Goal: Transaction & Acquisition: Purchase product/service

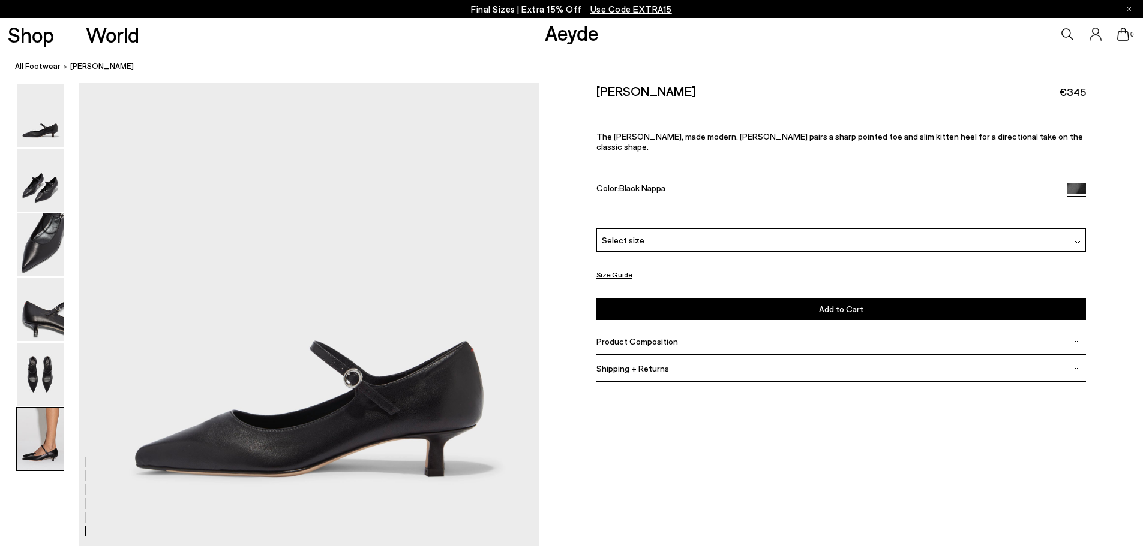
scroll to position [3068, 0]
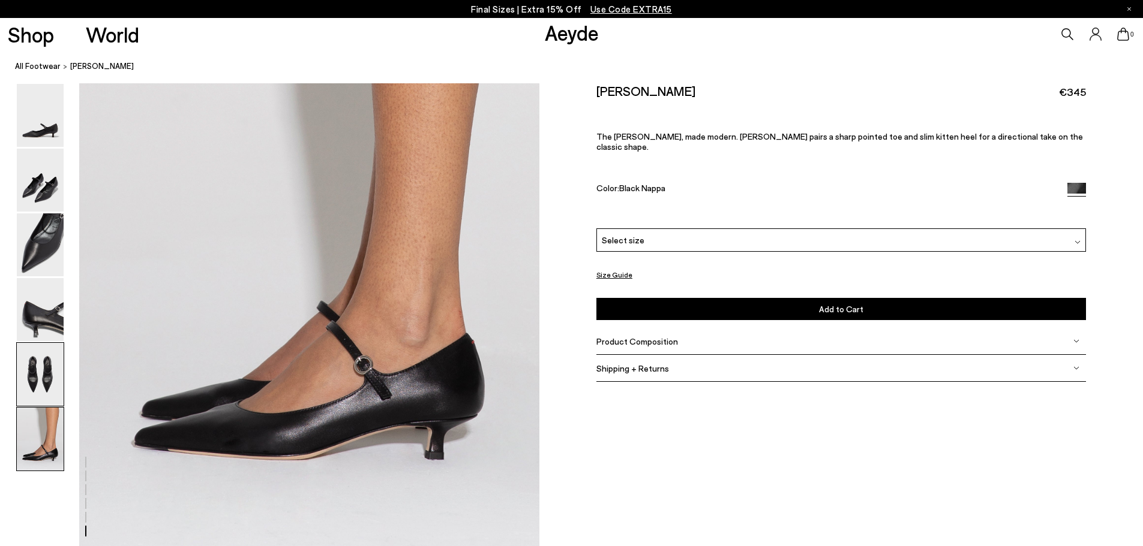
click at [32, 376] on img at bounding box center [40, 374] width 47 height 63
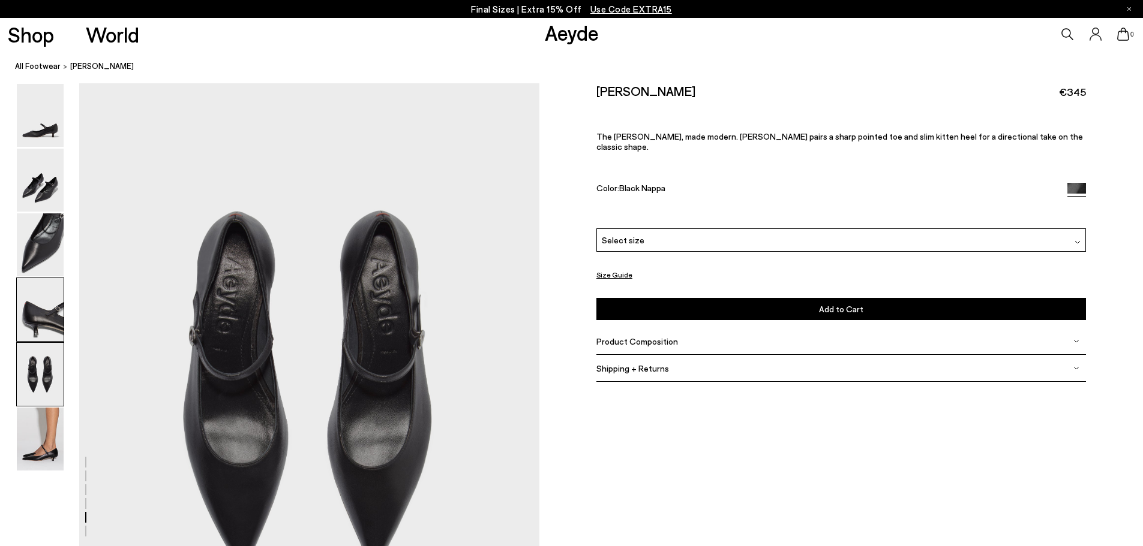
click at [40, 329] on img at bounding box center [40, 309] width 47 height 63
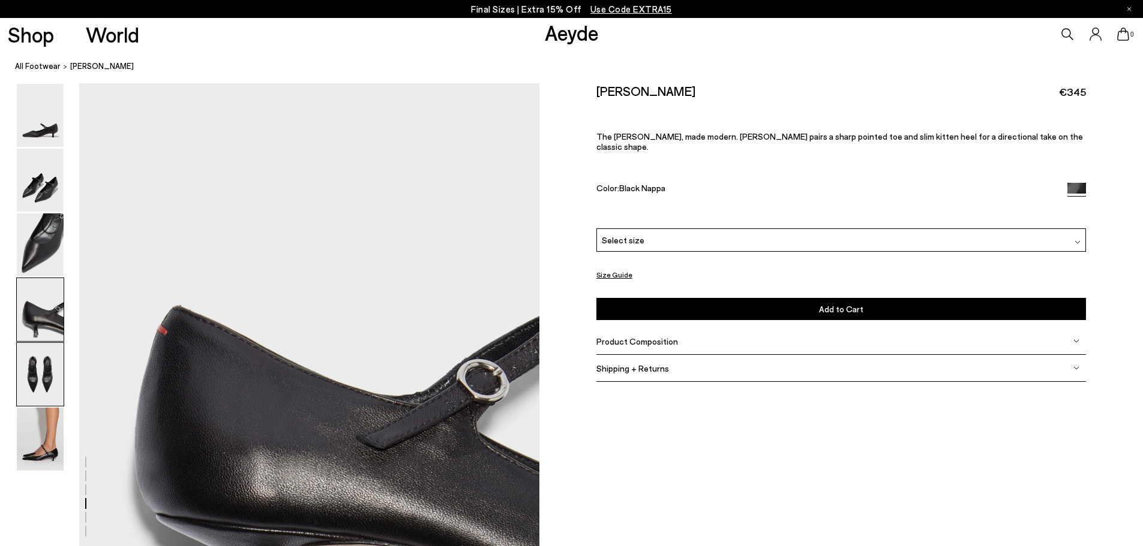
click at [46, 377] on img at bounding box center [40, 374] width 47 height 63
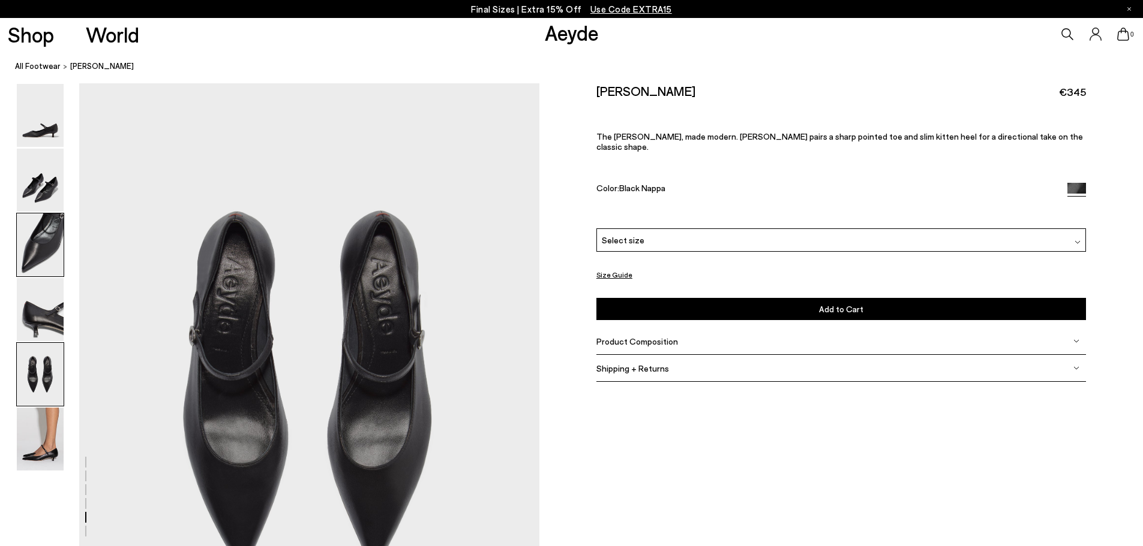
click at [43, 244] on img at bounding box center [40, 245] width 47 height 63
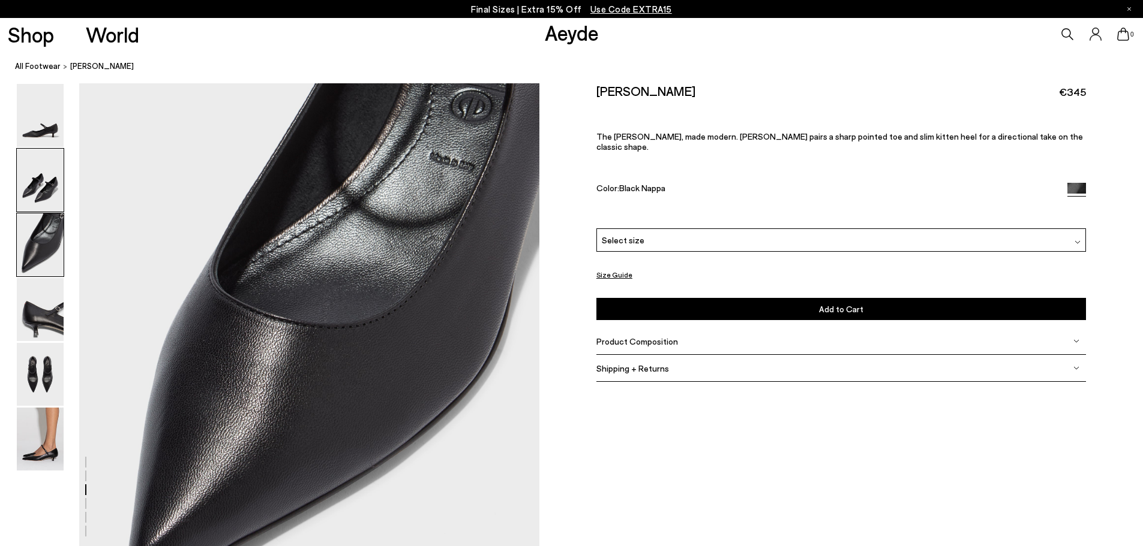
click at [44, 187] on img at bounding box center [40, 180] width 47 height 63
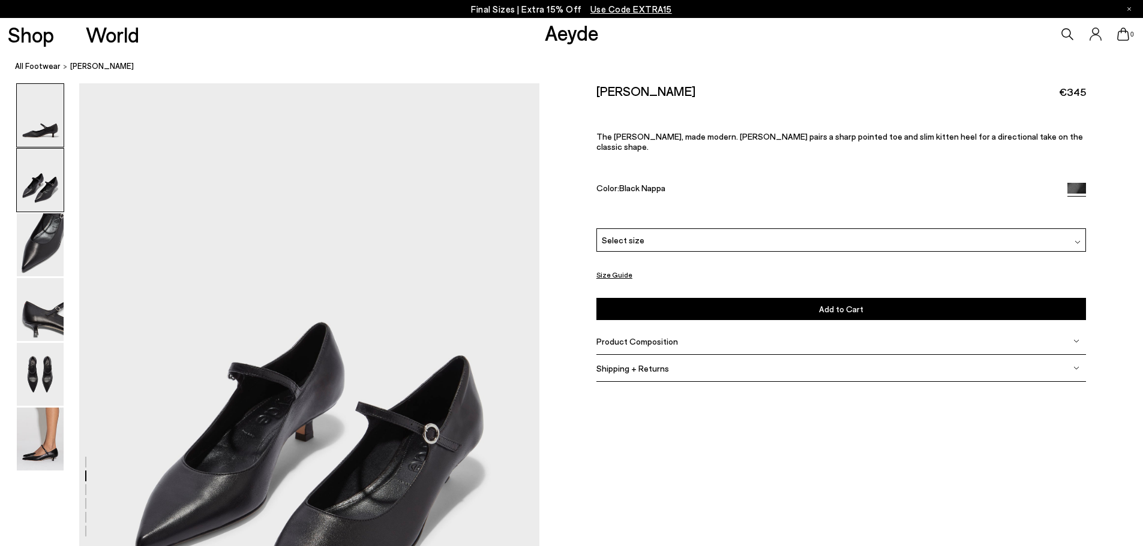
click at [46, 132] on img at bounding box center [40, 115] width 47 height 63
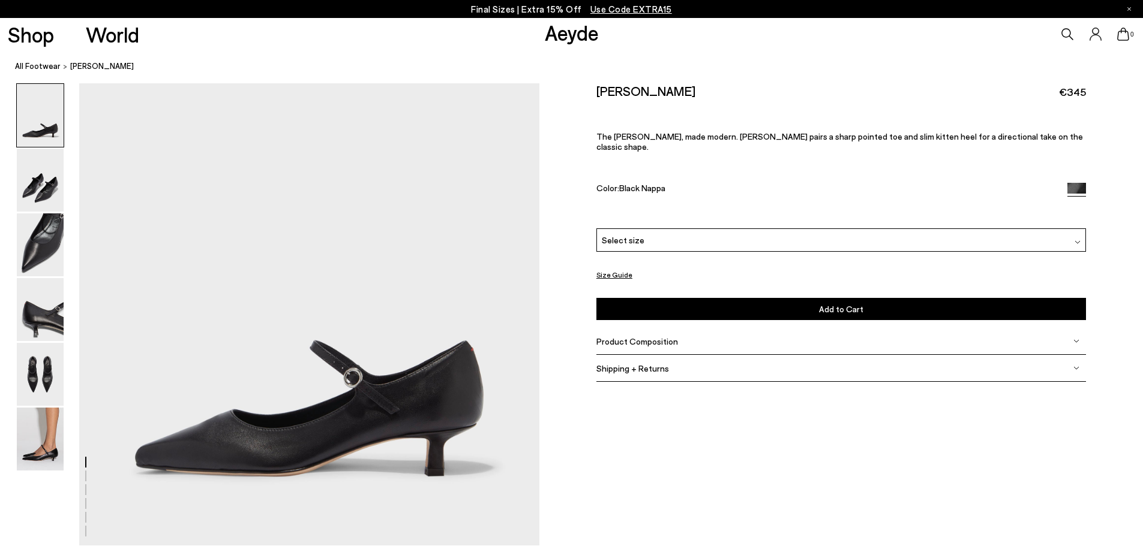
scroll to position [0, 0]
click at [773, 229] on div "Select size" at bounding box center [840, 240] width 489 height 23
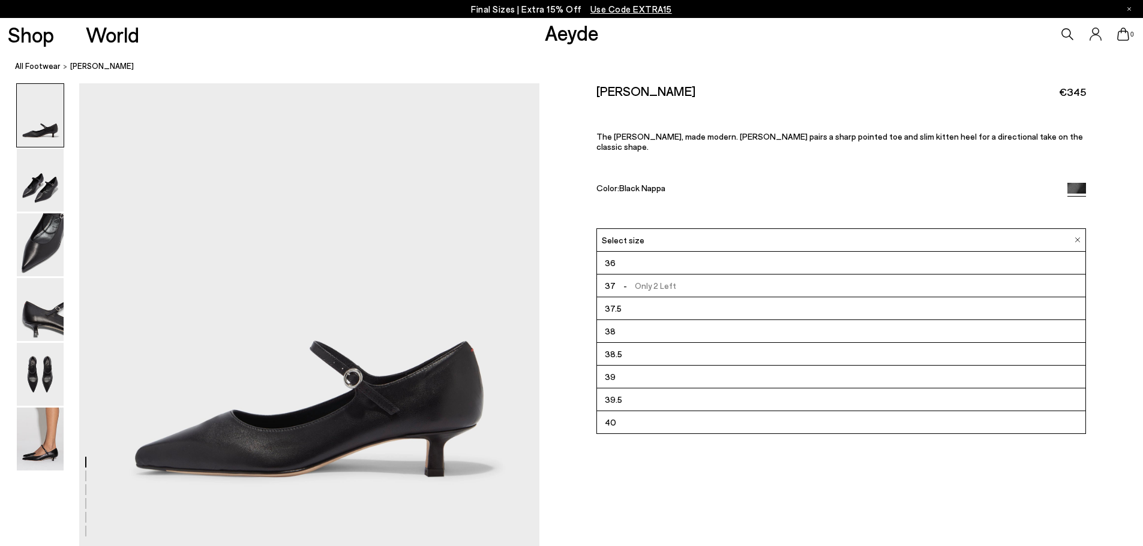
click at [649, 344] on li "38.5" at bounding box center [841, 354] width 488 height 23
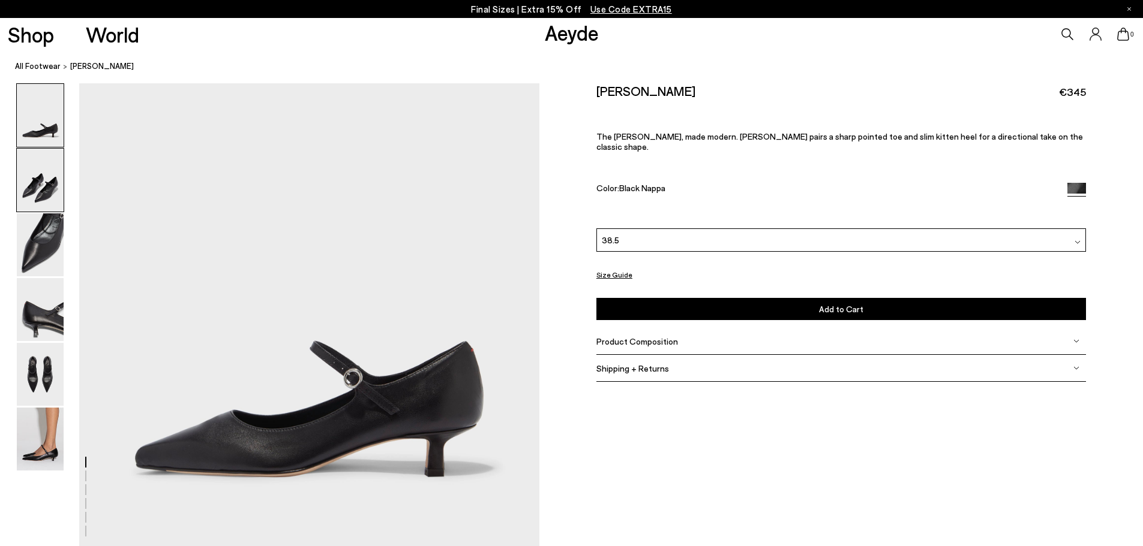
click at [46, 189] on img at bounding box center [40, 180] width 47 height 63
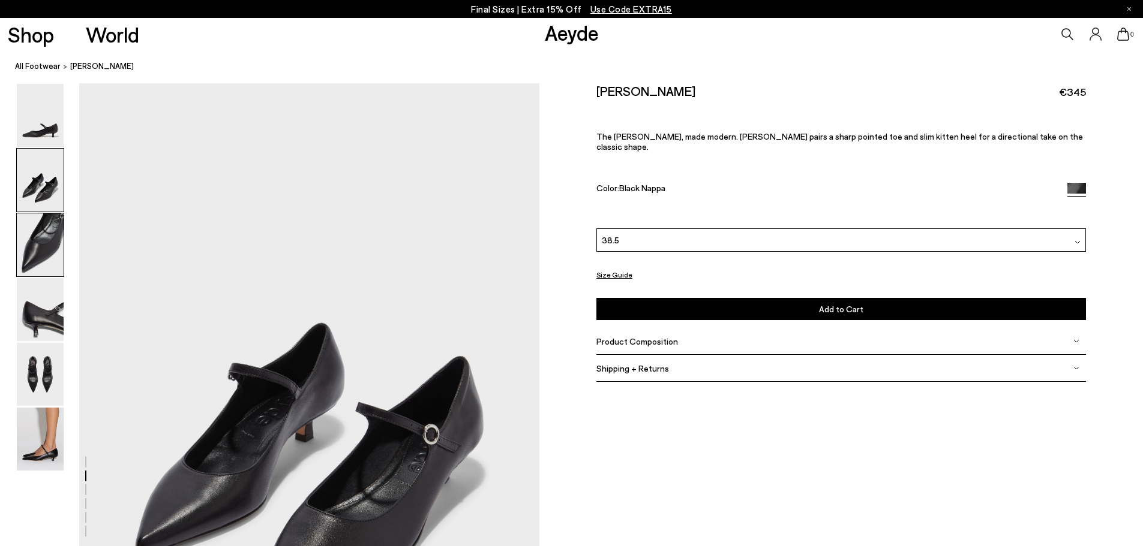
scroll to position [466, 0]
click at [41, 236] on img at bounding box center [40, 245] width 47 height 63
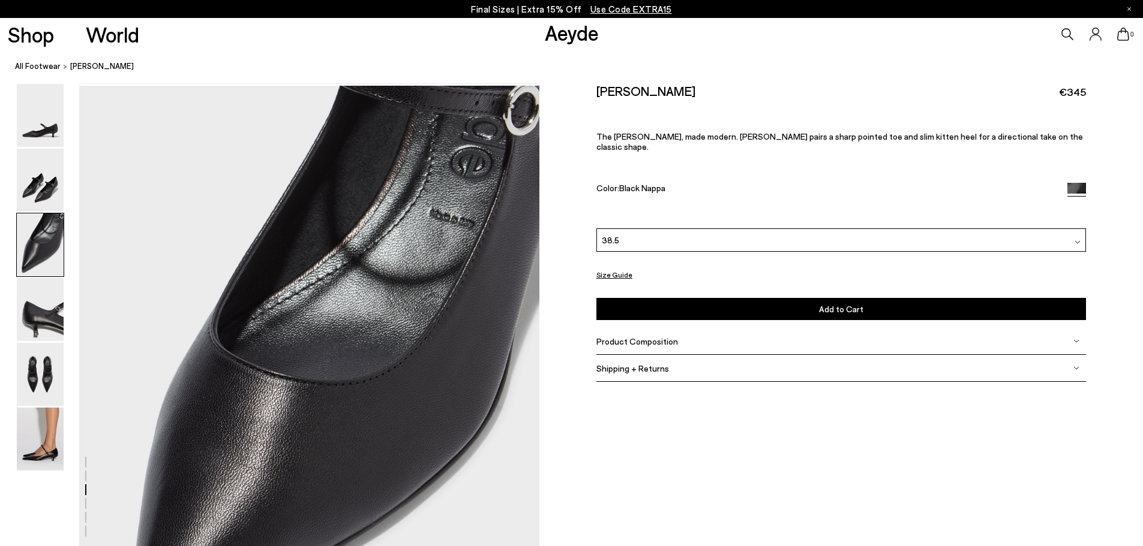
scroll to position [1081, 0]
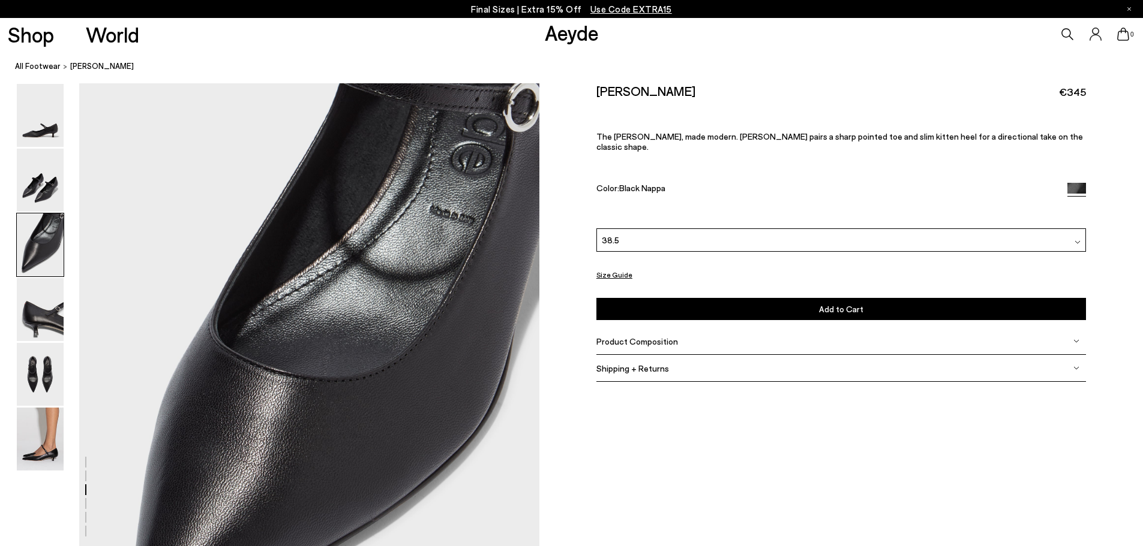
click at [625, 231] on div "38.5" at bounding box center [840, 240] width 489 height 23
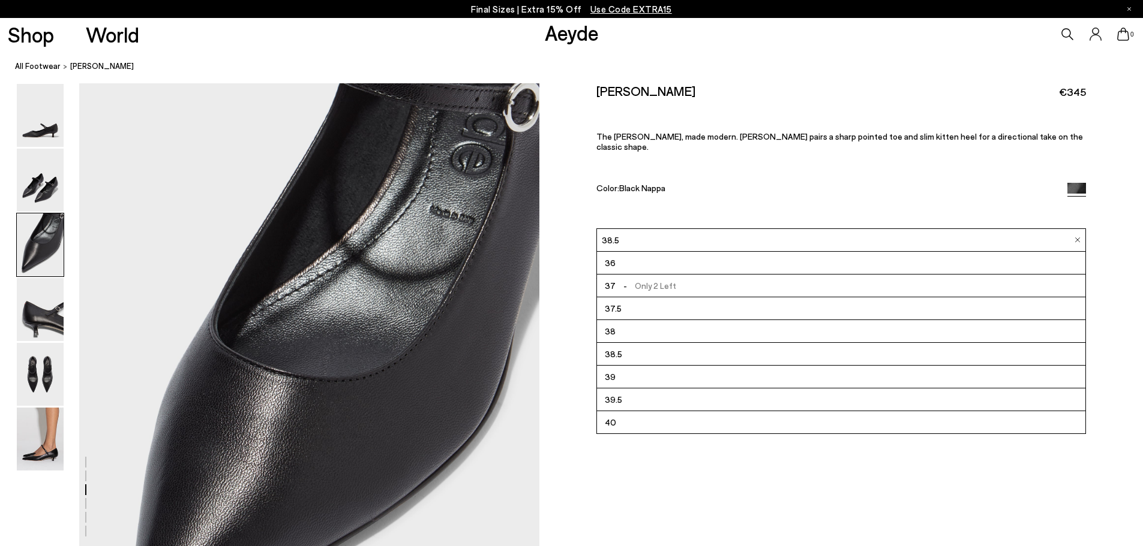
click at [624, 231] on div "38.5" at bounding box center [840, 240] width 489 height 23
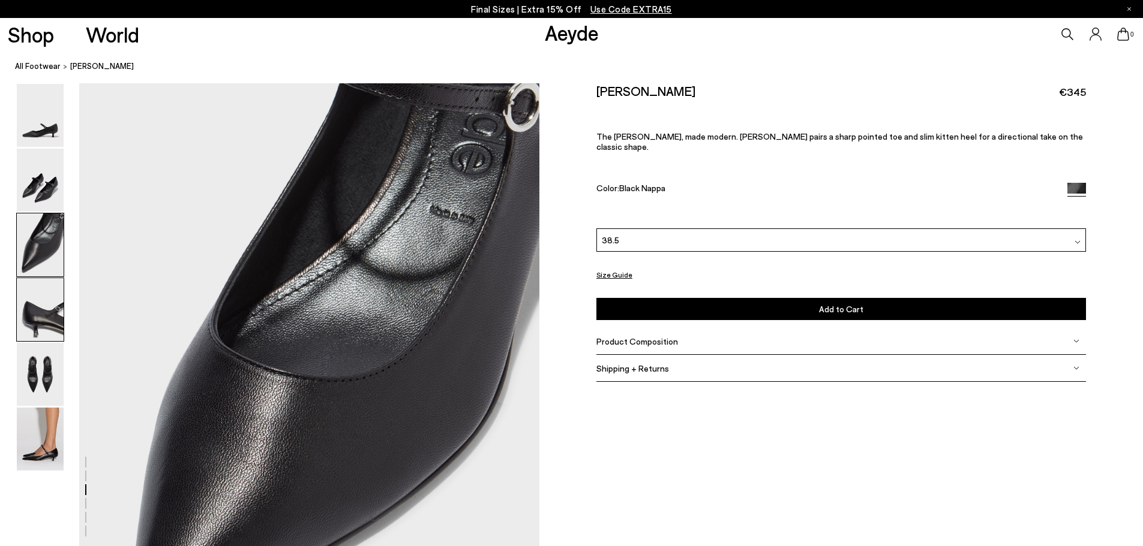
click at [32, 314] on img at bounding box center [40, 309] width 47 height 63
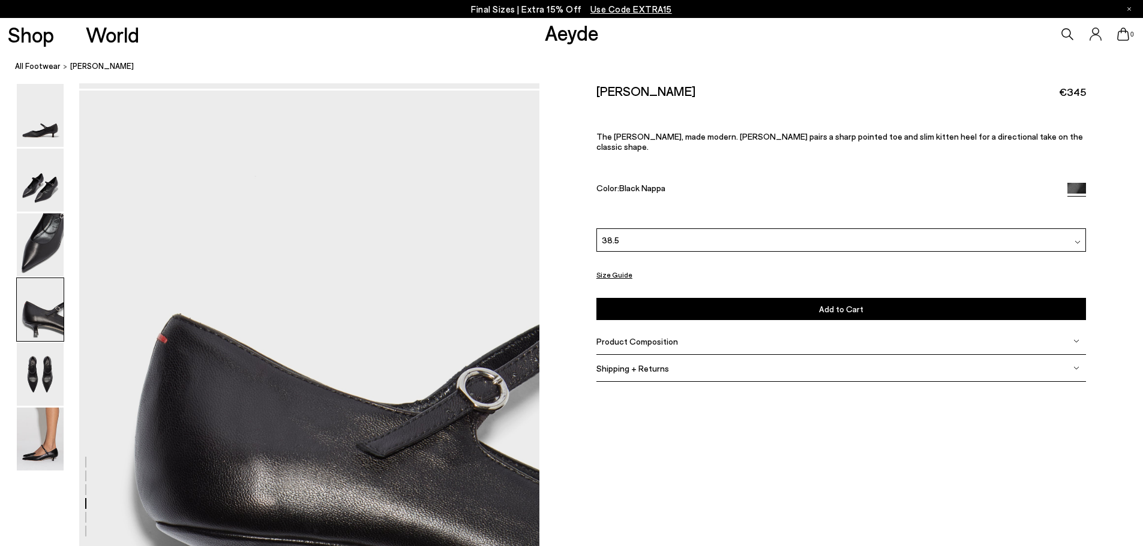
scroll to position [1696, 0]
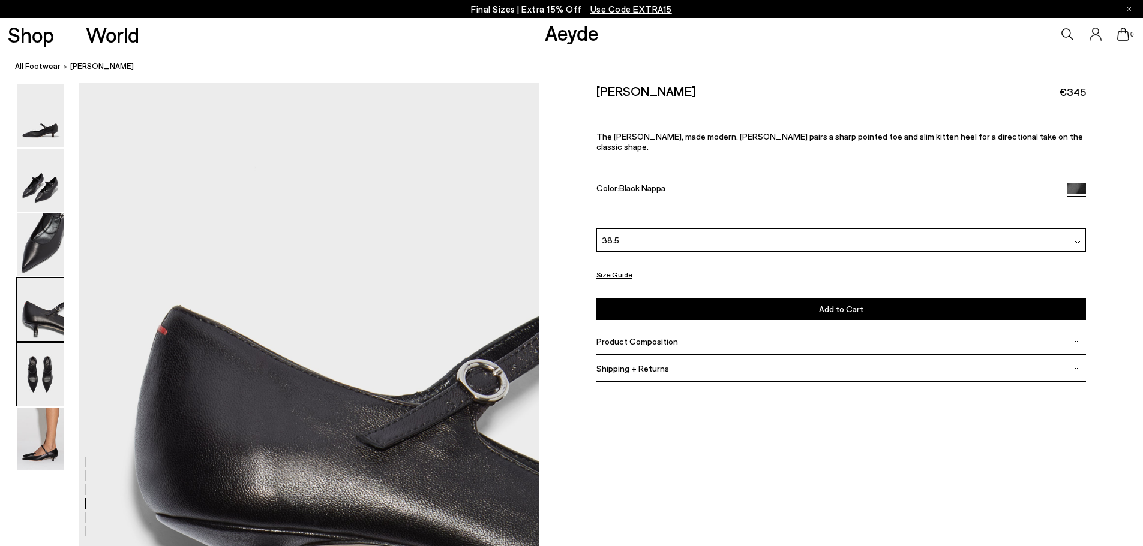
click at [57, 356] on img at bounding box center [40, 374] width 47 height 63
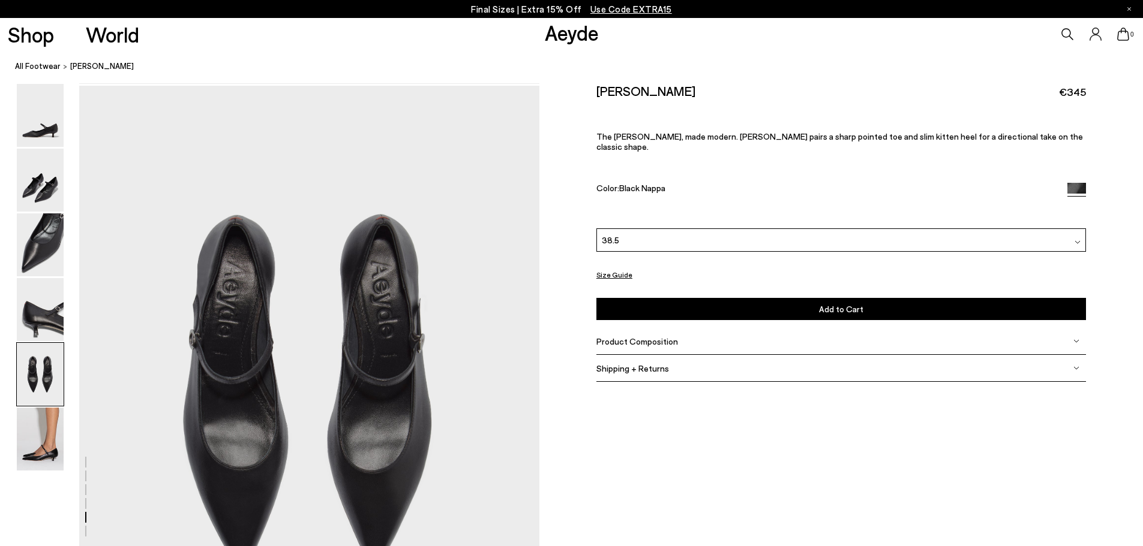
scroll to position [2311, 0]
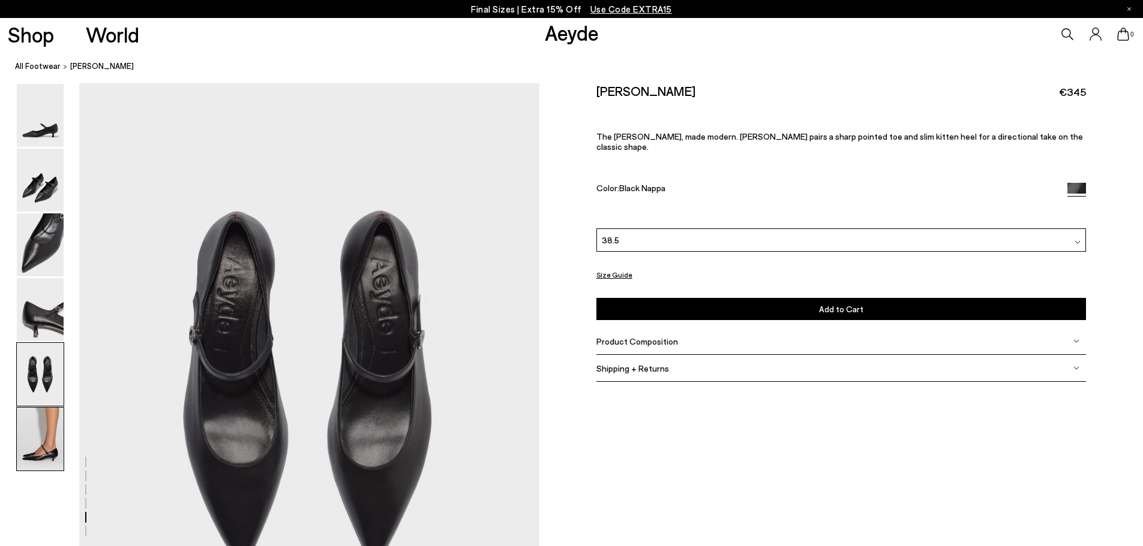
click at [35, 439] on img at bounding box center [40, 439] width 47 height 63
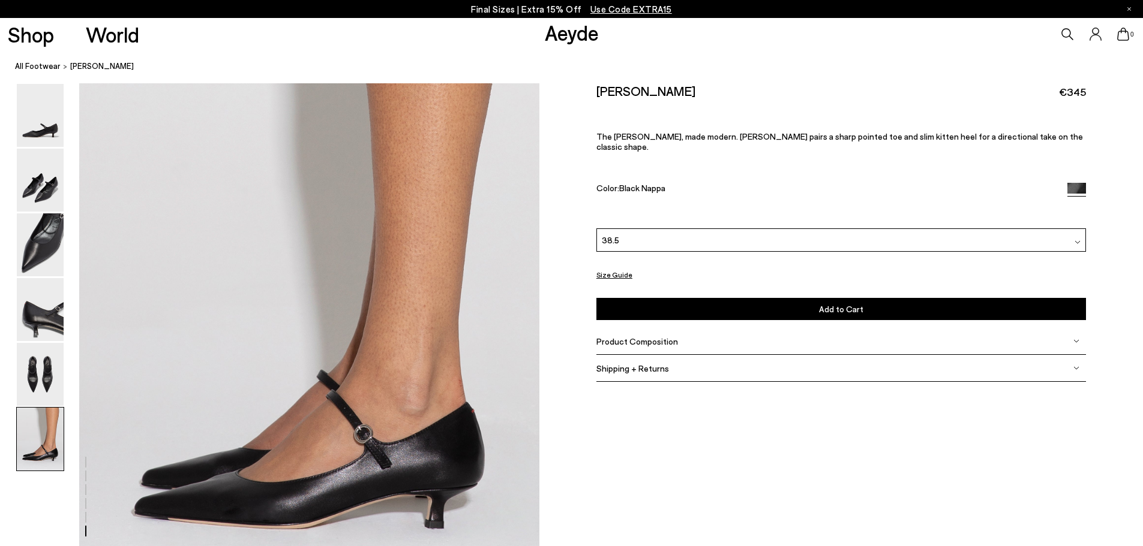
scroll to position [3008, 0]
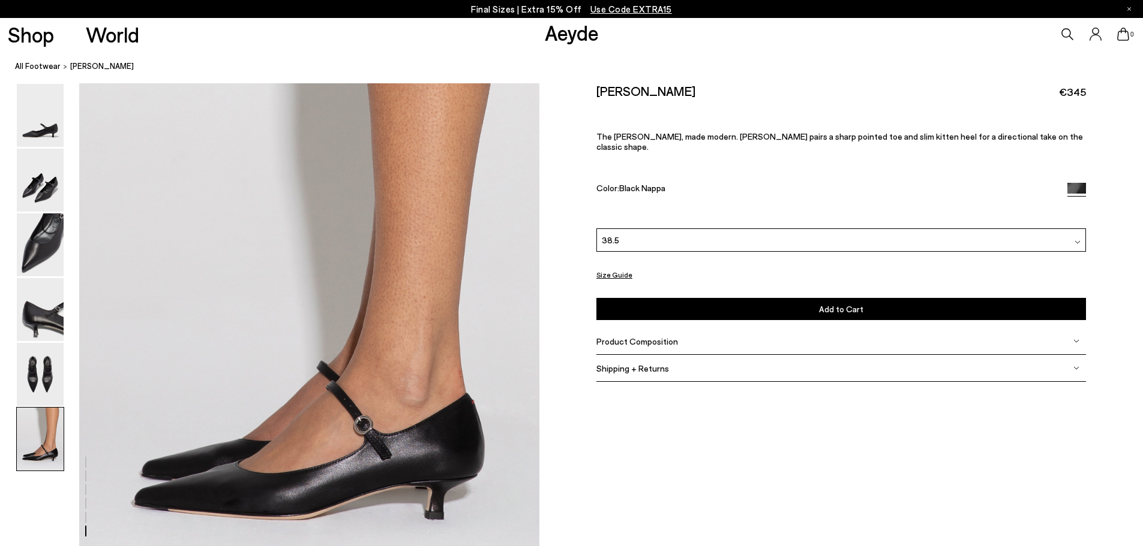
click at [896, 307] on button "Add to Cart Select a Size First" at bounding box center [840, 309] width 489 height 22
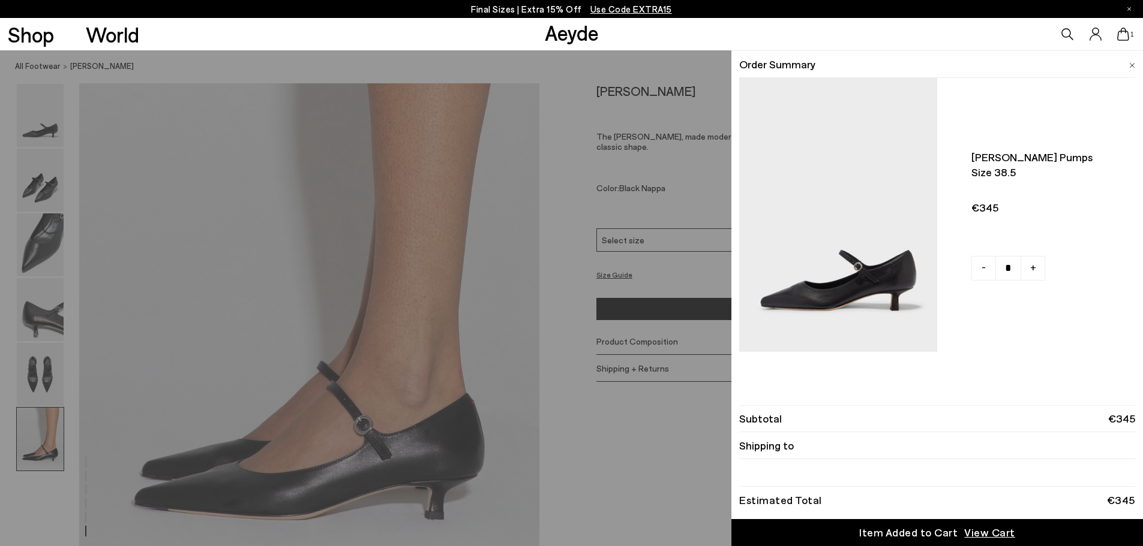
click at [1133, 64] on img at bounding box center [1132, 65] width 6 height 5
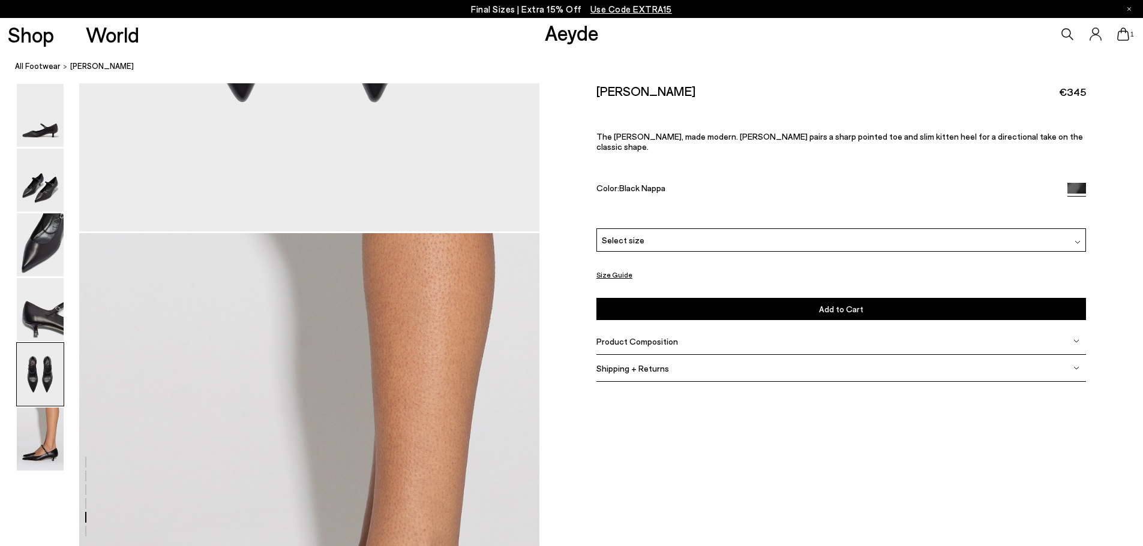
scroll to position [2648, 0]
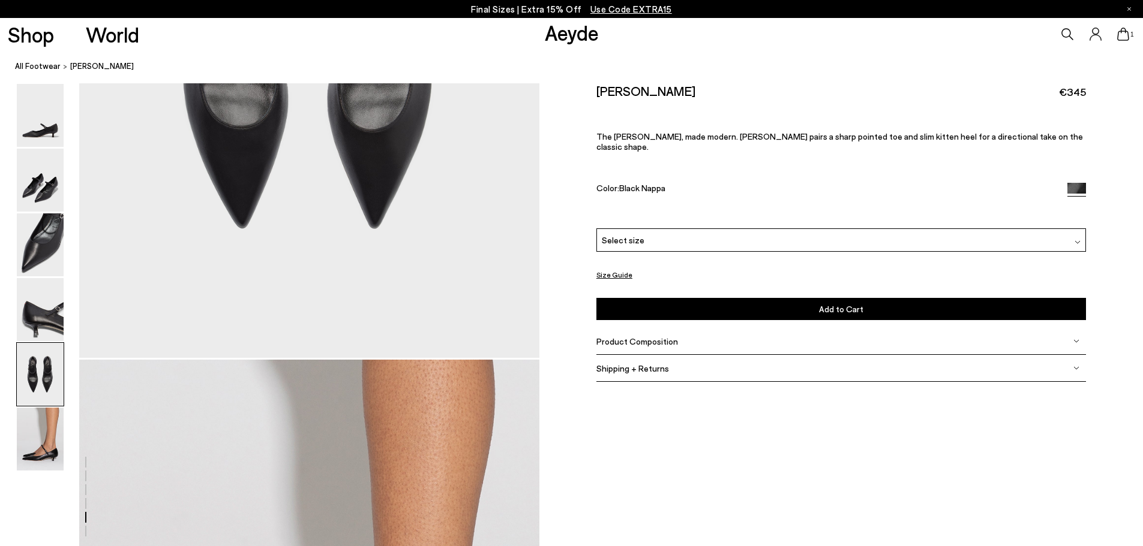
click at [1060, 40] on div "1" at bounding box center [952, 34] width 381 height 32
click at [1065, 37] on icon at bounding box center [1068, 34] width 12 height 12
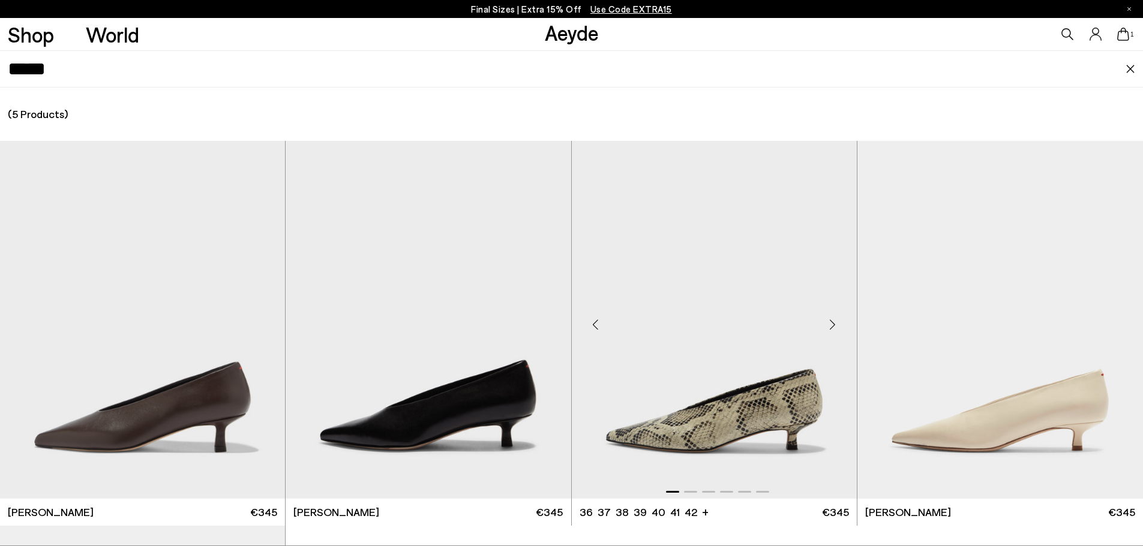
type input "*****"
click at [704, 374] on img "1 / 6" at bounding box center [714, 320] width 285 height 358
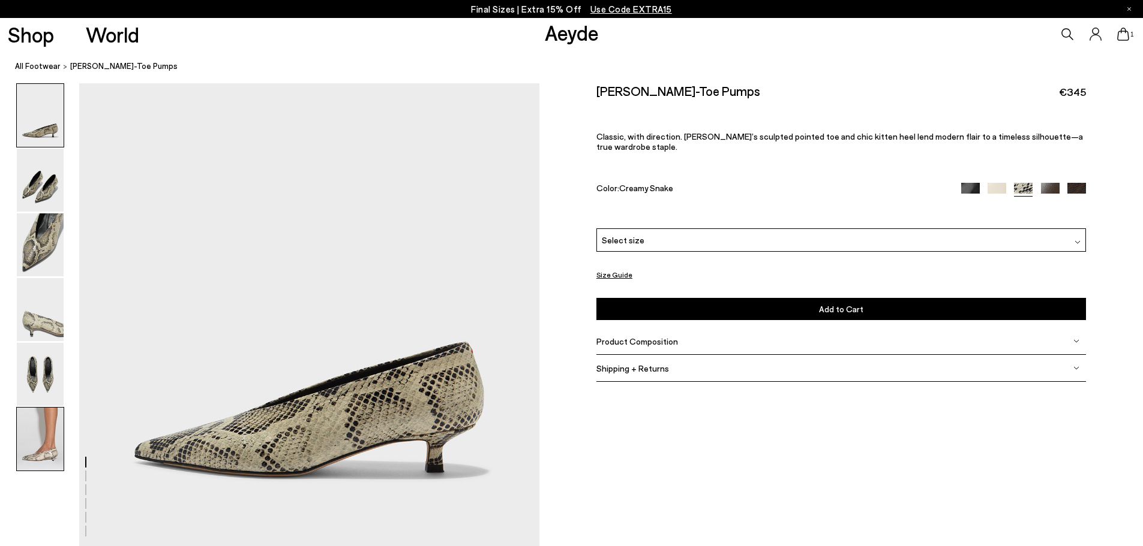
click at [53, 471] on div at bounding box center [40, 439] width 48 height 64
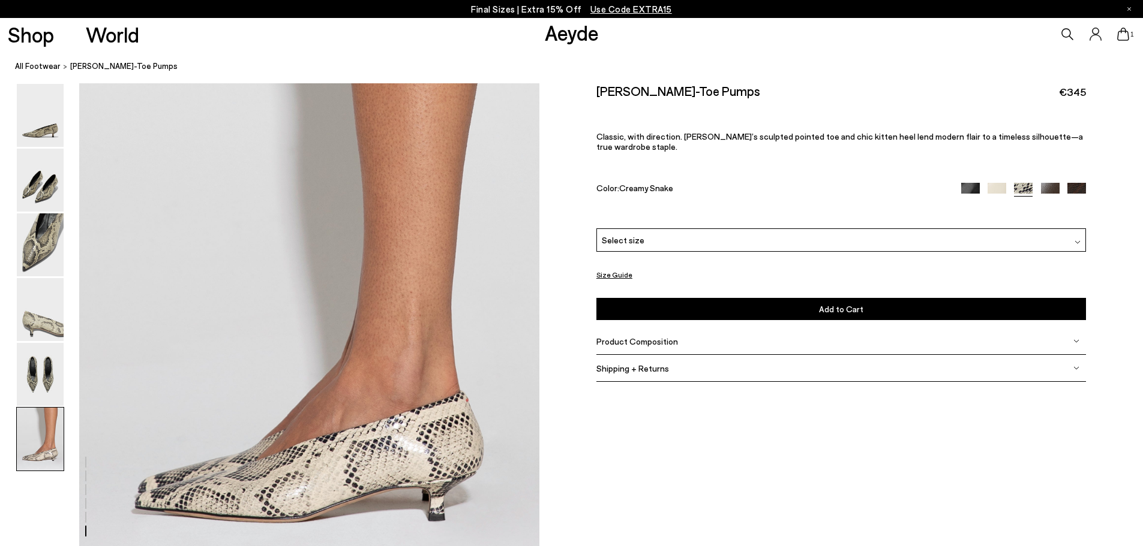
scroll to position [3008, 0]
click at [999, 183] on img at bounding box center [996, 192] width 19 height 19
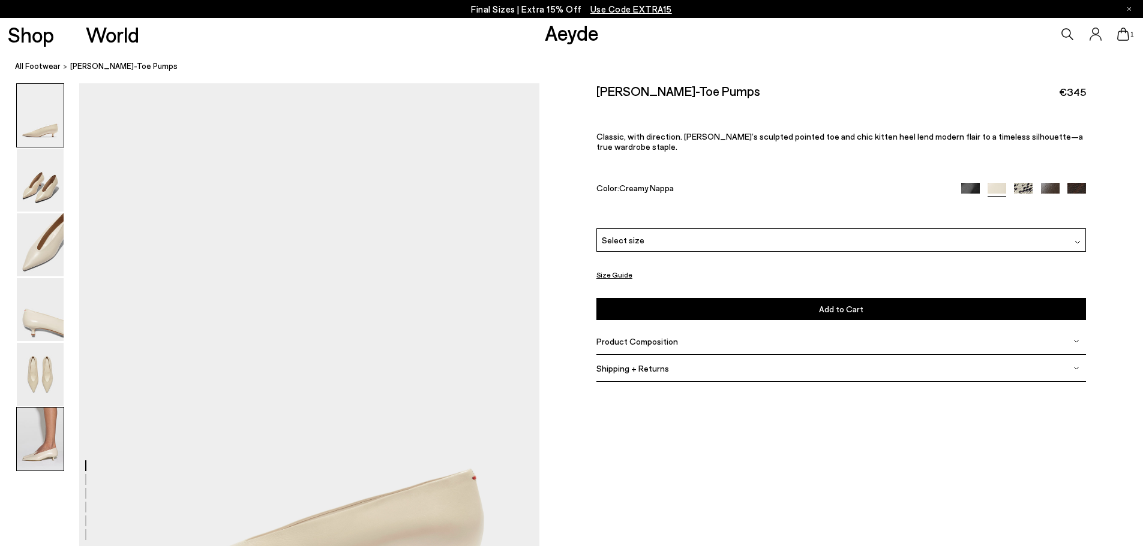
click at [41, 443] on img at bounding box center [40, 439] width 47 height 63
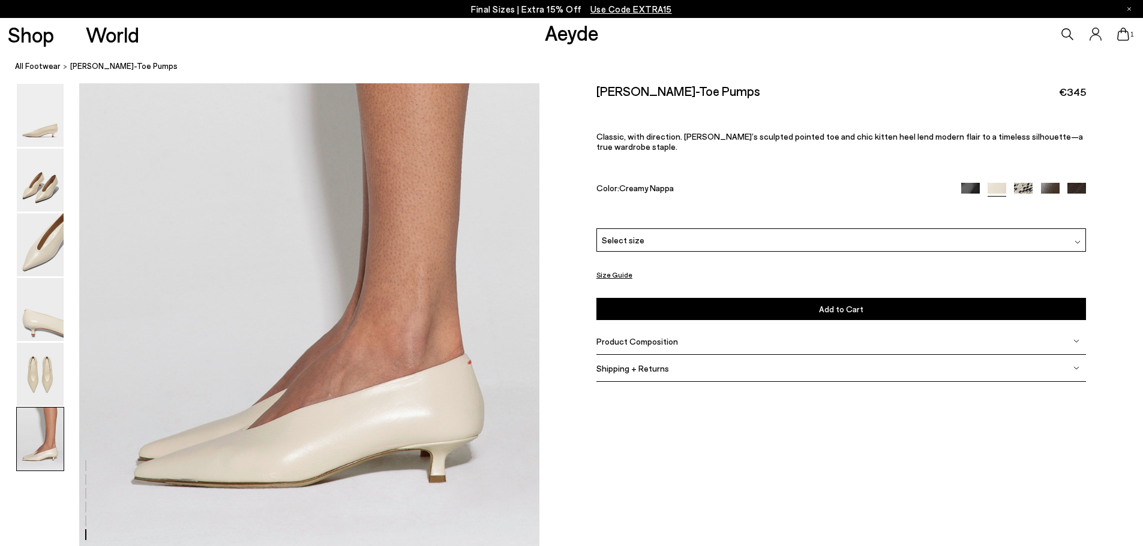
scroll to position [3218, 0]
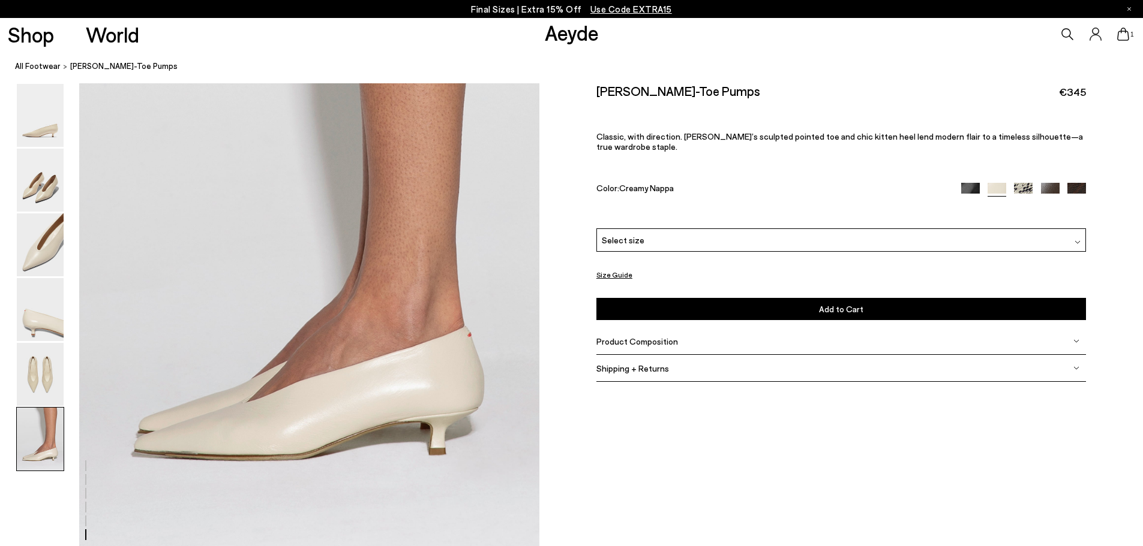
click at [1019, 183] on img at bounding box center [1023, 192] width 19 height 19
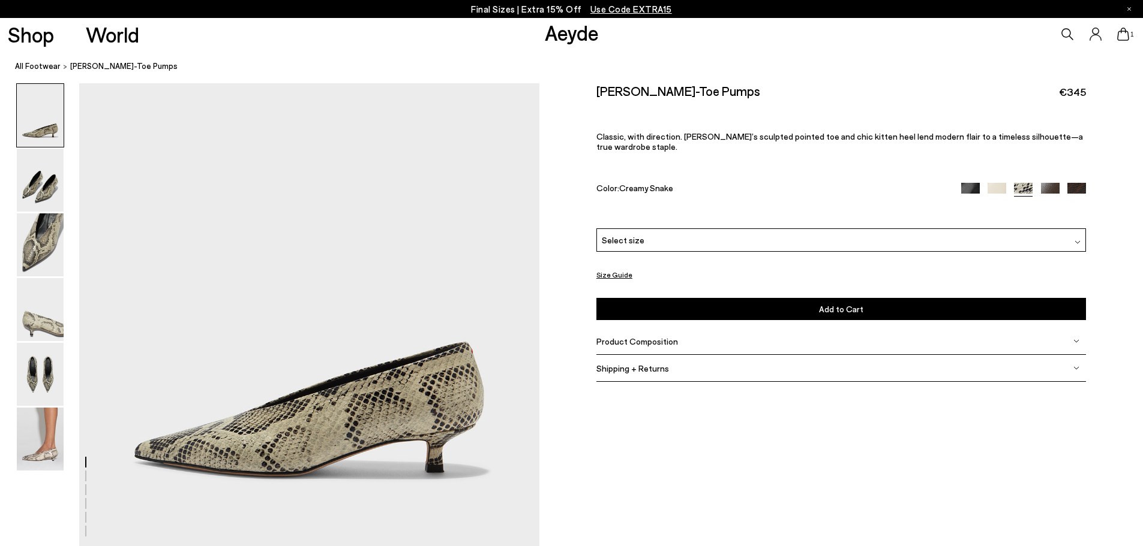
click at [741, 229] on div "Select size" at bounding box center [840, 240] width 489 height 23
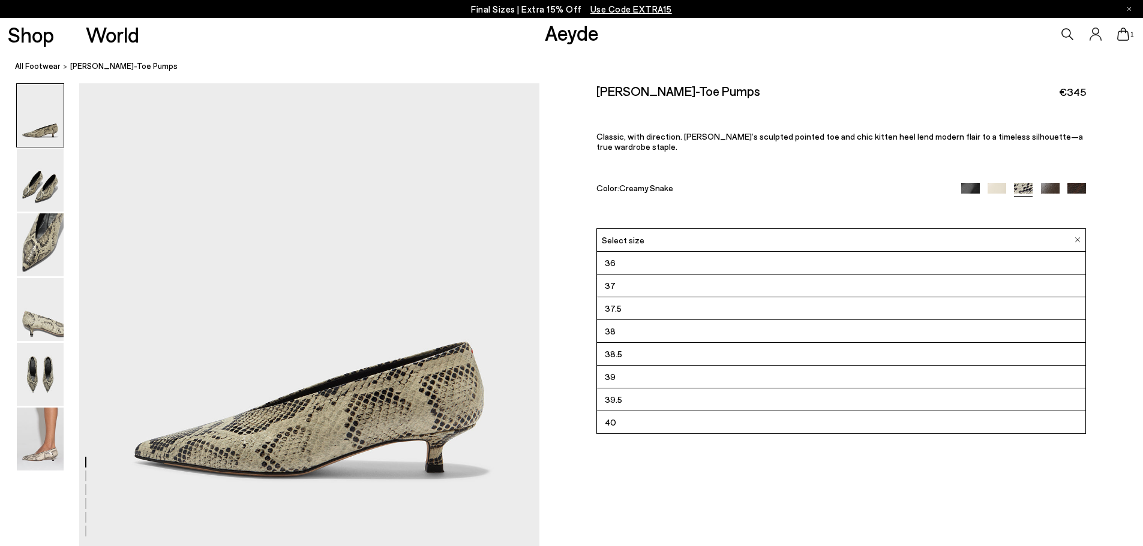
click at [645, 343] on li "38.5" at bounding box center [841, 354] width 488 height 23
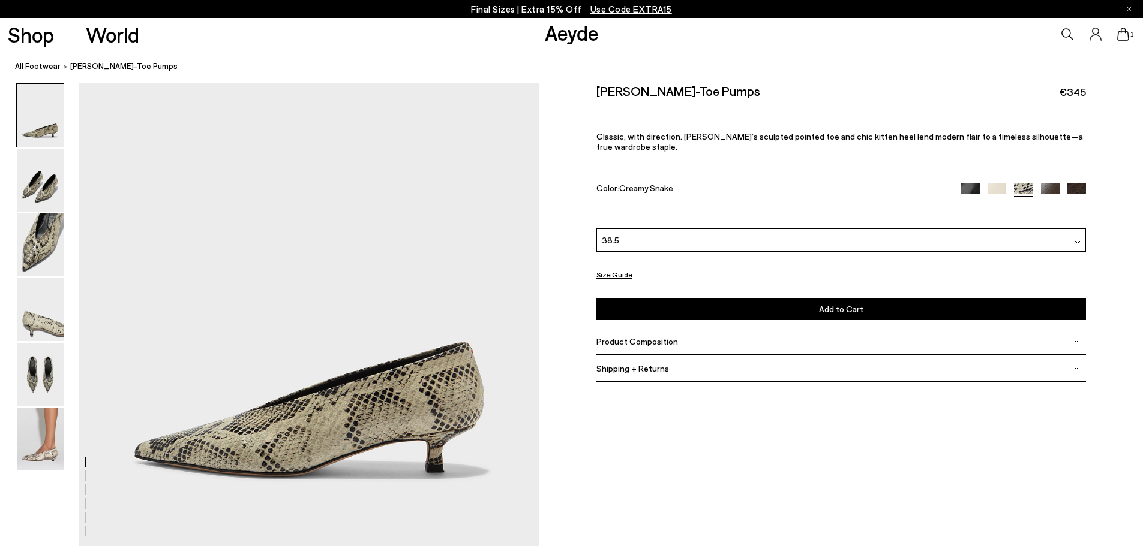
click at [862, 305] on button "Add to Cart Select a Size First" at bounding box center [840, 309] width 489 height 22
click at [620, 9] on span "Use Code EXTRA15" at bounding box center [631, 9] width 82 height 11
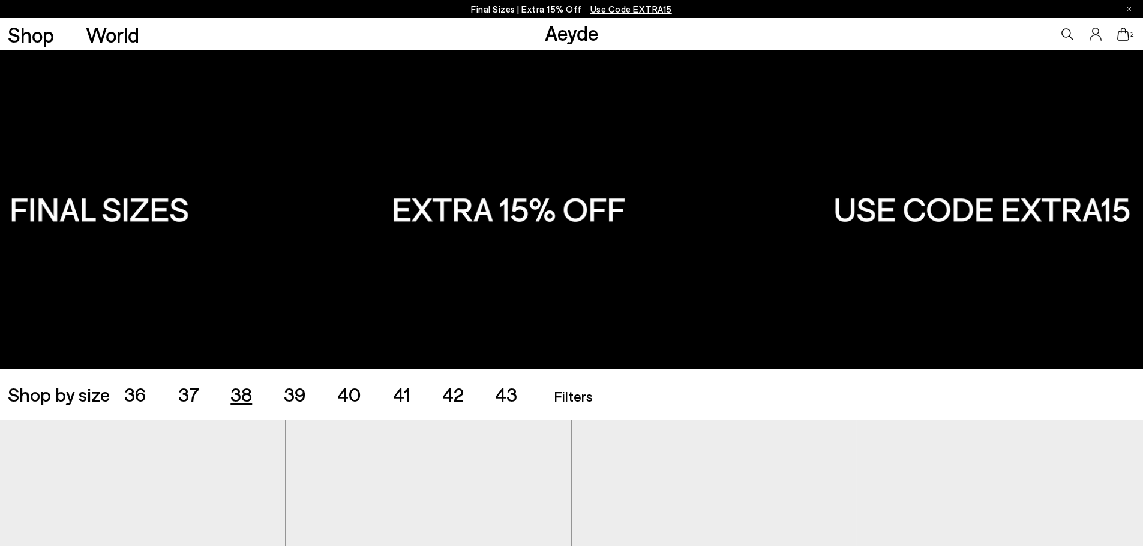
click at [241, 395] on span "38" at bounding box center [241, 394] width 22 height 23
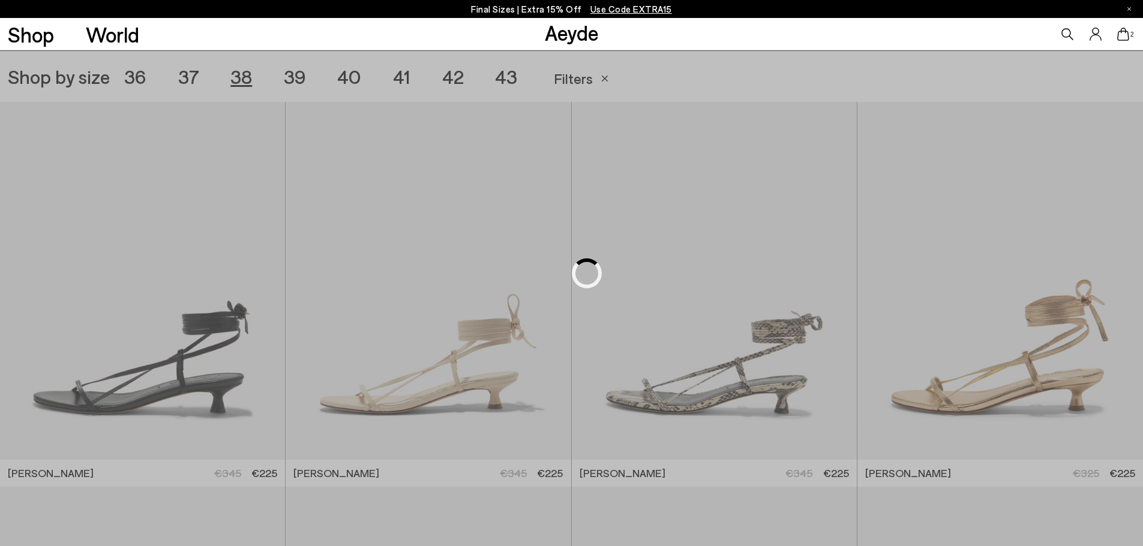
scroll to position [319, 0]
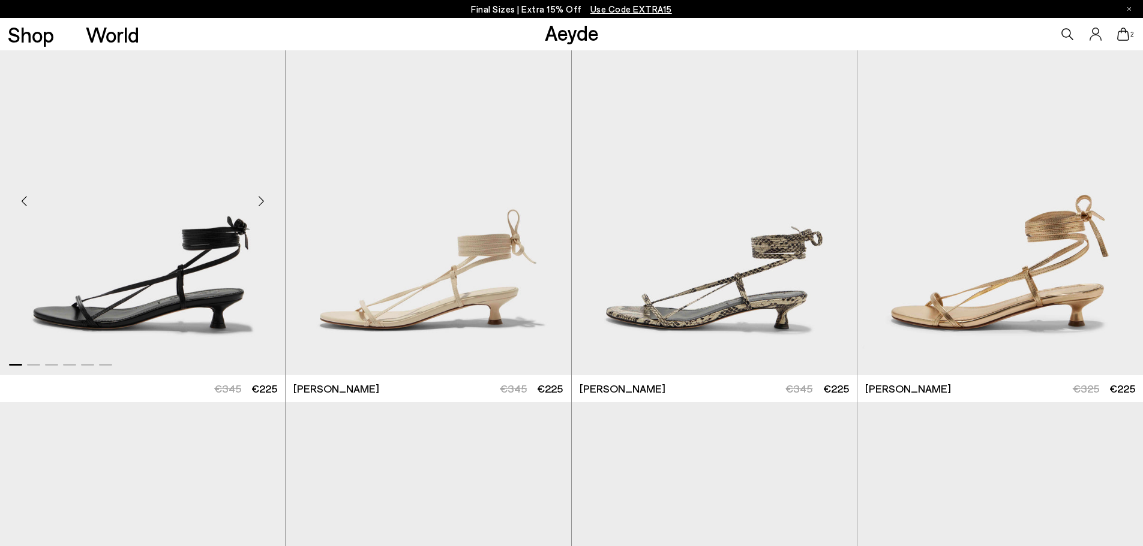
scroll to position [498, 0]
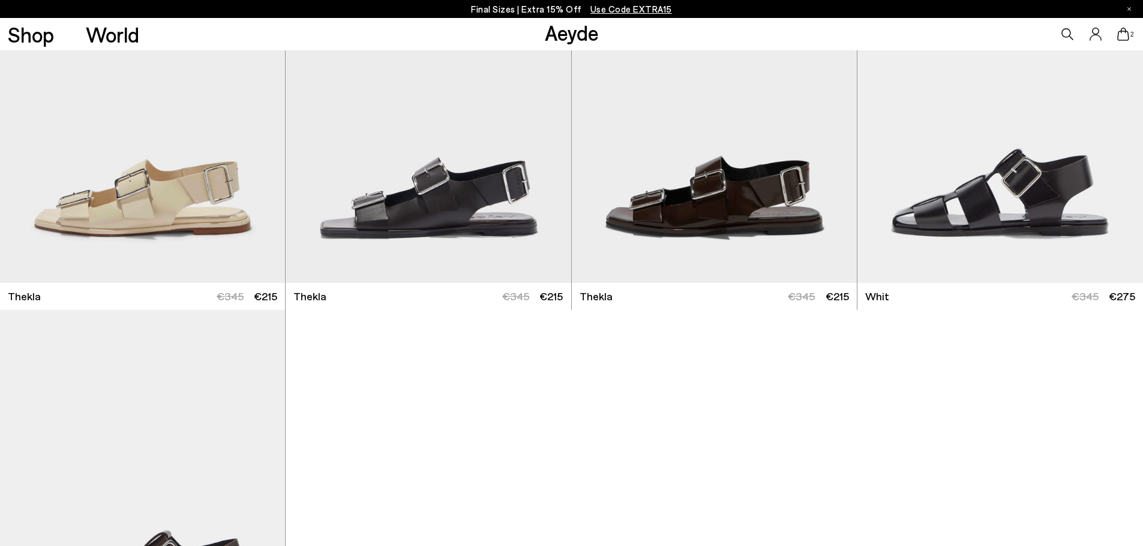
scroll to position [5537, 0]
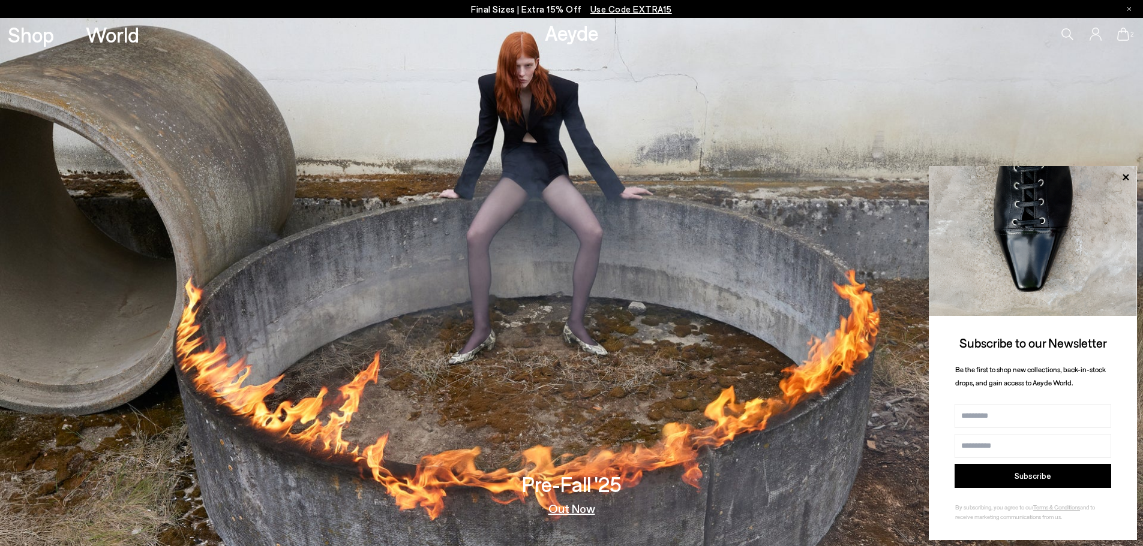
click at [1073, 38] on icon at bounding box center [1067, 34] width 12 height 12
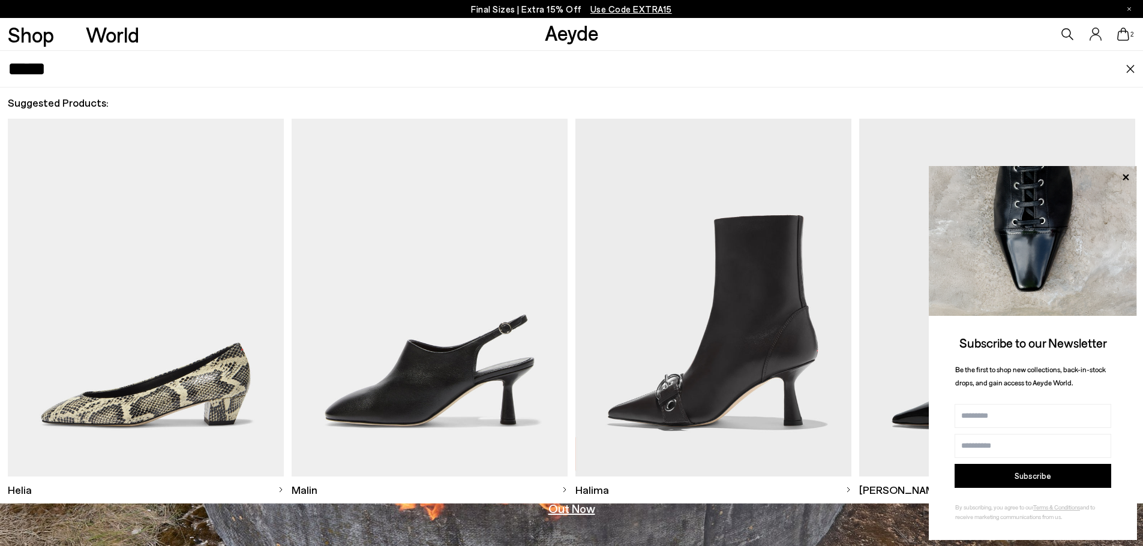
type input "*****"
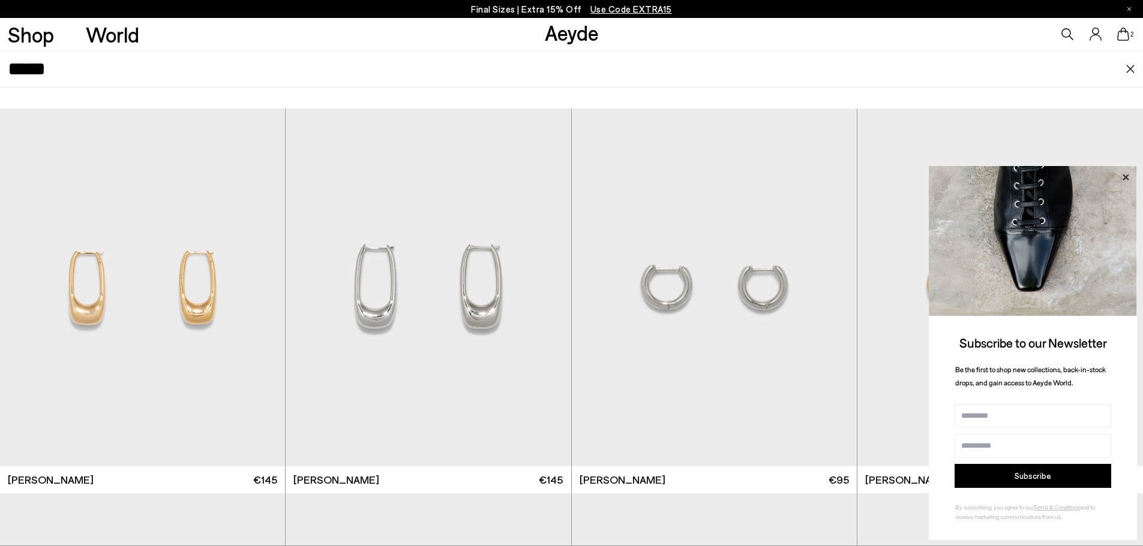
click at [1127, 177] on icon at bounding box center [1126, 178] width 16 height 16
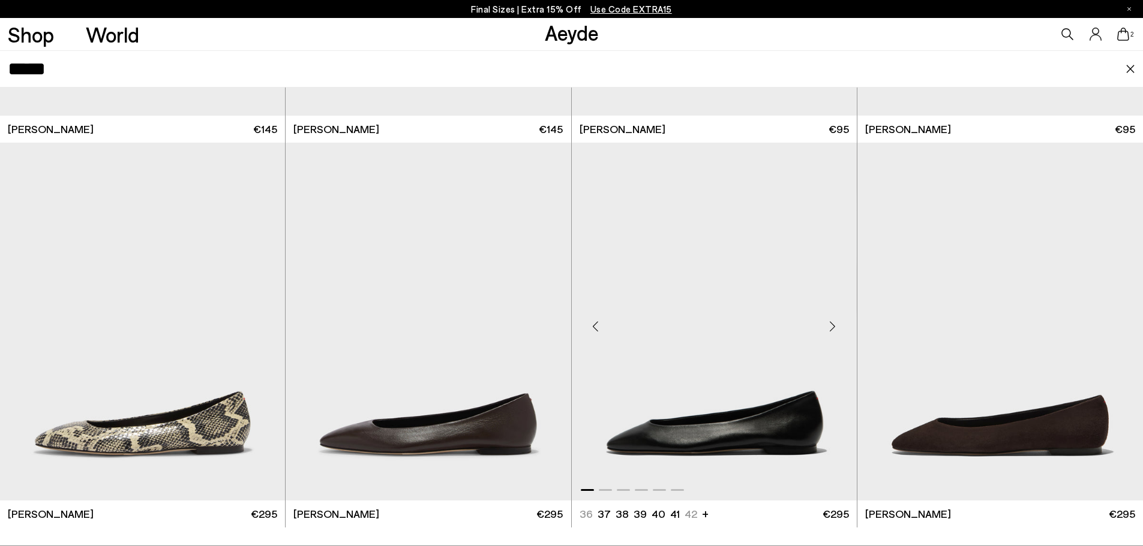
scroll to position [395, 0]
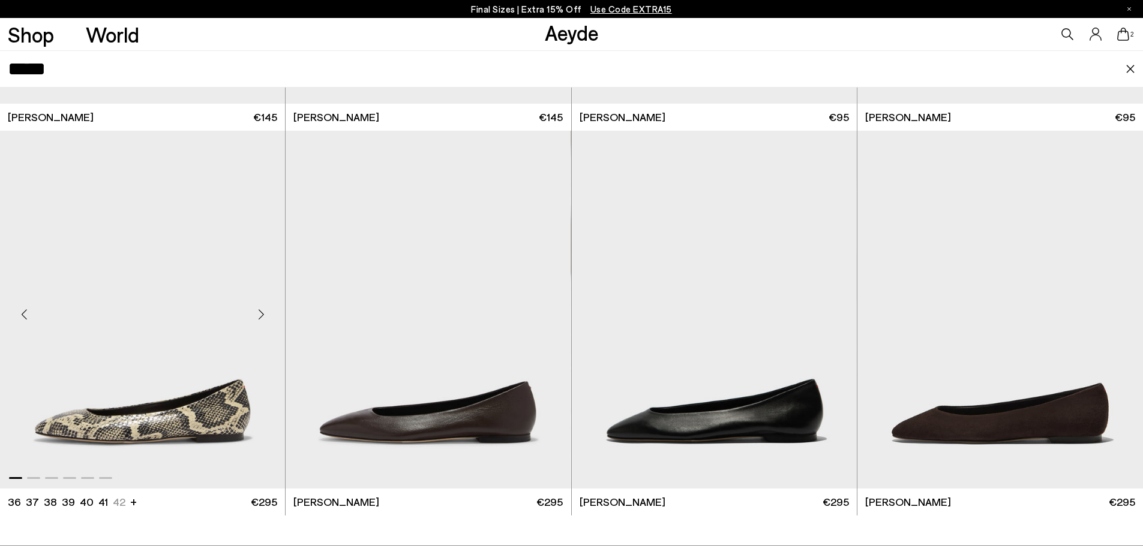
click at [121, 364] on img "1 / 6" at bounding box center [142, 310] width 285 height 358
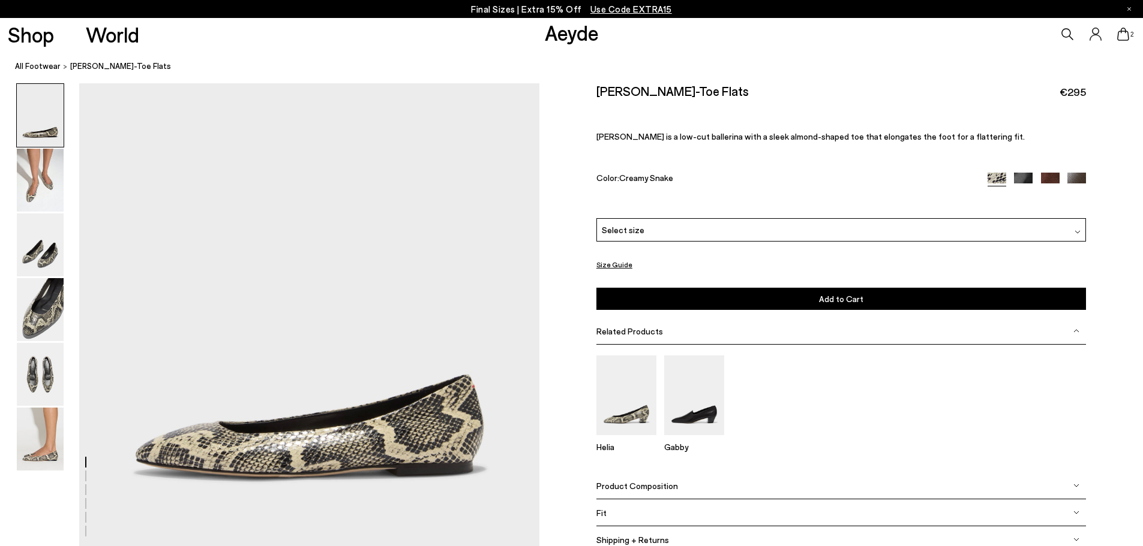
click at [825, 227] on div "Select size" at bounding box center [840, 229] width 489 height 23
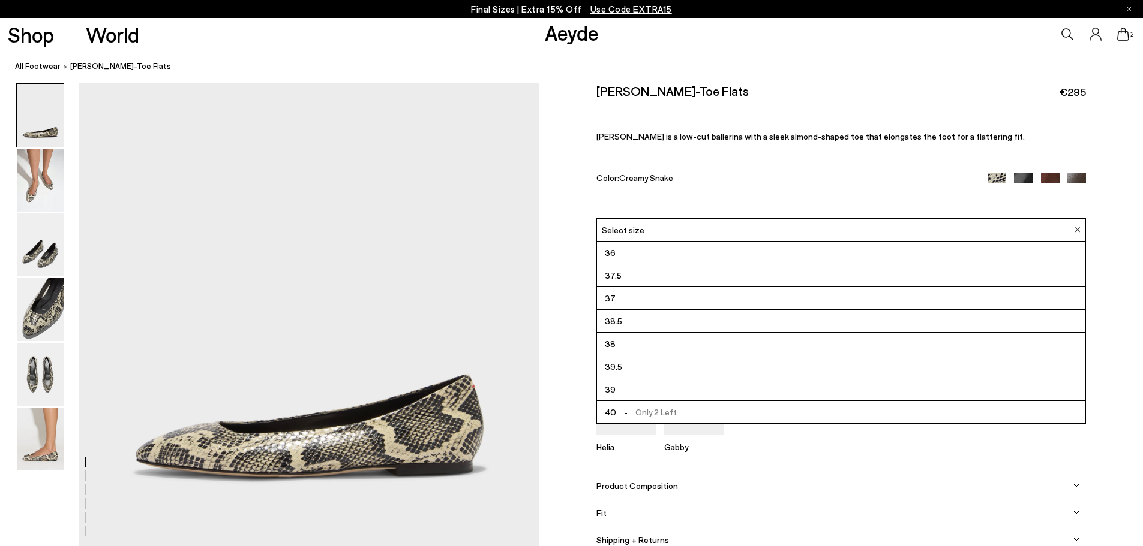
click at [618, 322] on span "38.5" at bounding box center [613, 321] width 17 height 15
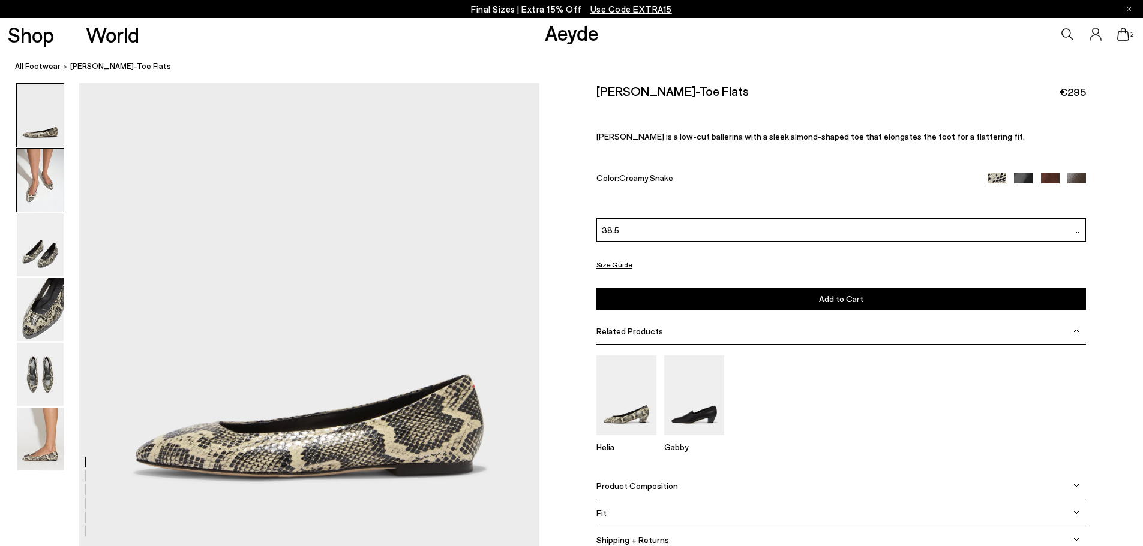
drag, startPoint x: 29, startPoint y: 167, endPoint x: 32, endPoint y: 196, distance: 28.4
click at [29, 167] on img at bounding box center [40, 180] width 47 height 63
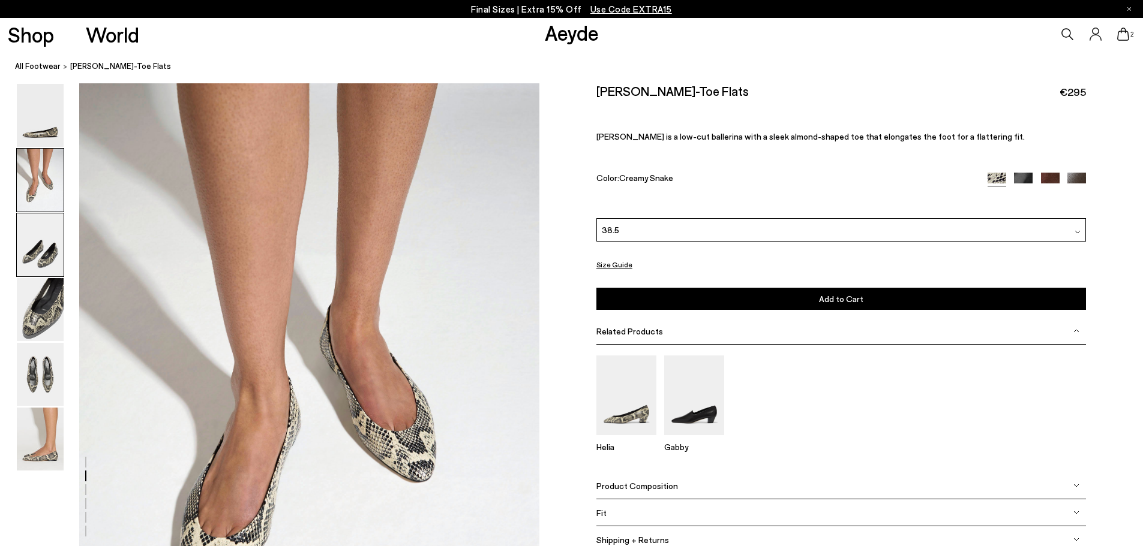
click at [31, 247] on img at bounding box center [40, 245] width 47 height 63
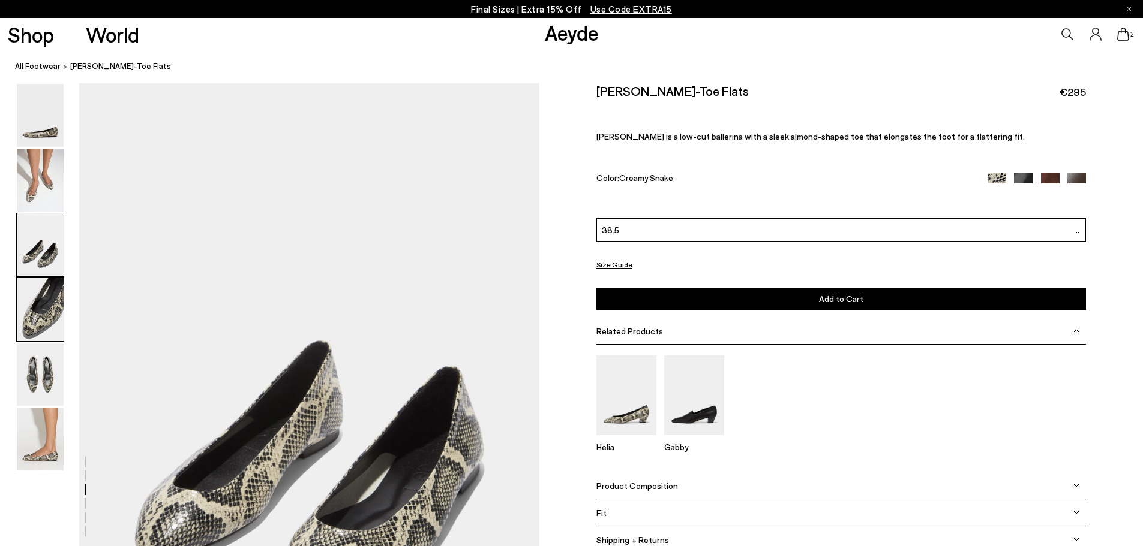
click at [41, 319] on img at bounding box center [40, 309] width 47 height 63
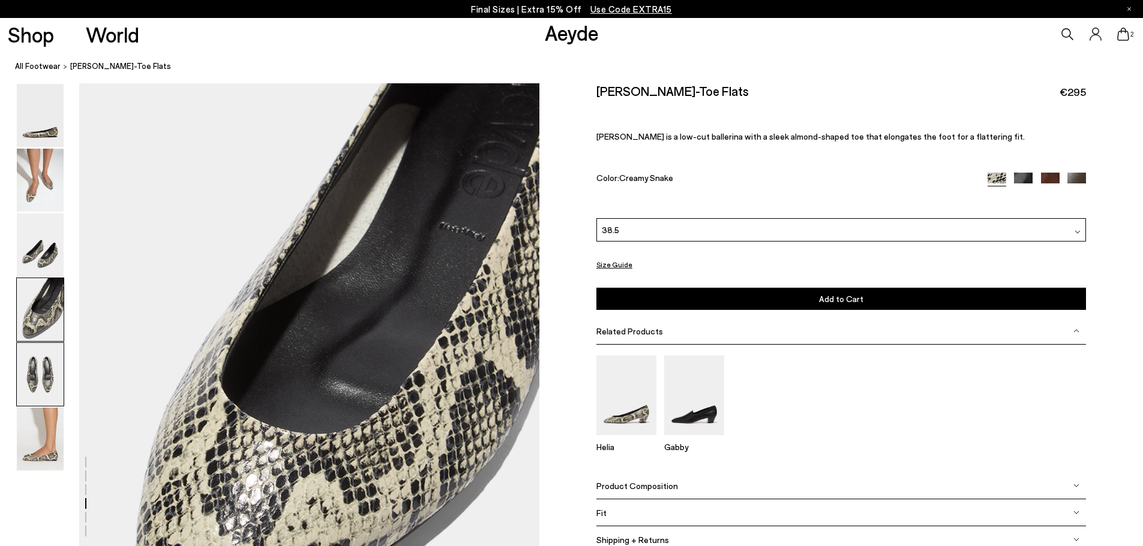
click at [38, 383] on img at bounding box center [40, 374] width 47 height 63
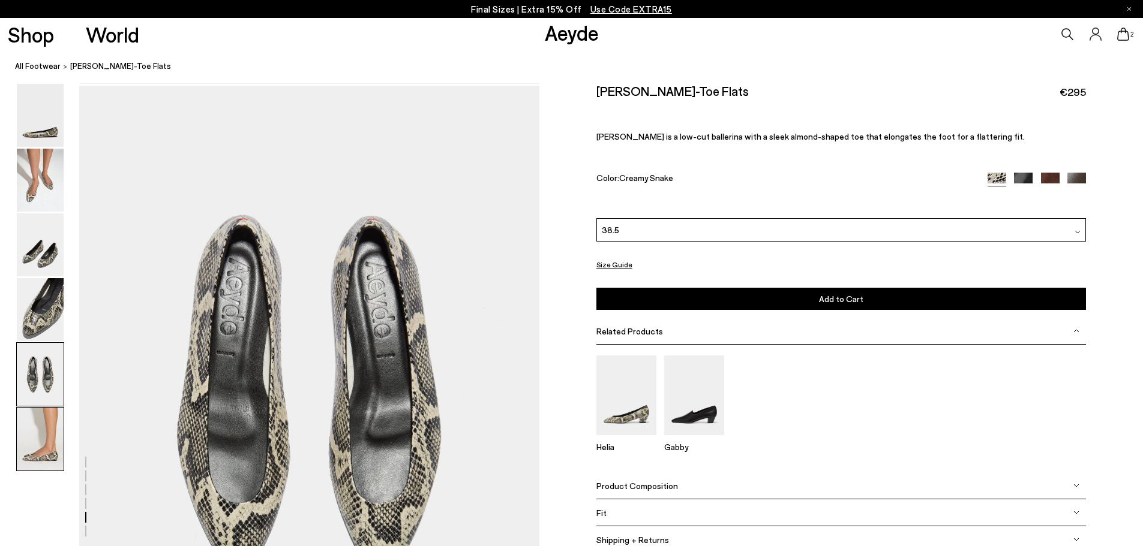
scroll to position [2311, 0]
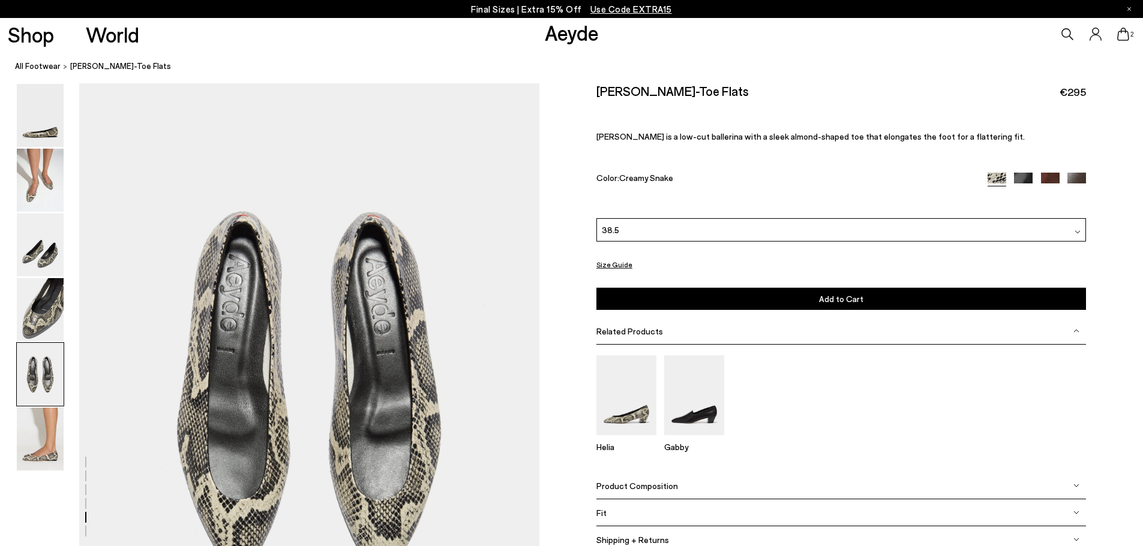
click at [837, 296] on span "Add to Cart" at bounding box center [841, 299] width 44 height 10
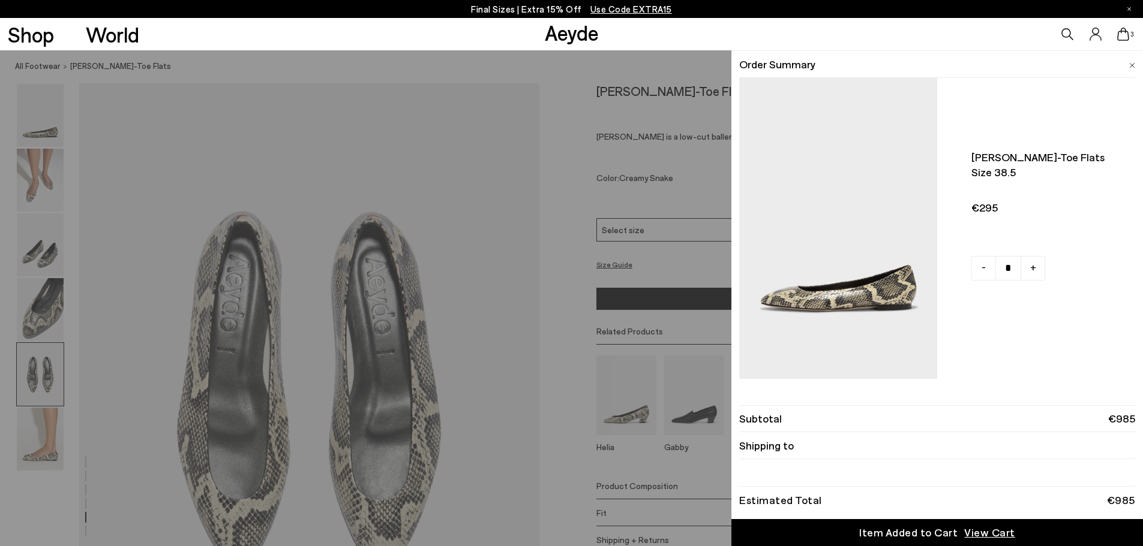
click at [609, 182] on div "Quick Add Color Size View Details Order Summary Ellie almond-toe flats Size 38.…" at bounding box center [571, 298] width 1143 height 496
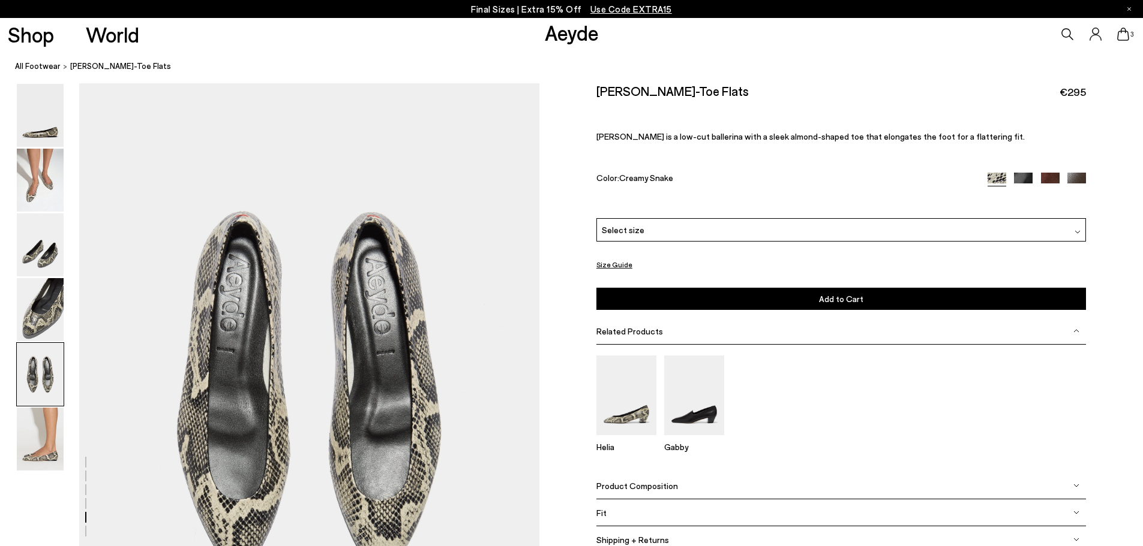
scroll to position [2431, 0]
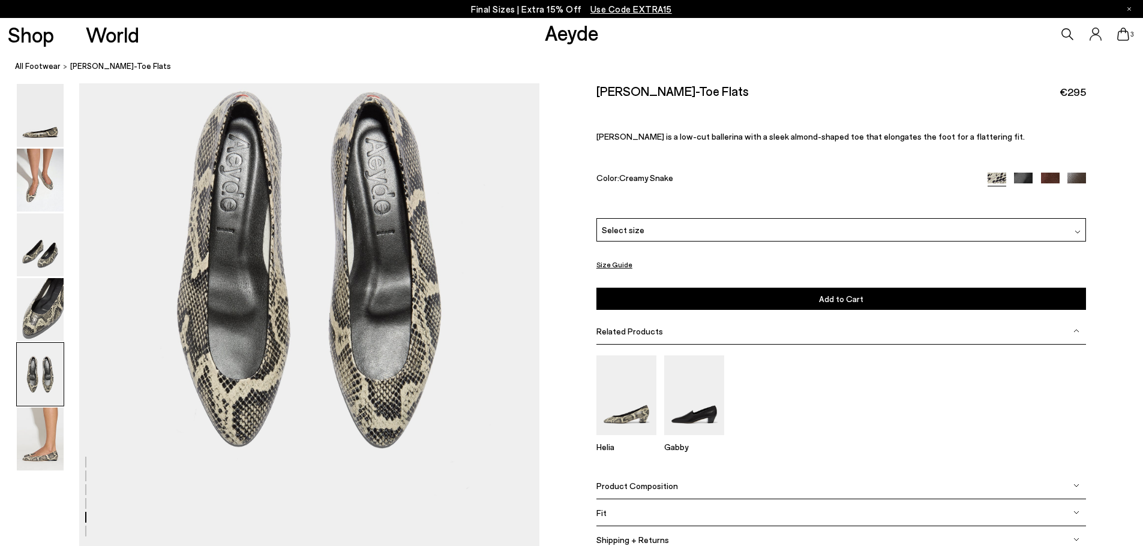
click at [1129, 35] on span "3" at bounding box center [1132, 34] width 6 height 7
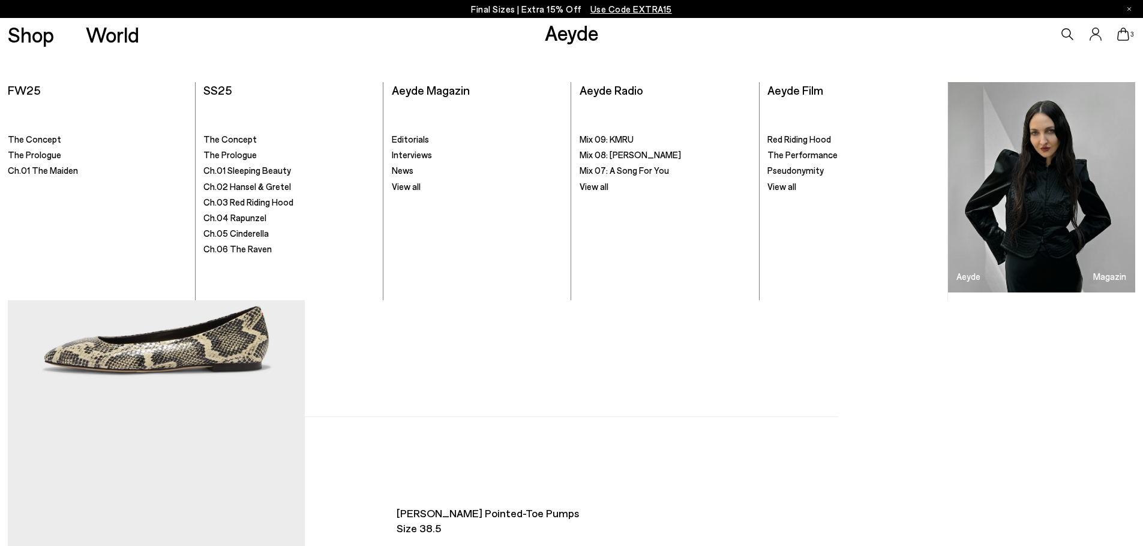
drag, startPoint x: 563, startPoint y: 41, endPoint x: 555, endPoint y: 35, distance: 10.7
click at [563, 41] on link "Aeyde" at bounding box center [572, 32] width 54 height 25
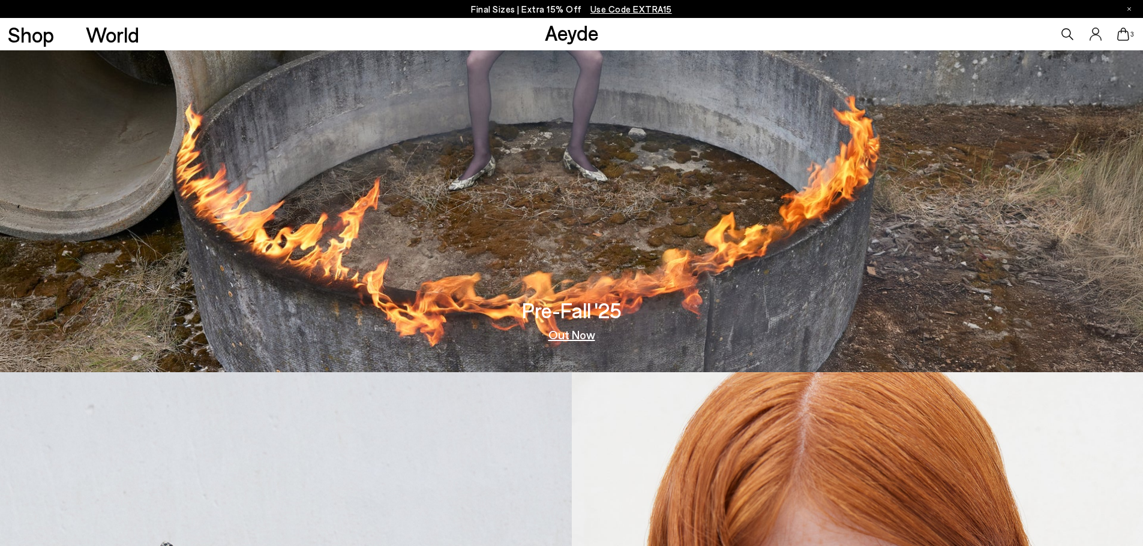
scroll to position [180, 0]
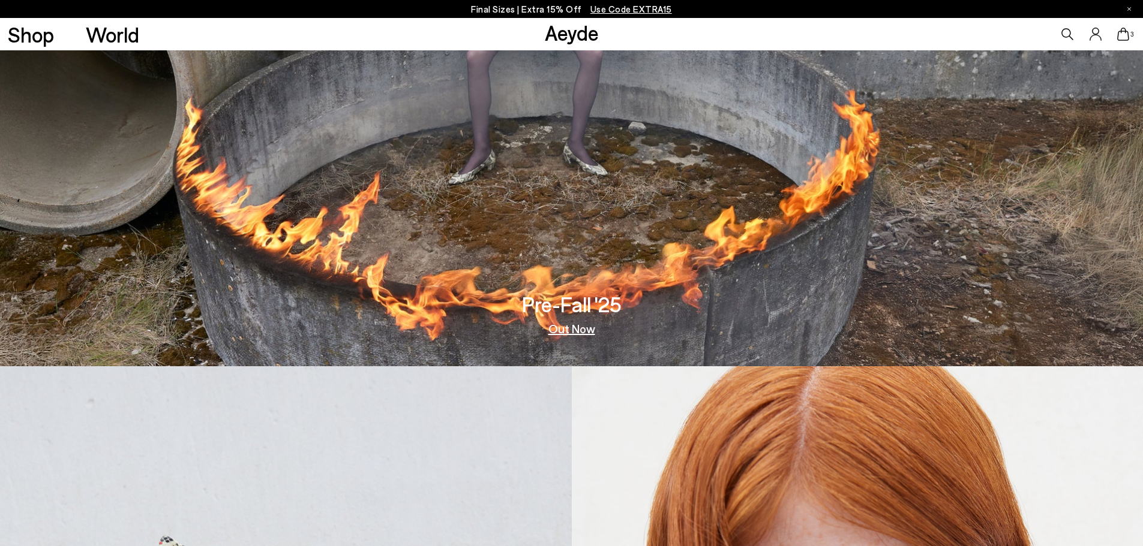
click at [591, 332] on link "Out Now" at bounding box center [571, 329] width 47 height 12
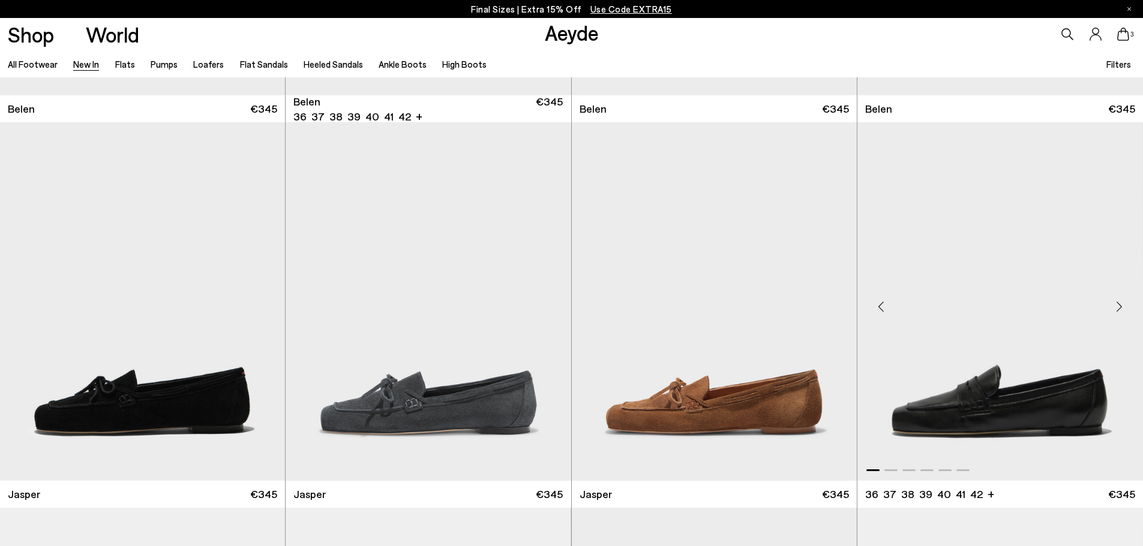
scroll to position [300, 0]
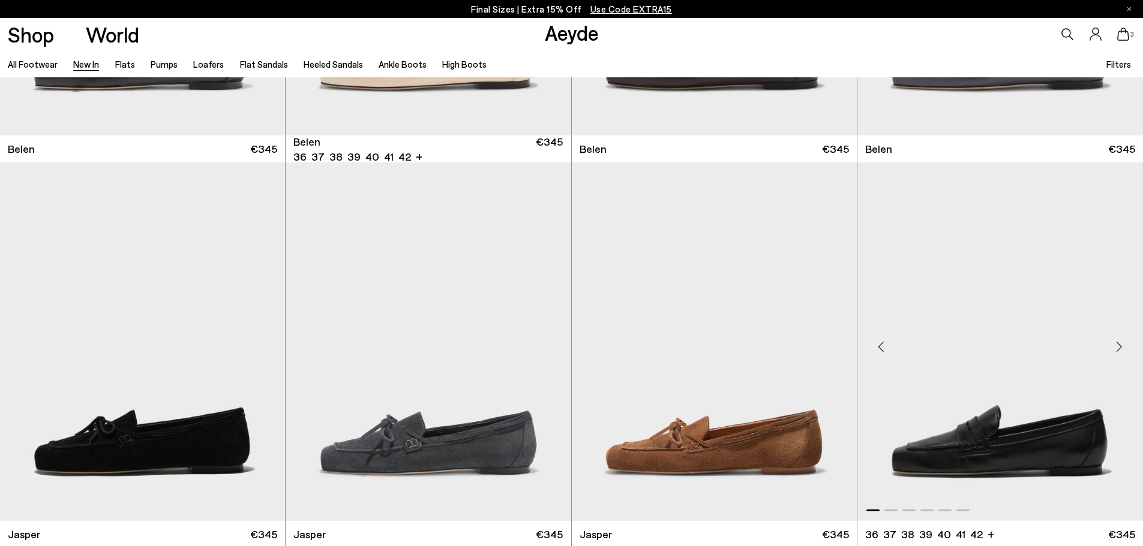
click at [880, 347] on div "Previous slide" at bounding box center [881, 347] width 36 height 36
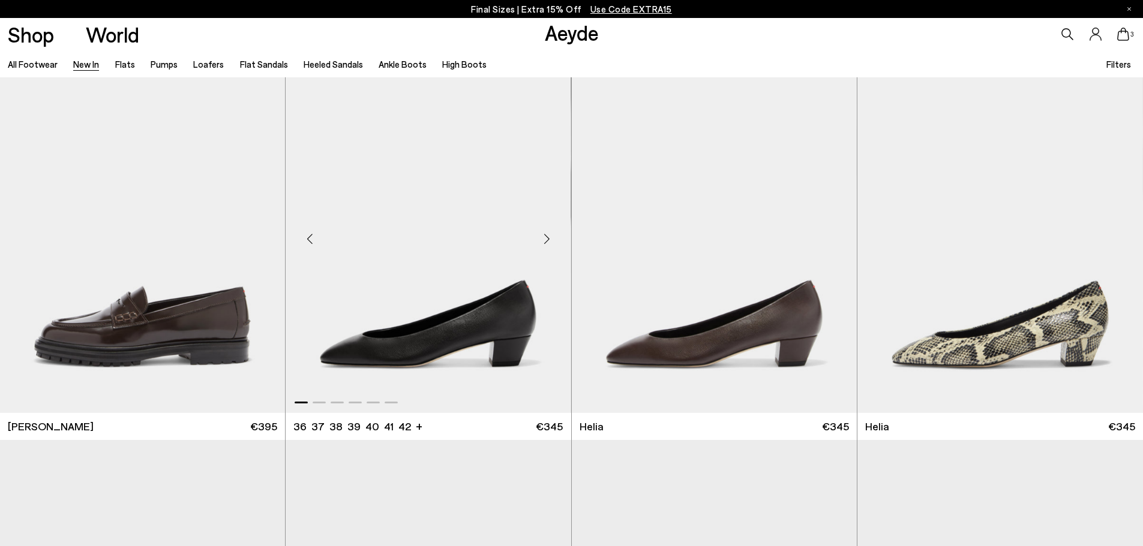
scroll to position [1200, 0]
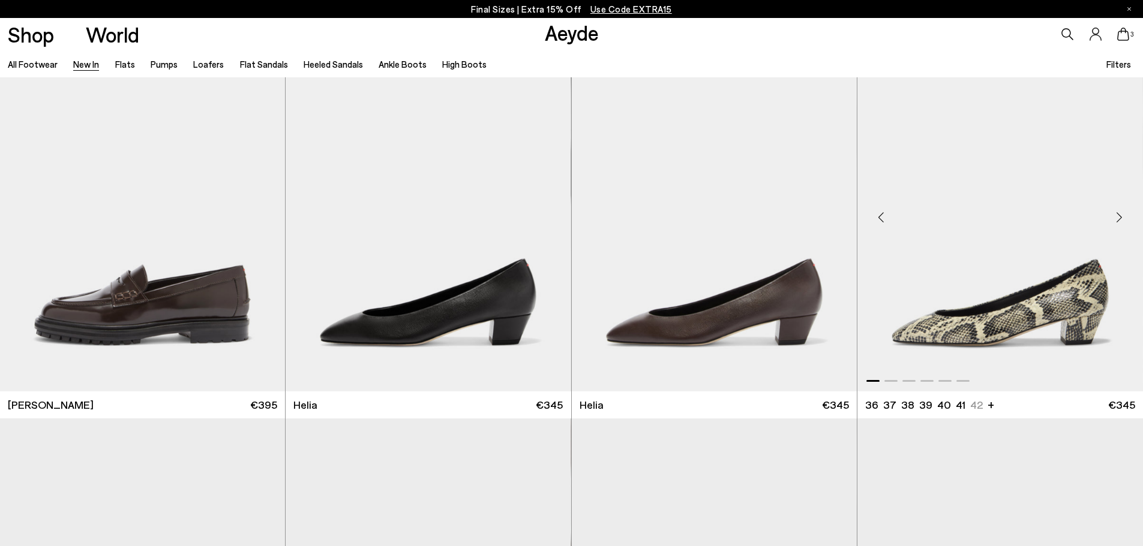
click at [885, 222] on div "Previous slide" at bounding box center [881, 217] width 36 height 36
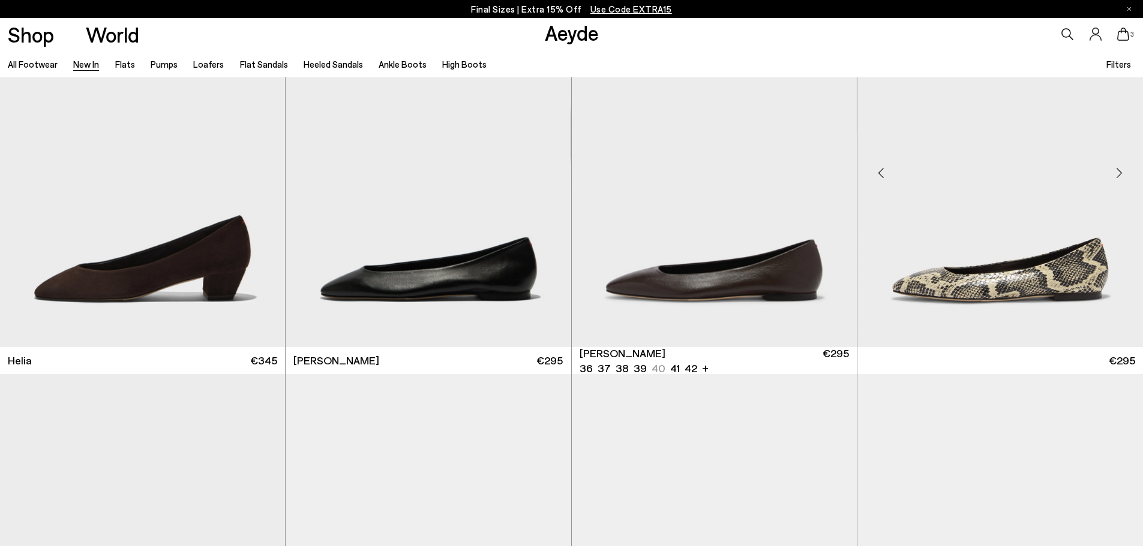
scroll to position [1560, 0]
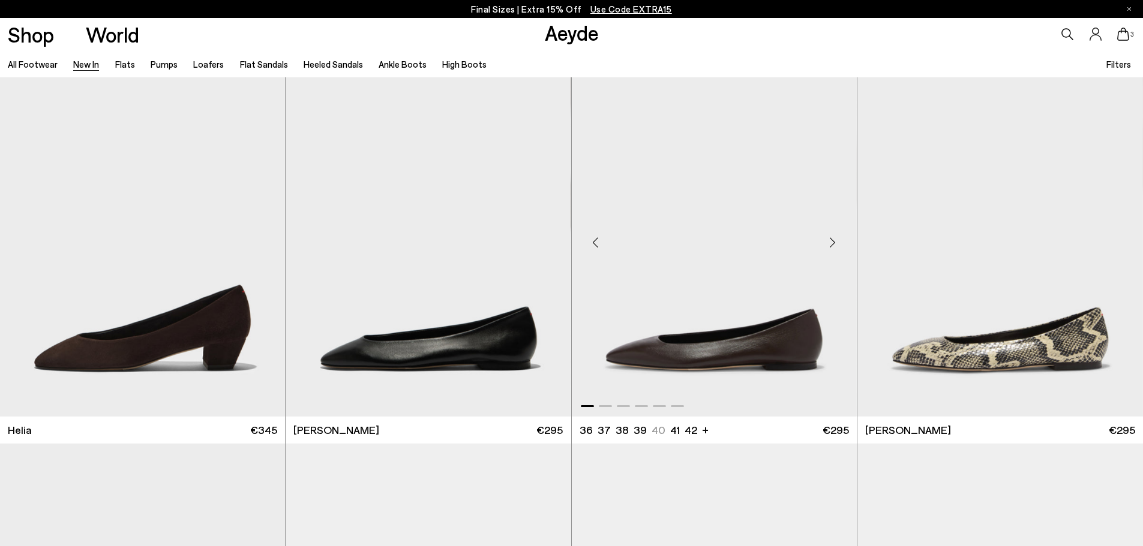
click at [598, 242] on div "Previous slide" at bounding box center [596, 243] width 36 height 36
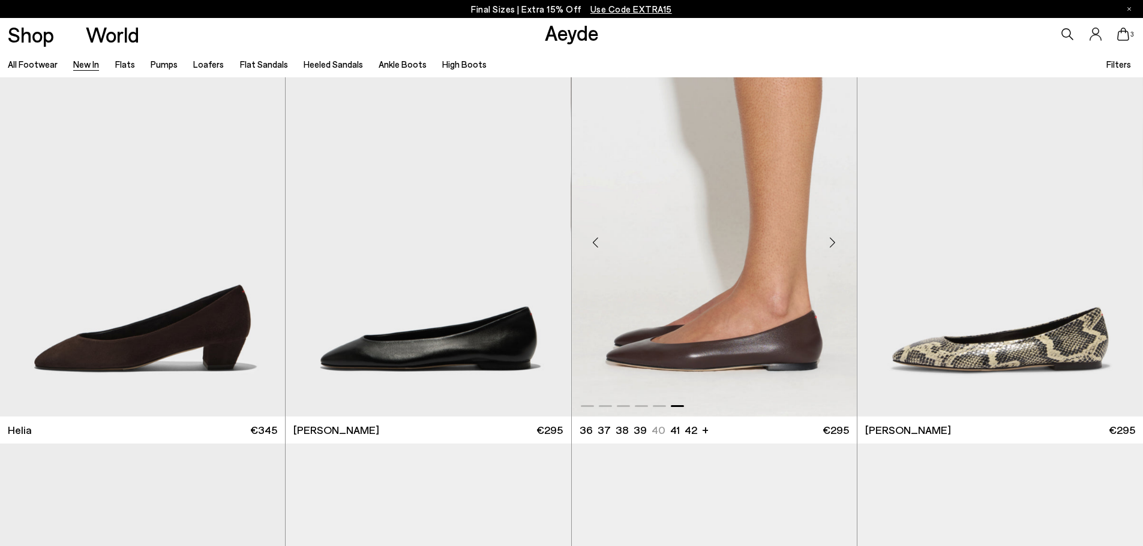
click at [598, 242] on div "Previous slide" at bounding box center [596, 243] width 36 height 36
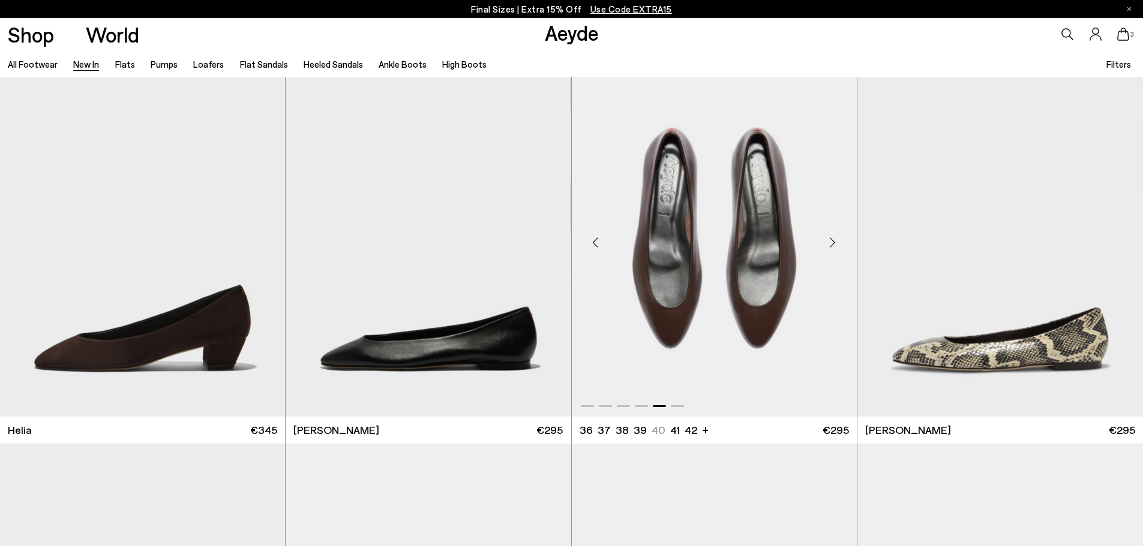
click at [598, 242] on div "Previous slide" at bounding box center [596, 243] width 36 height 36
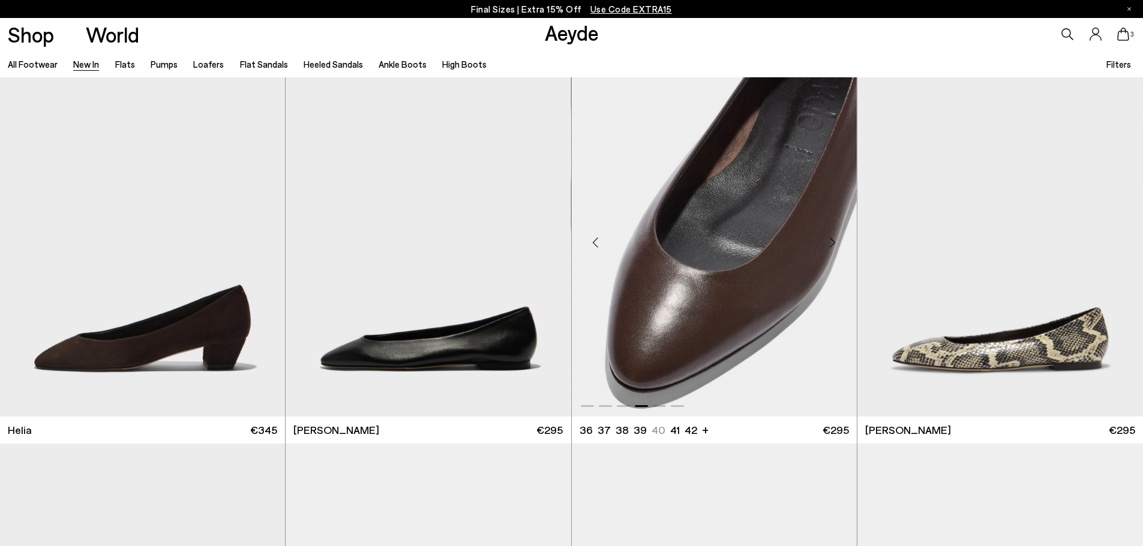
click at [598, 242] on div "Previous slide" at bounding box center [596, 243] width 36 height 36
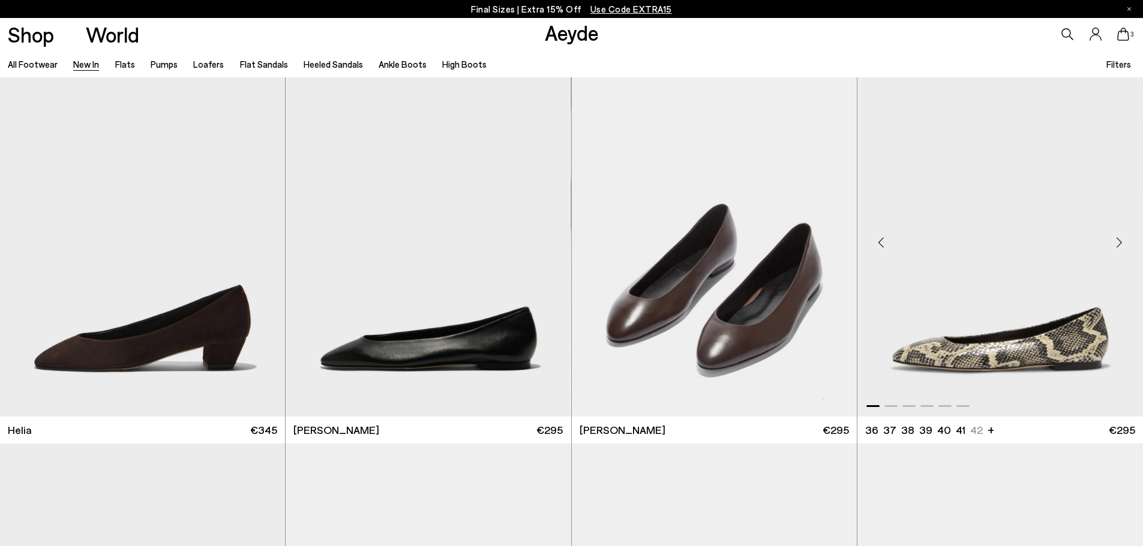
click at [880, 241] on div "Previous slide" at bounding box center [881, 243] width 36 height 36
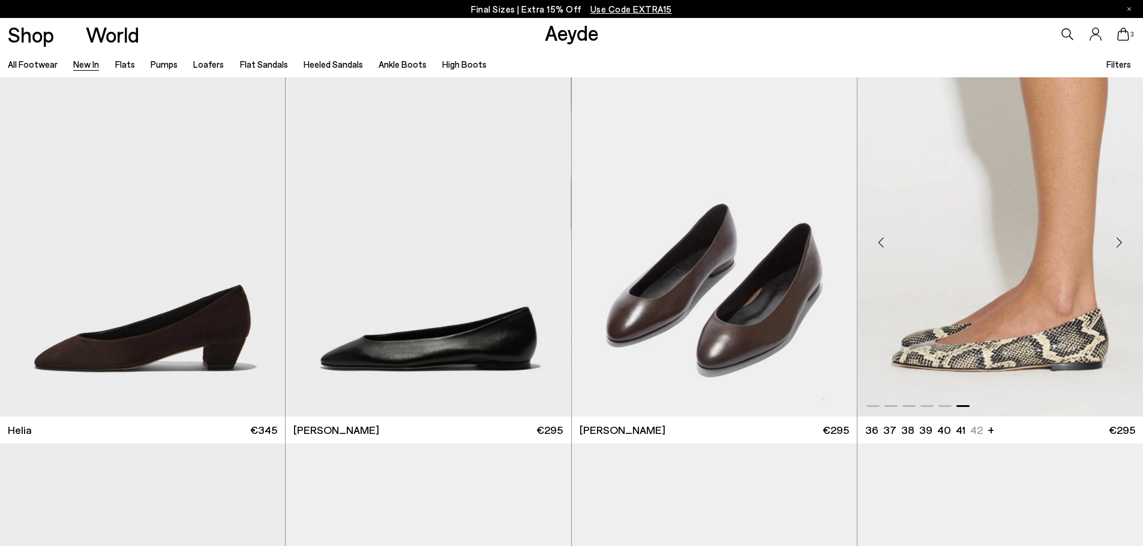
click at [880, 241] on div "Previous slide" at bounding box center [881, 243] width 36 height 36
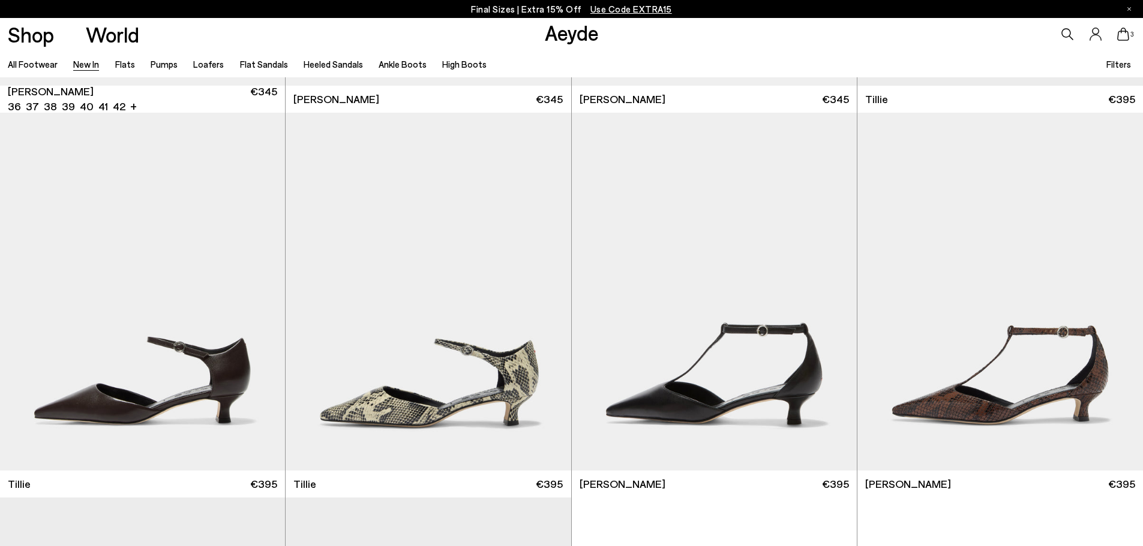
scroll to position [3074, 0]
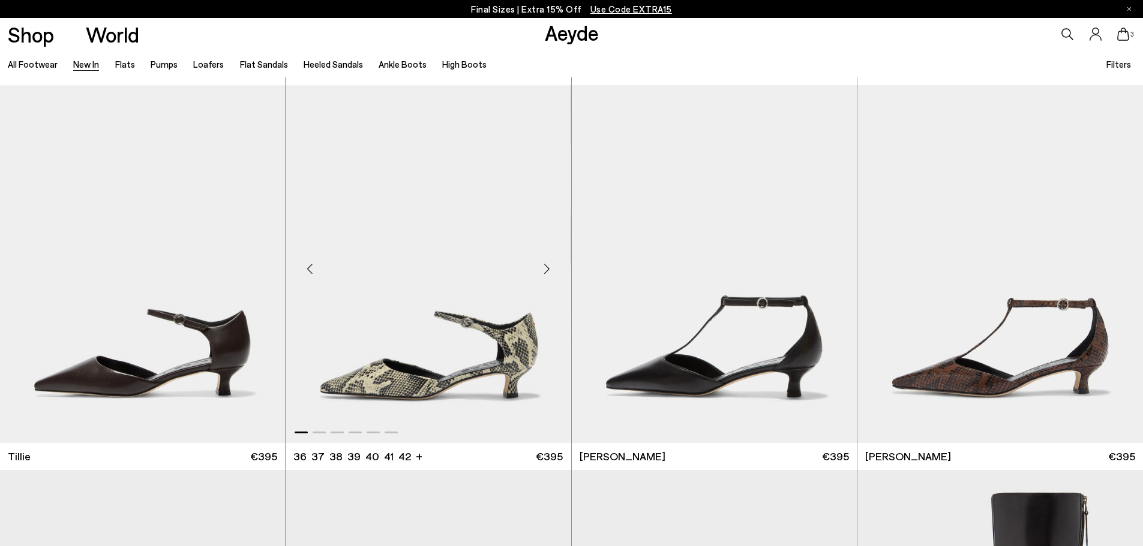
click at [315, 269] on div "Previous slide" at bounding box center [310, 269] width 36 height 36
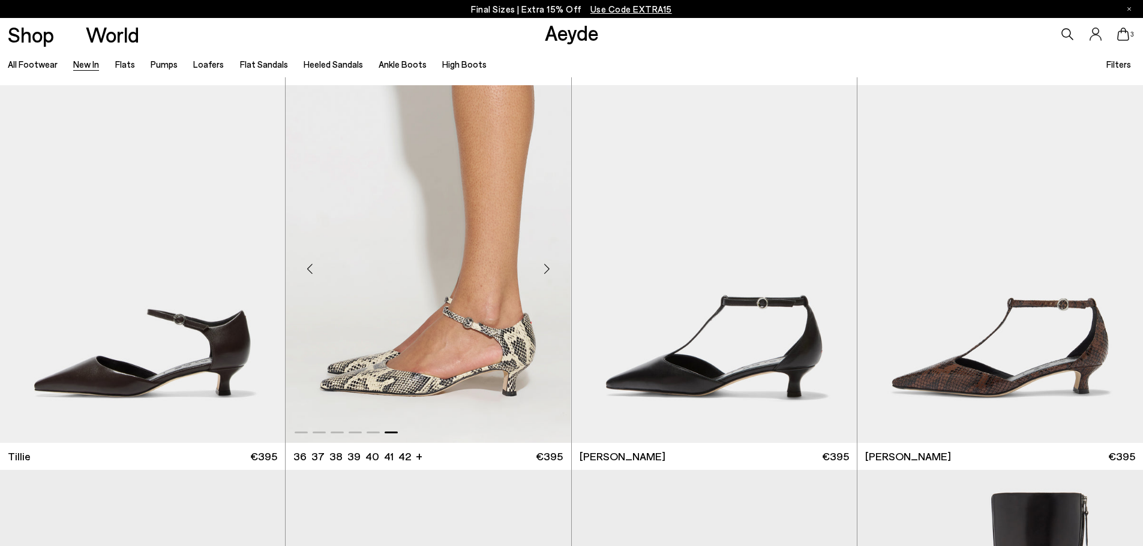
click at [315, 269] on div "Previous slide" at bounding box center [310, 269] width 36 height 36
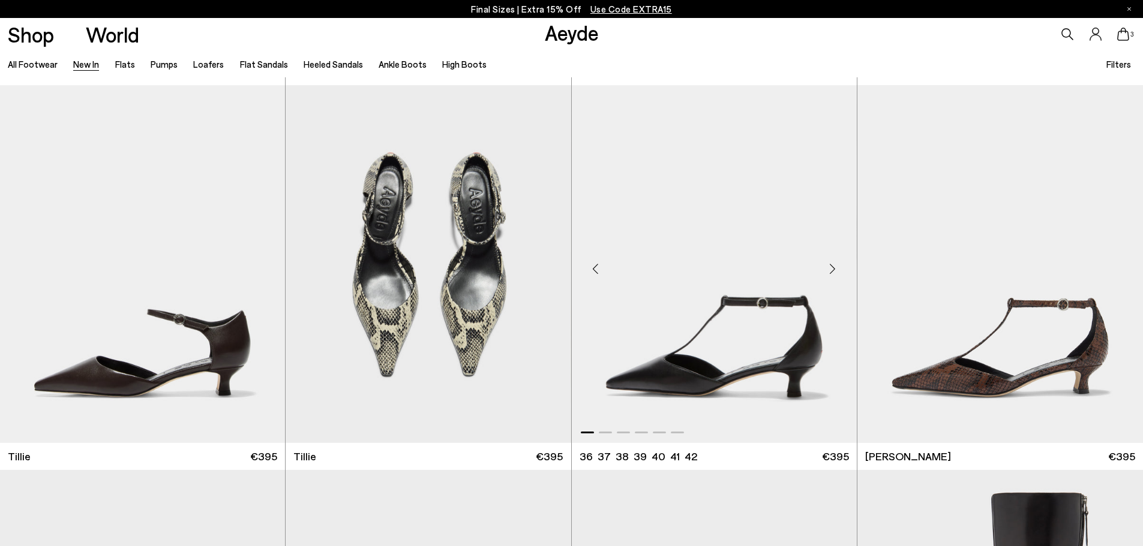
click at [593, 268] on div "Previous slide" at bounding box center [596, 269] width 36 height 36
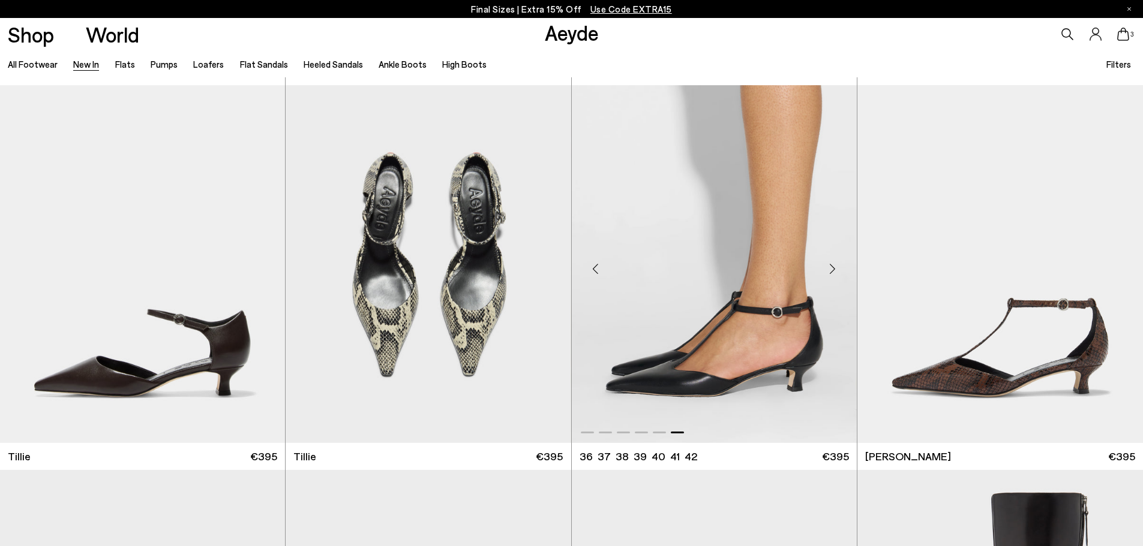
click at [593, 268] on div "Previous slide" at bounding box center [596, 269] width 36 height 36
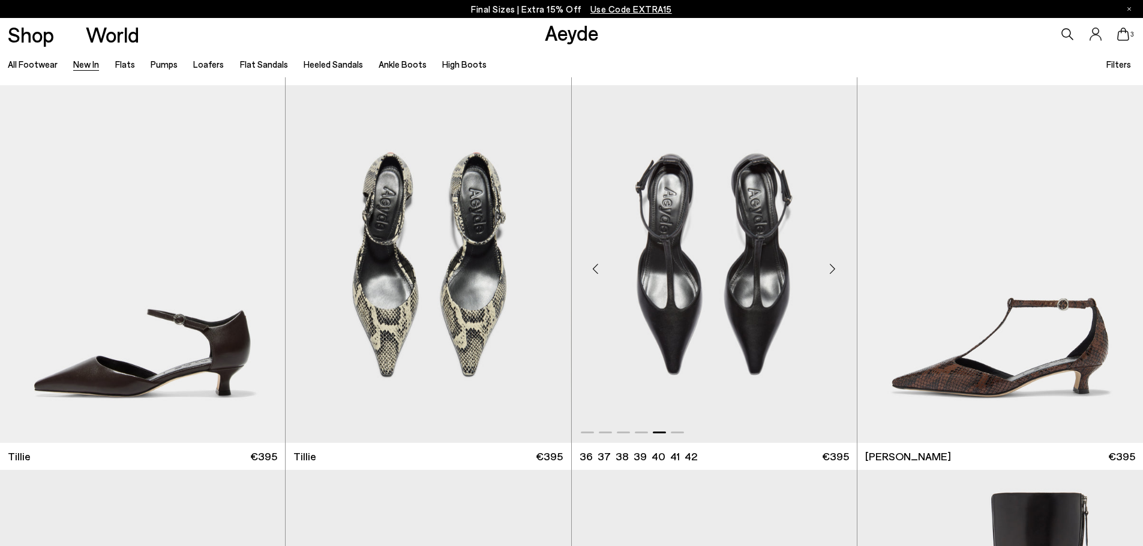
click at [593, 268] on div "Previous slide" at bounding box center [596, 269] width 36 height 36
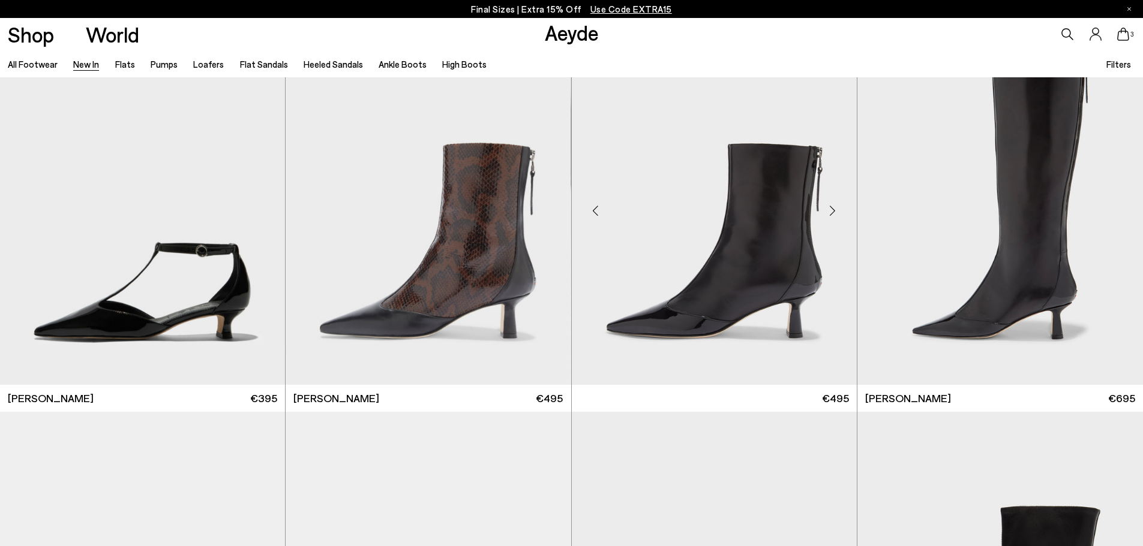
scroll to position [3494, 0]
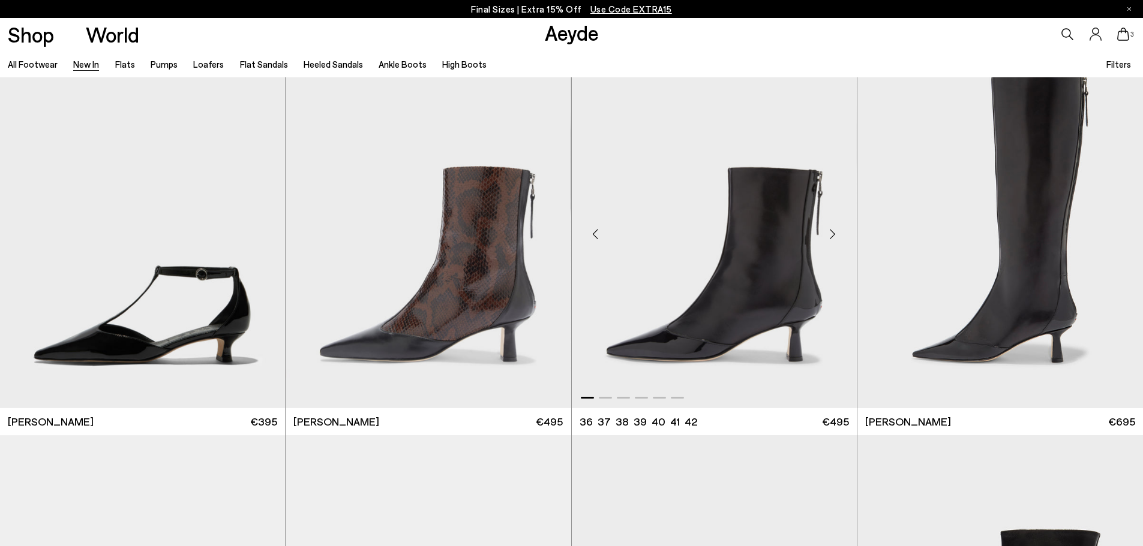
click at [596, 232] on div "Previous slide" at bounding box center [596, 234] width 36 height 36
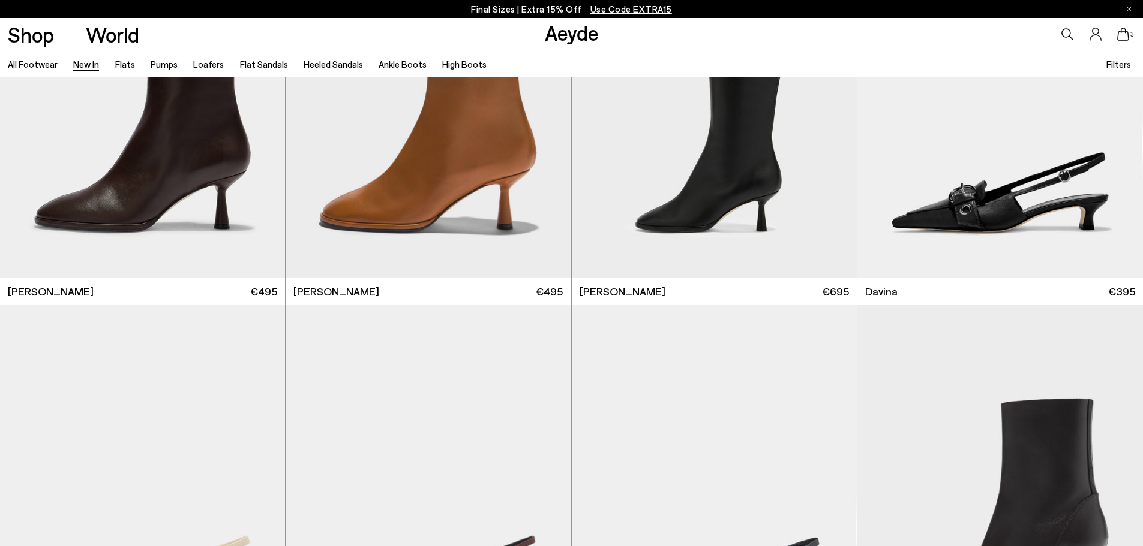
scroll to position [4694, 0]
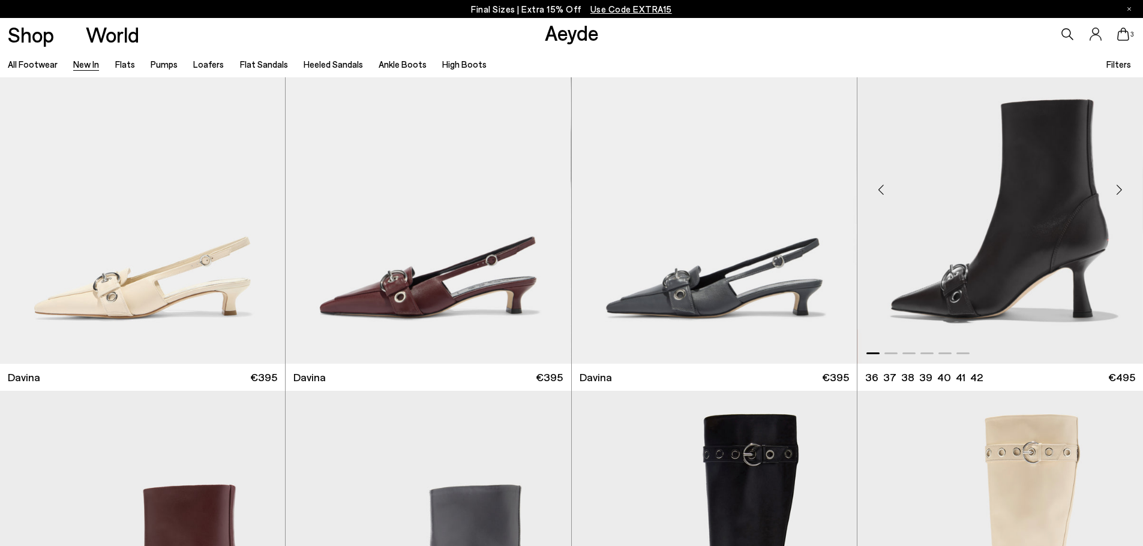
click at [885, 191] on div "Previous slide" at bounding box center [881, 190] width 36 height 36
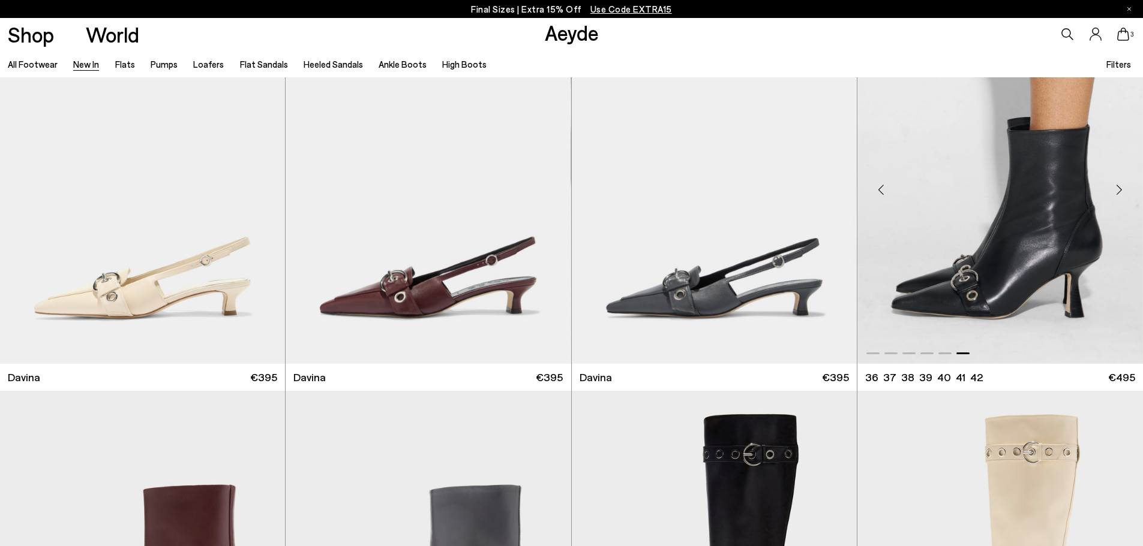
click at [885, 191] on div "Previous slide" at bounding box center [881, 190] width 36 height 36
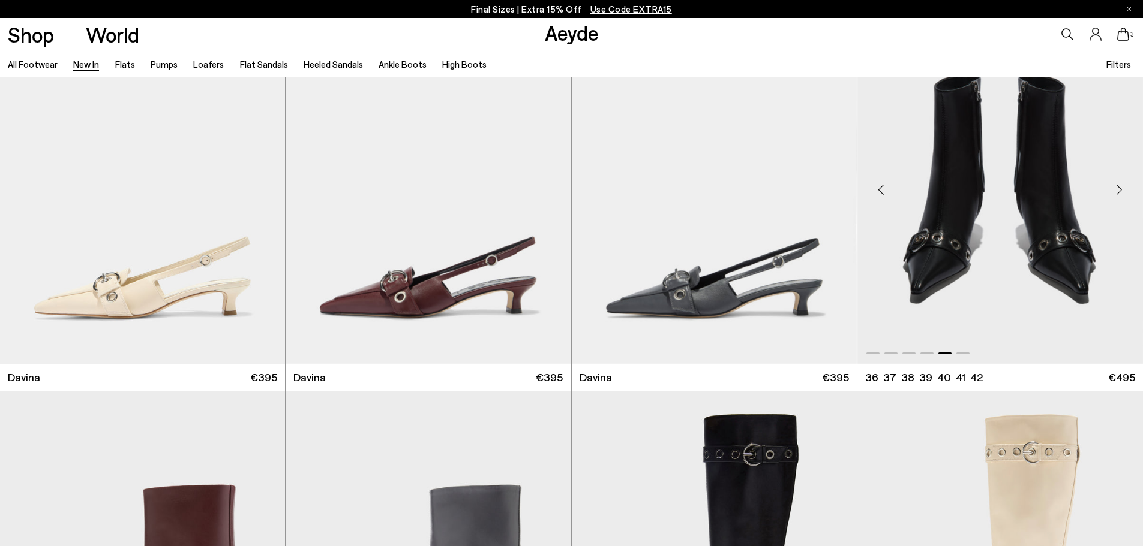
click at [885, 191] on div "Previous slide" at bounding box center [881, 190] width 36 height 36
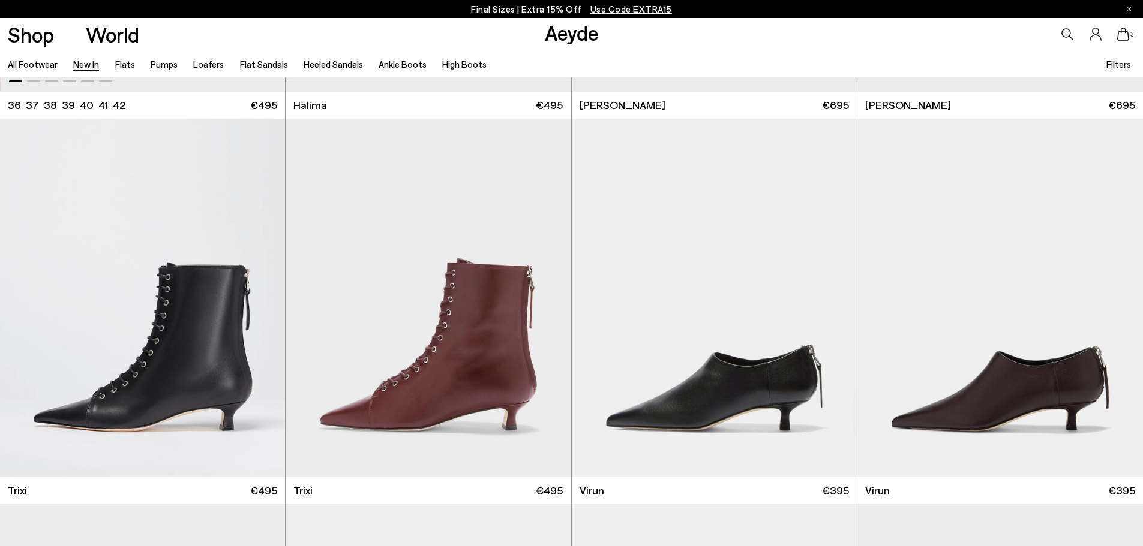
scroll to position [5354, 0]
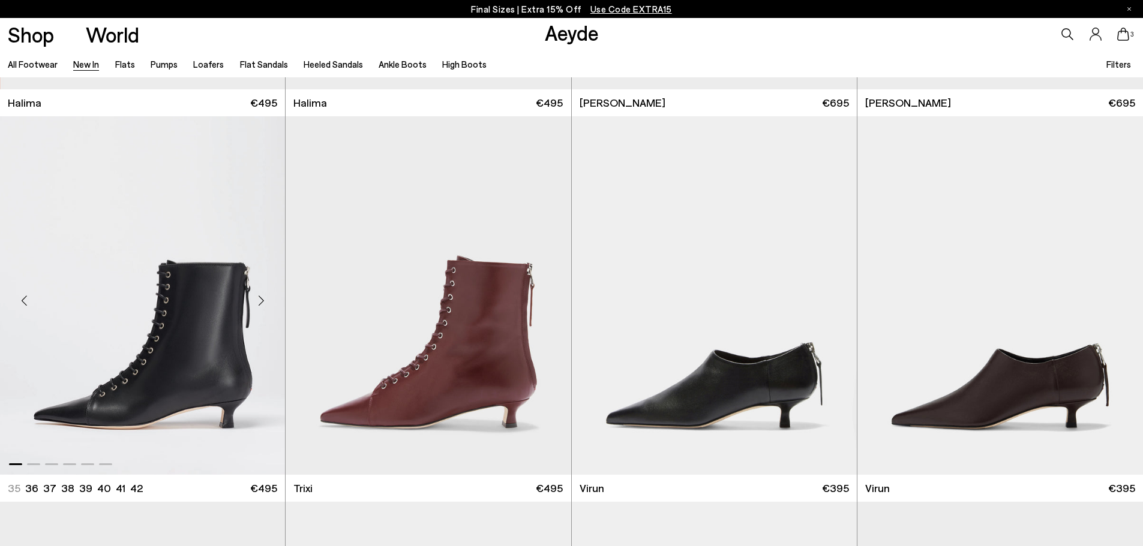
click at [29, 305] on div "Previous slide" at bounding box center [24, 301] width 36 height 36
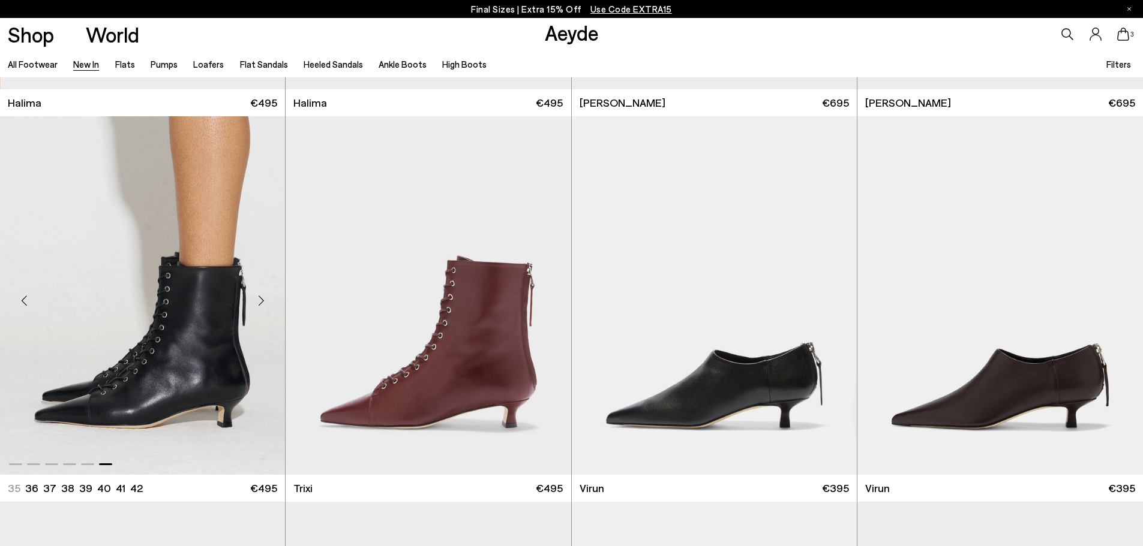
click at [29, 305] on div "Previous slide" at bounding box center [24, 301] width 36 height 36
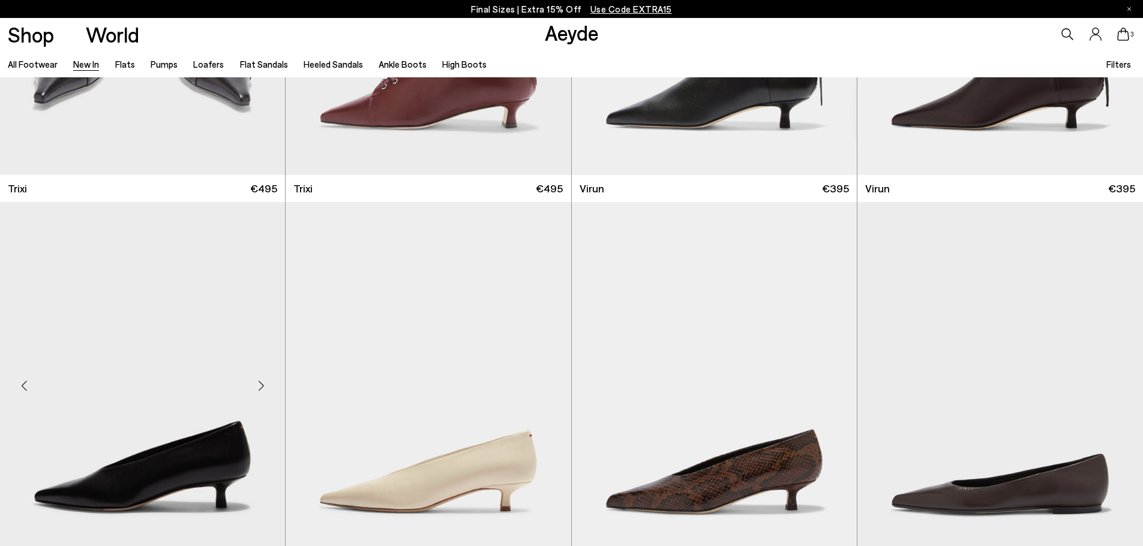
scroll to position [5774, 0]
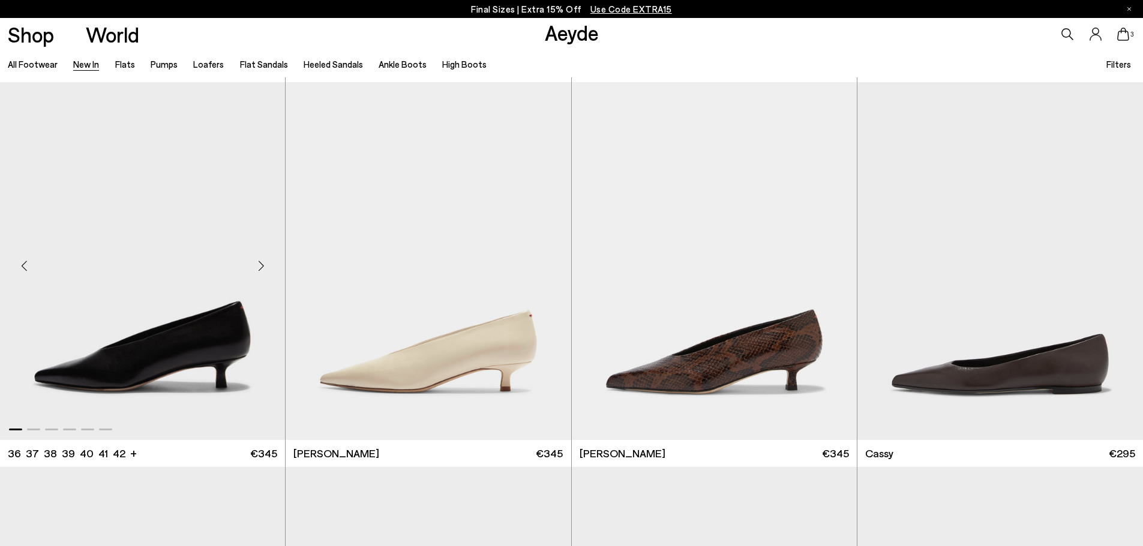
click at [19, 263] on div "Previous slide" at bounding box center [24, 266] width 36 height 36
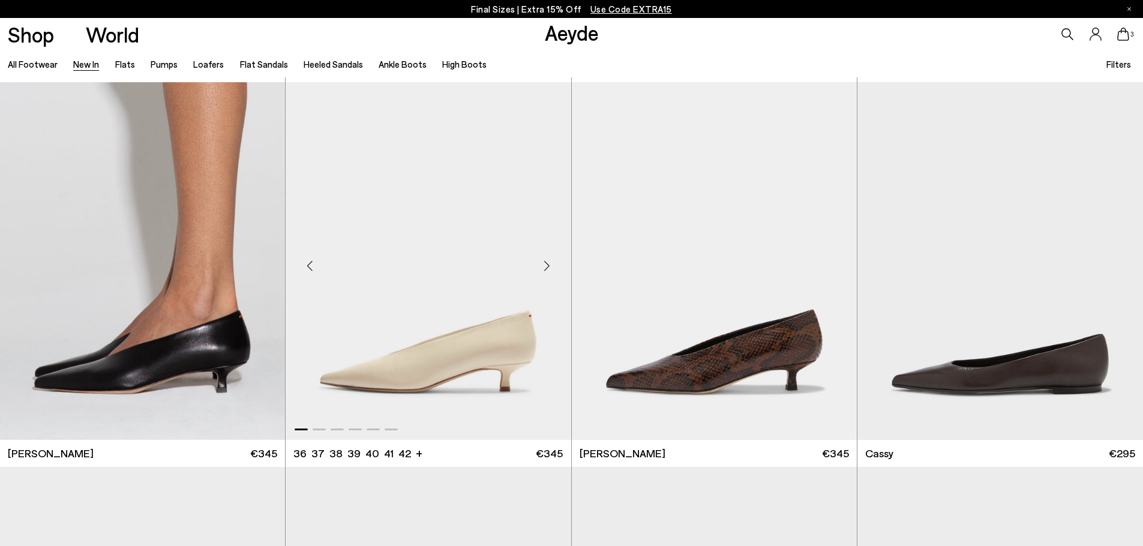
click at [310, 269] on div "Previous slide" at bounding box center [310, 266] width 36 height 36
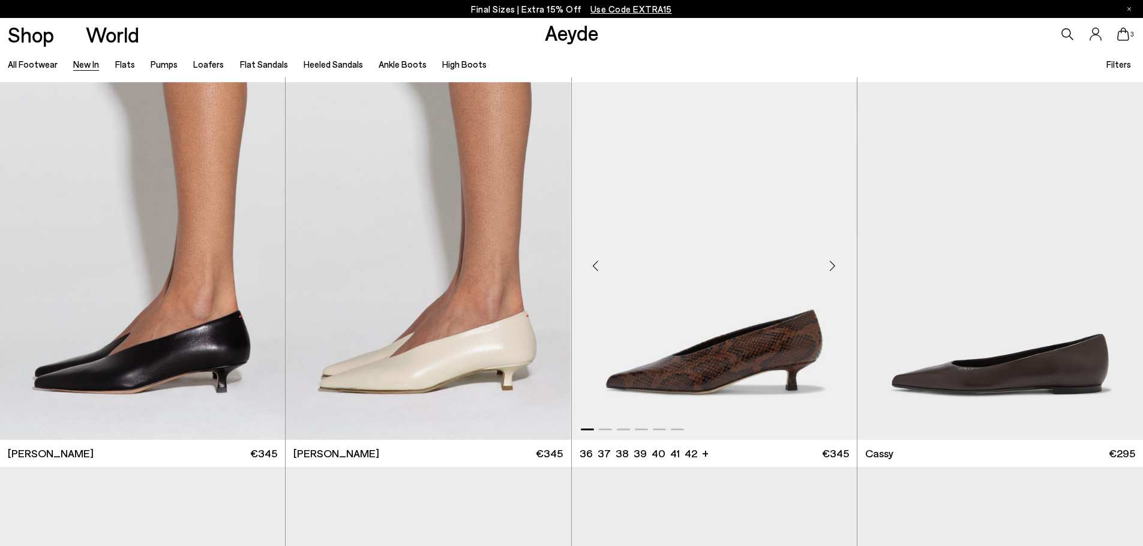
click at [597, 270] on div "Previous slide" at bounding box center [596, 266] width 36 height 36
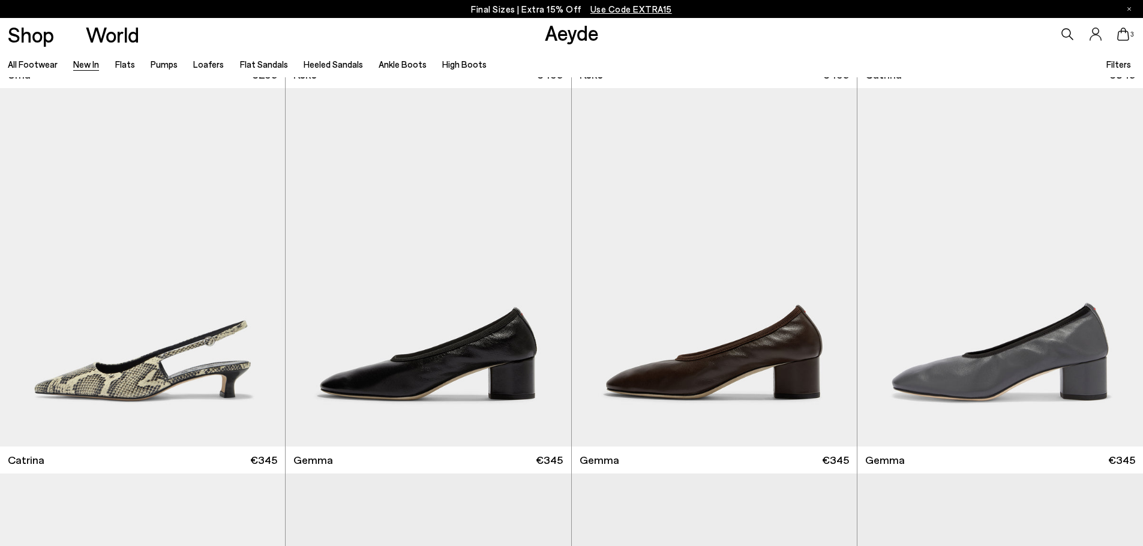
scroll to position [7753, 0]
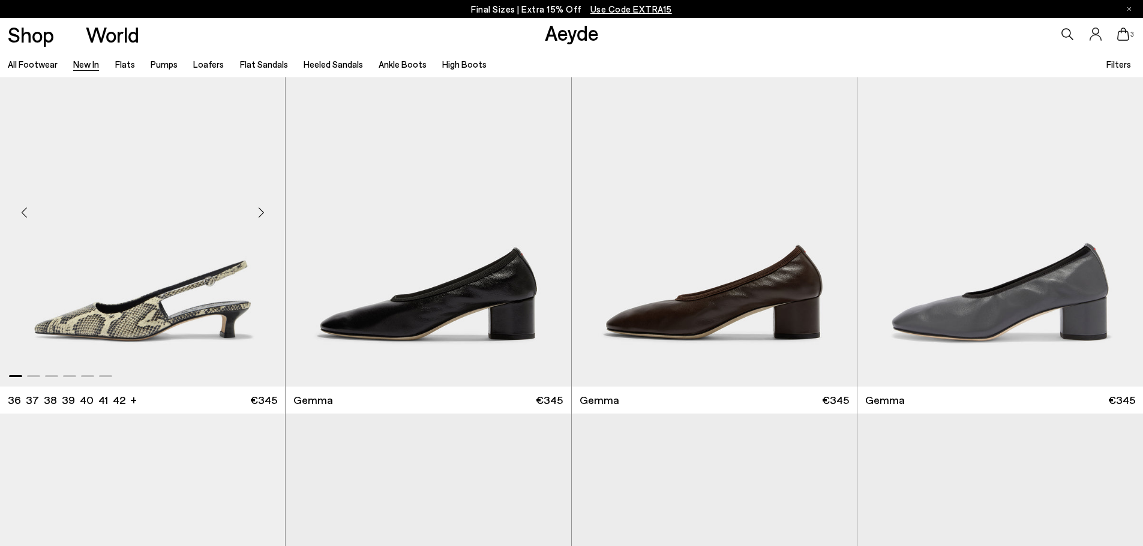
click at [23, 213] on div "Previous slide" at bounding box center [24, 212] width 36 height 36
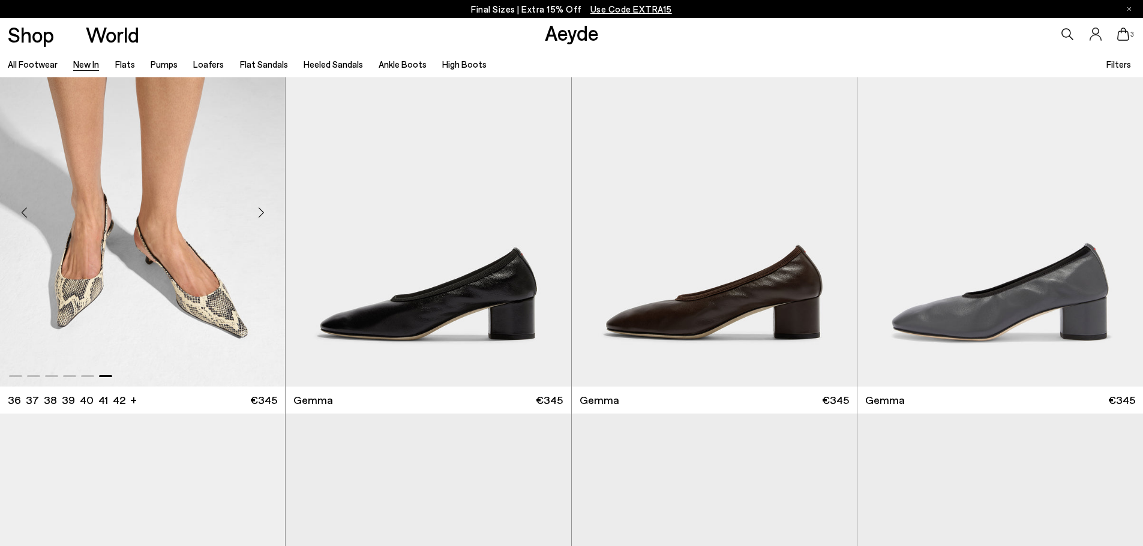
click at [23, 213] on div "Previous slide" at bounding box center [24, 212] width 36 height 36
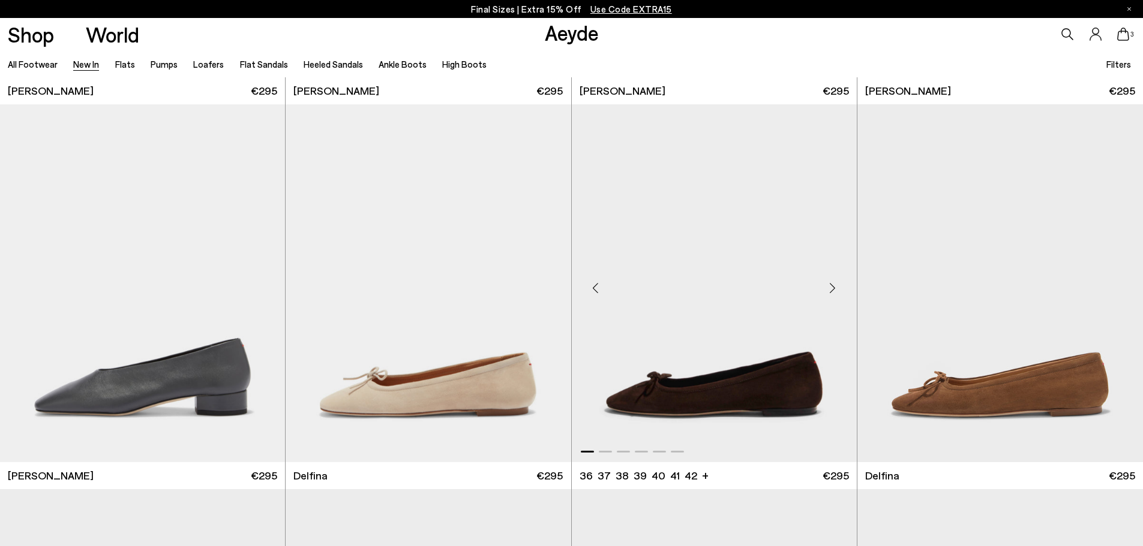
scroll to position [8953, 0]
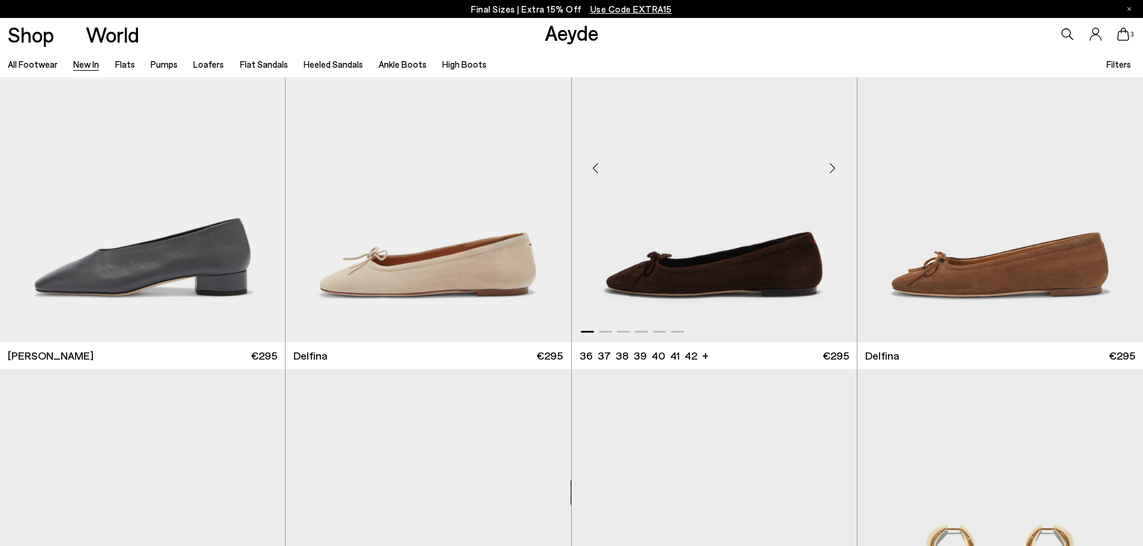
click at [595, 166] on div "Previous slide" at bounding box center [596, 168] width 36 height 36
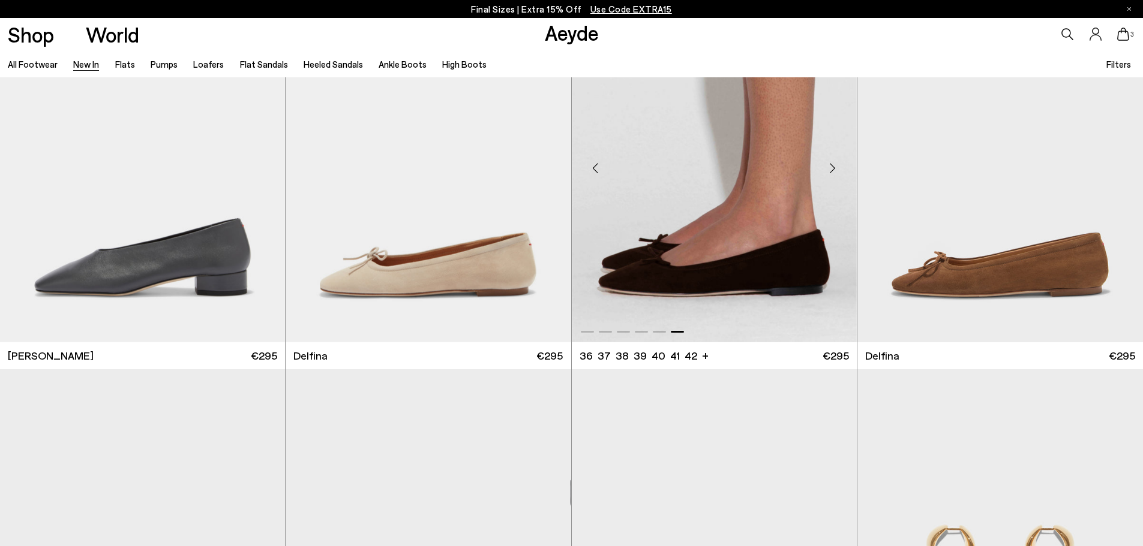
click at [595, 166] on div "Previous slide" at bounding box center [596, 168] width 36 height 36
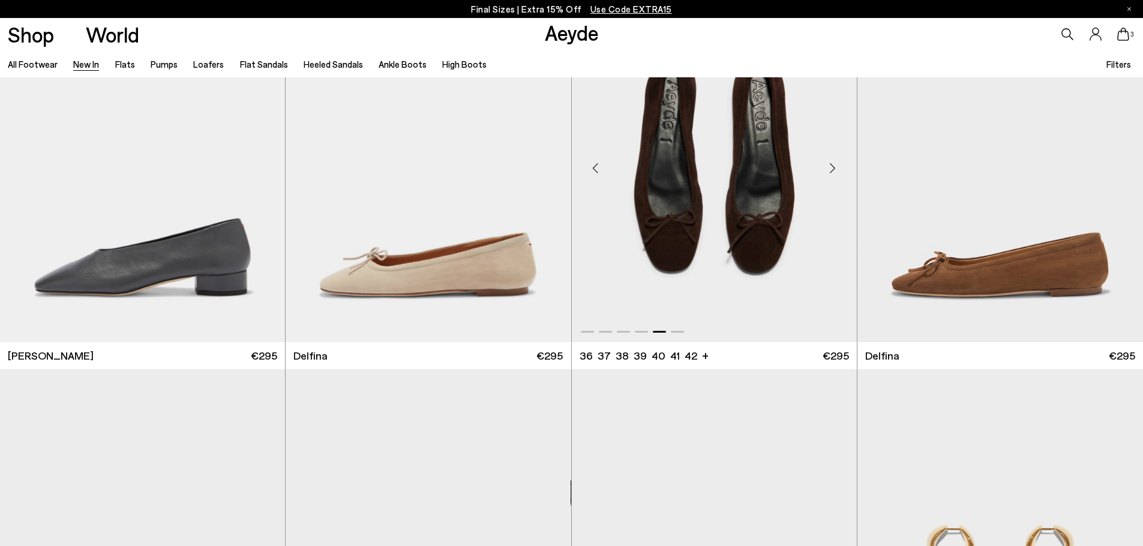
click at [595, 166] on div "Previous slide" at bounding box center [596, 168] width 36 height 36
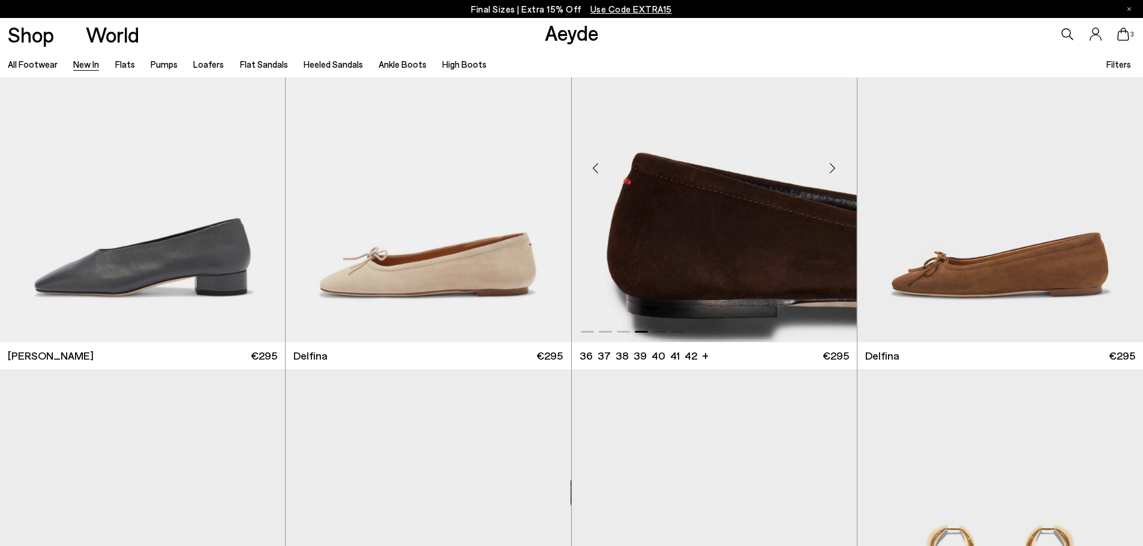
click at [595, 166] on div "Previous slide" at bounding box center [596, 168] width 36 height 36
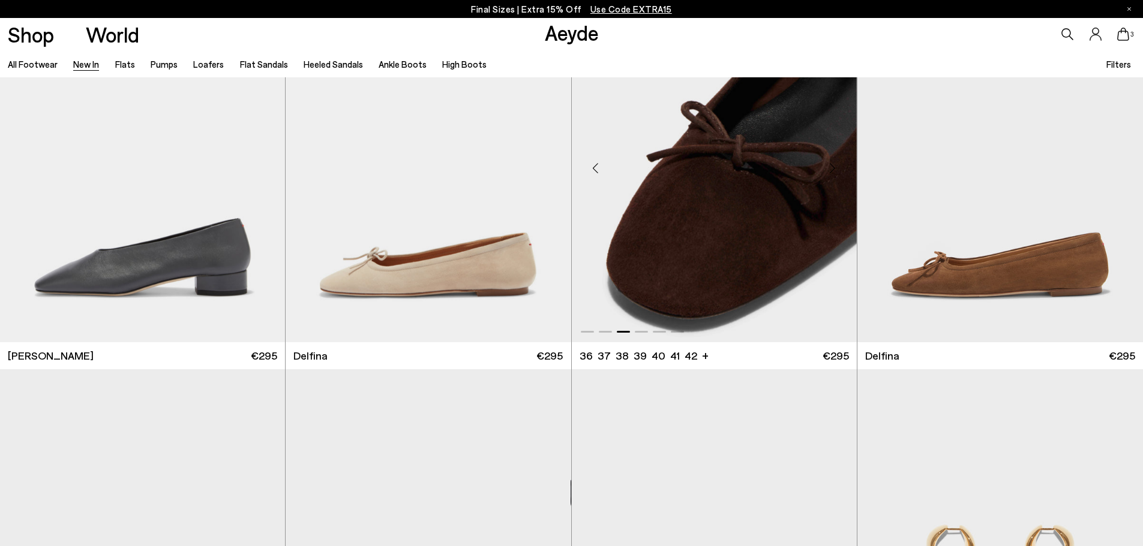
click at [595, 166] on div "Previous slide" at bounding box center [596, 168] width 36 height 36
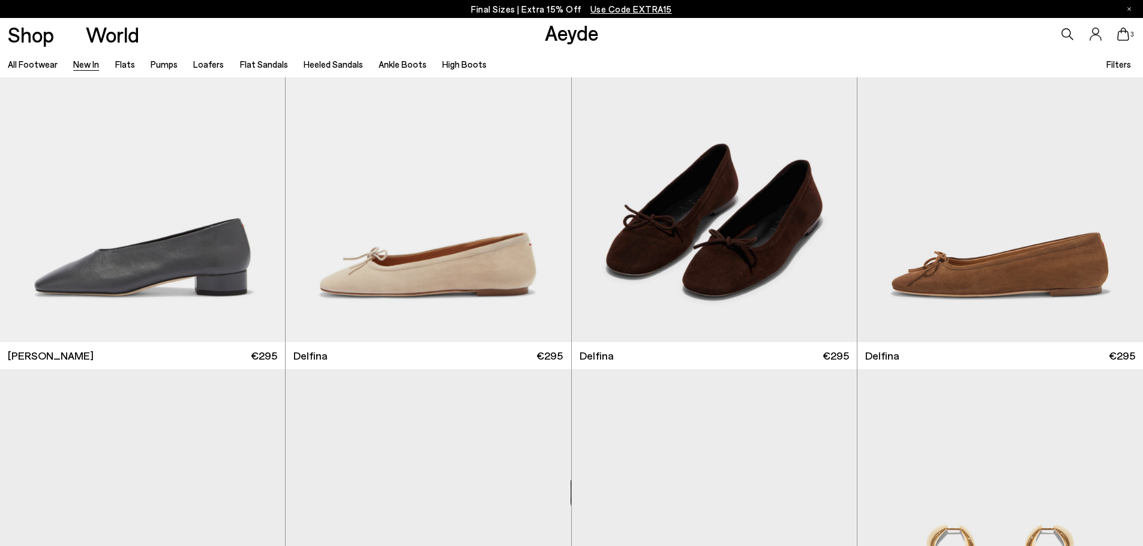
scroll to position [9253, 0]
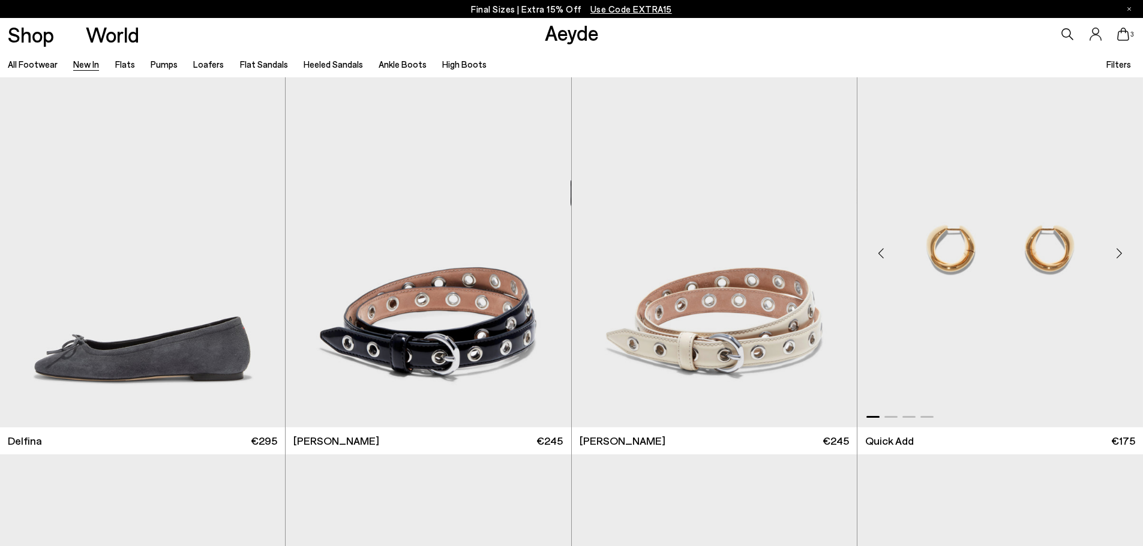
click at [880, 257] on div "Previous slide" at bounding box center [881, 254] width 36 height 36
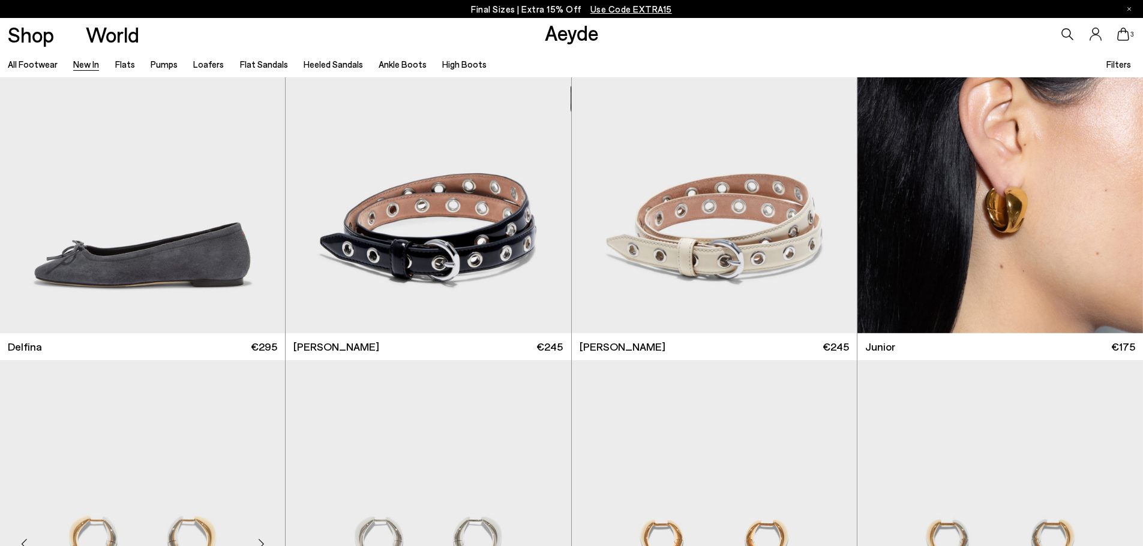
scroll to position [9613, 0]
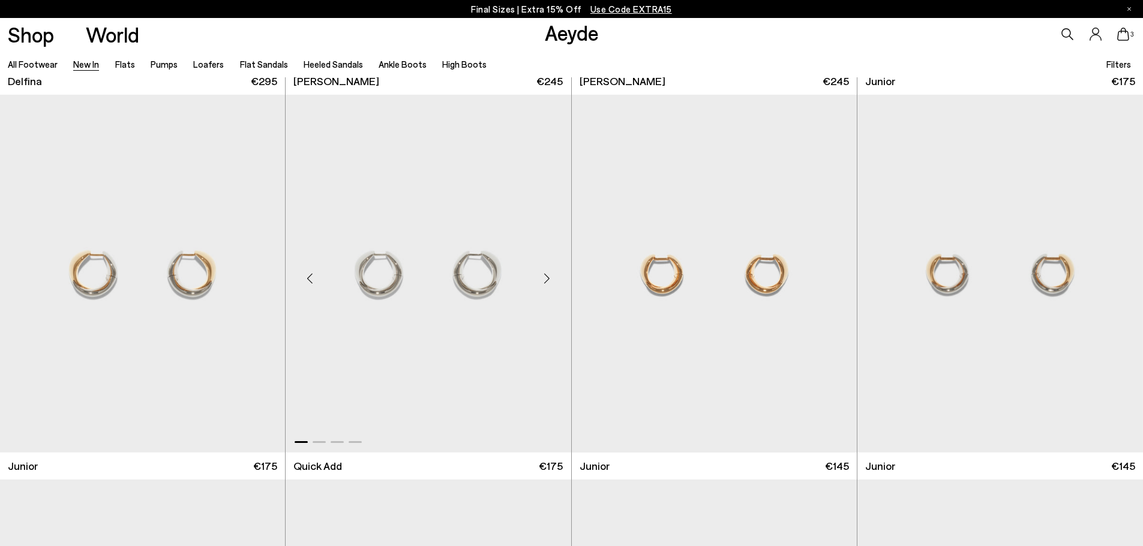
click at [311, 280] on div "Previous slide" at bounding box center [310, 279] width 36 height 36
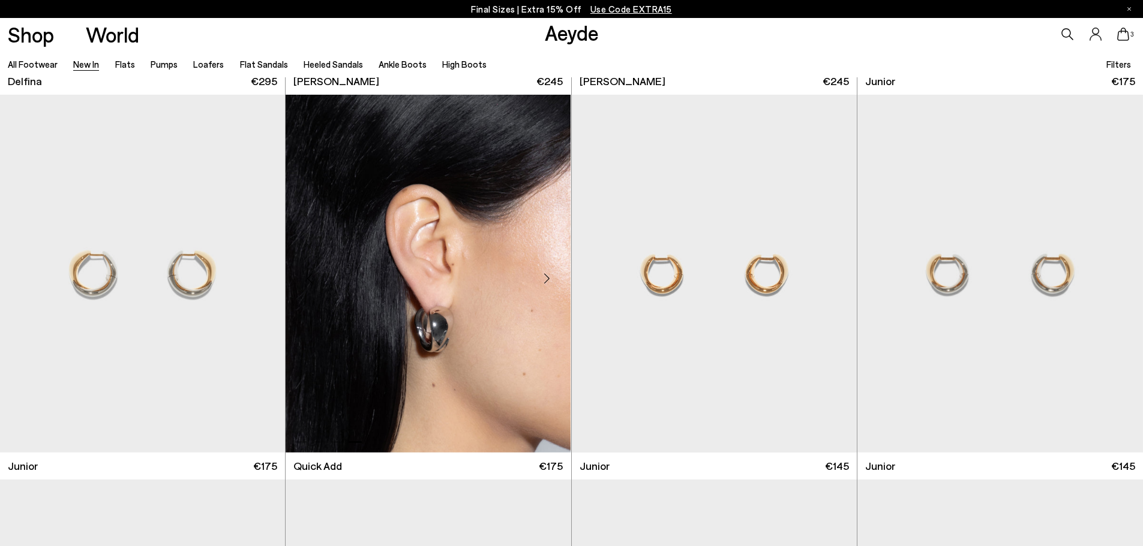
click at [311, 280] on div "Previous slide" at bounding box center [310, 279] width 36 height 36
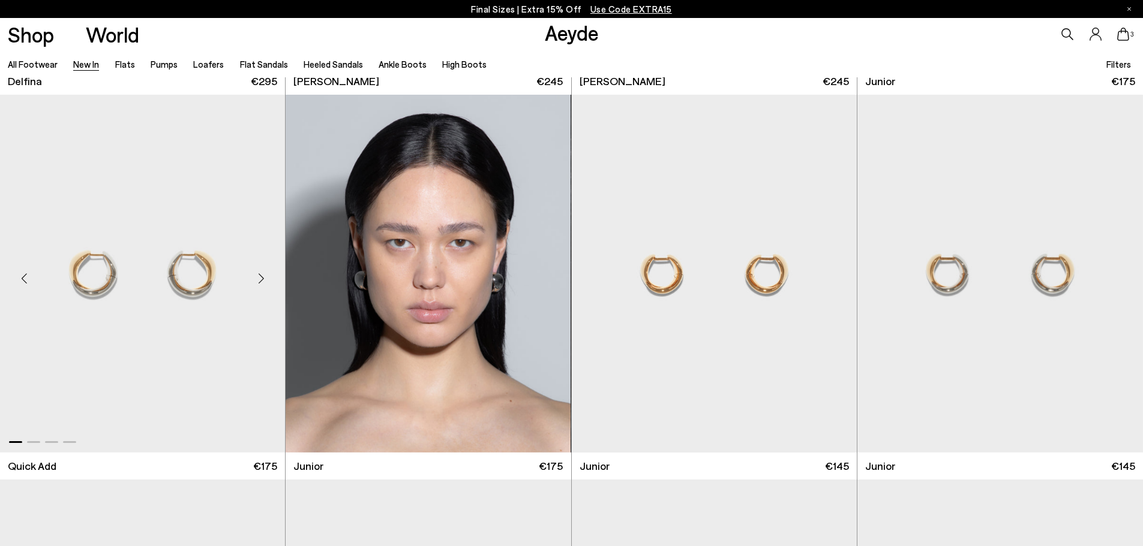
click at [25, 280] on div "Previous slide" at bounding box center [24, 279] width 36 height 36
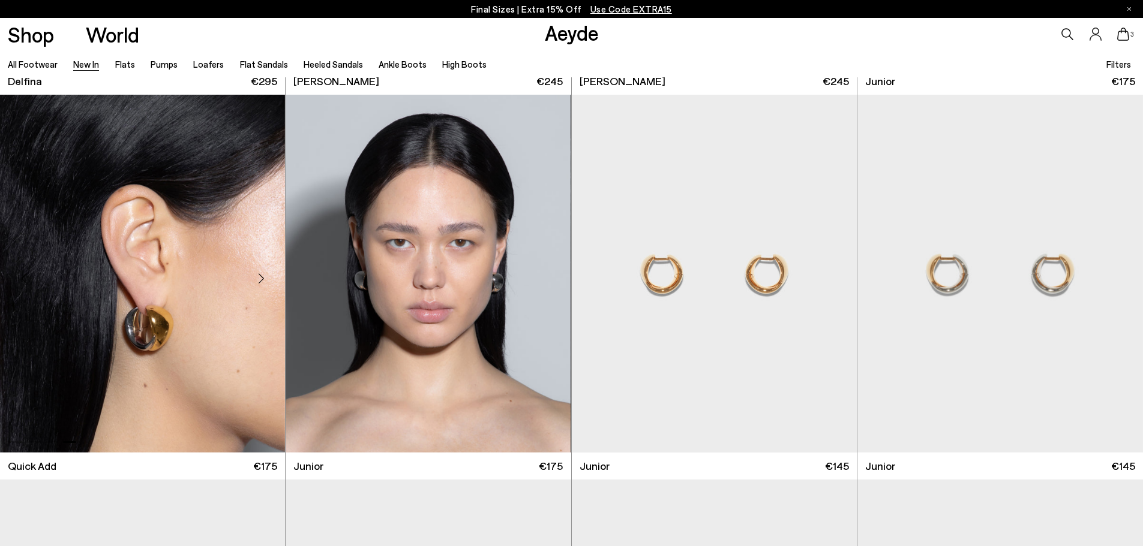
click at [25, 280] on div "Previous slide" at bounding box center [24, 279] width 36 height 36
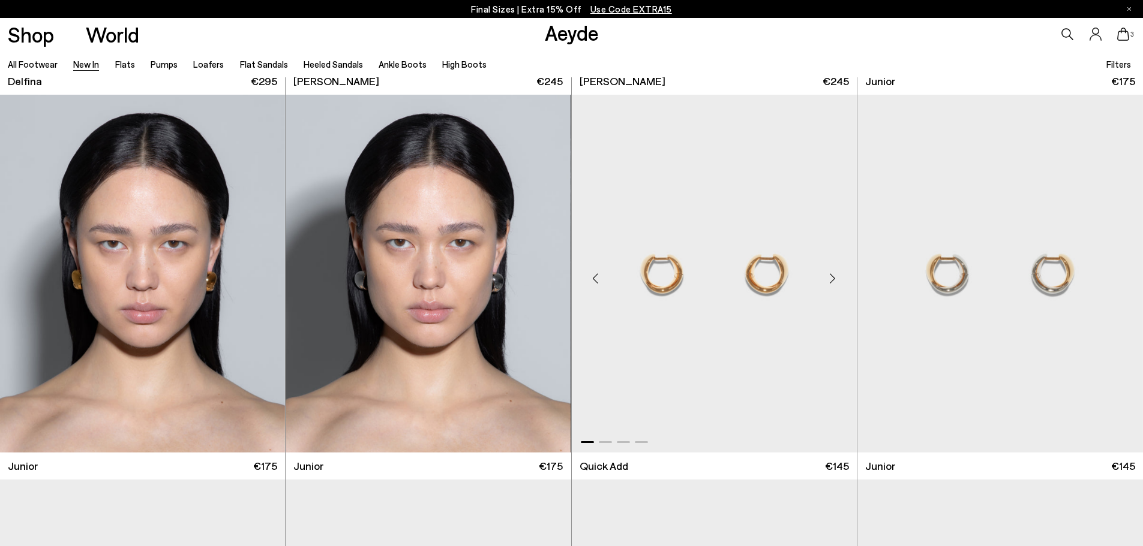
click at [591, 280] on div "Previous slide" at bounding box center [596, 279] width 36 height 36
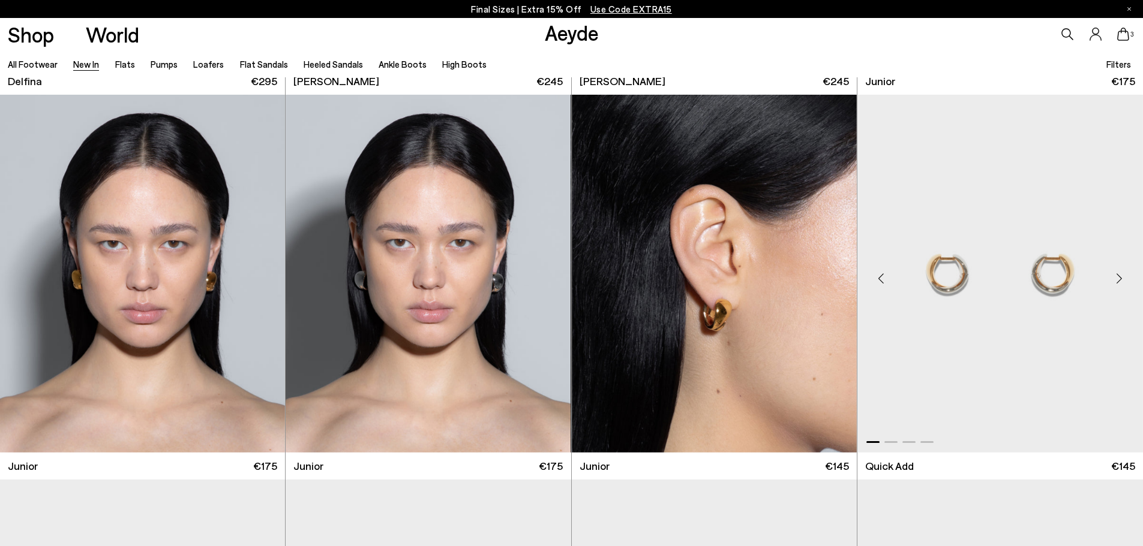
click at [877, 283] on div "Previous slide" at bounding box center [881, 279] width 36 height 36
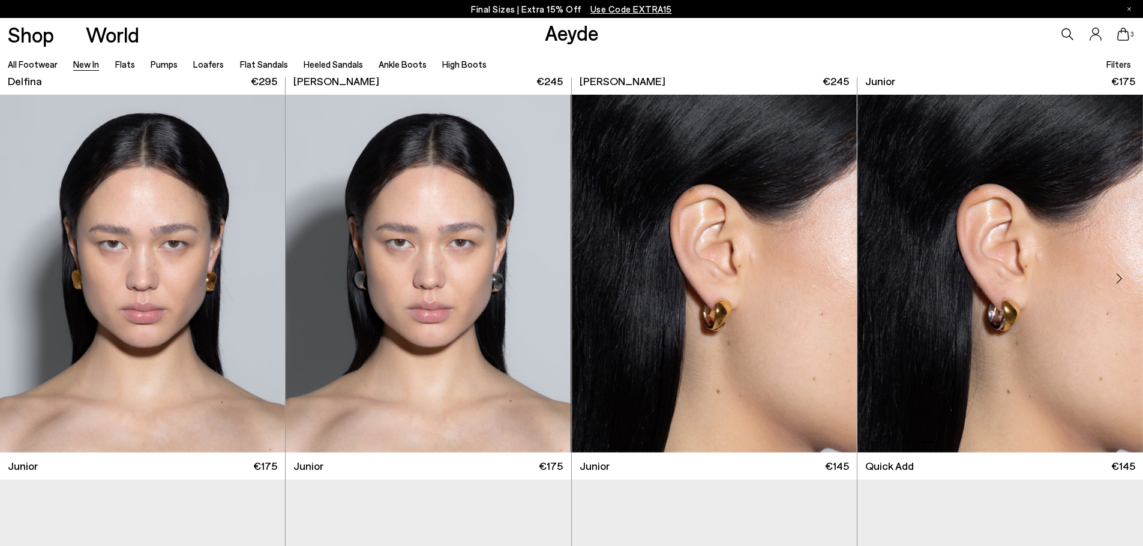
click at [877, 283] on div "Previous slide" at bounding box center [881, 279] width 36 height 36
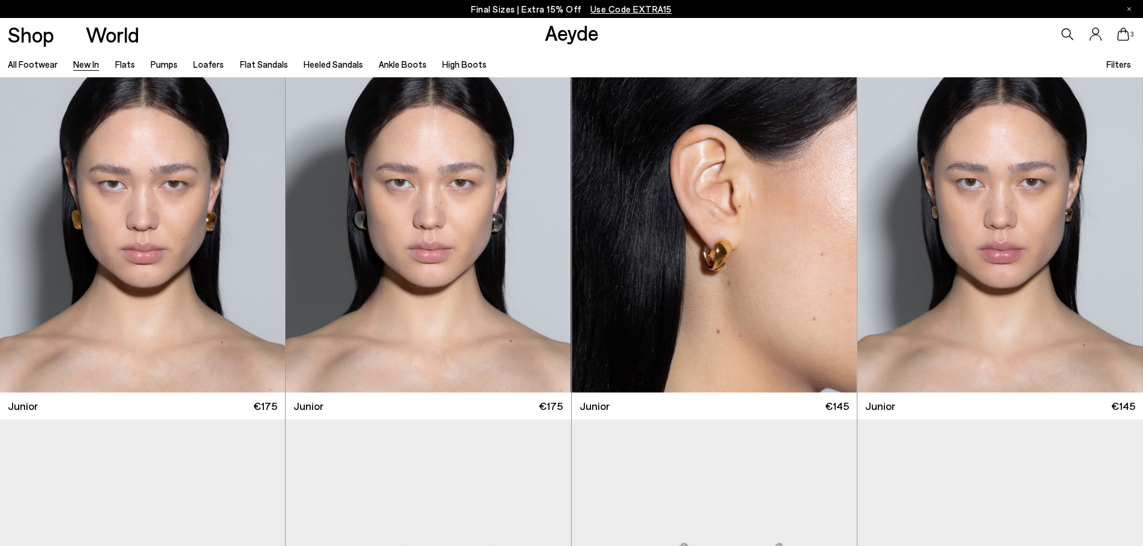
scroll to position [9973, 0]
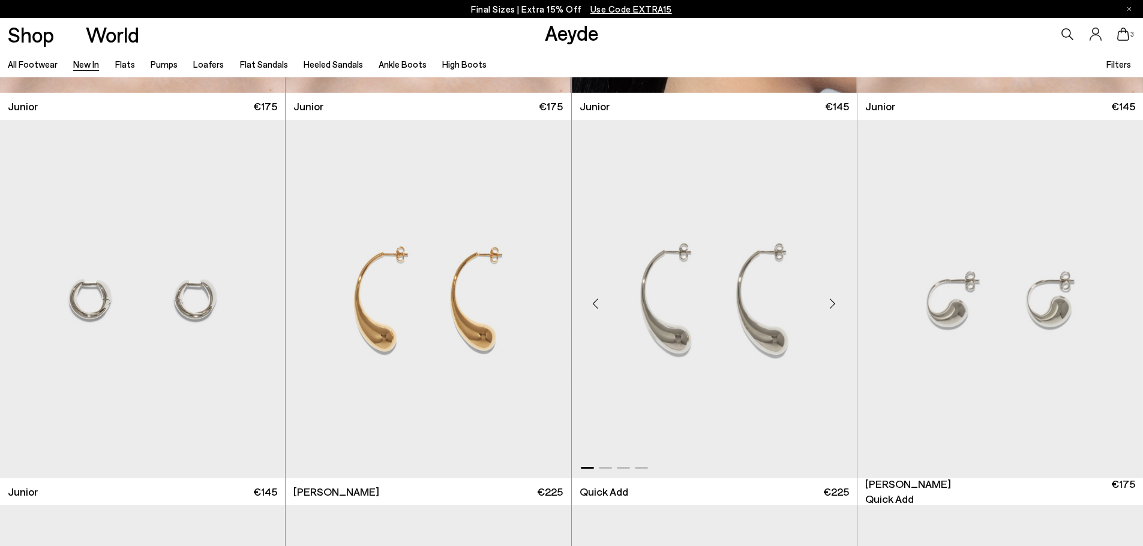
click at [595, 306] on div "Previous slide" at bounding box center [596, 304] width 36 height 36
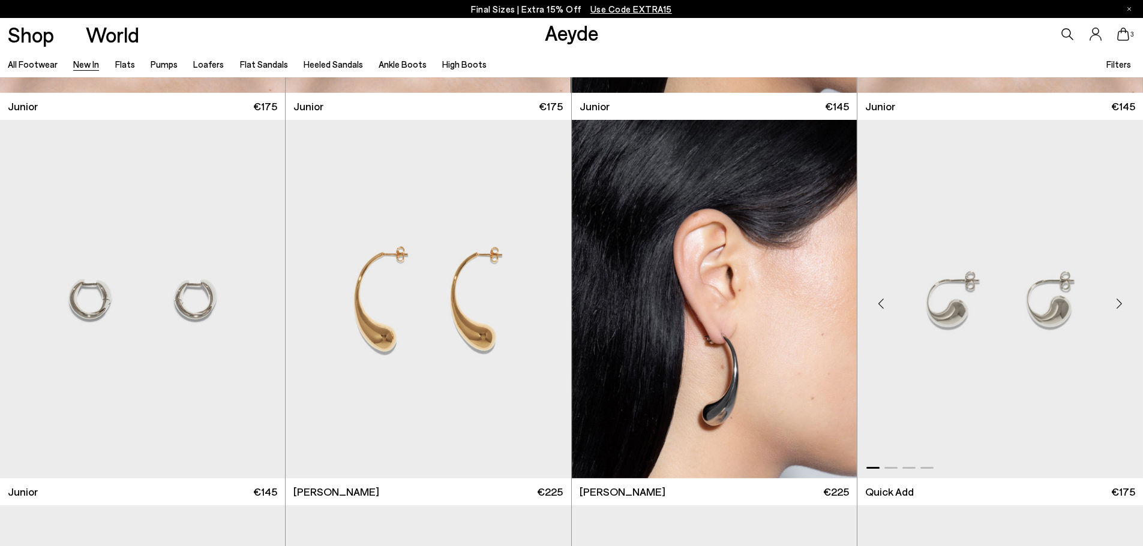
click at [887, 303] on div "Previous slide" at bounding box center [881, 304] width 36 height 36
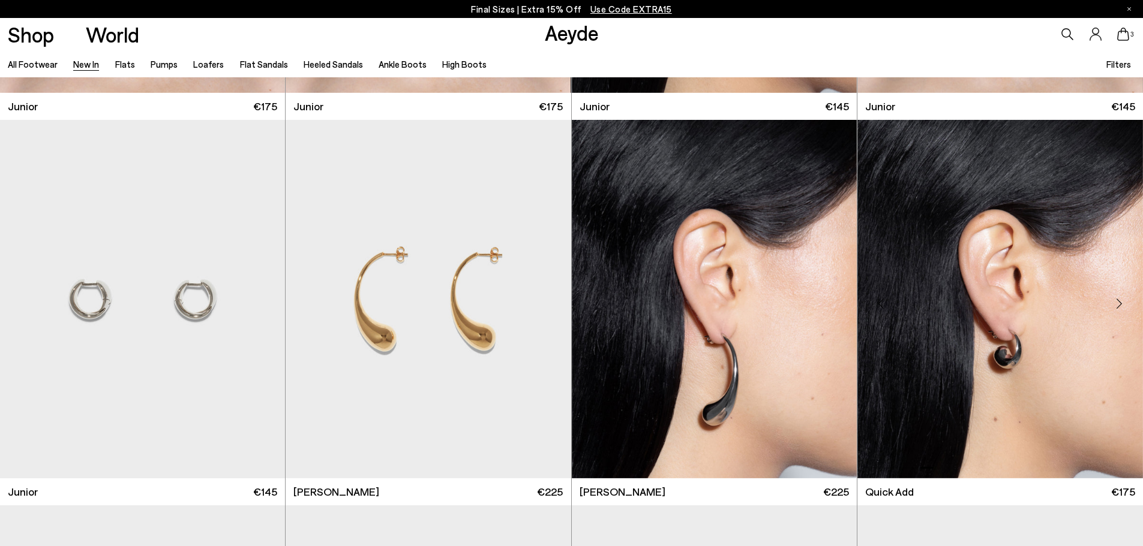
click at [887, 303] on div "Previous slide" at bounding box center [881, 304] width 36 height 36
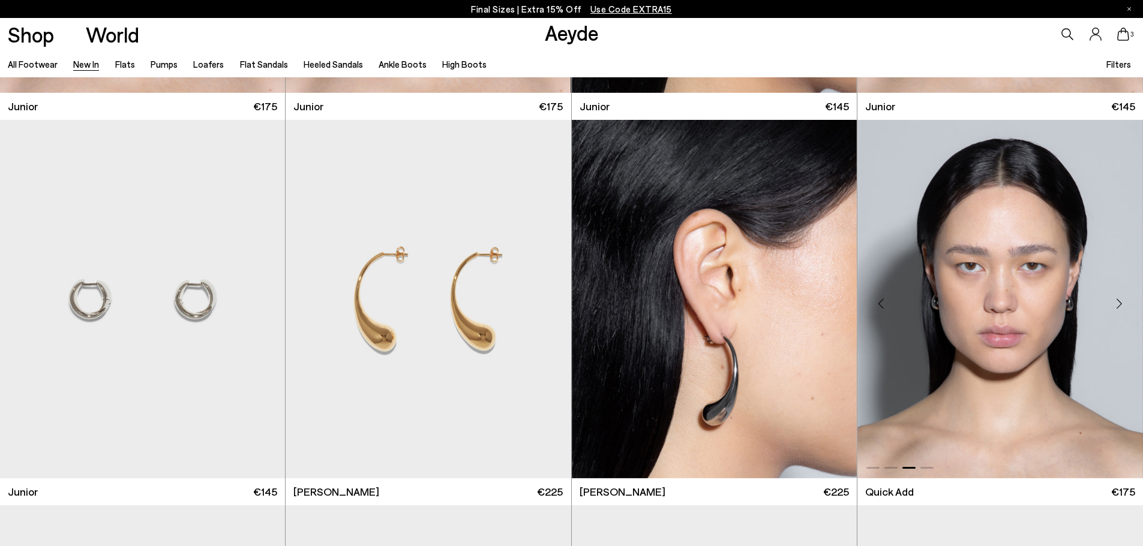
click at [882, 303] on div "Previous slide" at bounding box center [881, 304] width 36 height 36
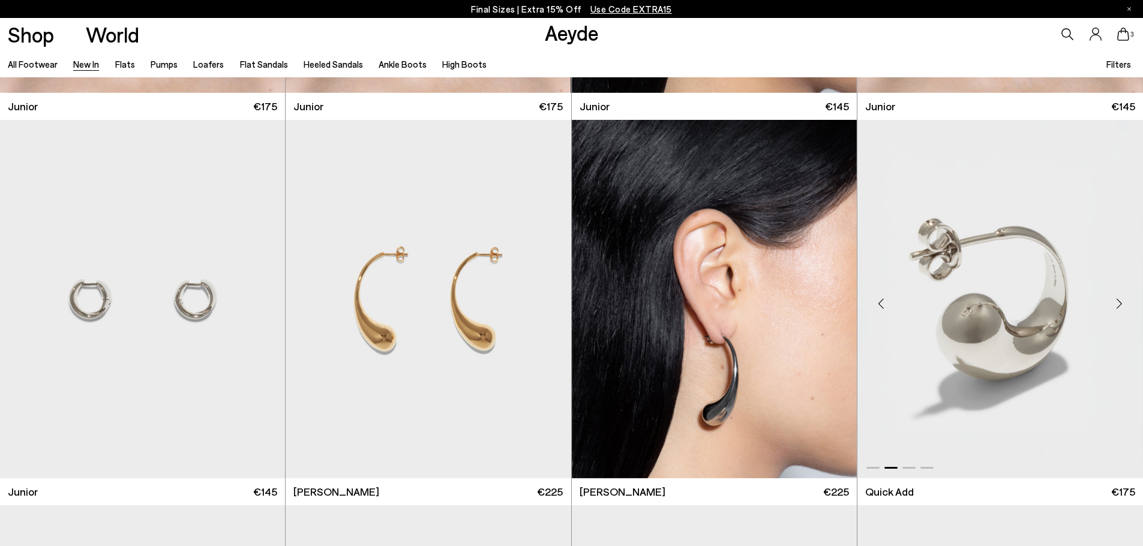
click at [882, 303] on div "Previous slide" at bounding box center [881, 304] width 36 height 36
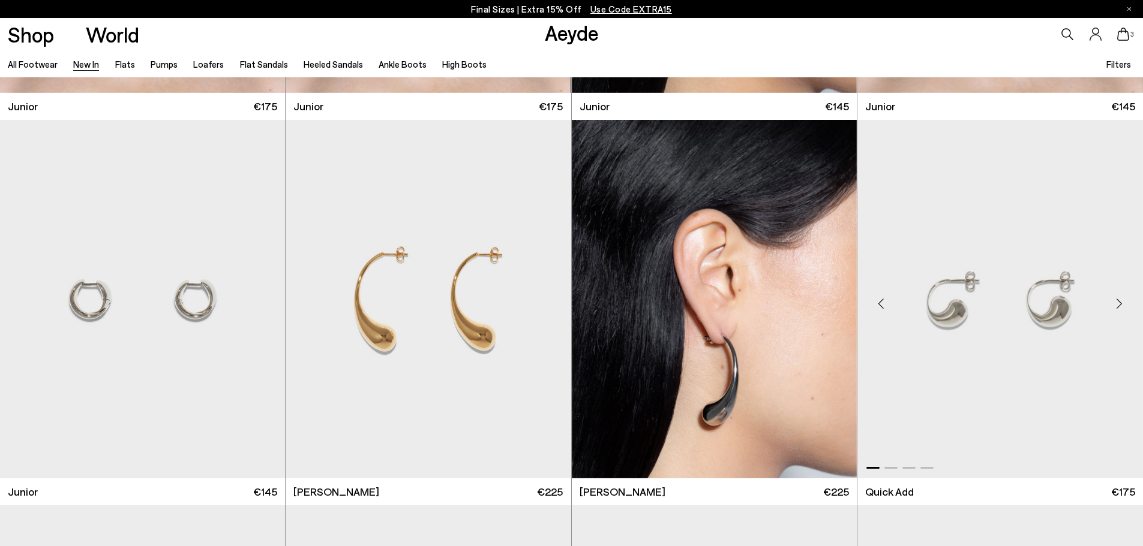
click at [882, 303] on div "Previous slide" at bounding box center [881, 304] width 36 height 36
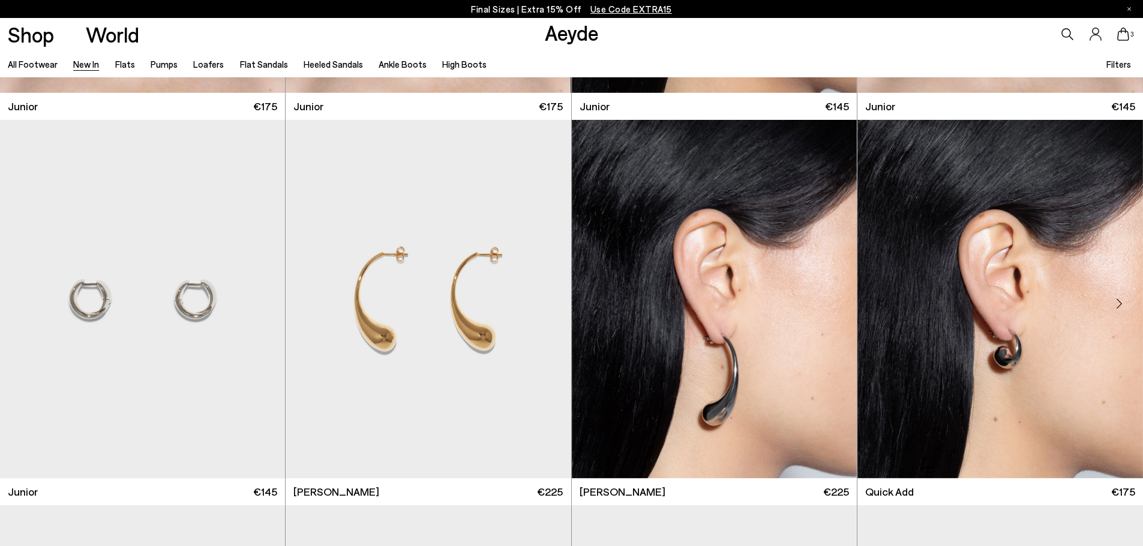
click at [882, 303] on div "Previous slide" at bounding box center [881, 304] width 36 height 36
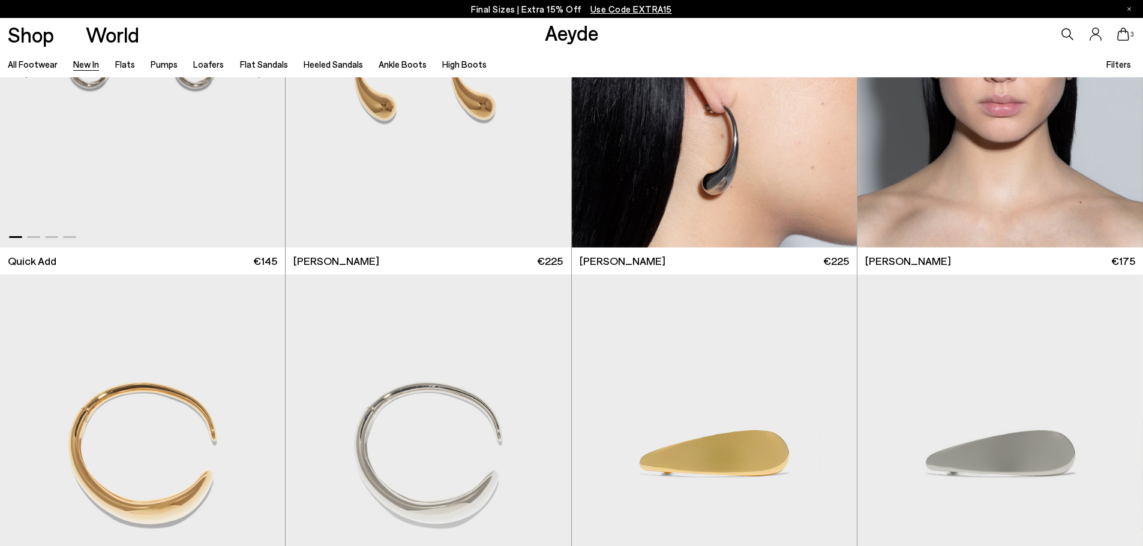
scroll to position [10393, 0]
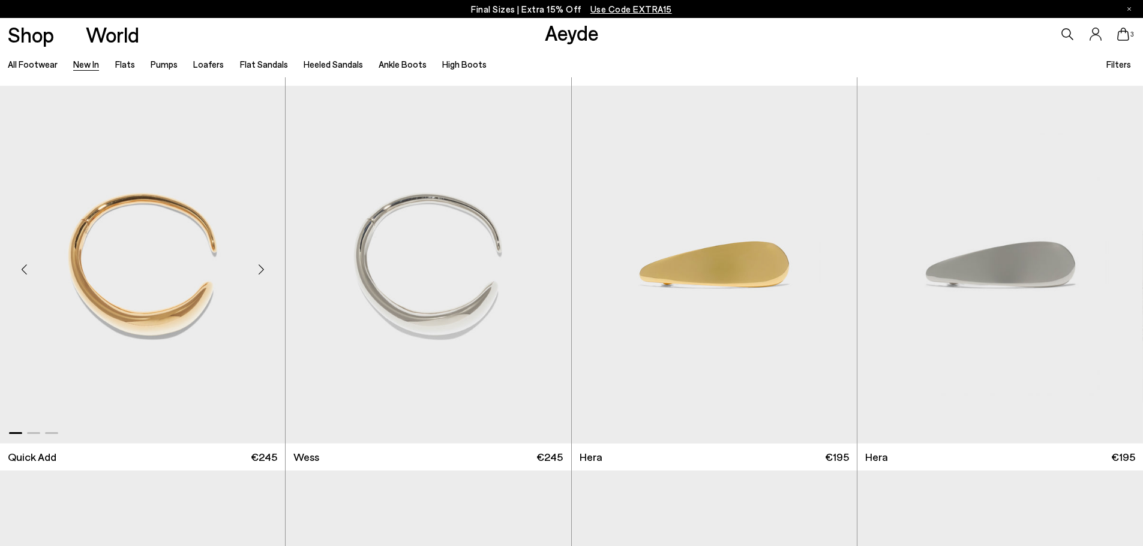
click at [260, 266] on div "Next slide" at bounding box center [261, 269] width 36 height 36
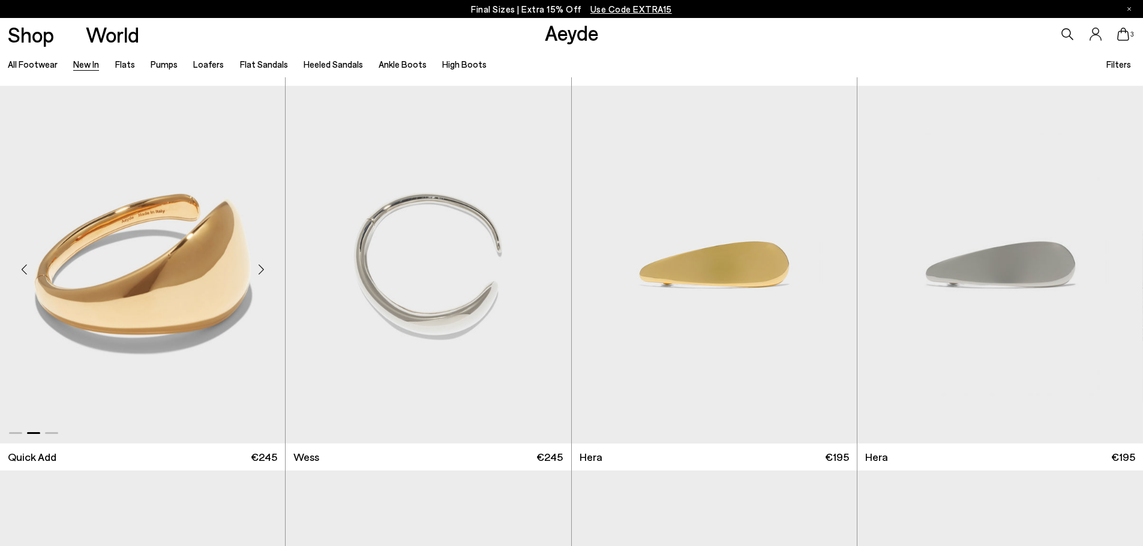
click at [260, 266] on div "Next slide" at bounding box center [261, 269] width 36 height 36
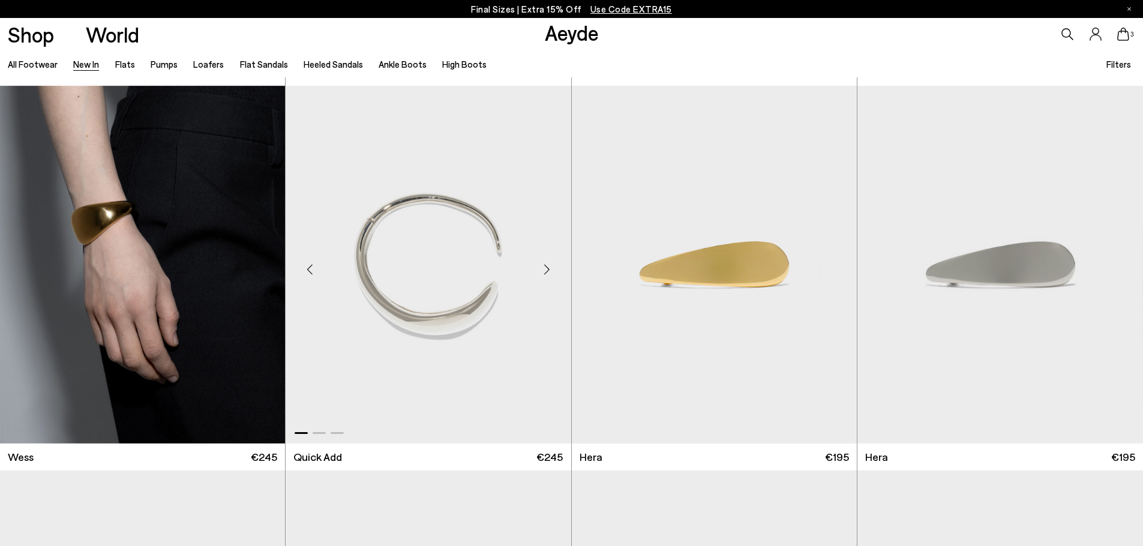
click at [311, 265] on div "Previous slide" at bounding box center [310, 269] width 36 height 36
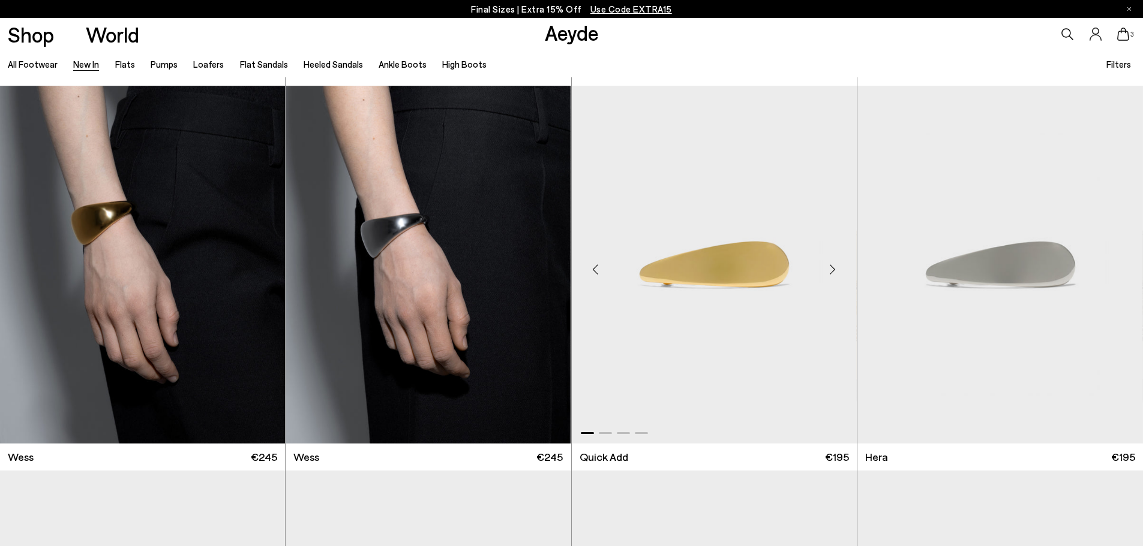
click at [590, 274] on div "Previous slide" at bounding box center [596, 269] width 36 height 36
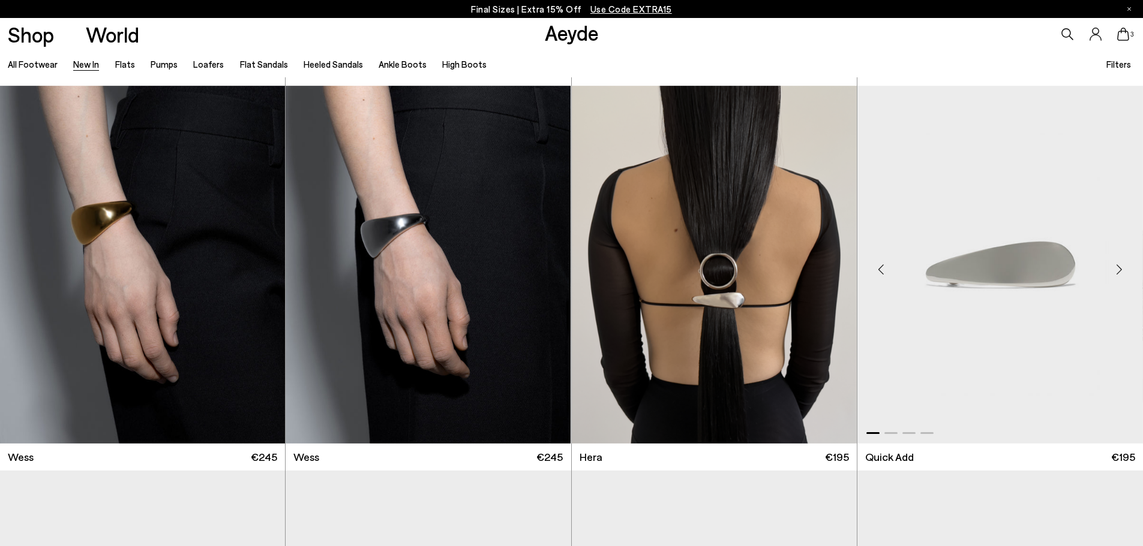
click at [880, 272] on div "Previous slide" at bounding box center [881, 269] width 36 height 36
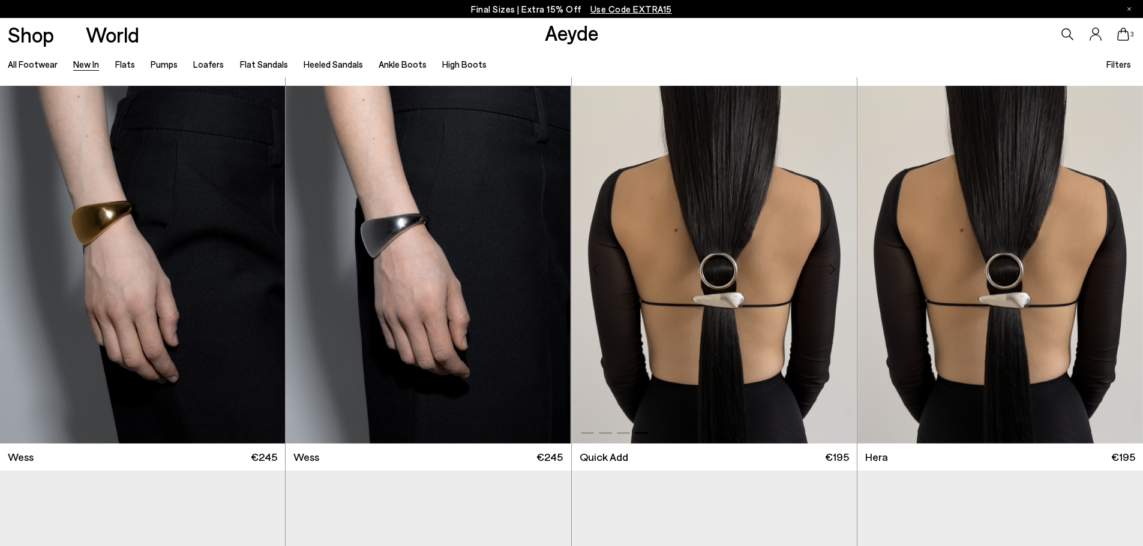
click at [834, 270] on div "Next slide" at bounding box center [833, 269] width 36 height 36
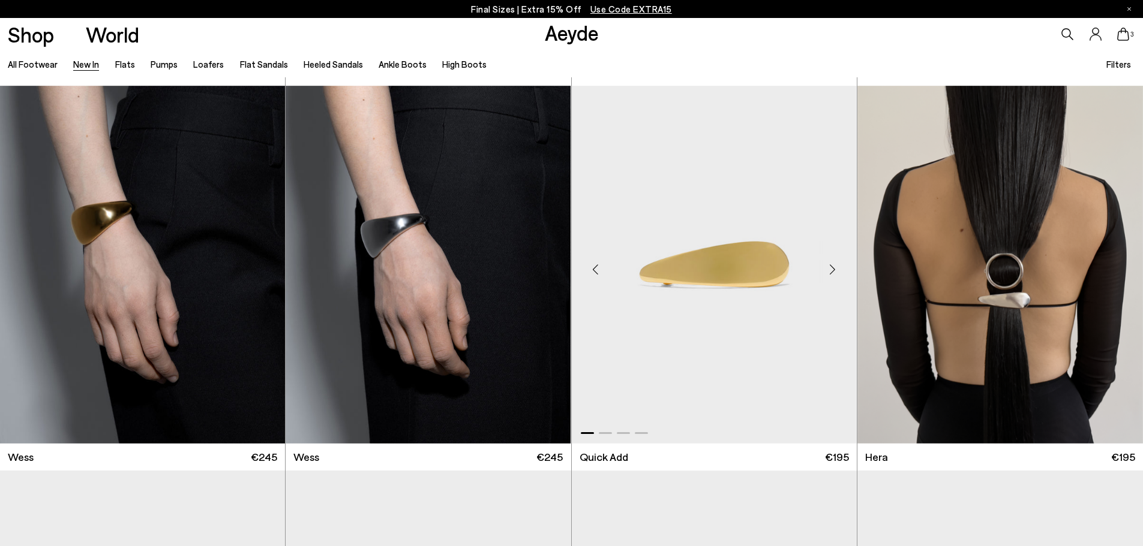
click at [833, 270] on div "Next slide" at bounding box center [833, 269] width 36 height 36
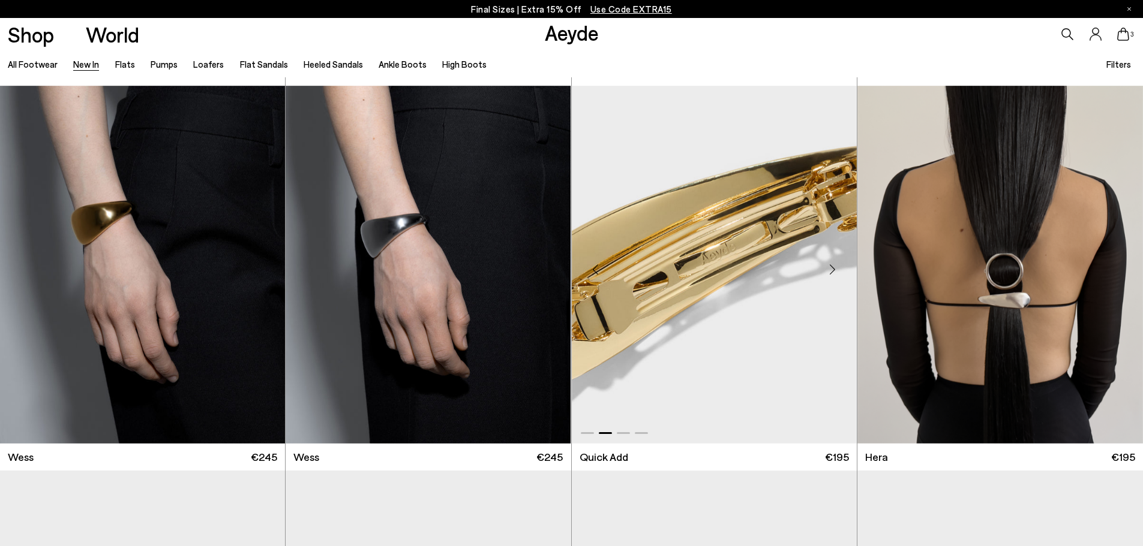
click at [833, 270] on div "Next slide" at bounding box center [833, 269] width 36 height 36
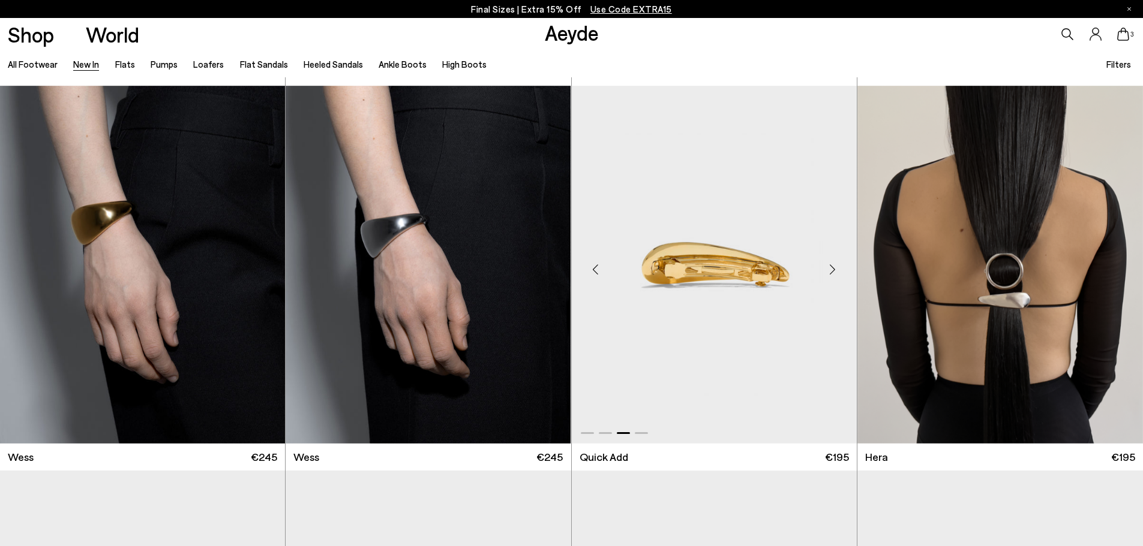
click at [833, 270] on div "Next slide" at bounding box center [833, 269] width 36 height 36
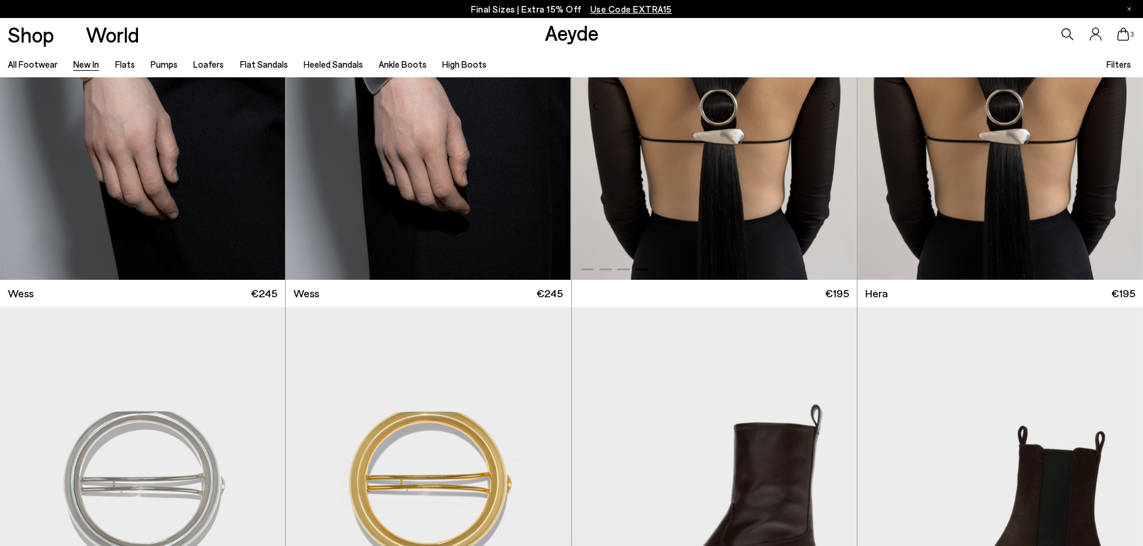
scroll to position [10813, 0]
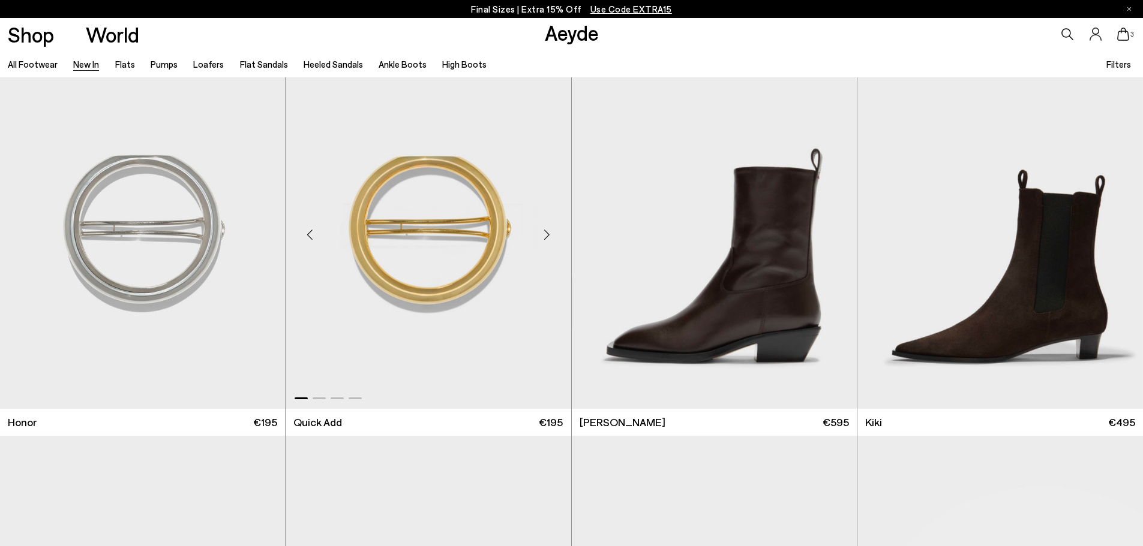
click at [549, 235] on div "Next slide" at bounding box center [547, 235] width 36 height 36
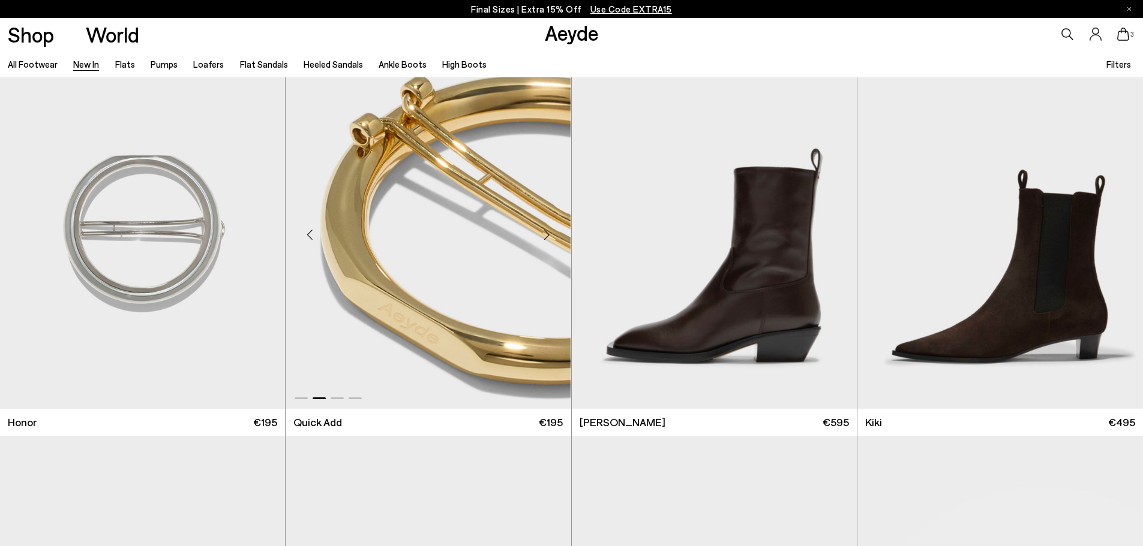
click at [549, 235] on div "Next slide" at bounding box center [547, 235] width 36 height 36
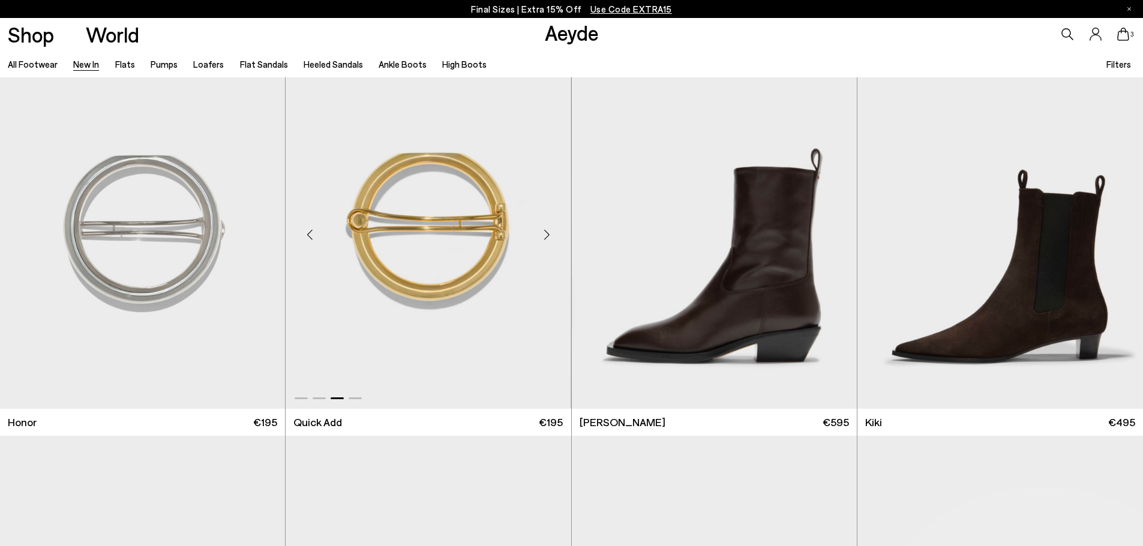
click at [549, 235] on div "Next slide" at bounding box center [547, 235] width 36 height 36
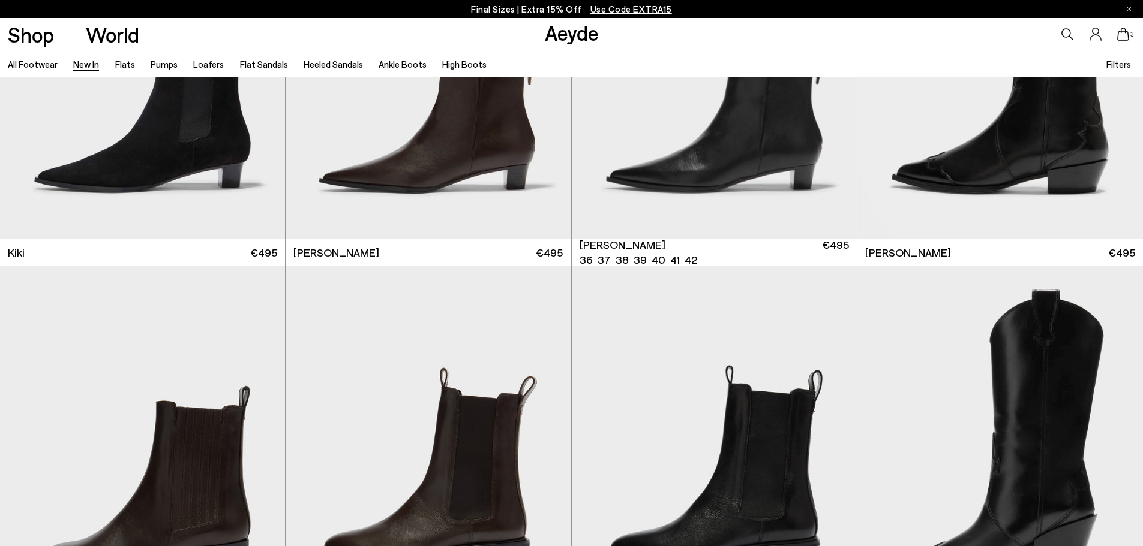
scroll to position [11593, 0]
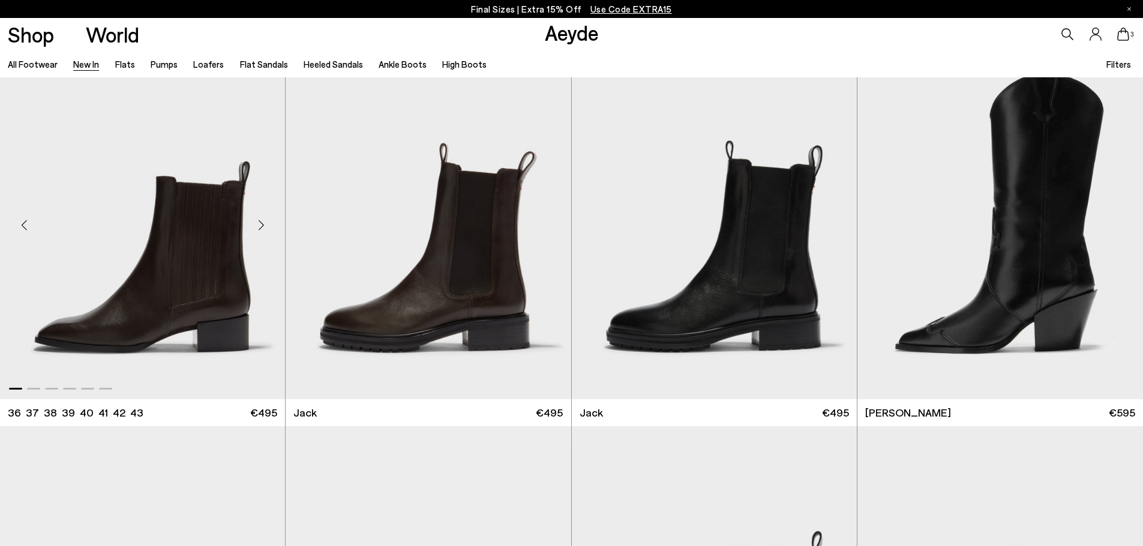
click at [262, 223] on div "Next slide" at bounding box center [261, 226] width 36 height 36
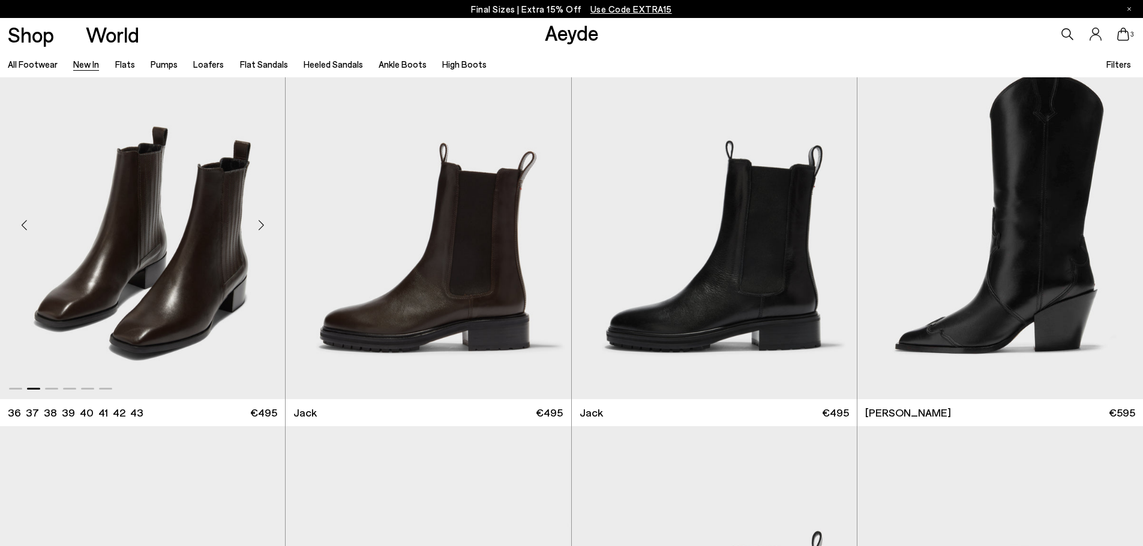
click at [262, 223] on div "Next slide" at bounding box center [261, 226] width 36 height 36
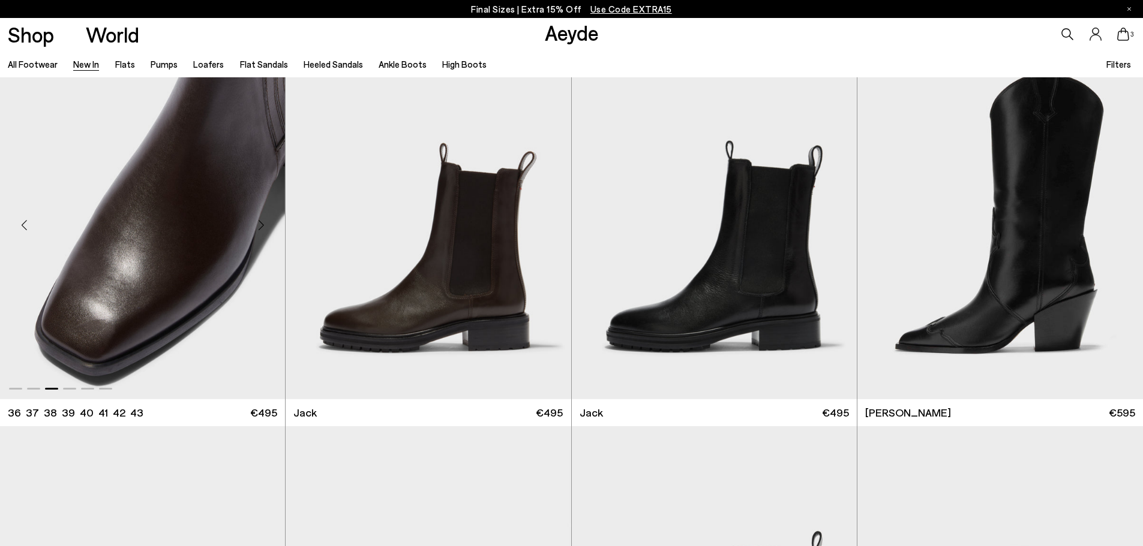
click at [262, 223] on div "Next slide" at bounding box center [261, 226] width 36 height 36
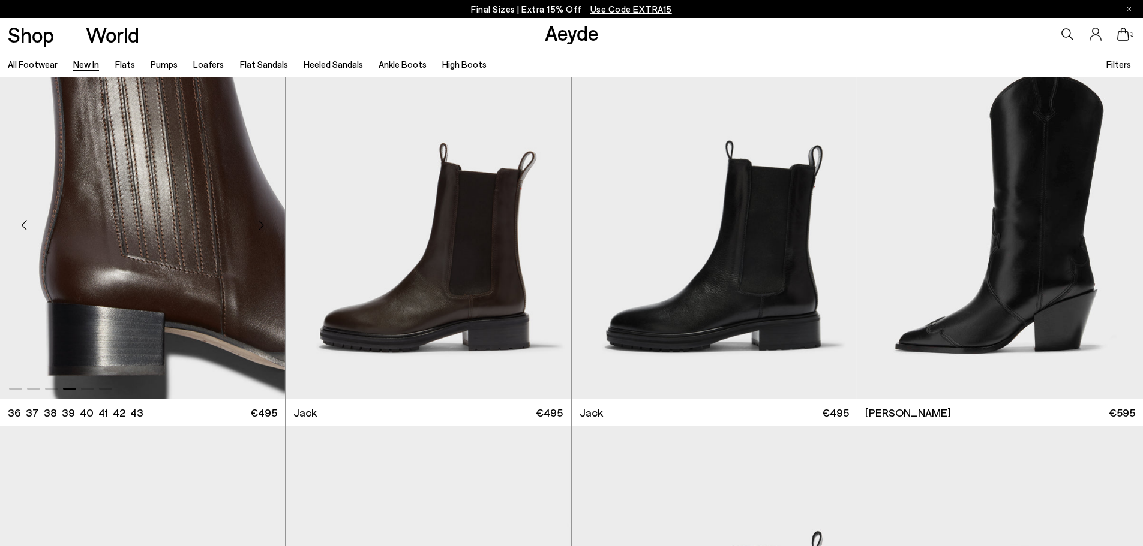
click at [262, 223] on div "Next slide" at bounding box center [261, 226] width 36 height 36
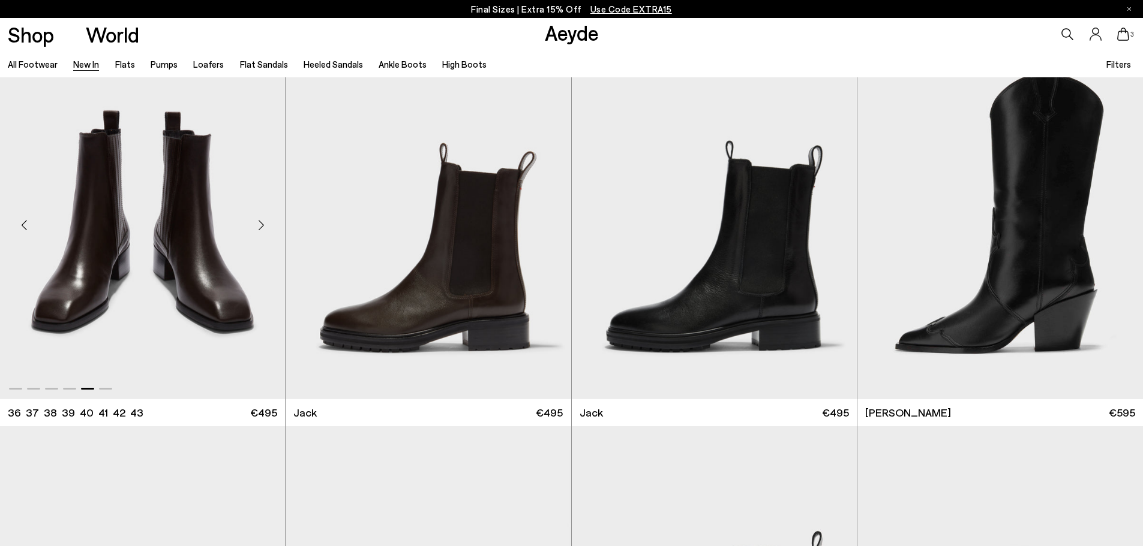
click at [262, 223] on div "Next slide" at bounding box center [261, 226] width 36 height 36
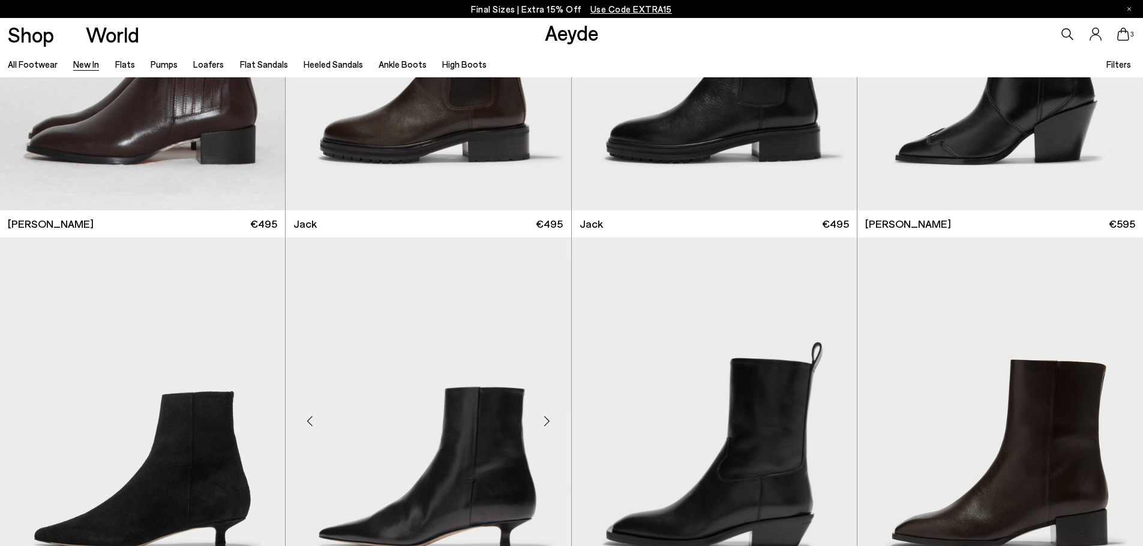
scroll to position [11893, 0]
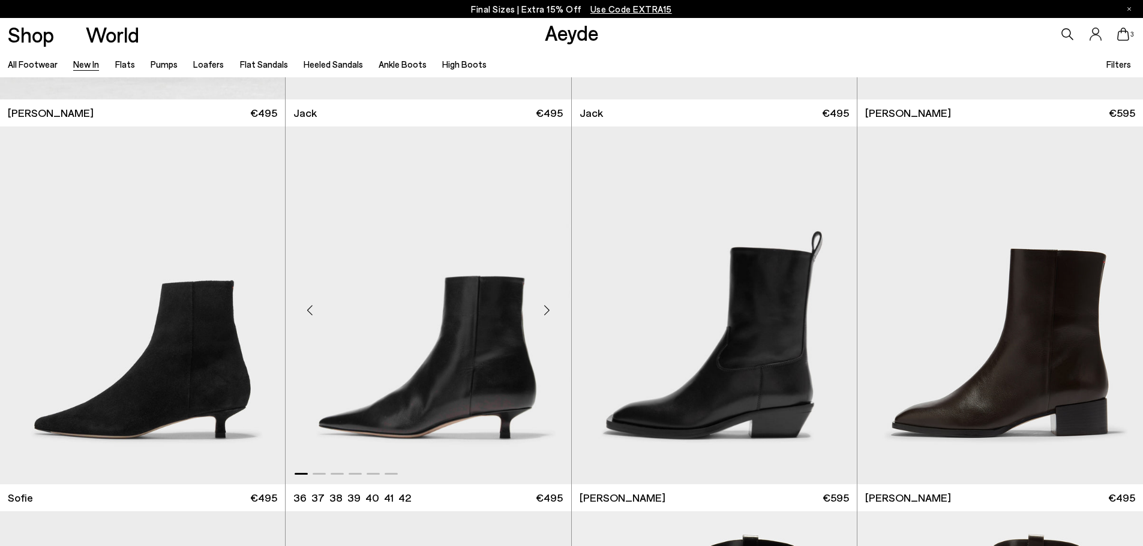
click at [309, 310] on div "Previous slide" at bounding box center [310, 311] width 36 height 36
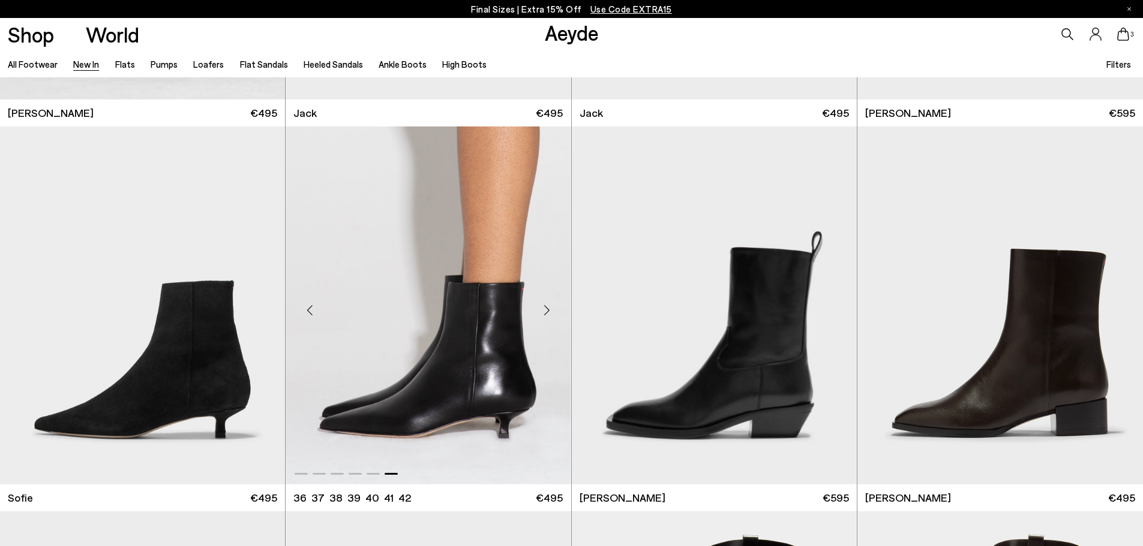
click at [309, 310] on div "Previous slide" at bounding box center [310, 311] width 36 height 36
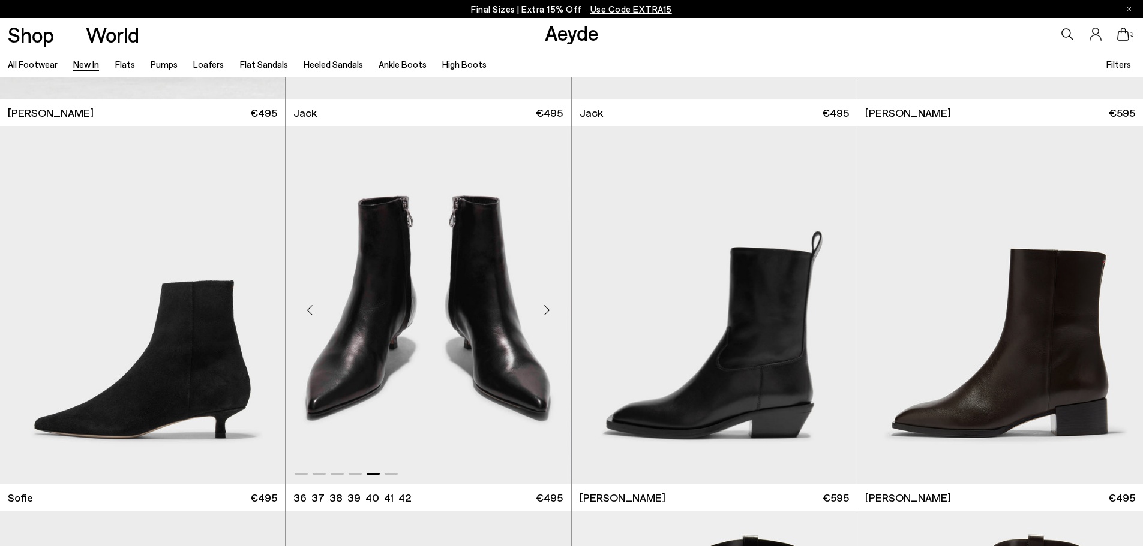
click at [309, 310] on div "Previous slide" at bounding box center [310, 311] width 36 height 36
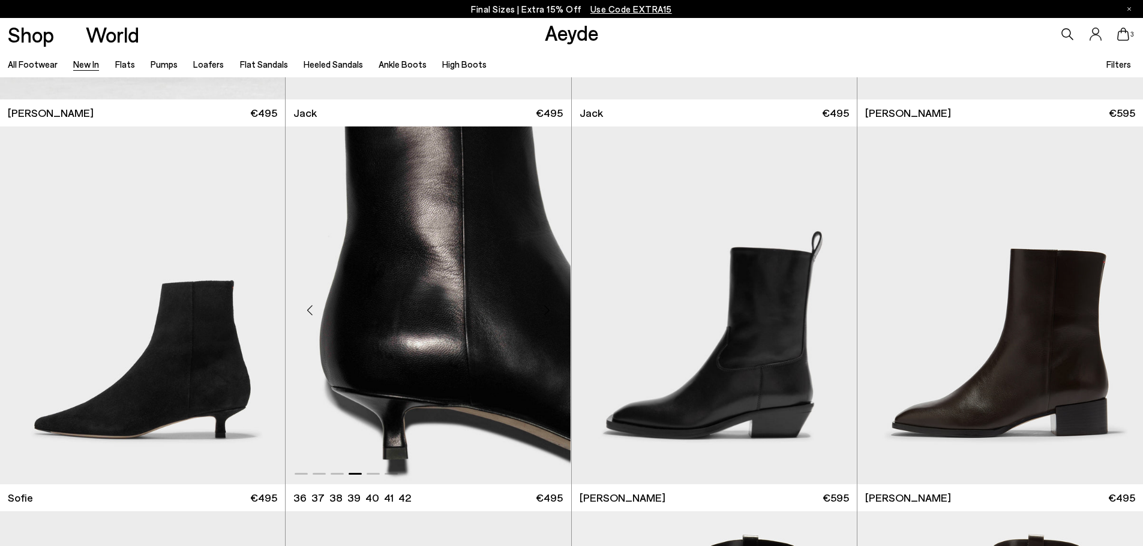
click at [309, 310] on div "Previous slide" at bounding box center [310, 311] width 36 height 36
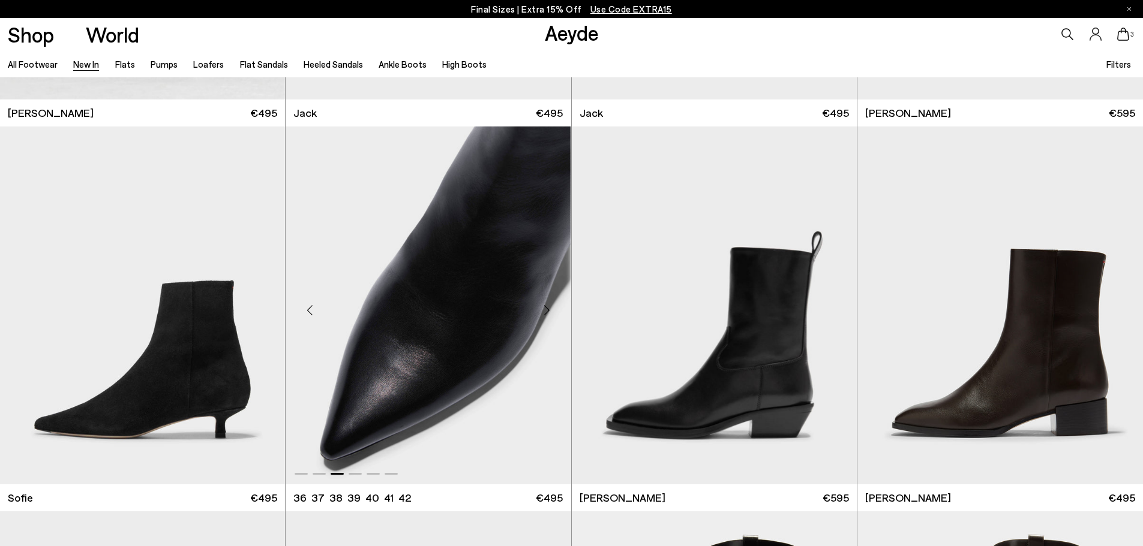
click at [309, 310] on div "Previous slide" at bounding box center [310, 311] width 36 height 36
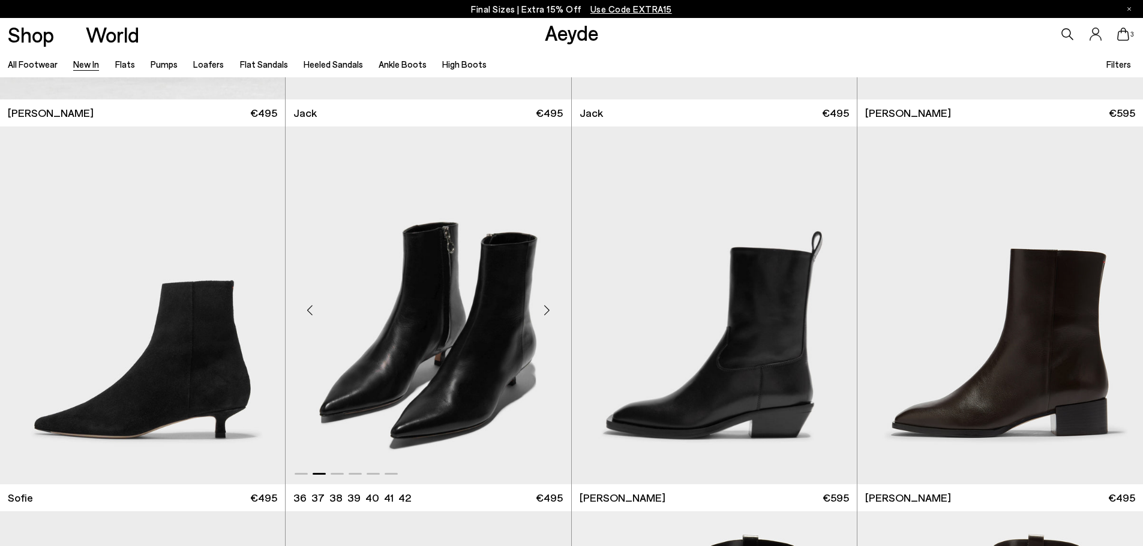
click at [309, 310] on div "Previous slide" at bounding box center [310, 311] width 36 height 36
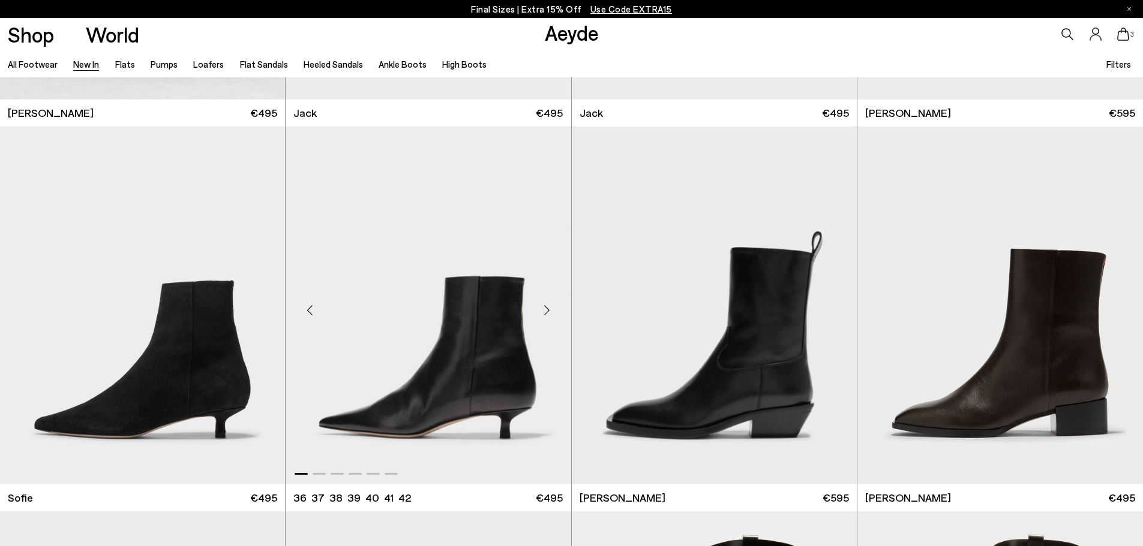
click at [309, 310] on div "Previous slide" at bounding box center [310, 311] width 36 height 36
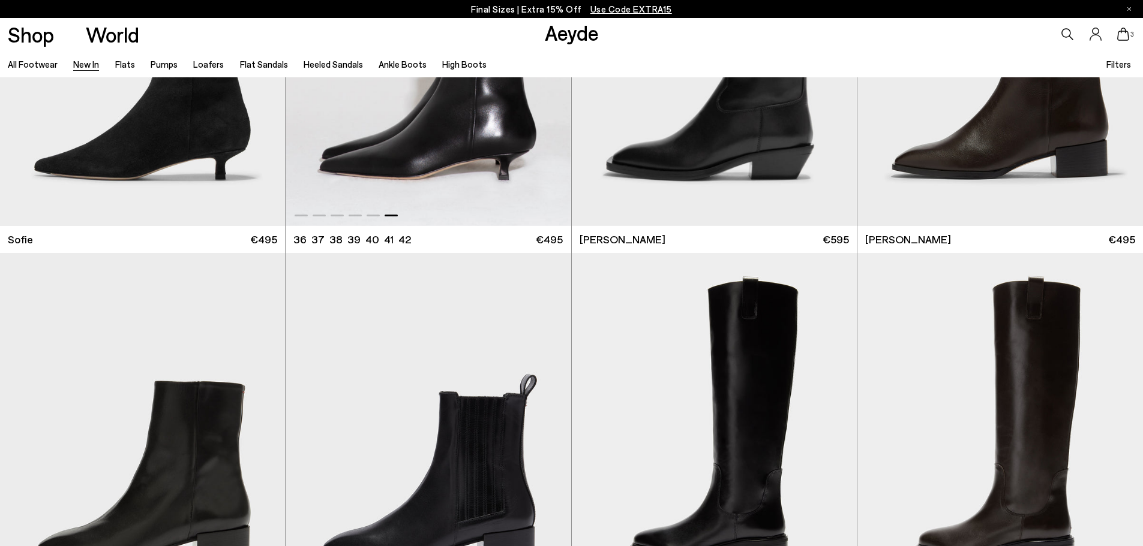
scroll to position [12252, 0]
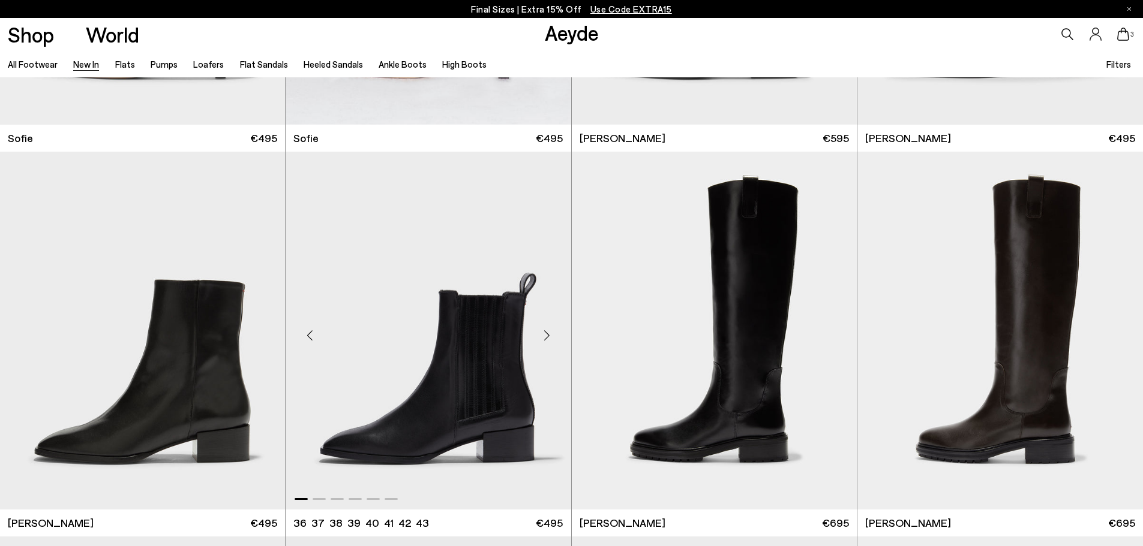
click at [309, 339] on div "Previous slide" at bounding box center [310, 336] width 36 height 36
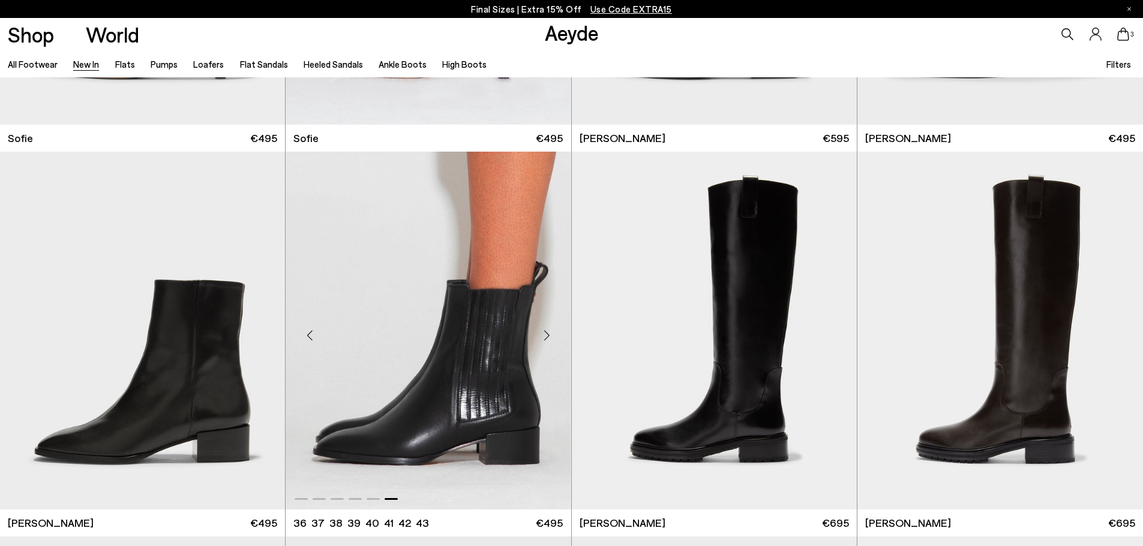
click at [309, 339] on div "Previous slide" at bounding box center [310, 336] width 36 height 36
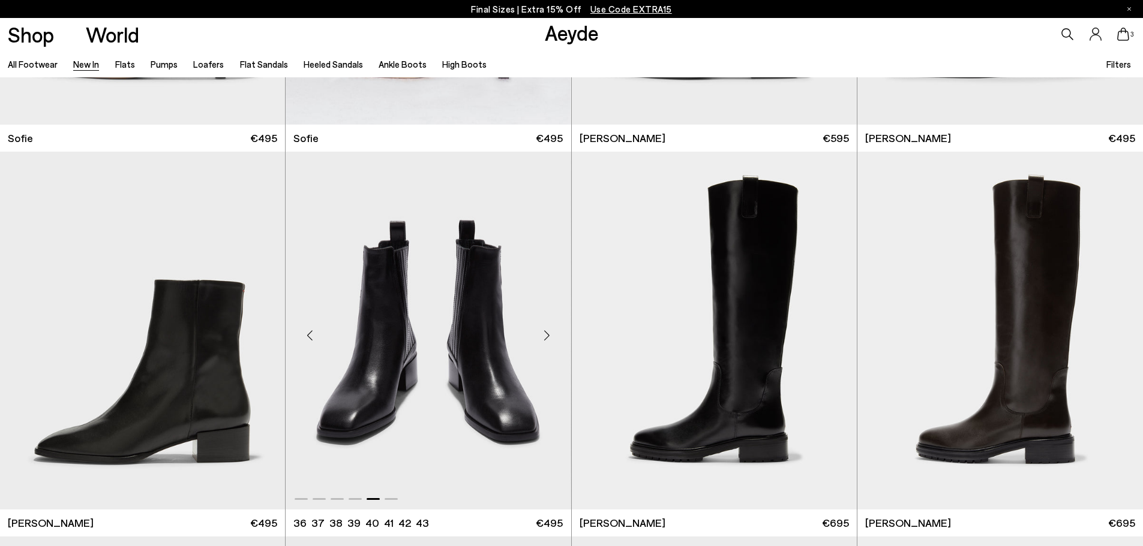
click at [309, 339] on div "Previous slide" at bounding box center [310, 336] width 36 height 36
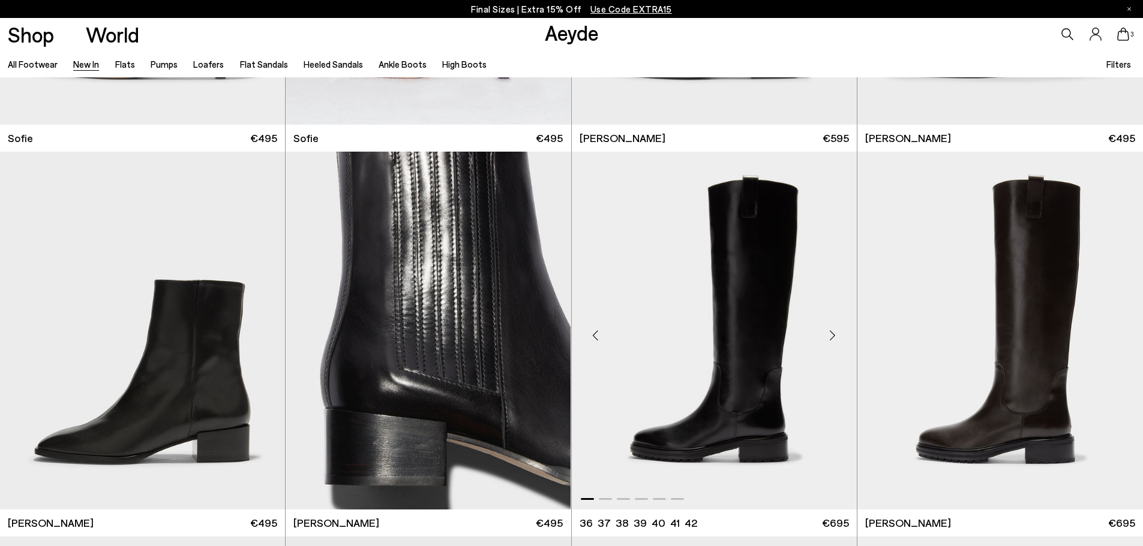
click at [598, 336] on div "Previous slide" at bounding box center [596, 336] width 36 height 36
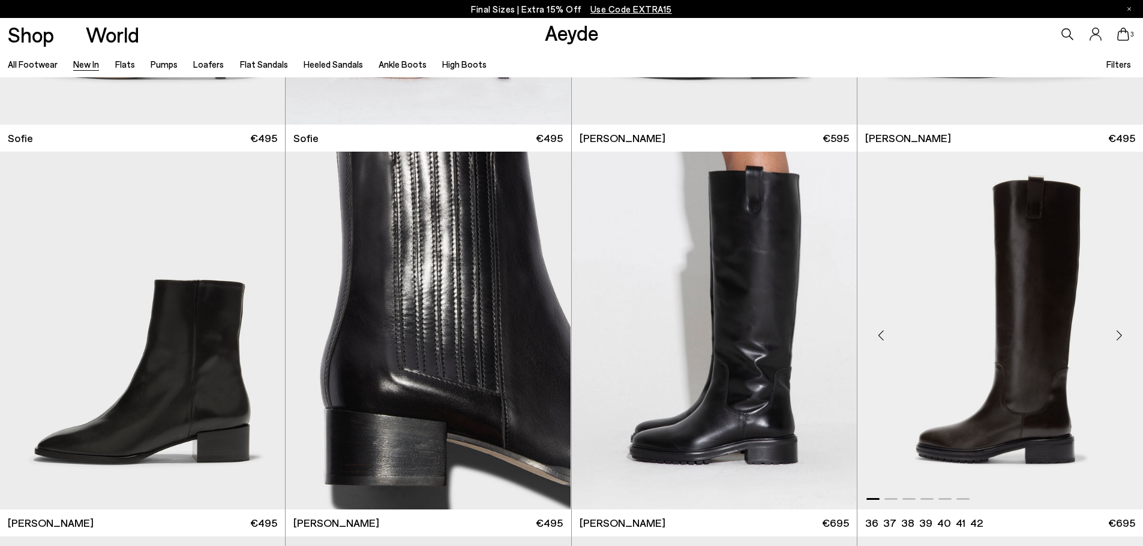
drag, startPoint x: 881, startPoint y: 338, endPoint x: 875, endPoint y: 338, distance: 6.6
click at [881, 338] on div "Previous slide" at bounding box center [881, 336] width 36 height 36
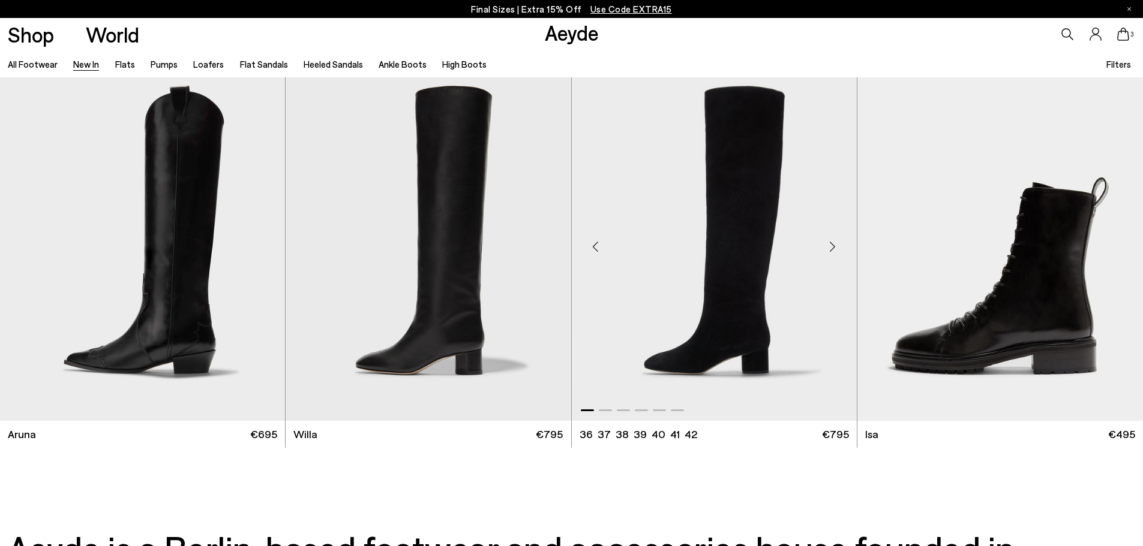
scroll to position [12732, 0]
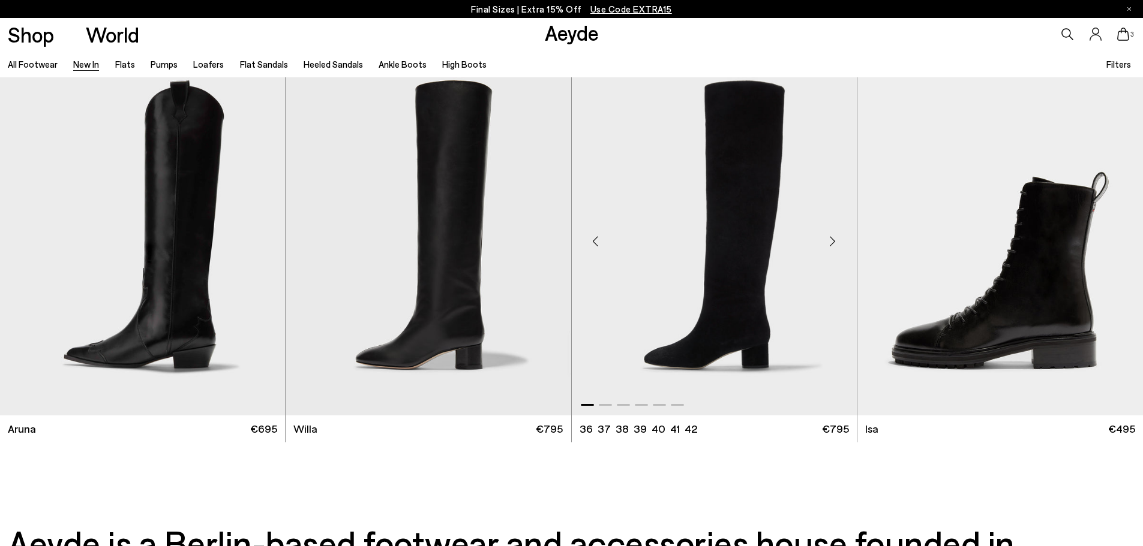
click at [593, 241] on div "Previous slide" at bounding box center [596, 241] width 36 height 36
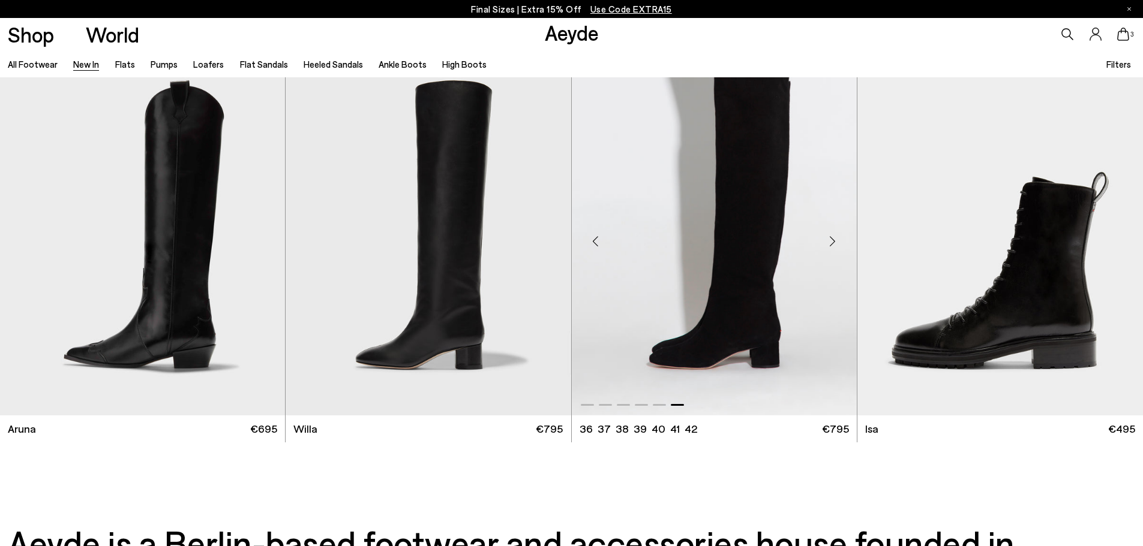
click at [593, 241] on div "Previous slide" at bounding box center [596, 241] width 36 height 36
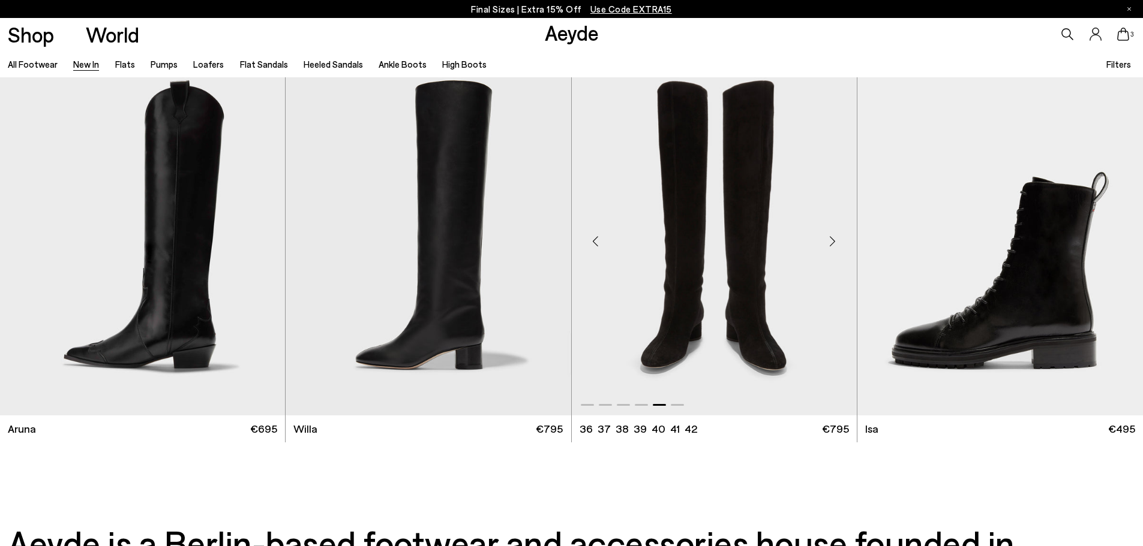
click at [593, 241] on div "Previous slide" at bounding box center [596, 241] width 36 height 36
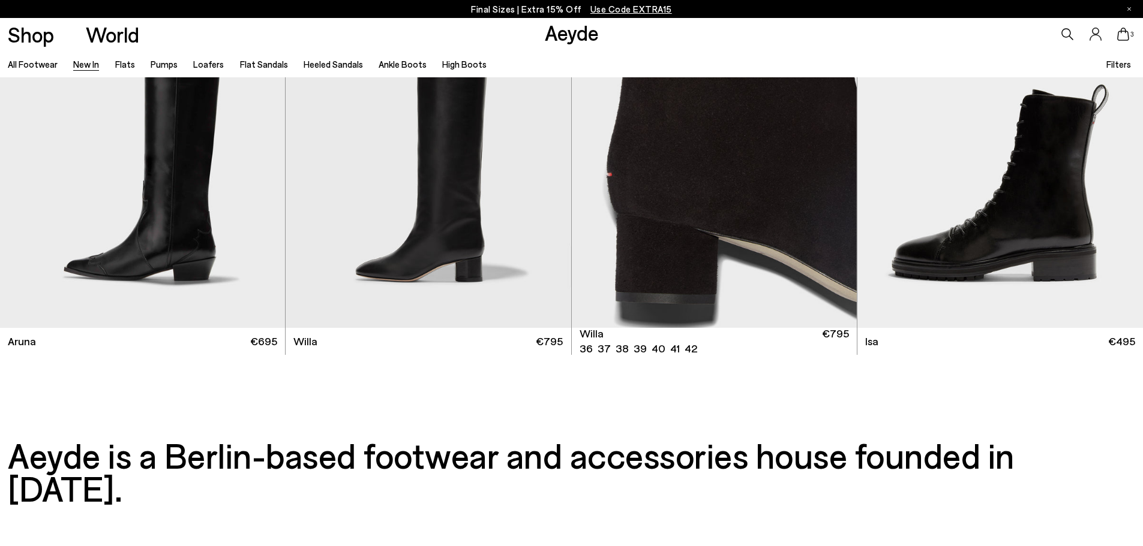
scroll to position [12912, 0]
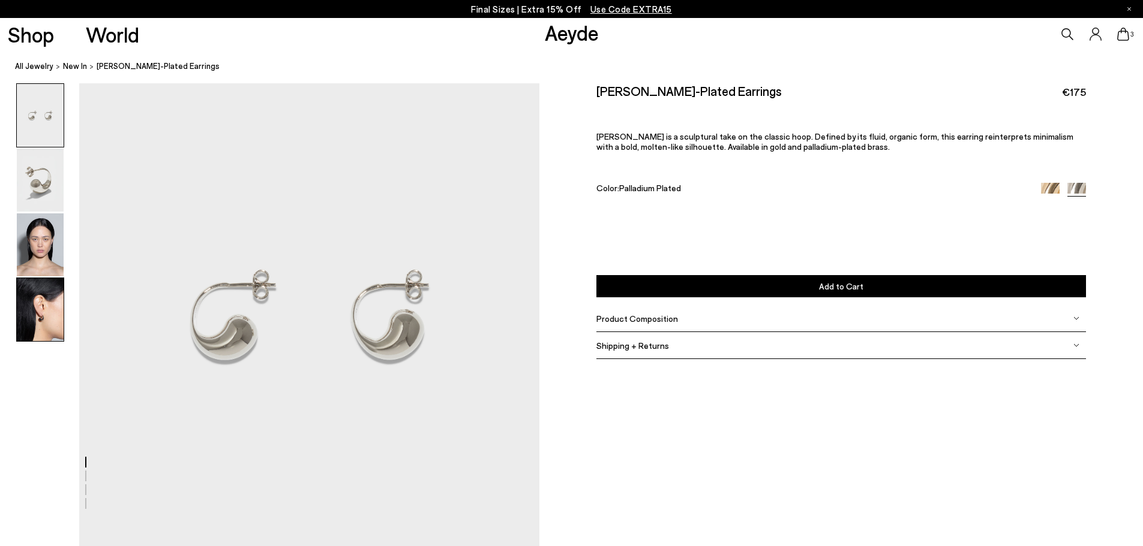
click at [47, 293] on img at bounding box center [40, 309] width 47 height 63
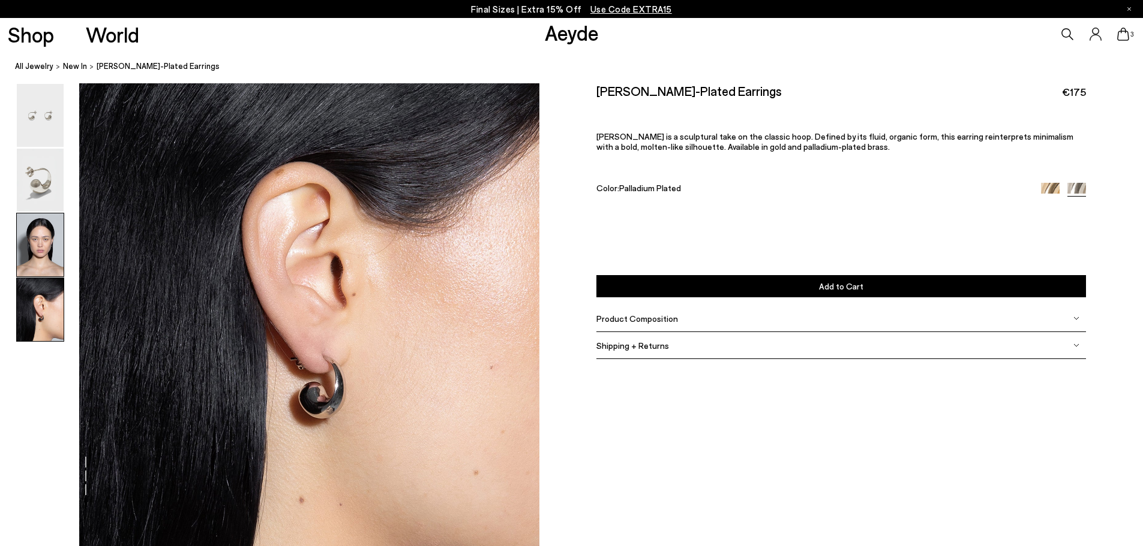
click at [42, 236] on img at bounding box center [40, 245] width 47 height 63
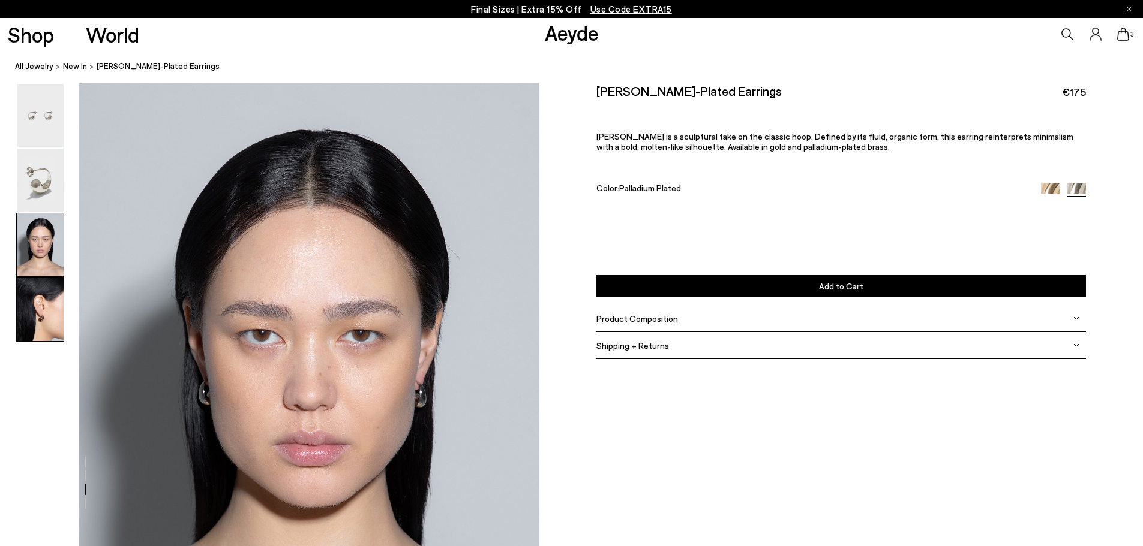
click at [50, 309] on img at bounding box center [40, 309] width 47 height 63
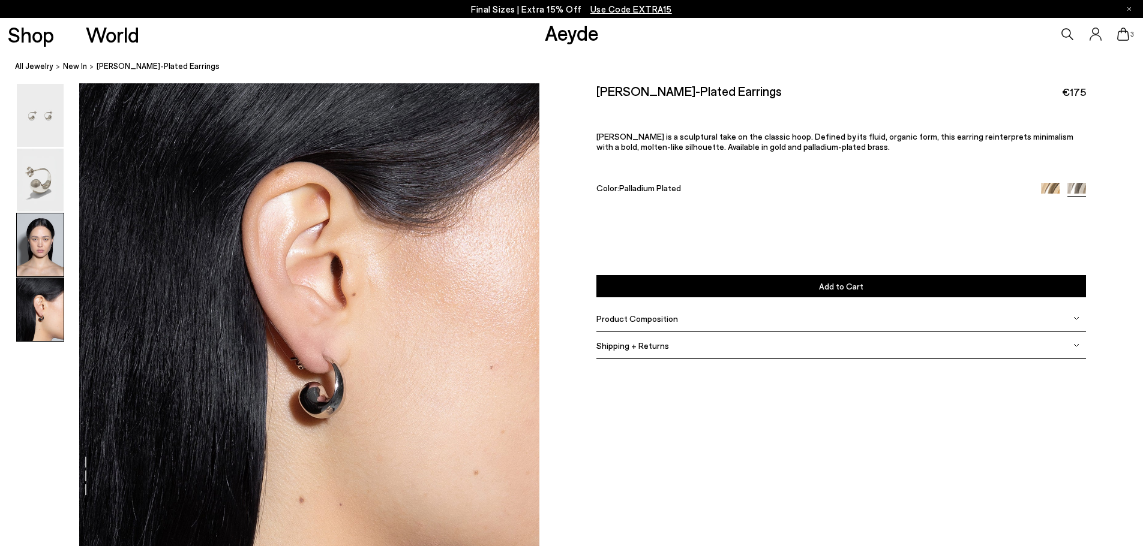
click at [52, 247] on img at bounding box center [40, 245] width 47 height 63
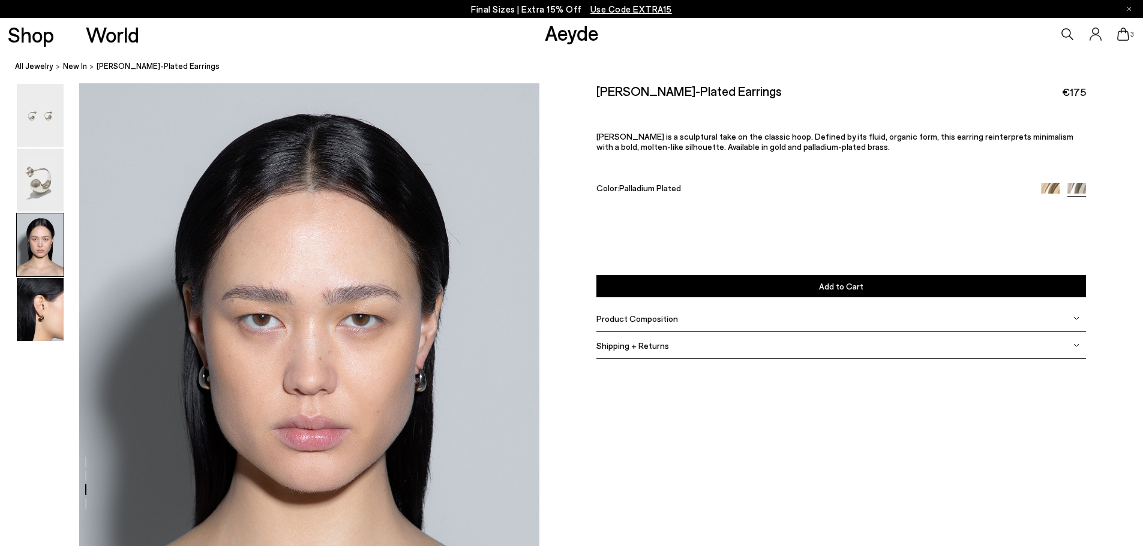
scroll to position [1081, 0]
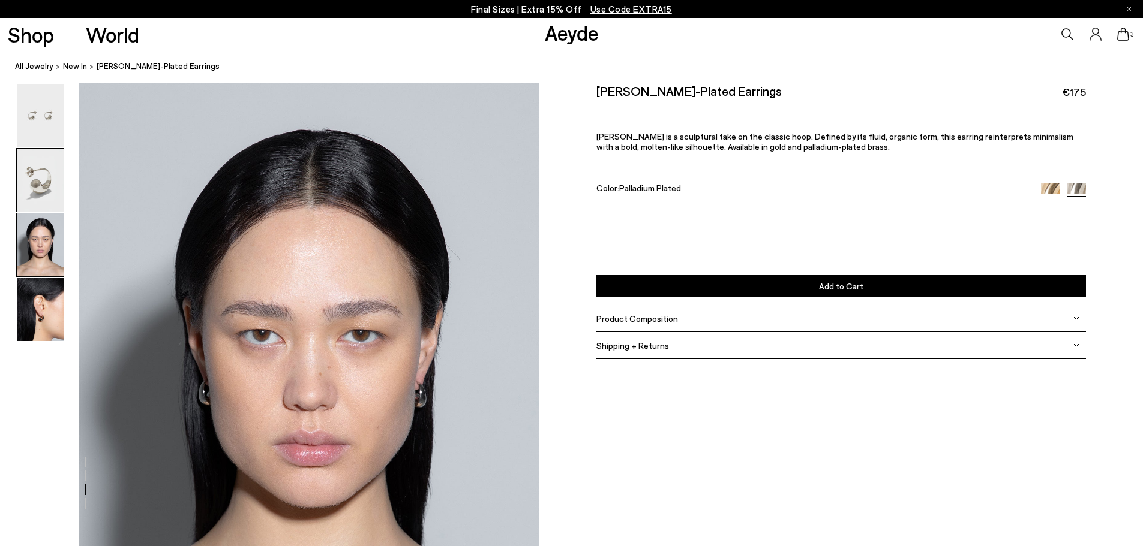
click at [40, 152] on img at bounding box center [40, 180] width 47 height 63
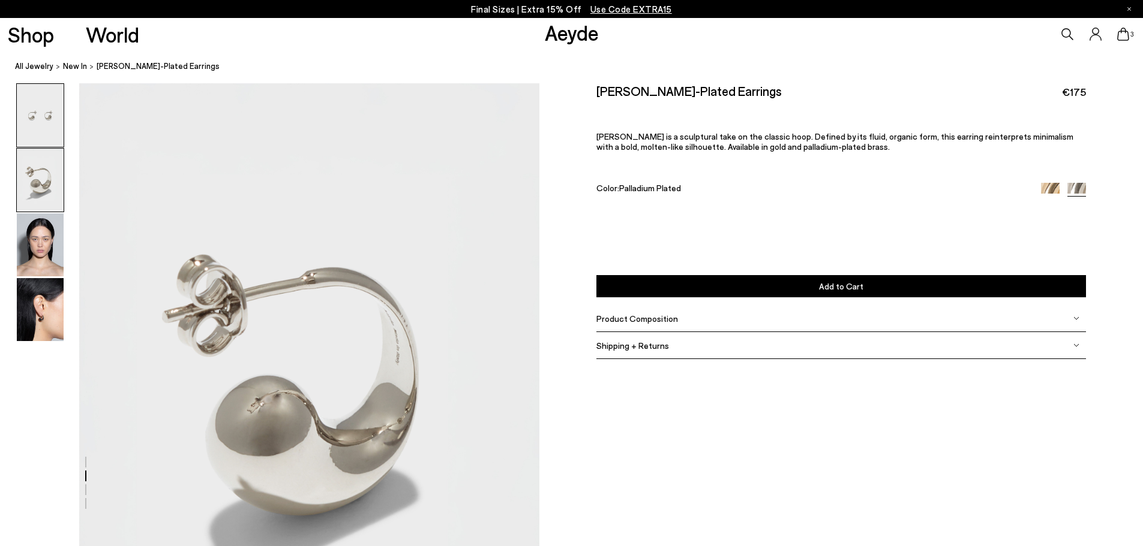
scroll to position [466, 0]
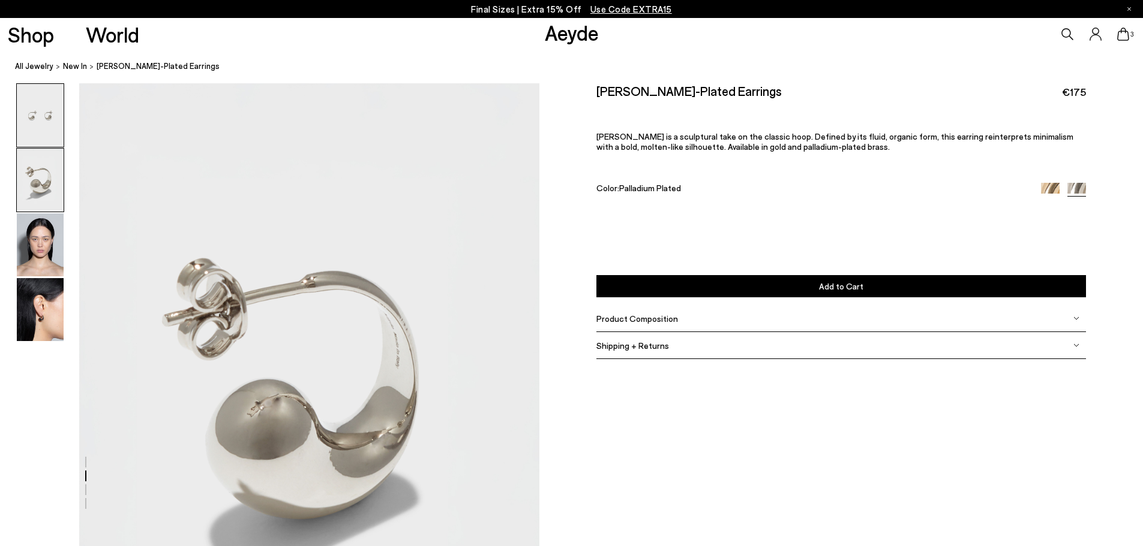
click at [45, 121] on img at bounding box center [40, 115] width 47 height 63
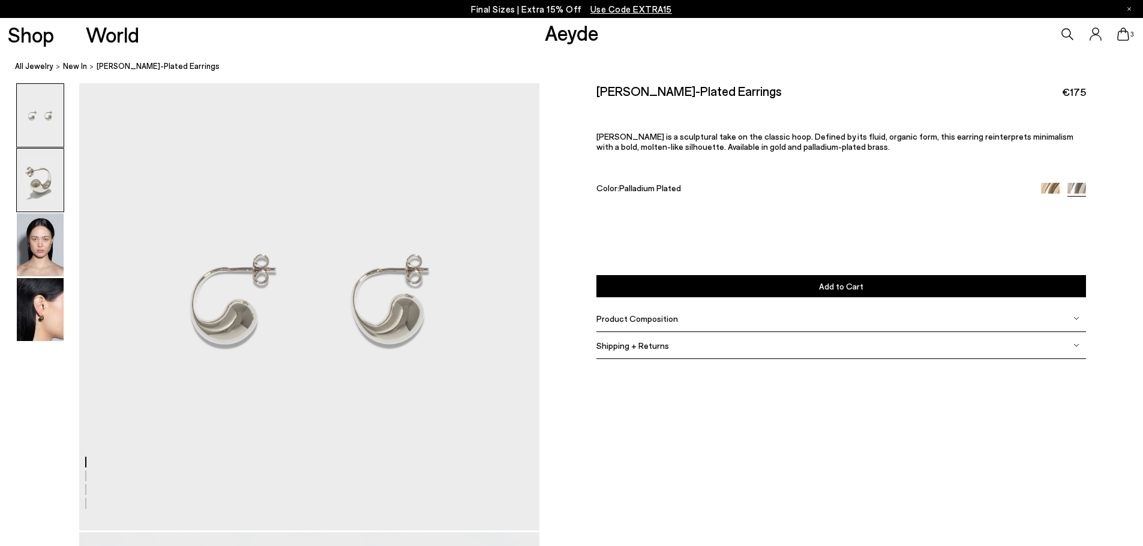
scroll to position [0, 0]
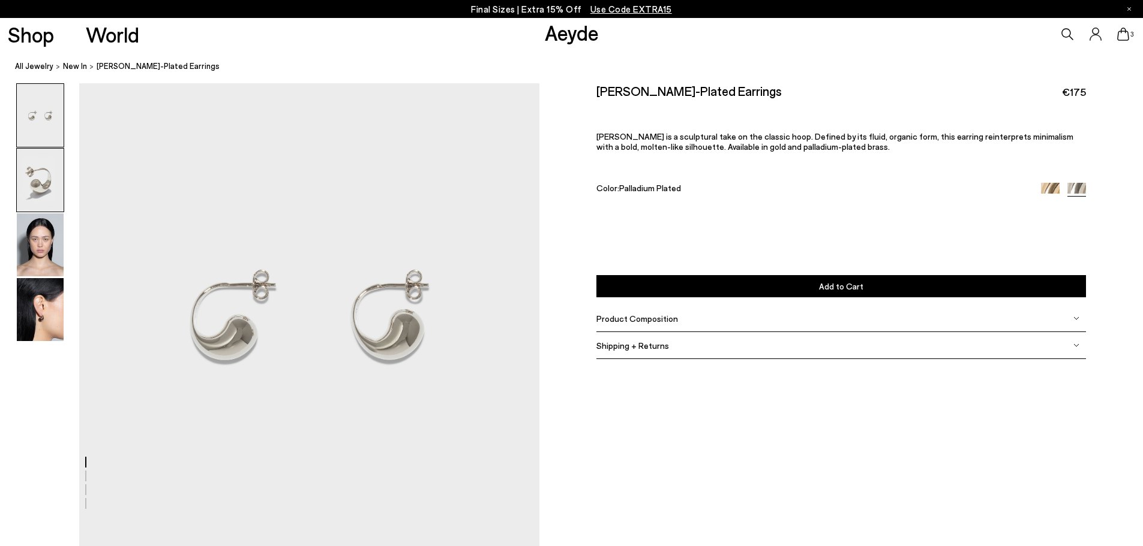
click at [43, 170] on img at bounding box center [40, 180] width 47 height 63
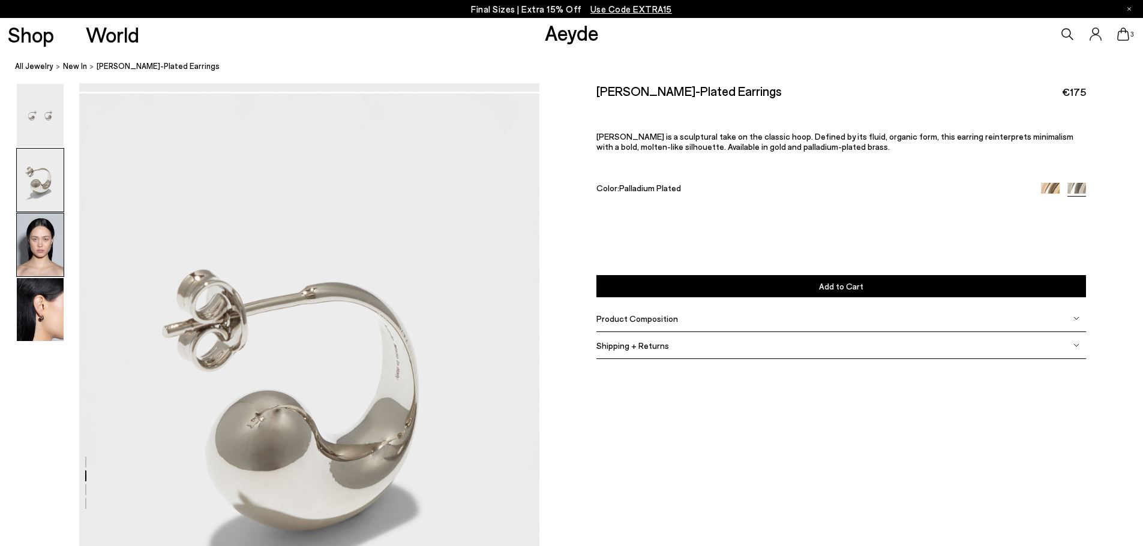
scroll to position [466, 0]
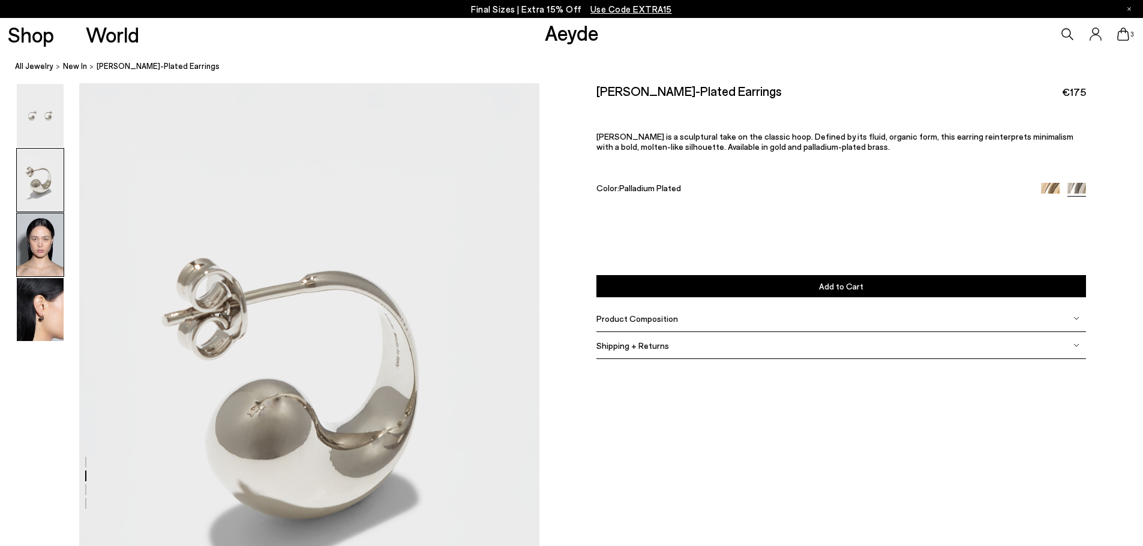
click at [38, 251] on img at bounding box center [40, 245] width 47 height 63
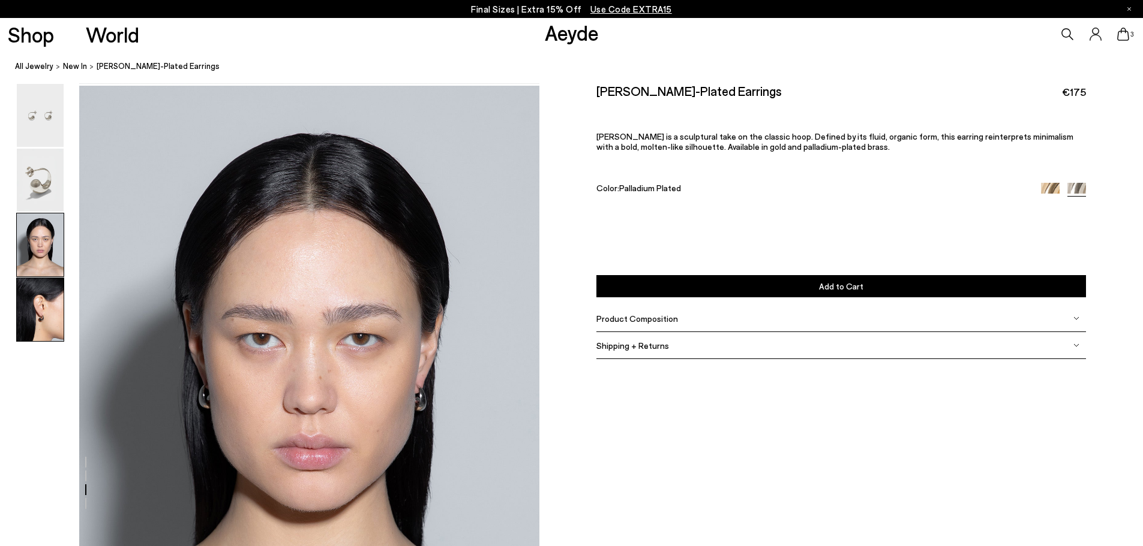
scroll to position [1081, 0]
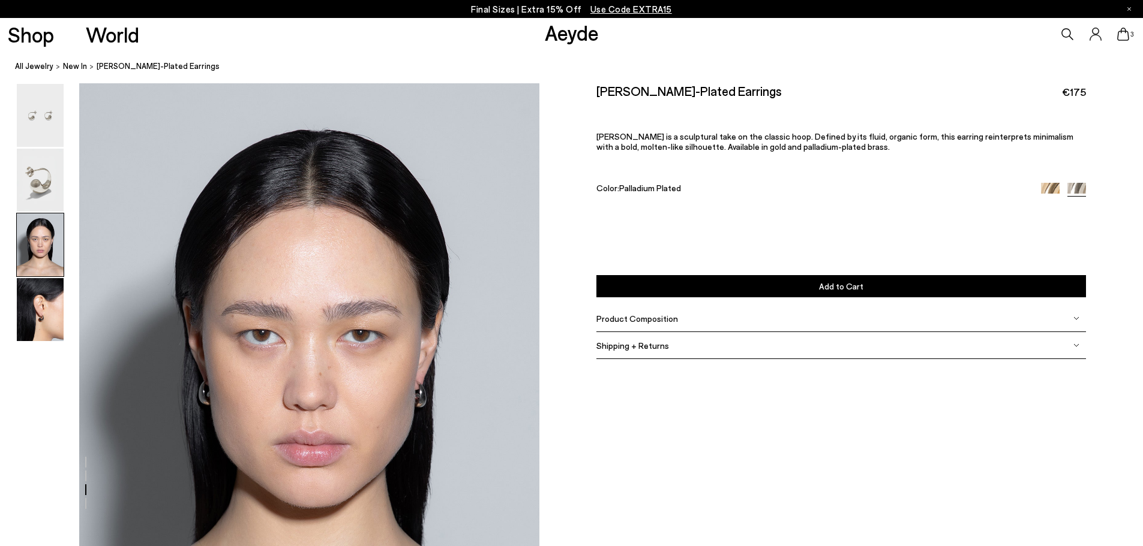
click at [447, 409] on div at bounding box center [269, 156] width 539 height 2308
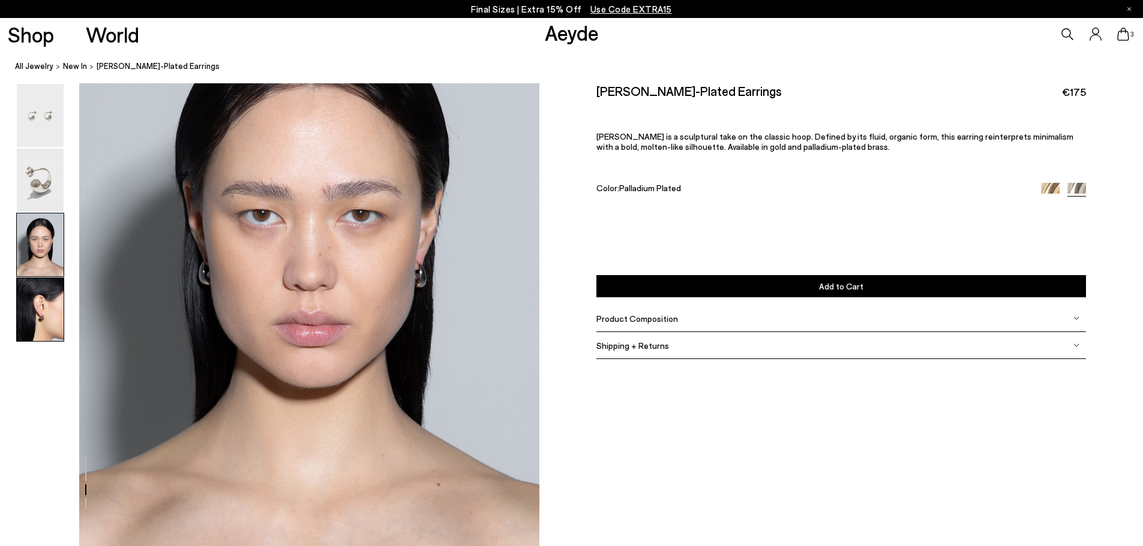
click at [59, 302] on img at bounding box center [40, 309] width 47 height 63
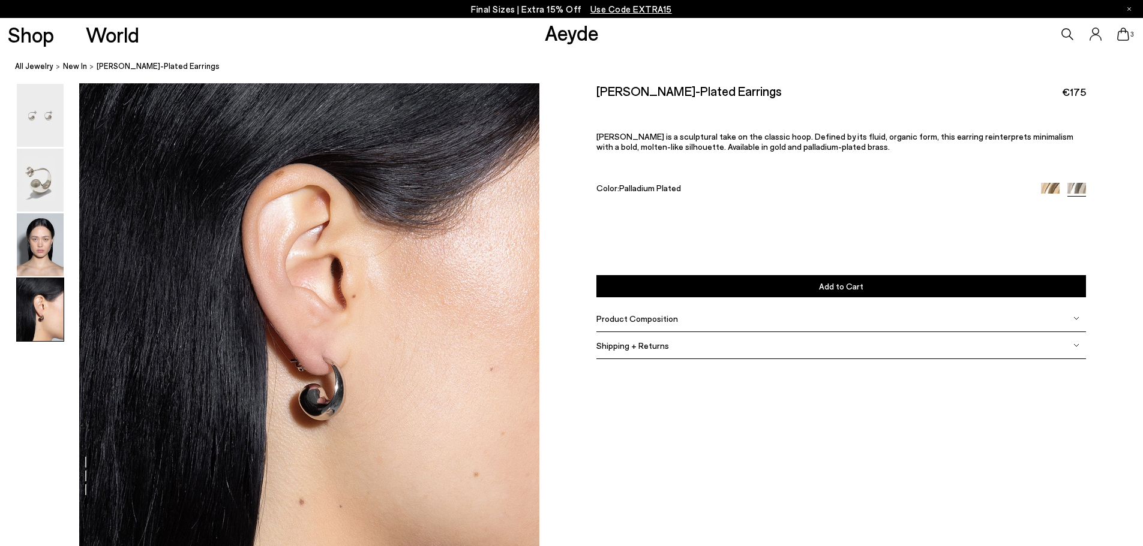
scroll to position [1778, 0]
click at [38, 247] on img at bounding box center [40, 245] width 47 height 63
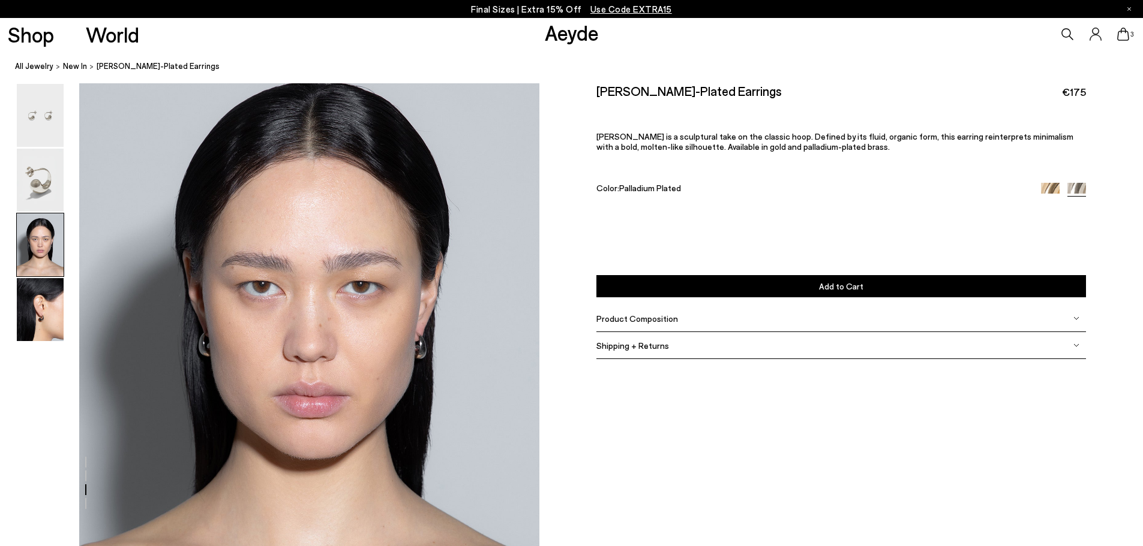
scroll to position [1081, 0]
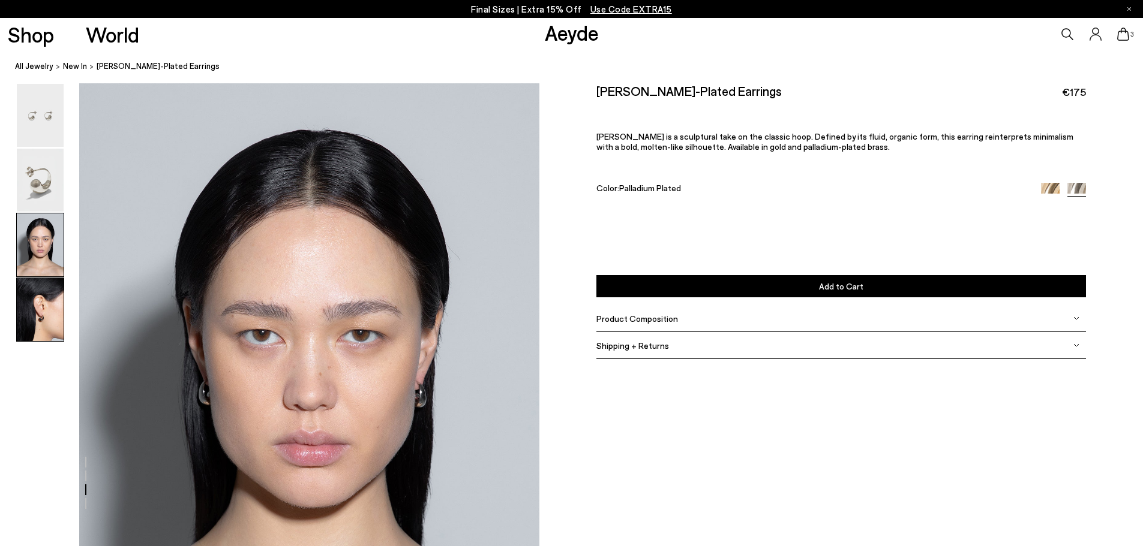
click at [22, 310] on img at bounding box center [40, 309] width 47 height 63
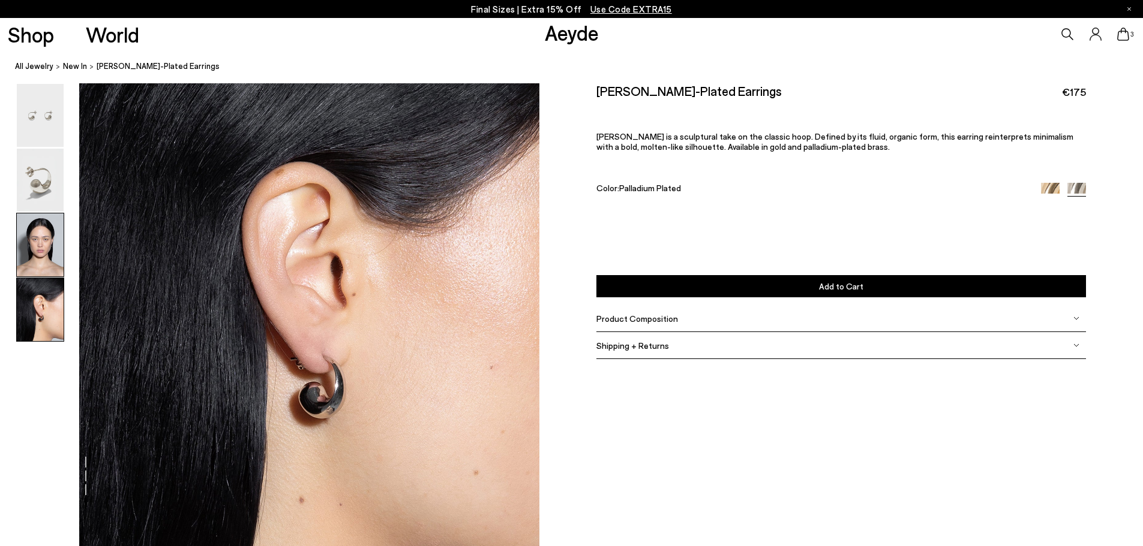
click at [52, 241] on img at bounding box center [40, 245] width 47 height 63
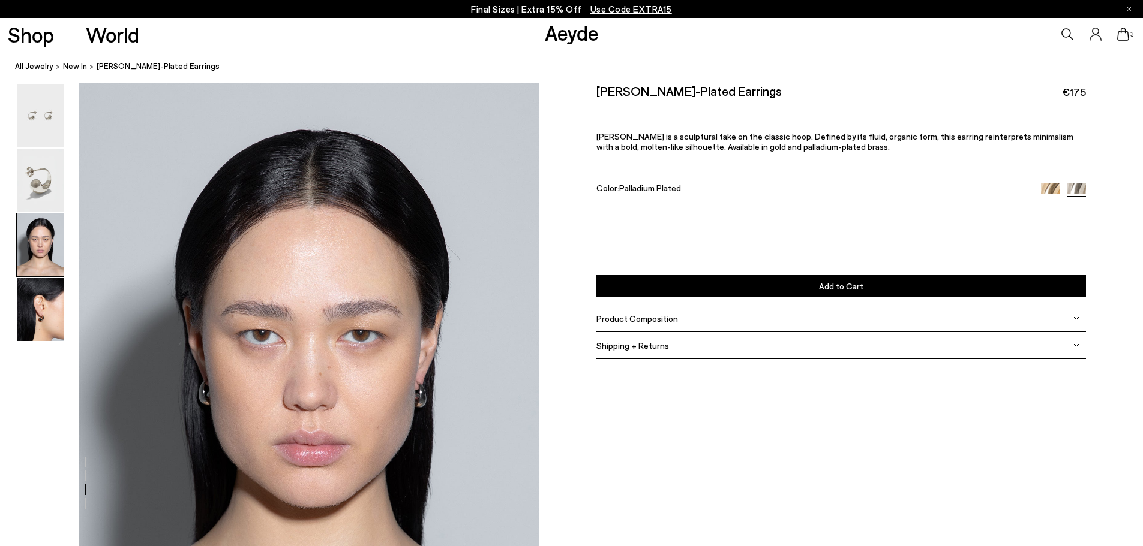
click at [1130, 36] on span "3" at bounding box center [1132, 34] width 6 height 7
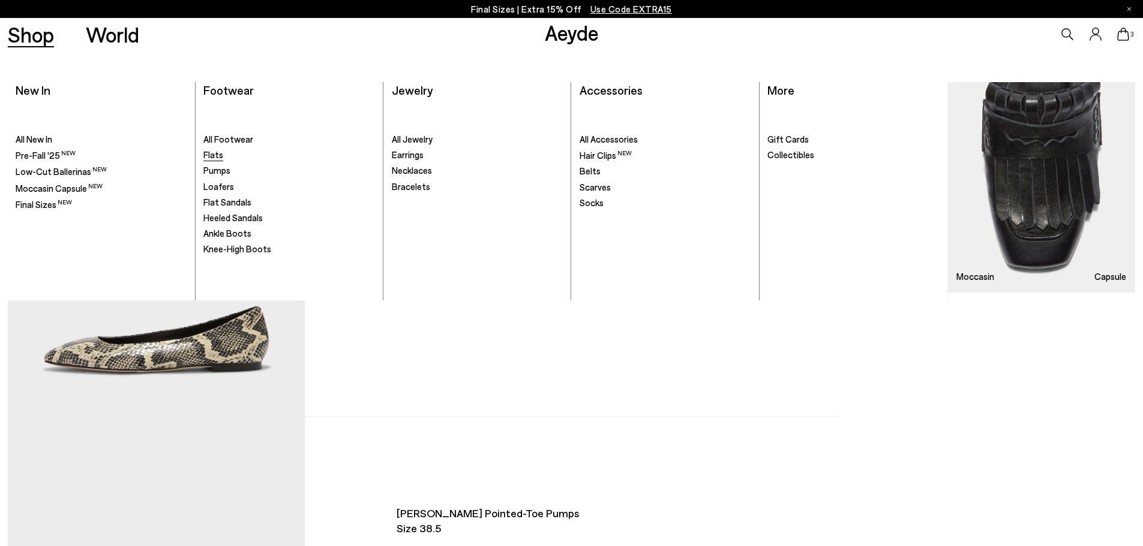
click at [205, 154] on span "Flats" at bounding box center [213, 154] width 20 height 11
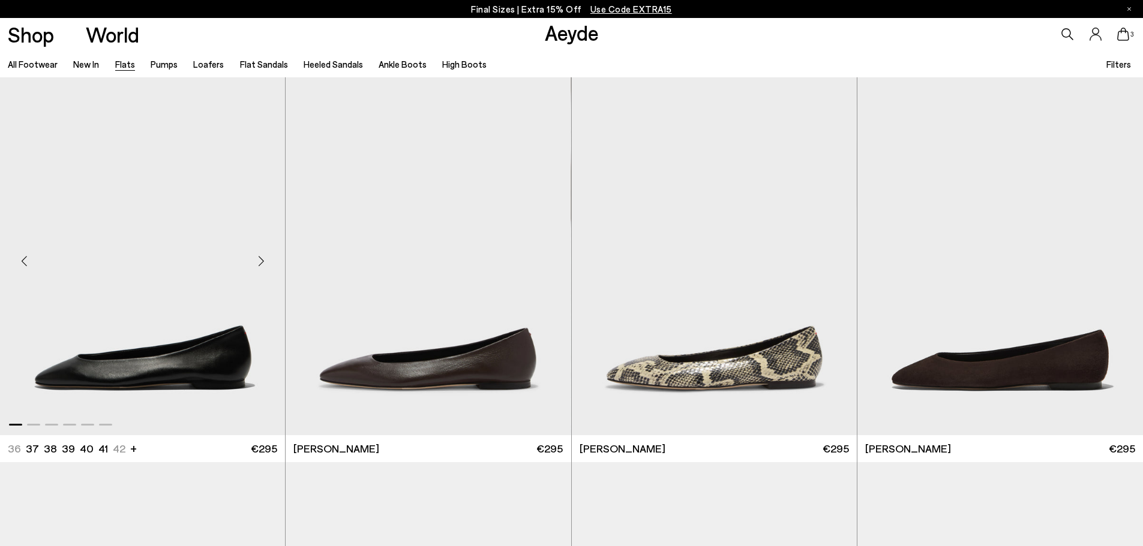
click at [260, 263] on div "Next slide" at bounding box center [261, 262] width 36 height 36
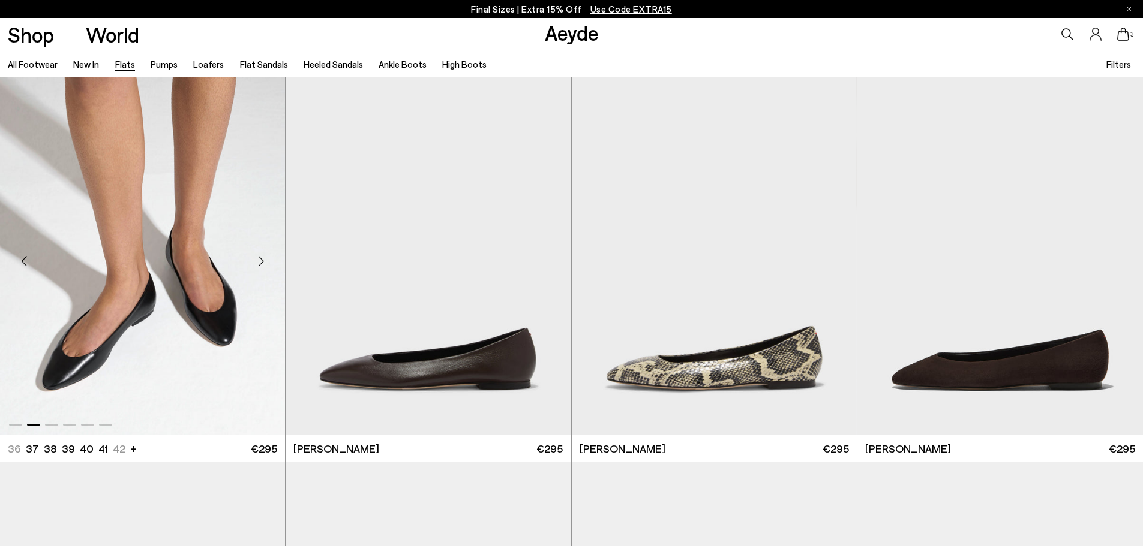
click at [260, 263] on div "Next slide" at bounding box center [261, 262] width 36 height 36
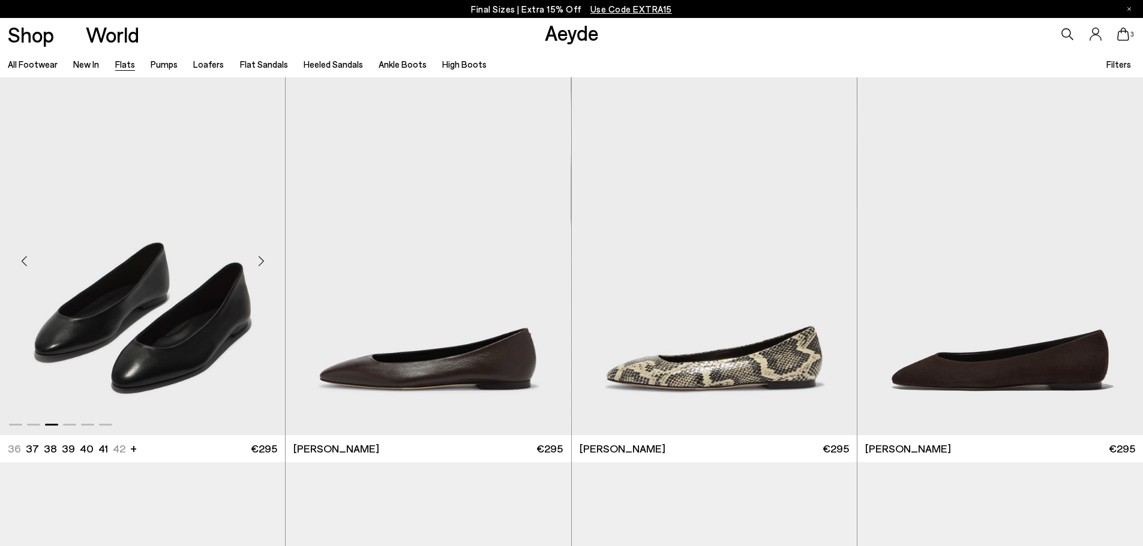
click at [25, 260] on div "Previous slide" at bounding box center [24, 262] width 36 height 36
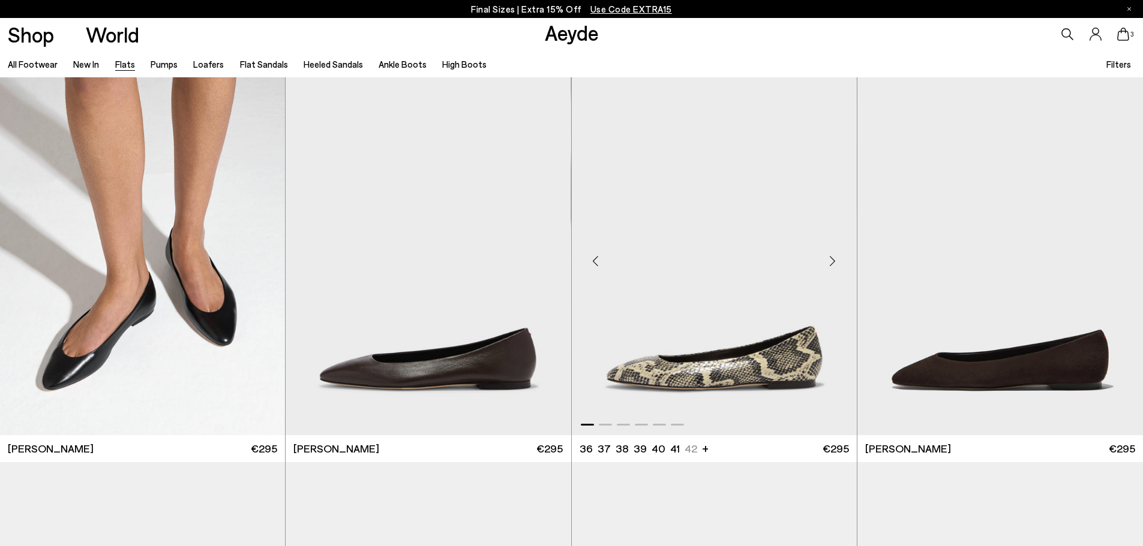
click at [593, 267] on div "Previous slide" at bounding box center [596, 262] width 36 height 36
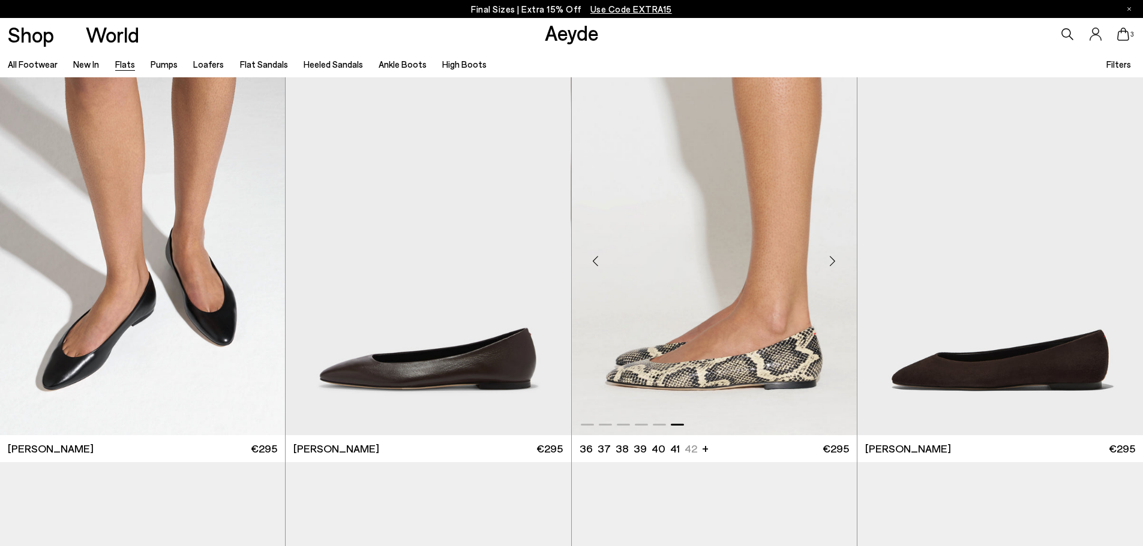
click at [594, 265] on div "Previous slide" at bounding box center [596, 262] width 36 height 36
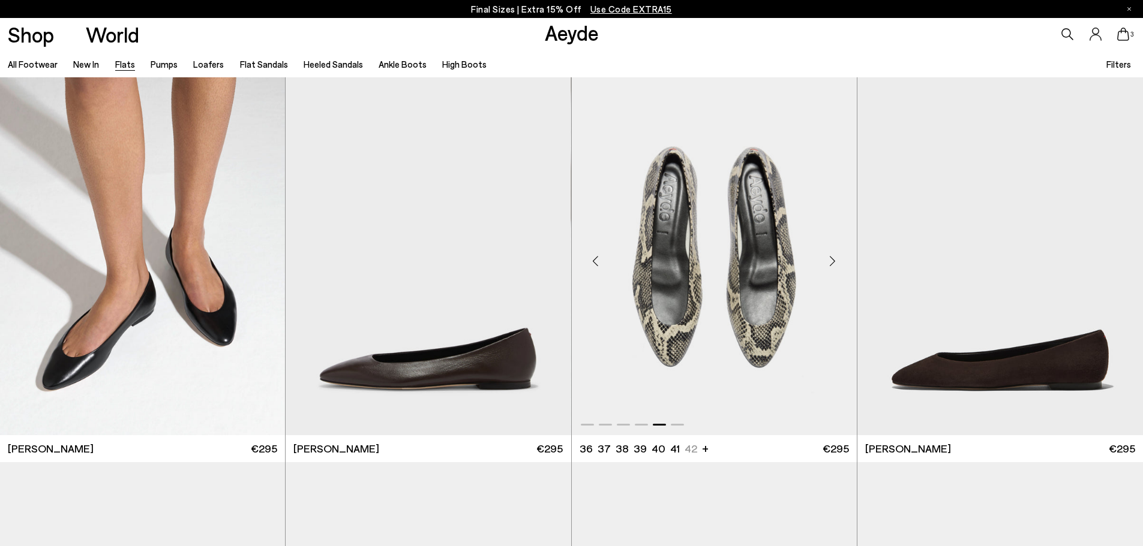
click at [594, 265] on div "Previous slide" at bounding box center [596, 262] width 36 height 36
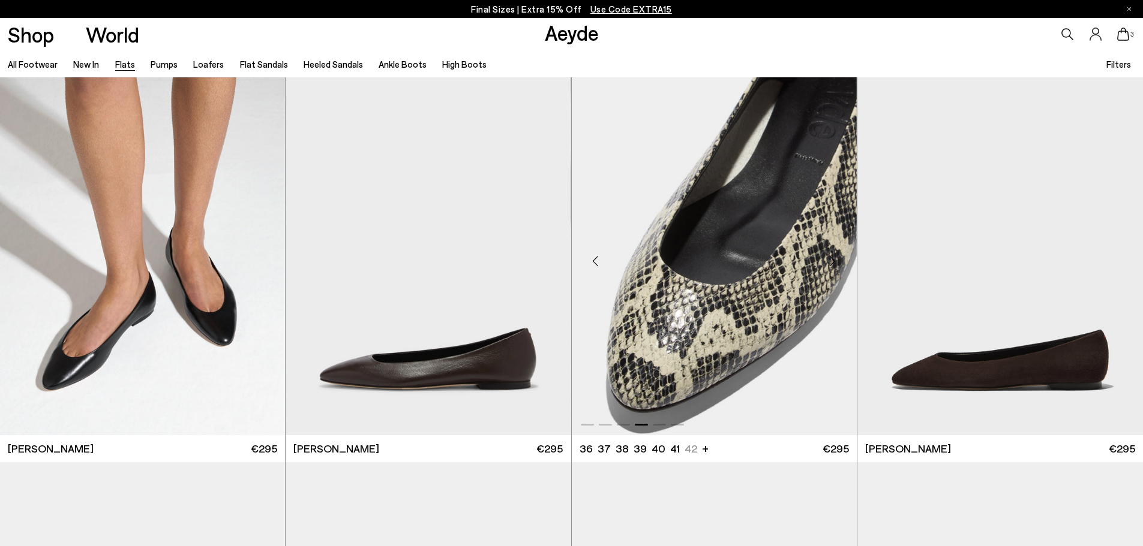
click at [594, 265] on div "Previous slide" at bounding box center [596, 262] width 36 height 36
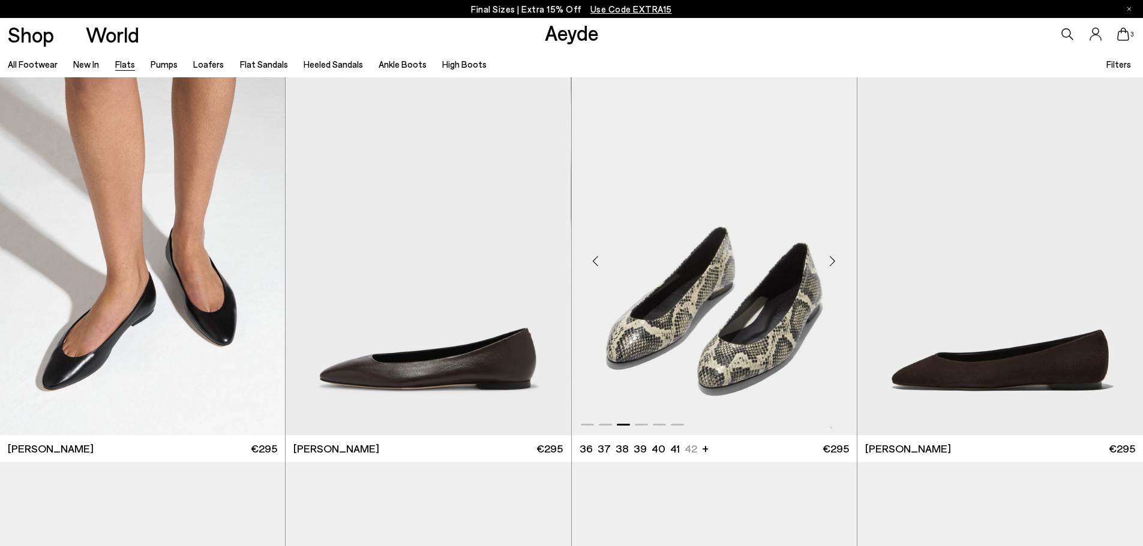
click at [594, 265] on div "Previous slide" at bounding box center [596, 262] width 36 height 36
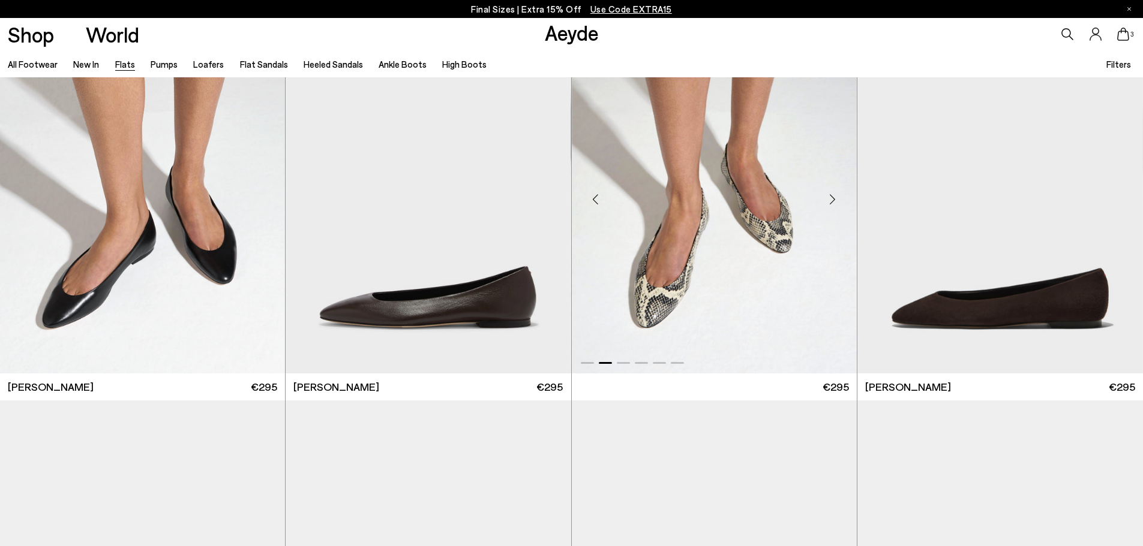
scroll to position [120, 0]
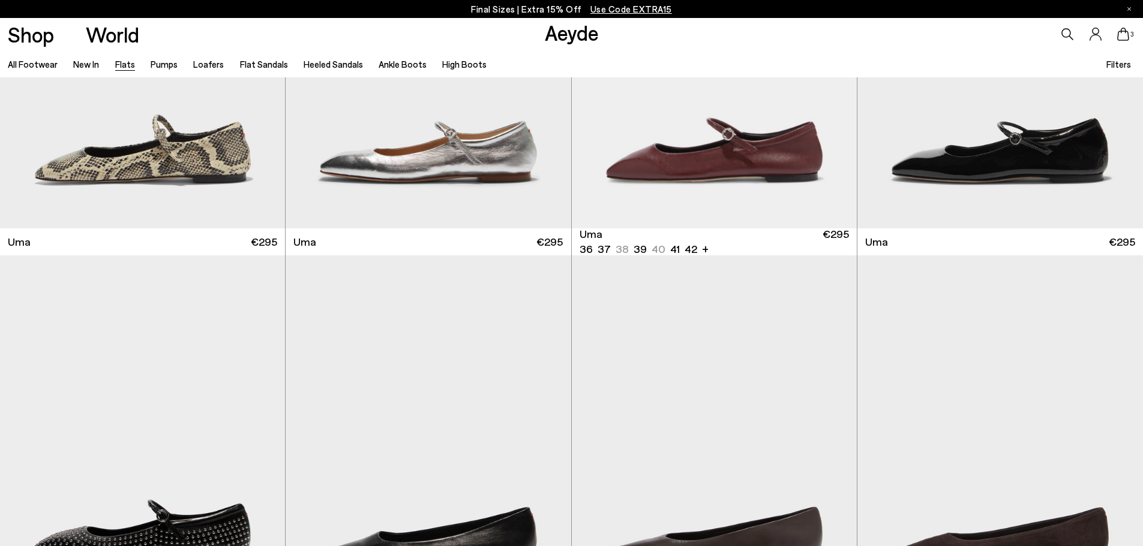
scroll to position [1680, 0]
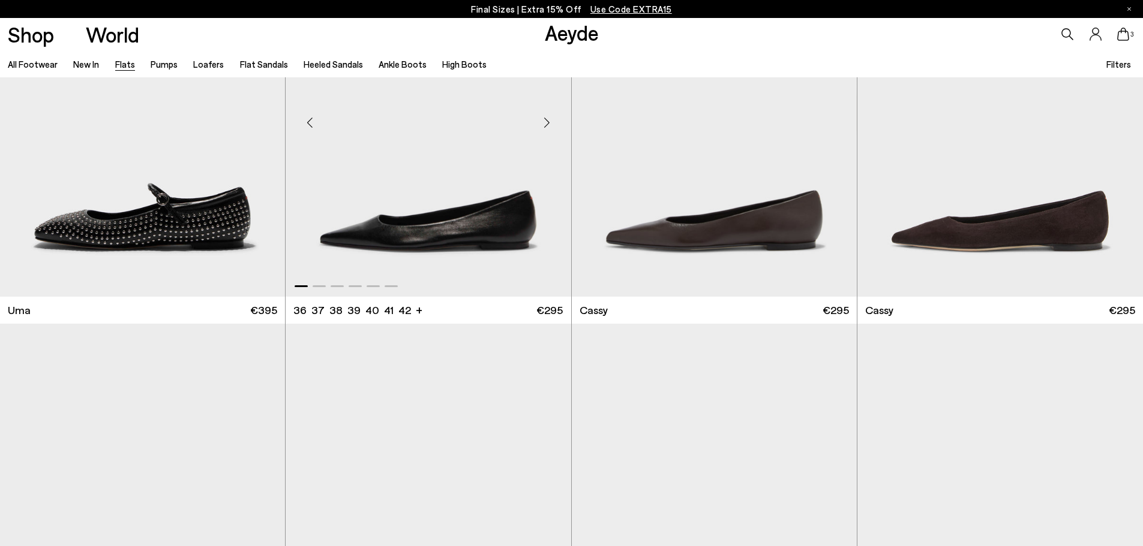
click at [310, 122] on div "Previous slide" at bounding box center [310, 123] width 36 height 36
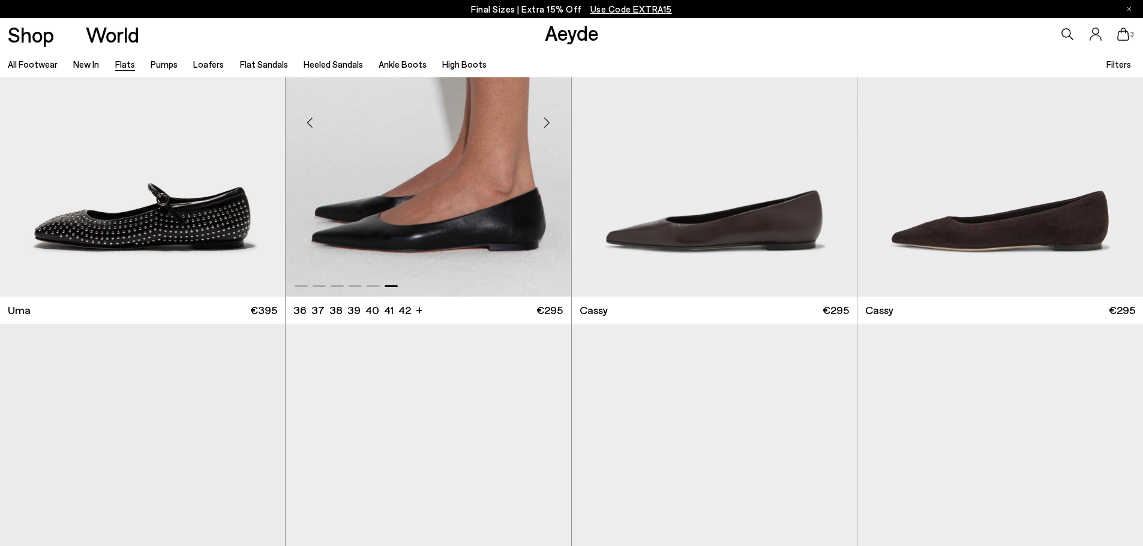
click at [310, 122] on div "Previous slide" at bounding box center [310, 123] width 36 height 36
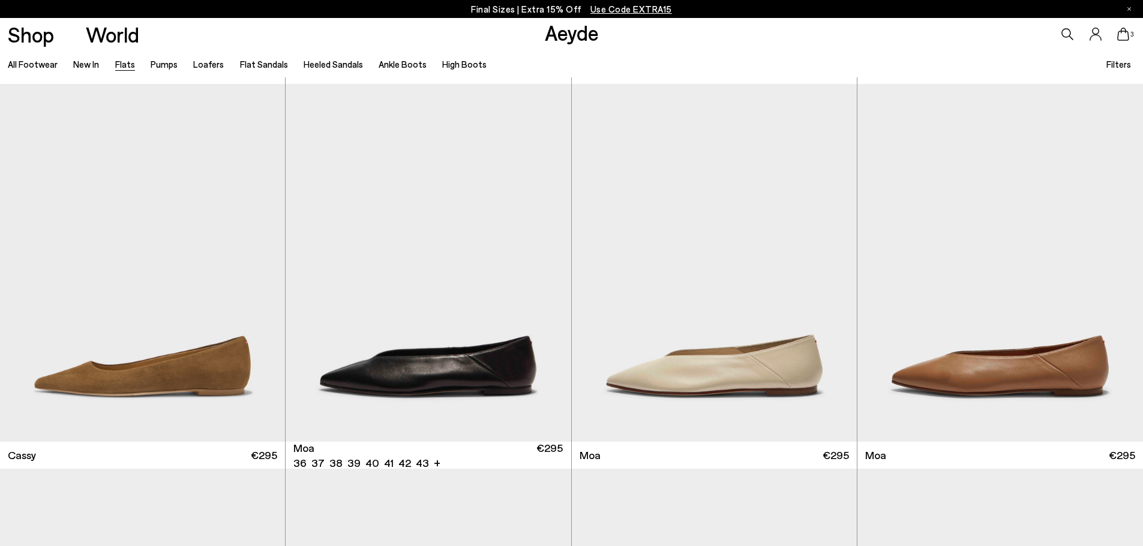
scroll to position [2040, 0]
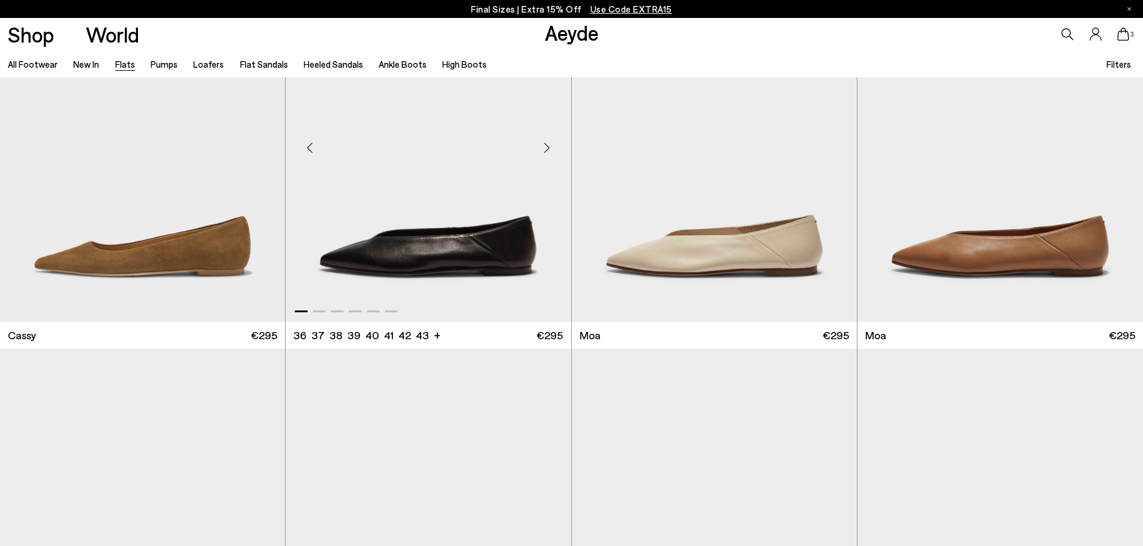
click at [310, 145] on div "Previous slide" at bounding box center [310, 148] width 36 height 36
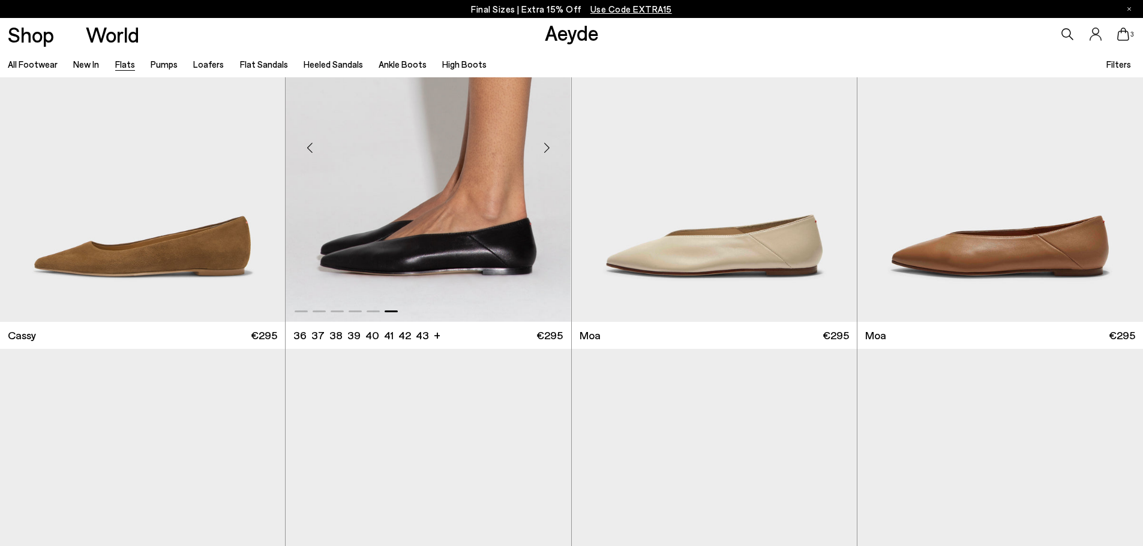
click at [310, 145] on div "Previous slide" at bounding box center [310, 148] width 36 height 36
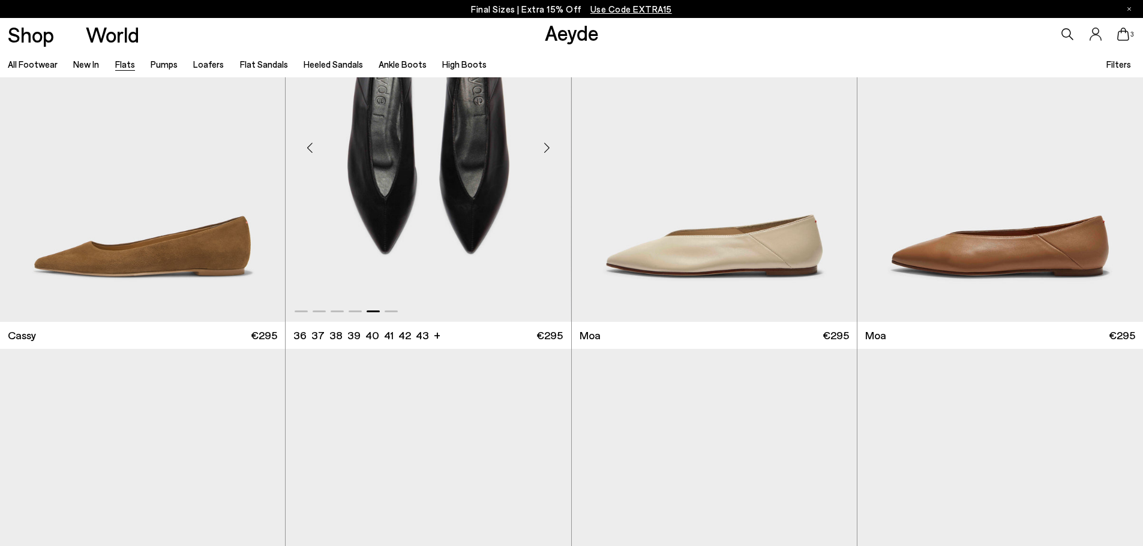
click at [310, 145] on div "Previous slide" at bounding box center [310, 148] width 36 height 36
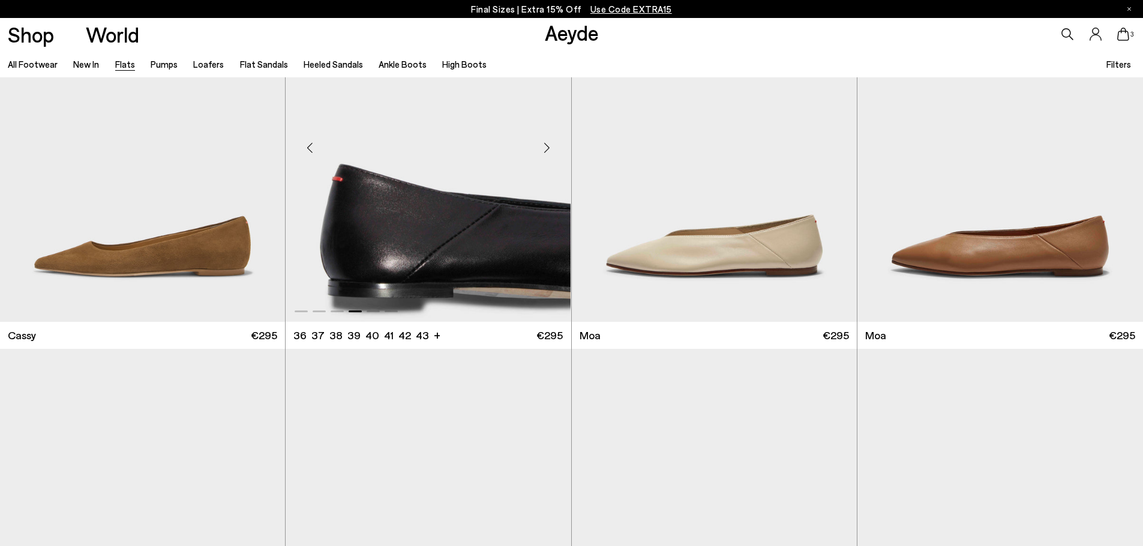
click at [310, 145] on div "Previous slide" at bounding box center [310, 148] width 36 height 36
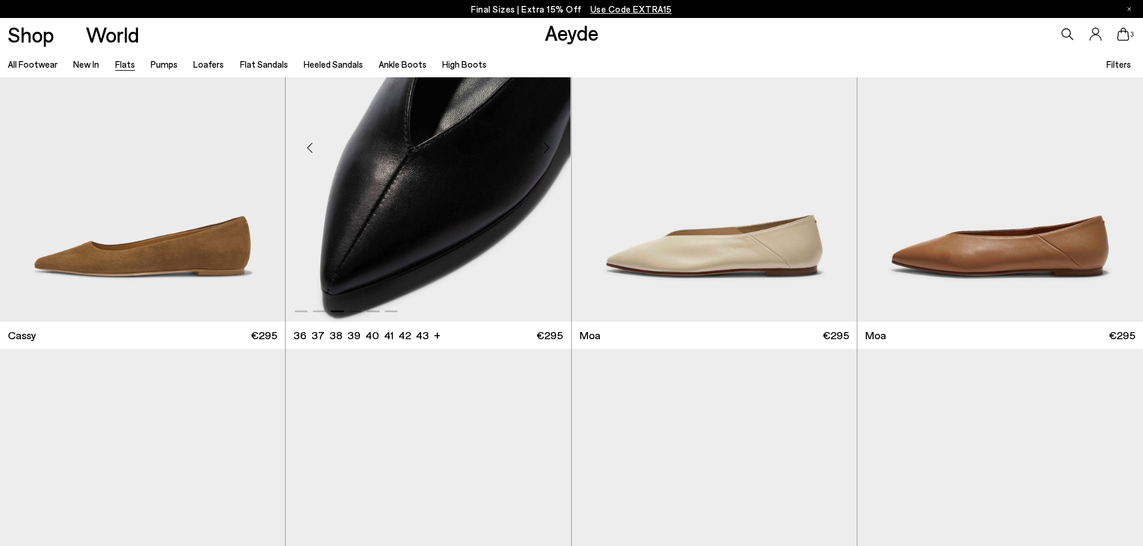
click at [310, 145] on div "Previous slide" at bounding box center [310, 148] width 36 height 36
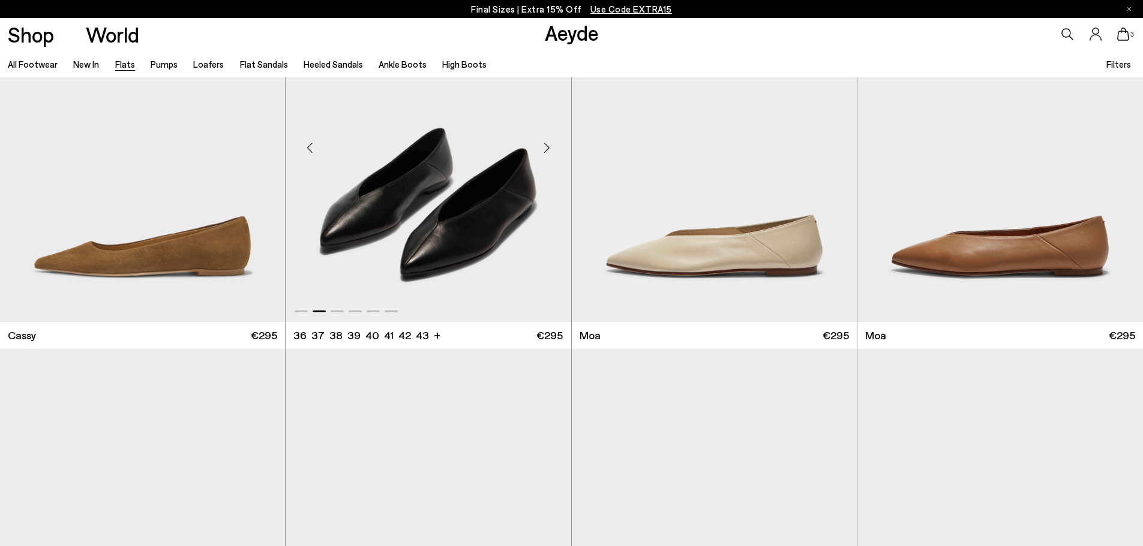
click at [310, 145] on div "Previous slide" at bounding box center [310, 148] width 36 height 36
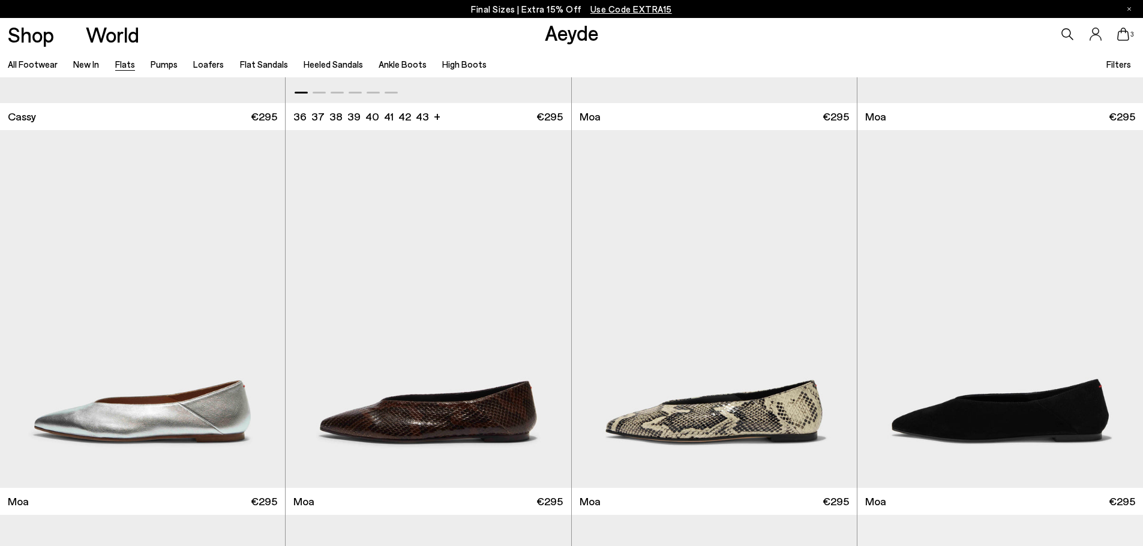
scroll to position [2400, 0]
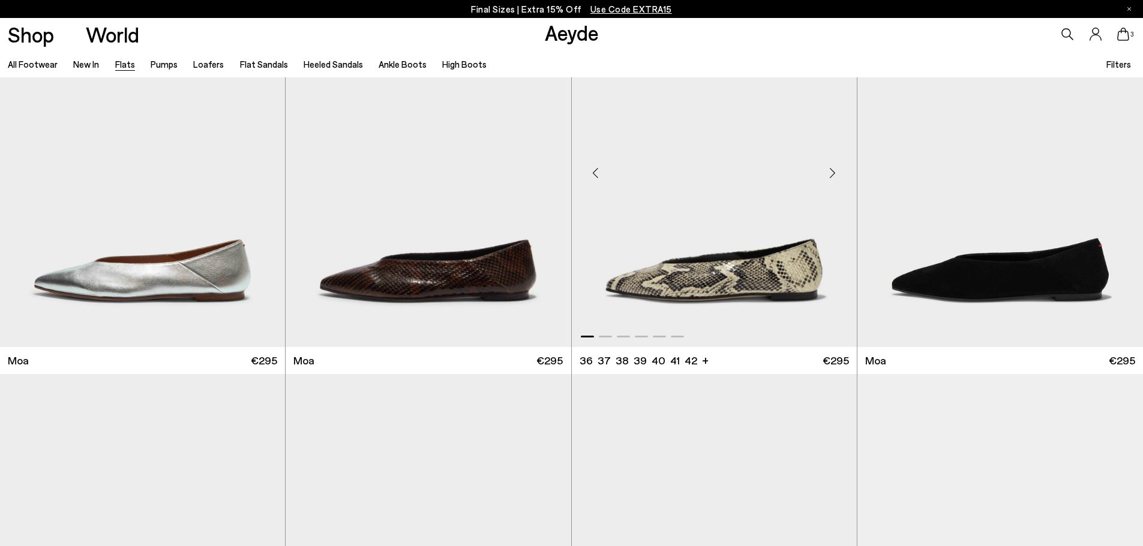
click at [596, 172] on div "Previous slide" at bounding box center [596, 173] width 36 height 36
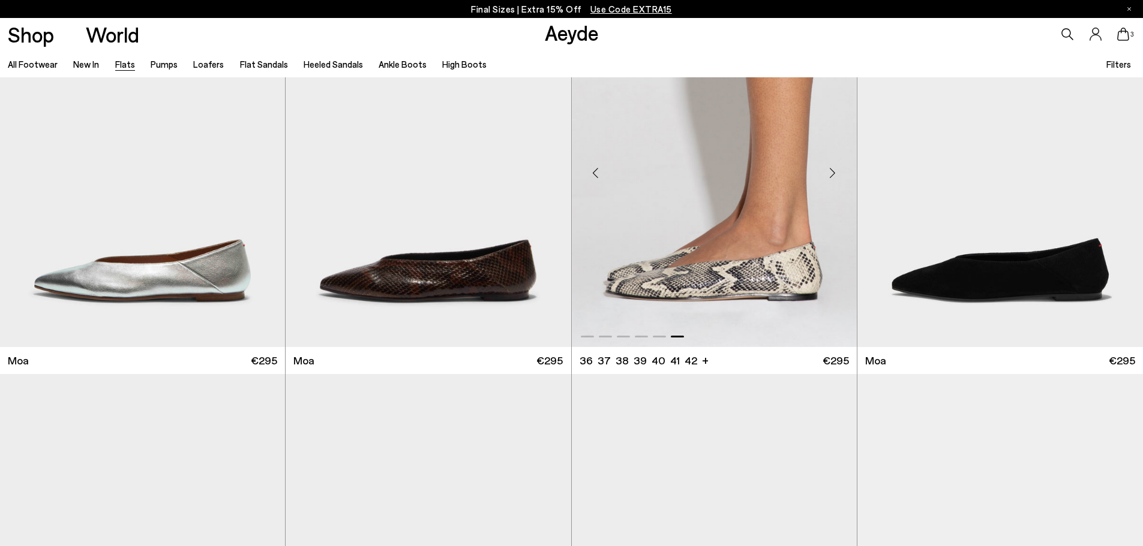
click at [596, 172] on div "Previous slide" at bounding box center [596, 173] width 36 height 36
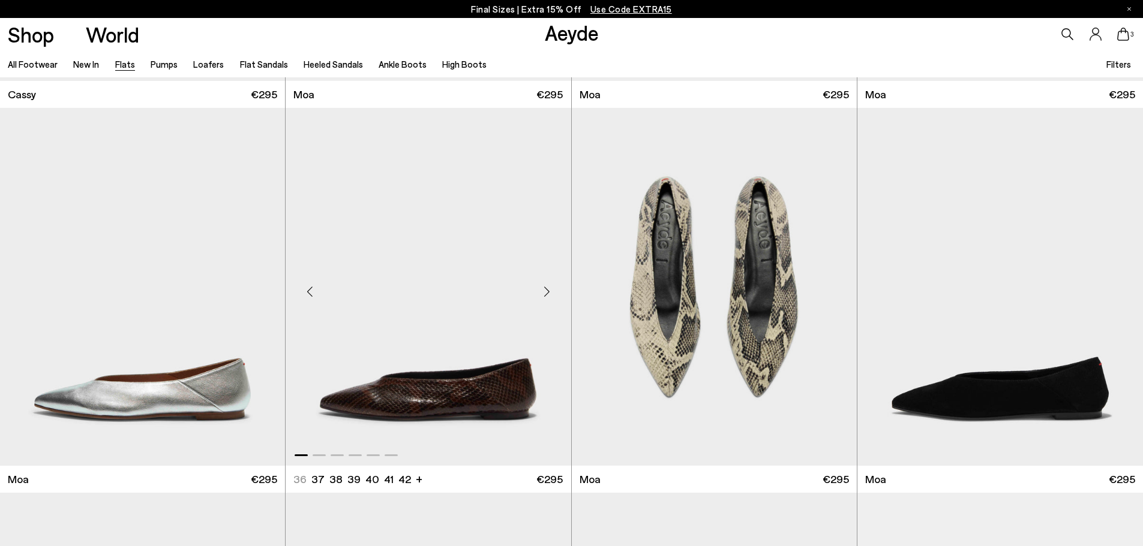
scroll to position [2280, 0]
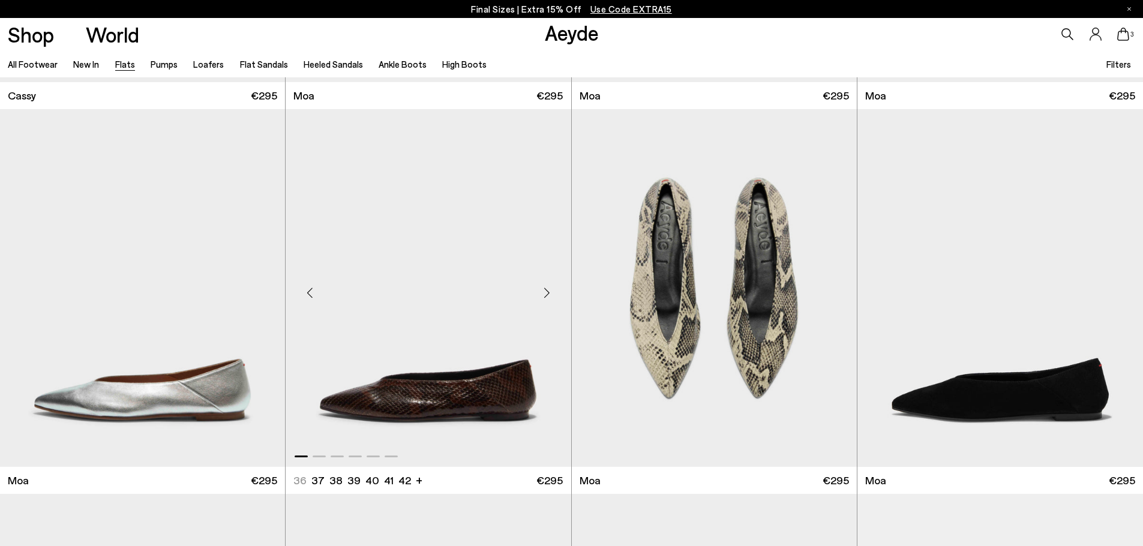
click at [313, 293] on div "Previous slide" at bounding box center [310, 293] width 36 height 36
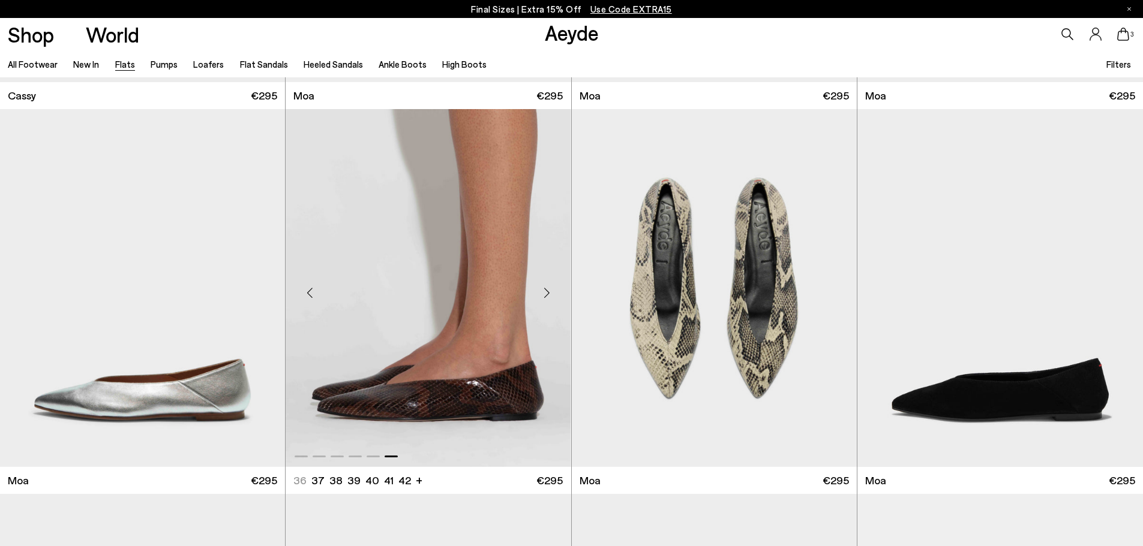
click at [313, 293] on div "Previous slide" at bounding box center [310, 293] width 36 height 36
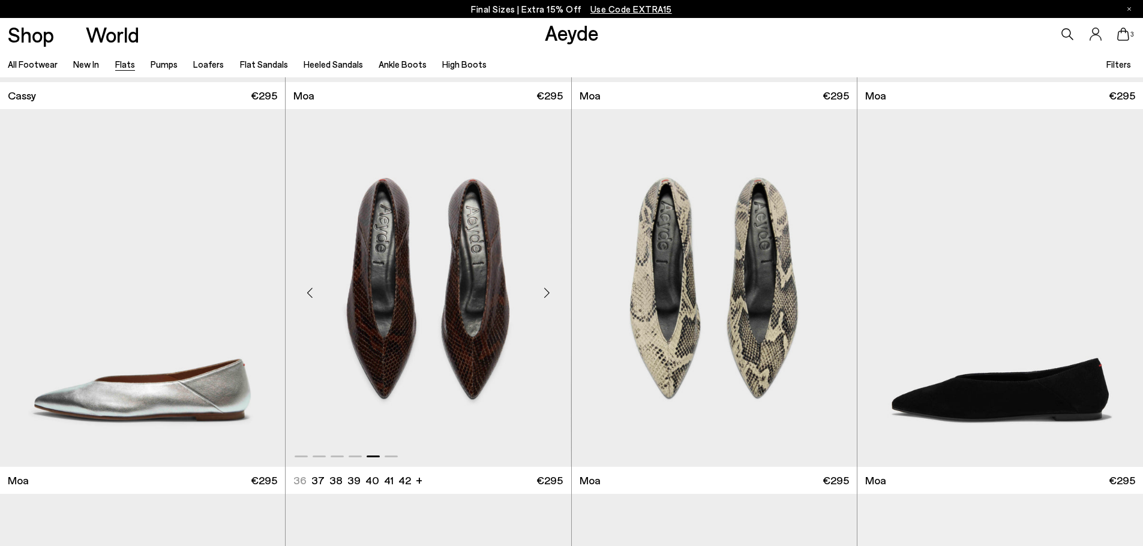
click at [313, 293] on div "Previous slide" at bounding box center [310, 293] width 36 height 36
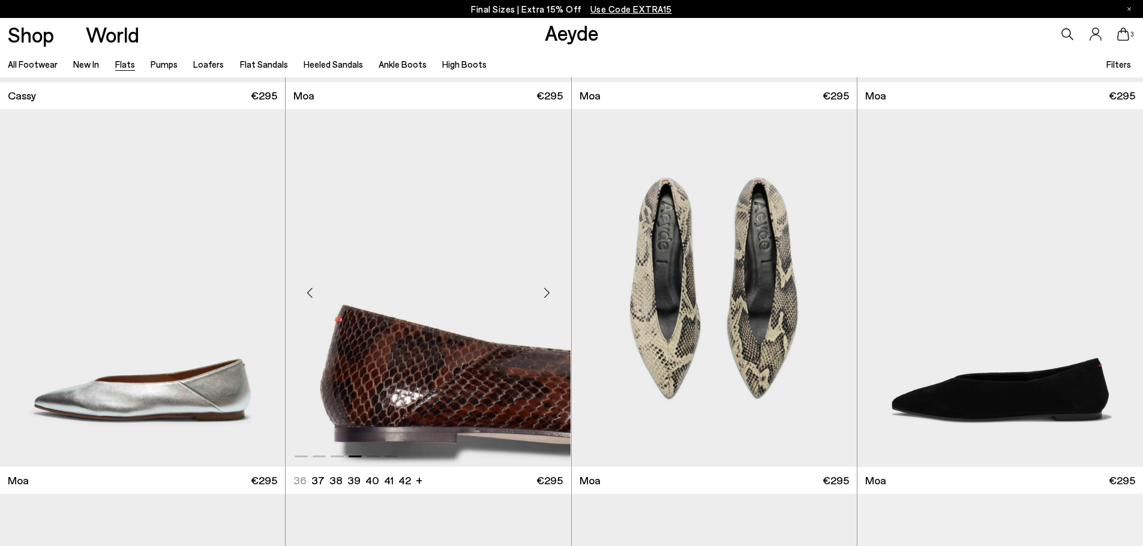
click at [313, 293] on div "Previous slide" at bounding box center [310, 293] width 36 height 36
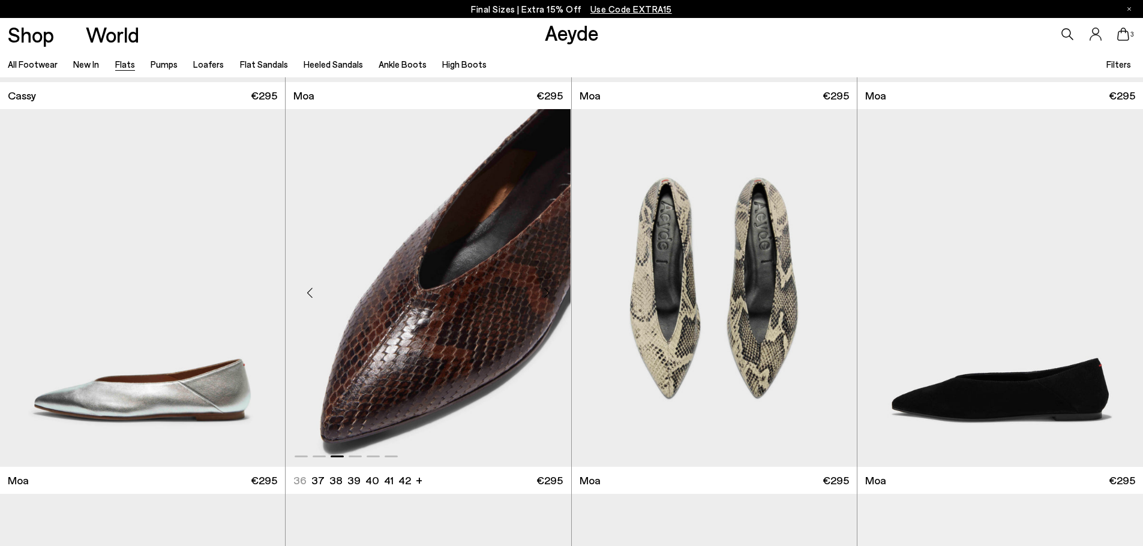
click at [313, 293] on div "Previous slide" at bounding box center [310, 293] width 36 height 36
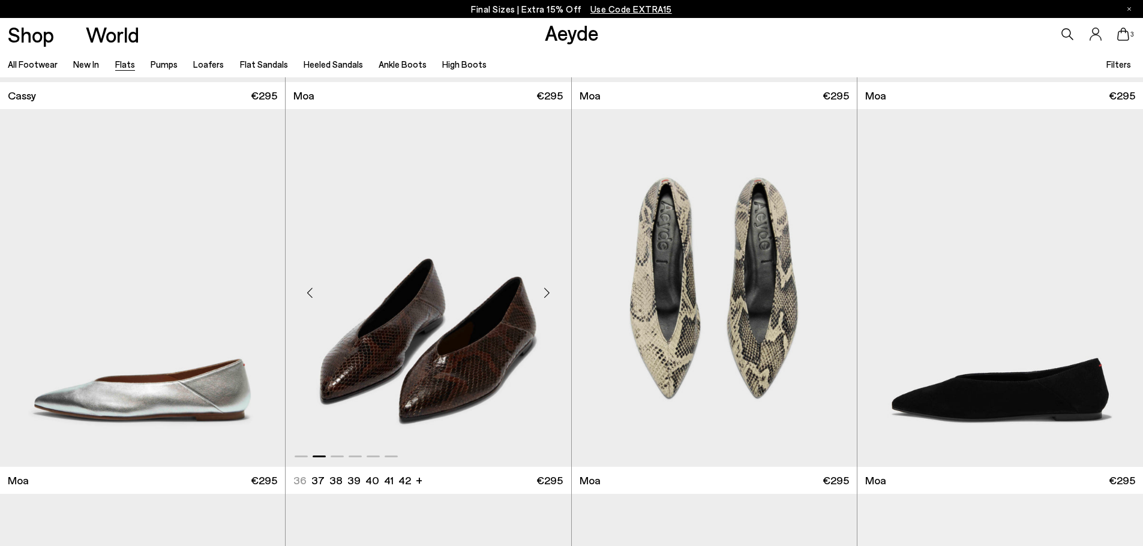
click at [313, 293] on div "Previous slide" at bounding box center [310, 293] width 36 height 36
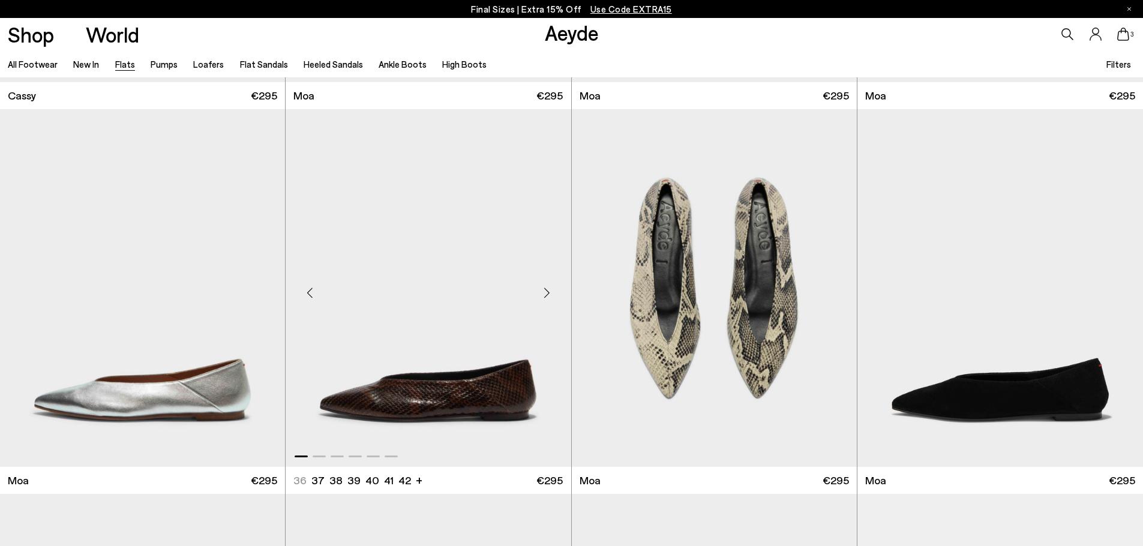
click at [313, 293] on div "Previous slide" at bounding box center [310, 293] width 36 height 36
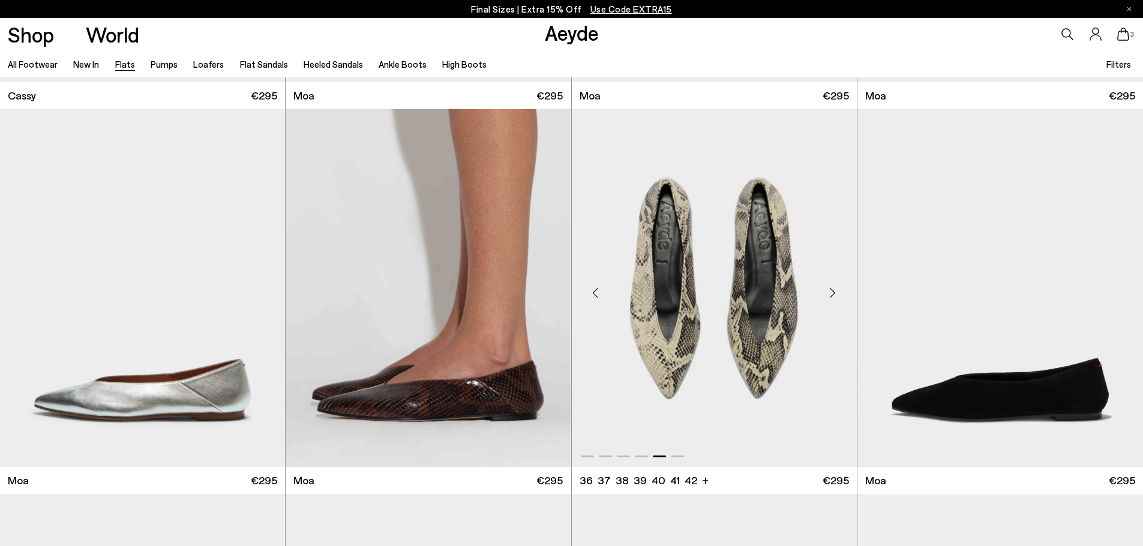
click at [591, 293] on div "Previous slide" at bounding box center [596, 293] width 36 height 36
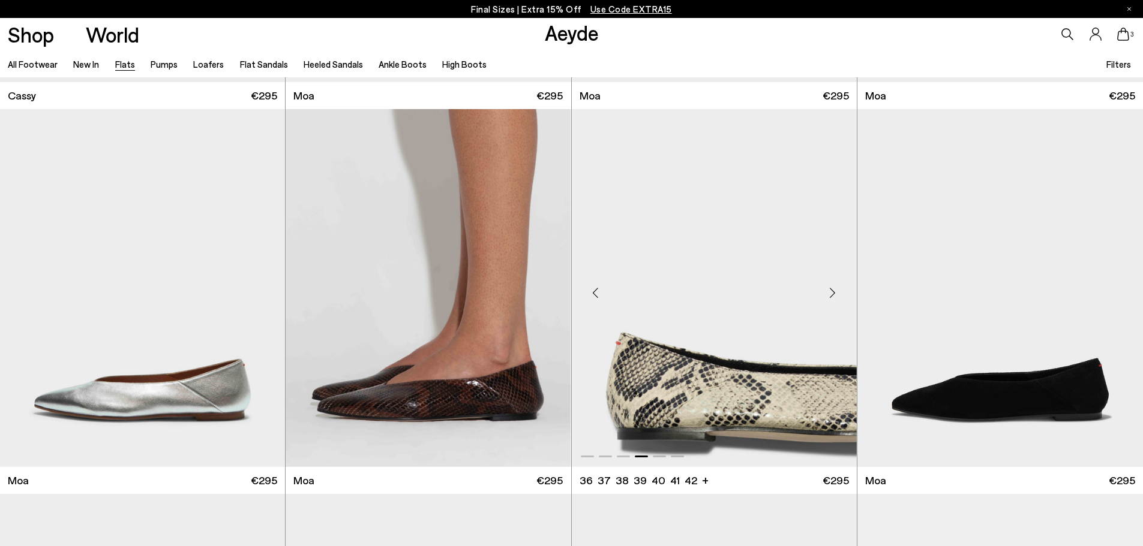
click at [591, 293] on div "Previous slide" at bounding box center [596, 293] width 36 height 36
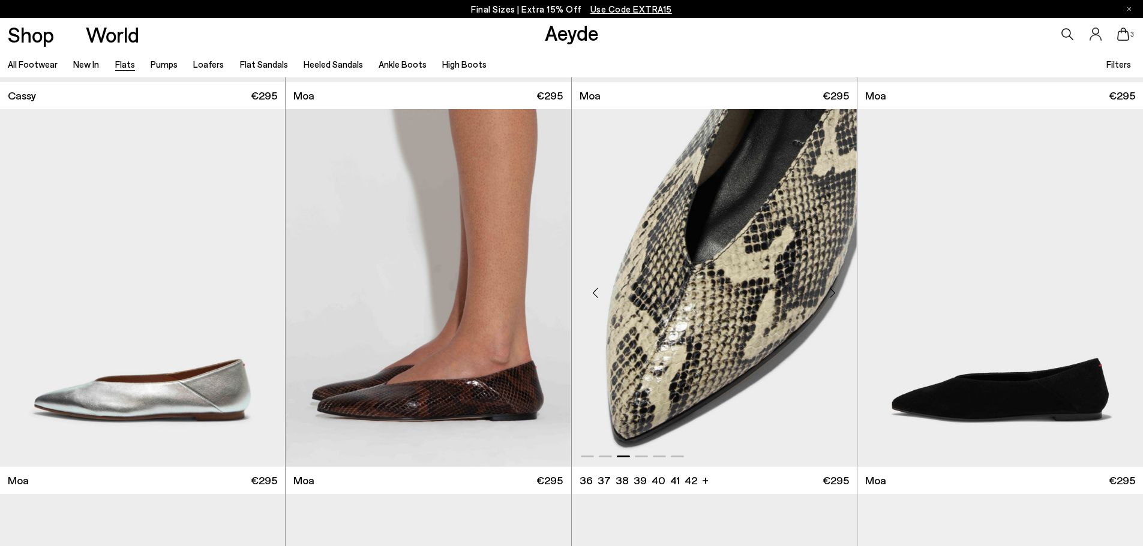
click at [591, 293] on div "Previous slide" at bounding box center [596, 293] width 36 height 36
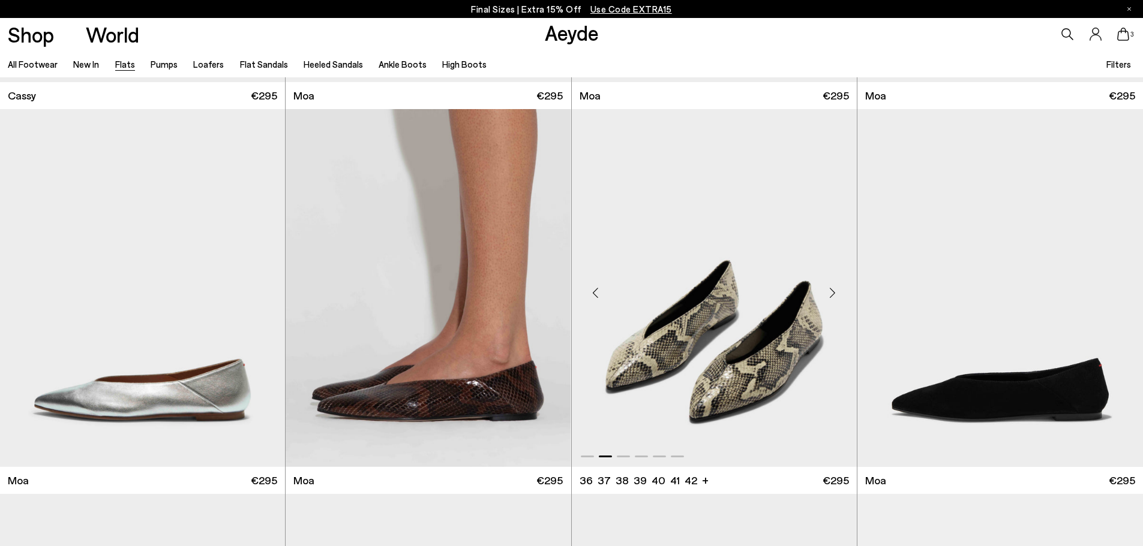
click at [591, 293] on div "Previous slide" at bounding box center [596, 293] width 36 height 36
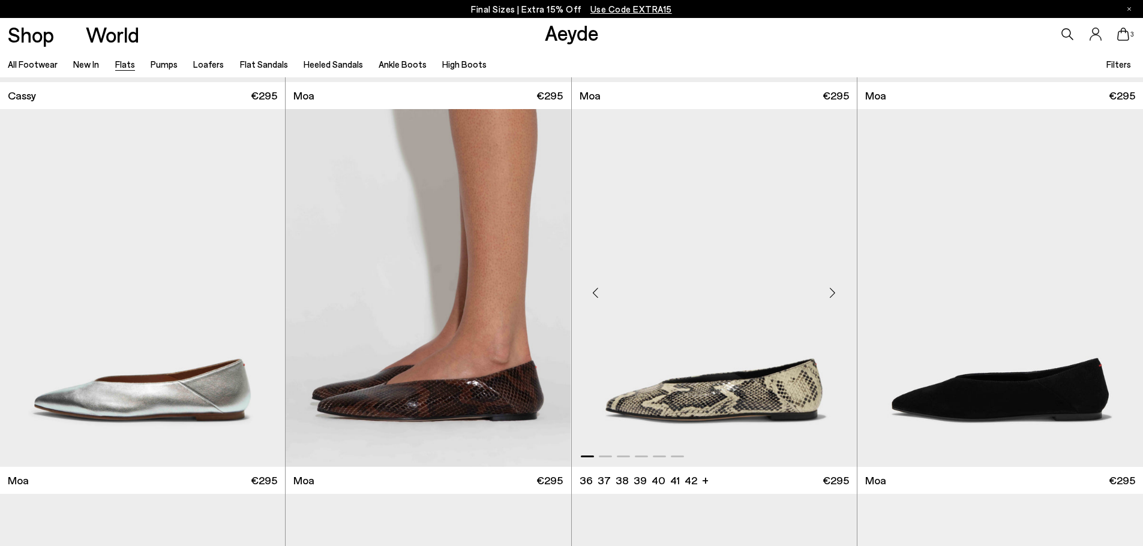
click at [591, 293] on div "Previous slide" at bounding box center [596, 293] width 36 height 36
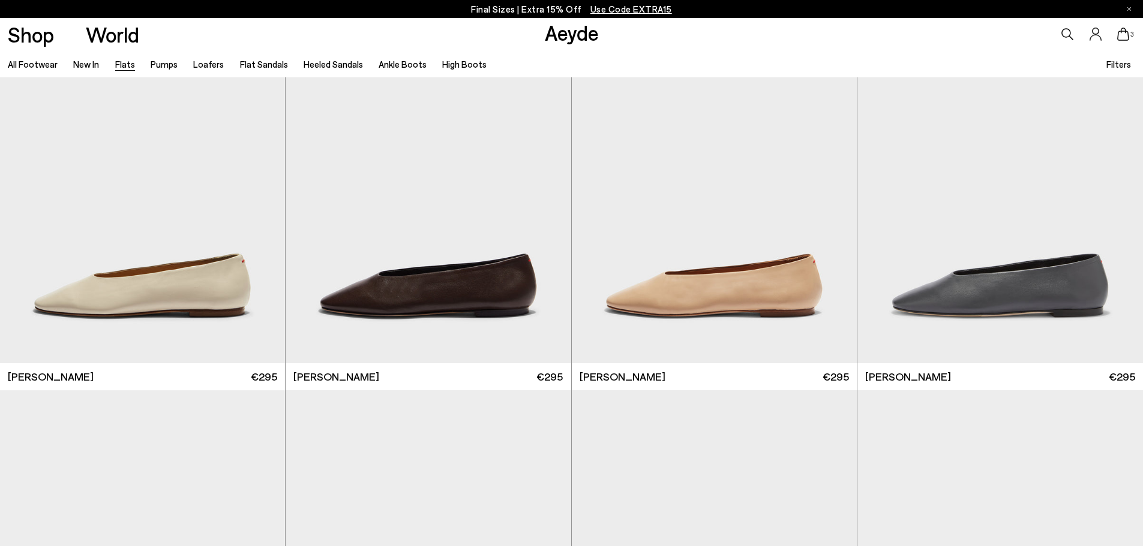
scroll to position [4319, 0]
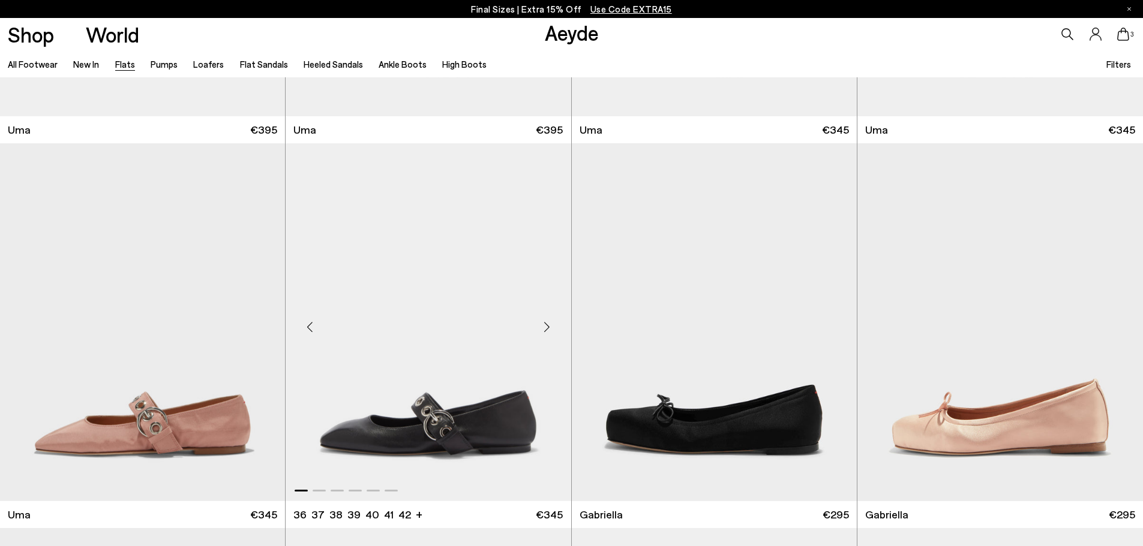
scroll to position [6119, 0]
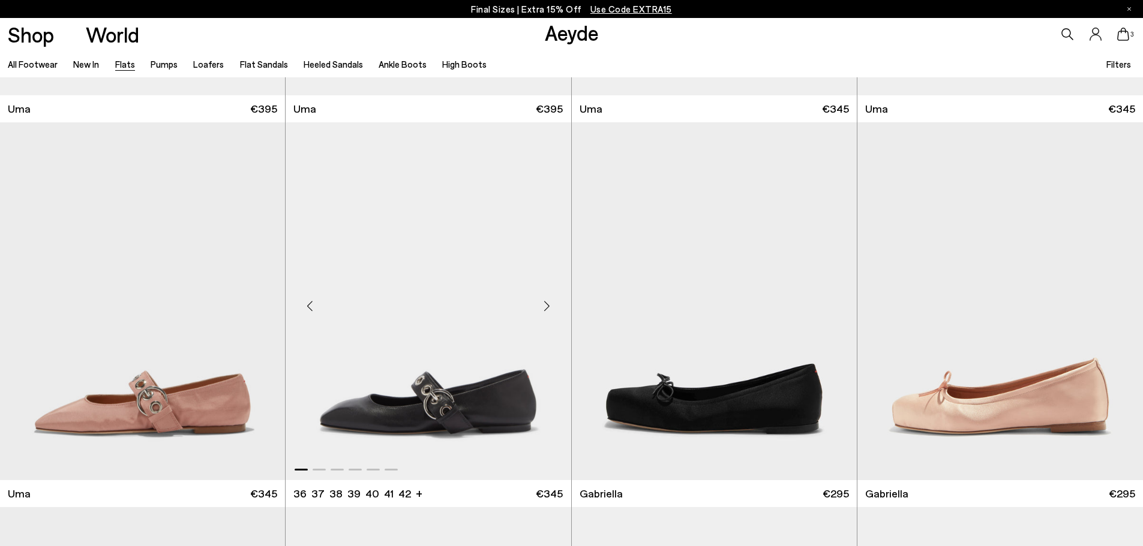
click at [310, 304] on div "Previous slide" at bounding box center [310, 306] width 36 height 36
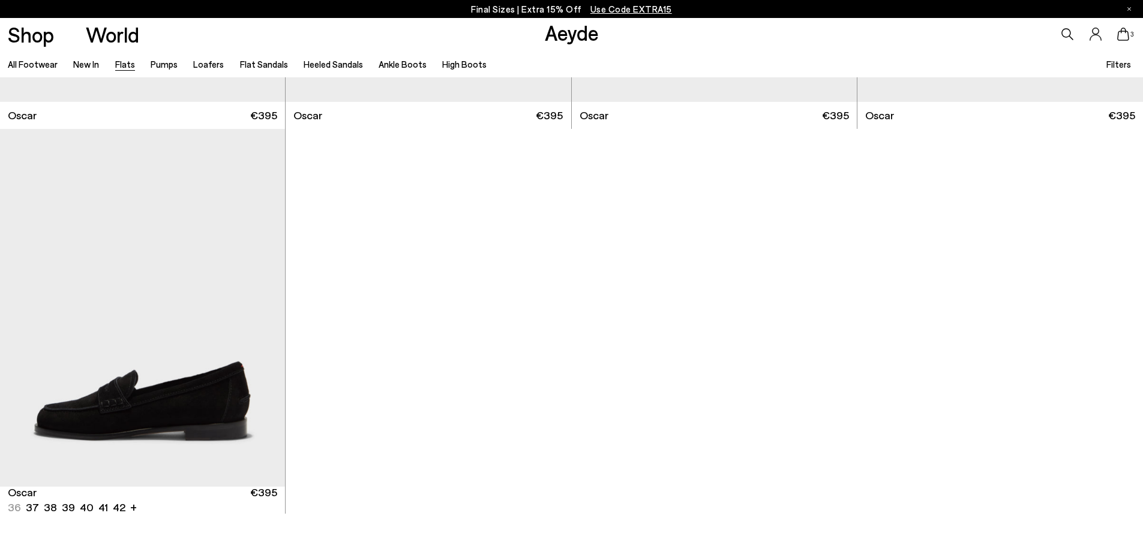
scroll to position [8338, 0]
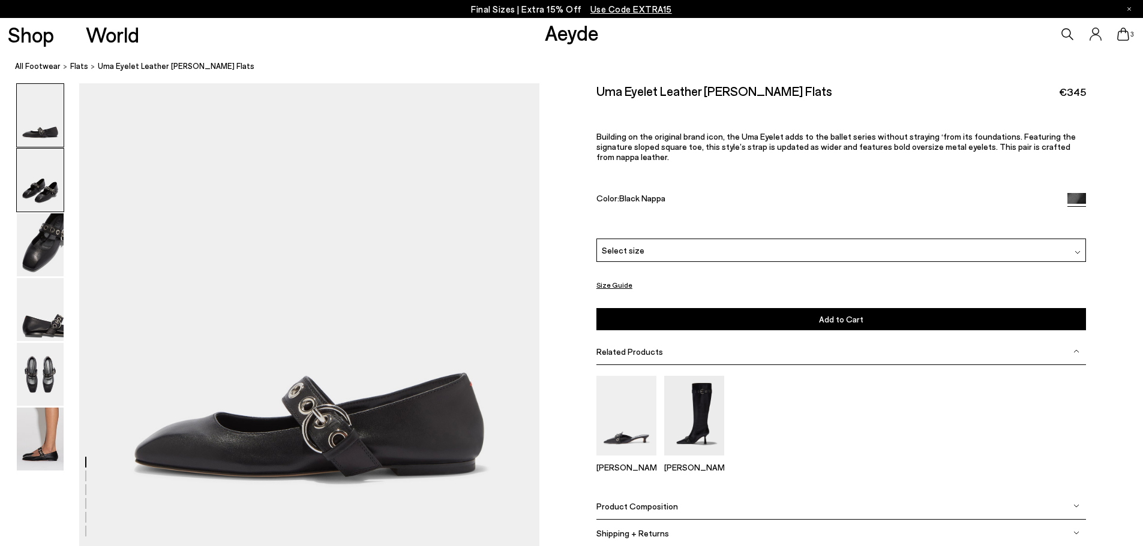
click at [52, 170] on img at bounding box center [40, 180] width 47 height 63
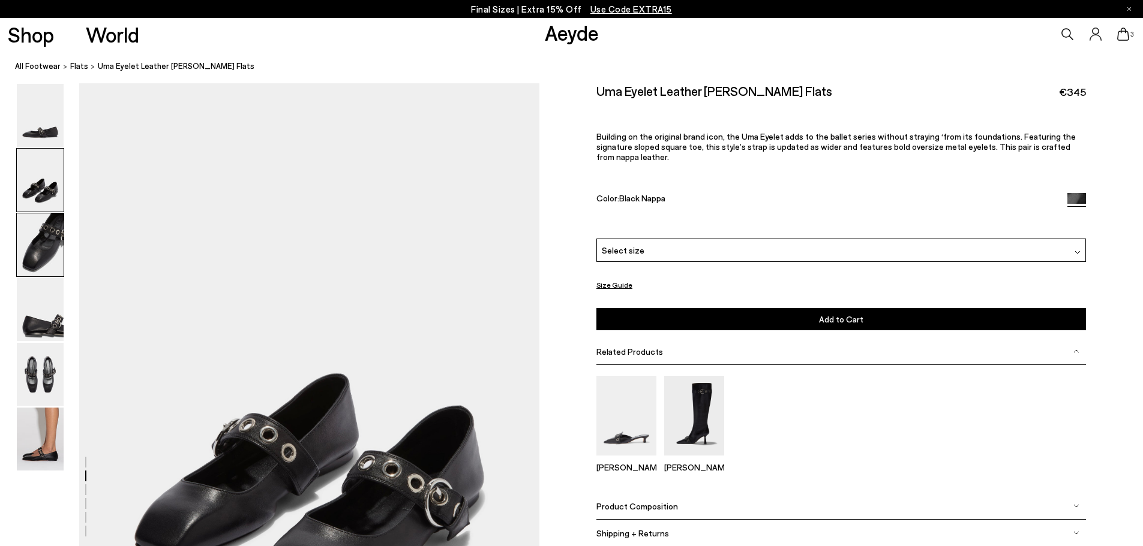
click at [48, 245] on img at bounding box center [40, 245] width 47 height 63
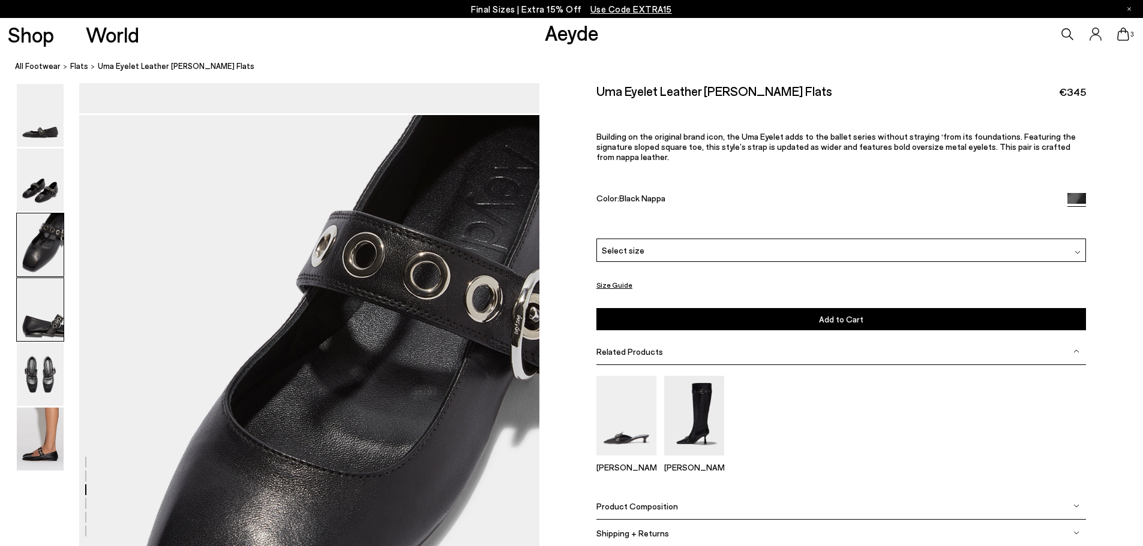
scroll to position [1081, 0]
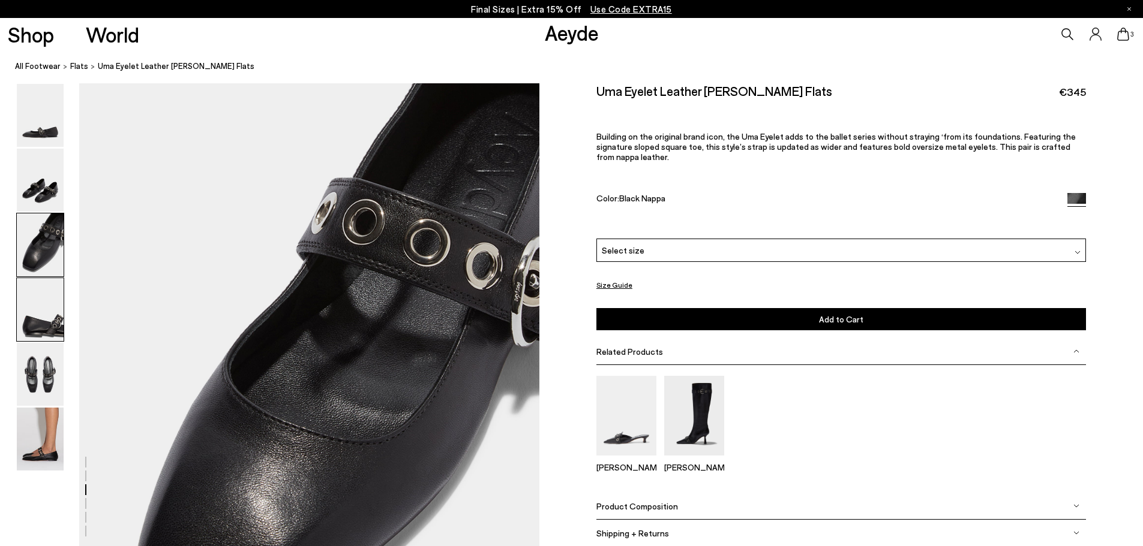
click at [49, 319] on img at bounding box center [40, 309] width 47 height 63
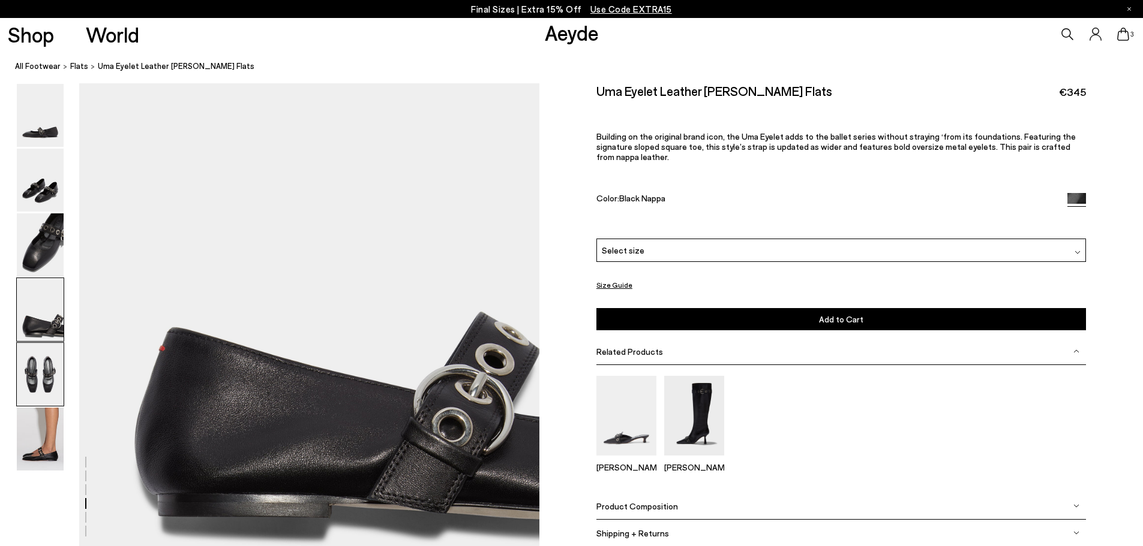
click at [47, 365] on img at bounding box center [40, 374] width 47 height 63
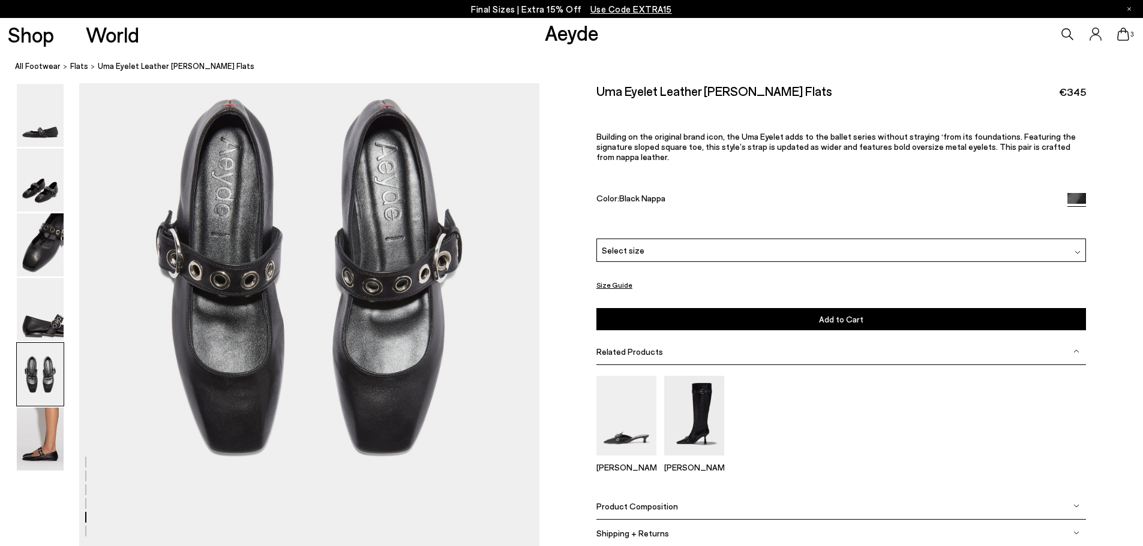
scroll to position [2431, 0]
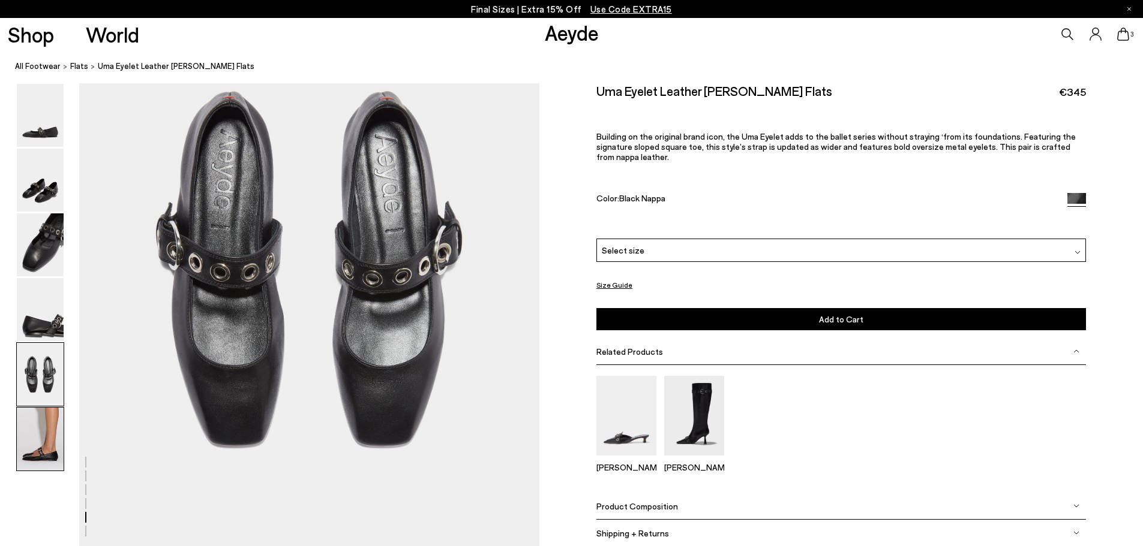
click at [43, 429] on img at bounding box center [40, 439] width 47 height 63
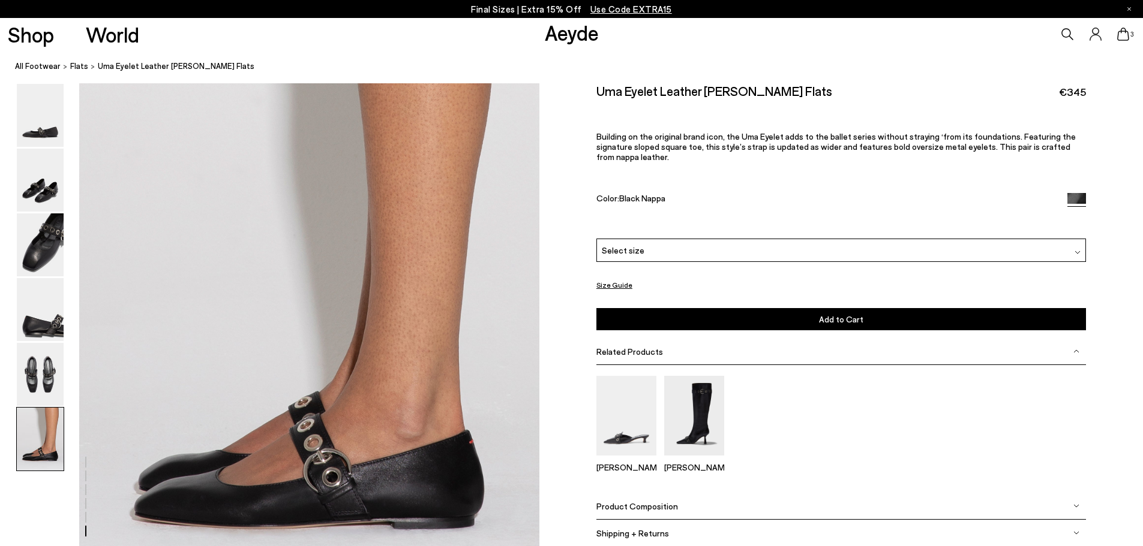
scroll to position [3008, 0]
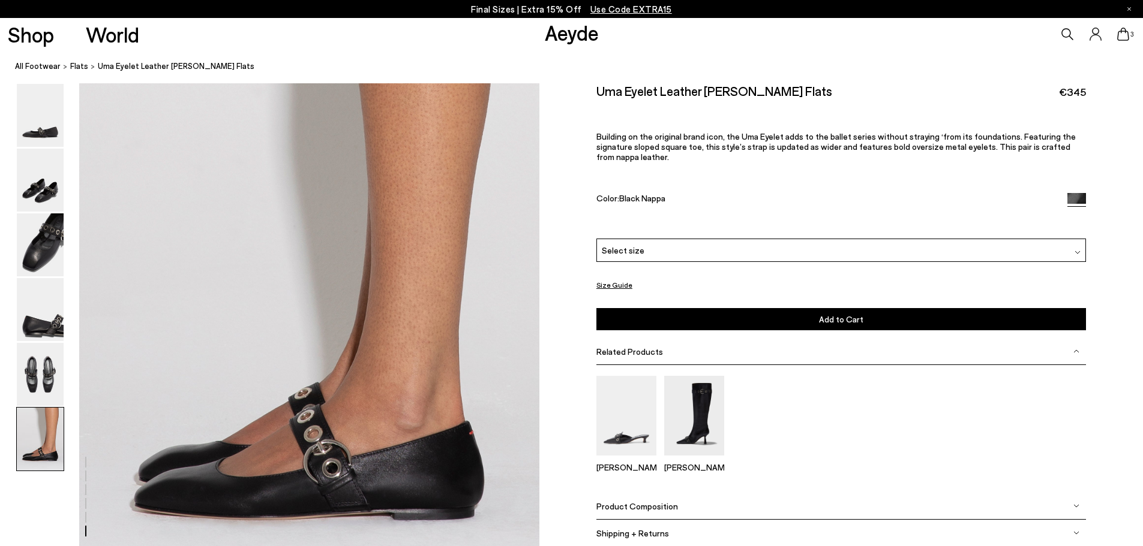
click at [29, 380] on img at bounding box center [40, 374] width 47 height 63
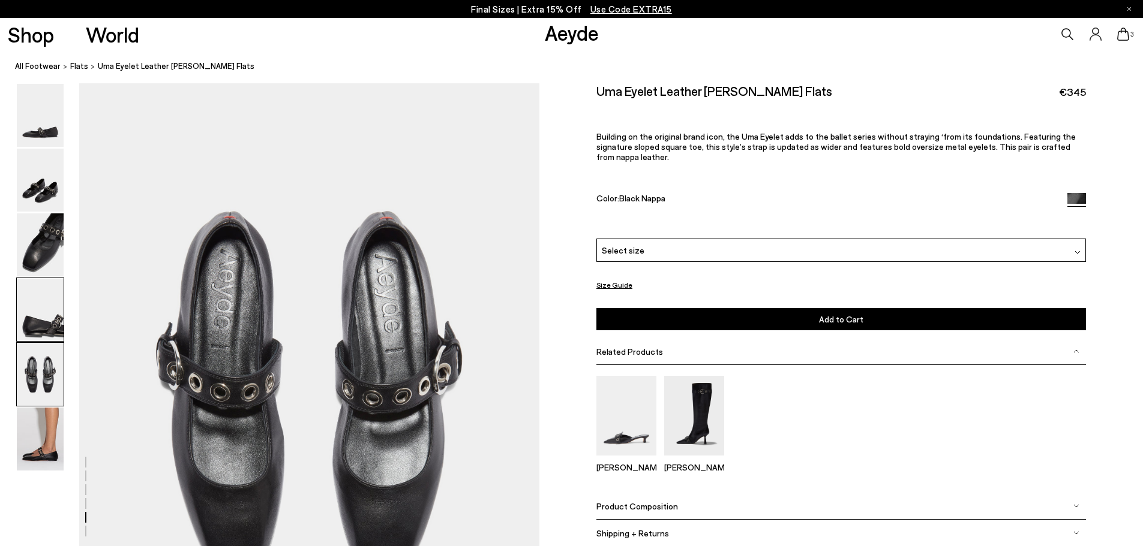
click at [42, 327] on img at bounding box center [40, 309] width 47 height 63
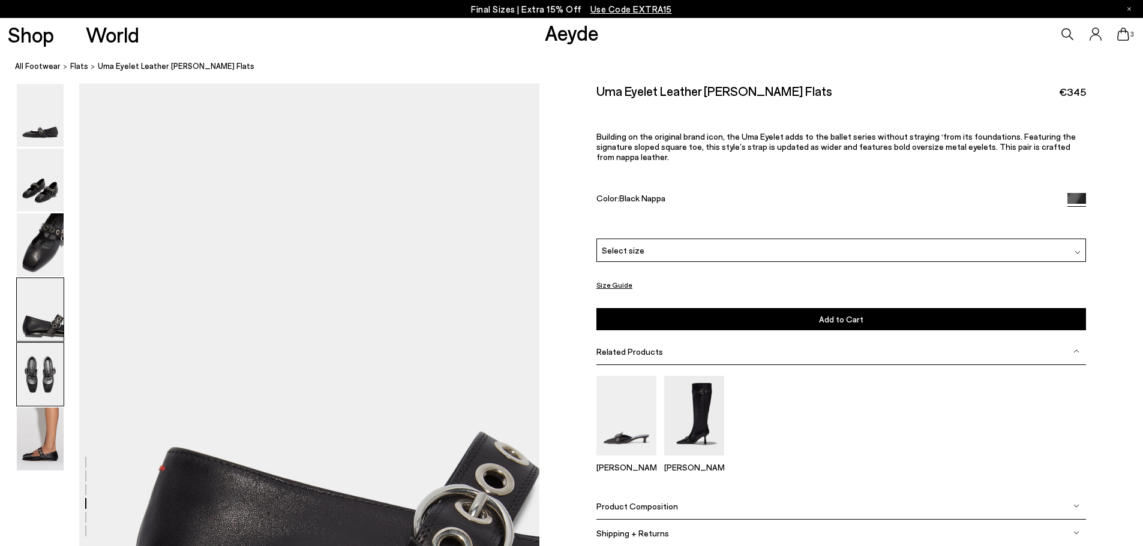
click at [47, 388] on img at bounding box center [40, 374] width 47 height 63
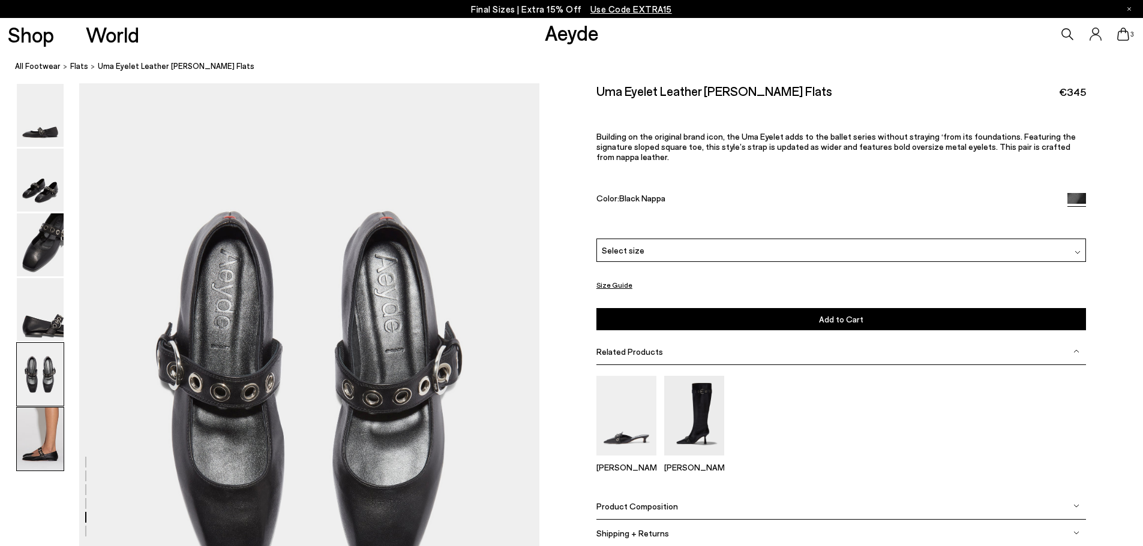
click at [53, 446] on img at bounding box center [40, 439] width 47 height 63
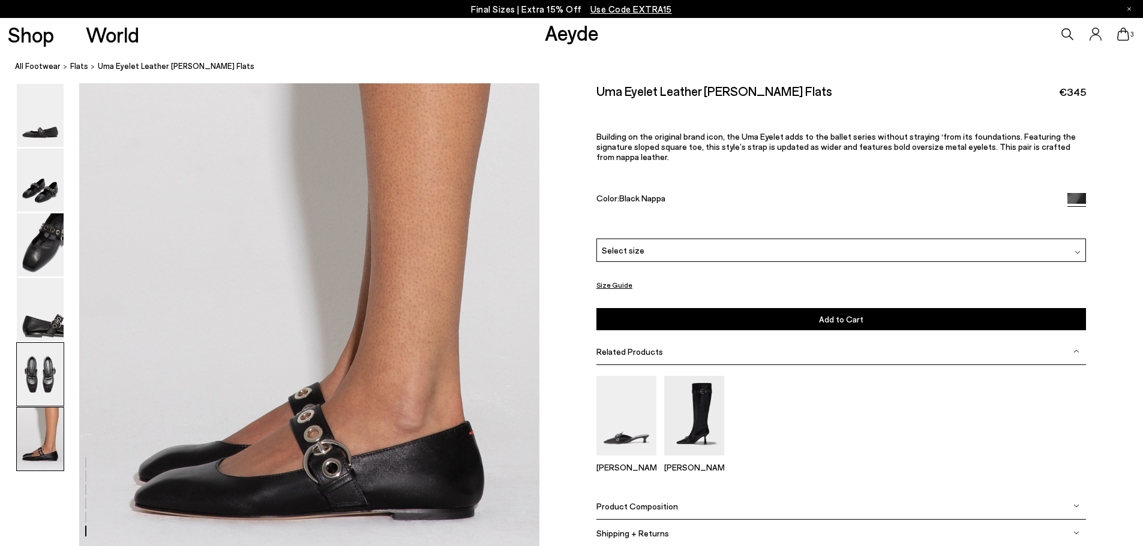
click at [39, 379] on img at bounding box center [40, 374] width 47 height 63
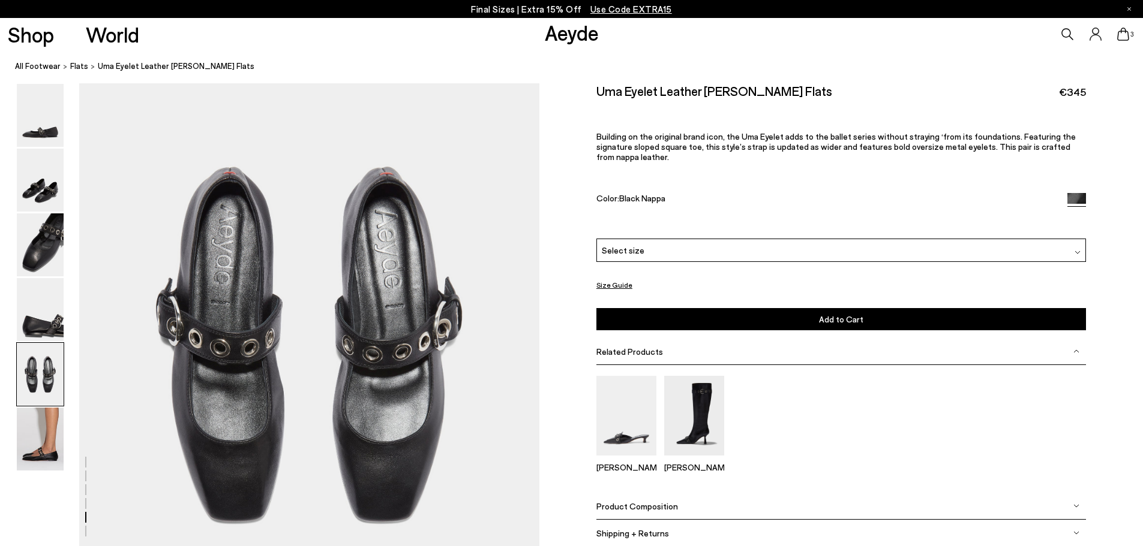
scroll to position [2431, 0]
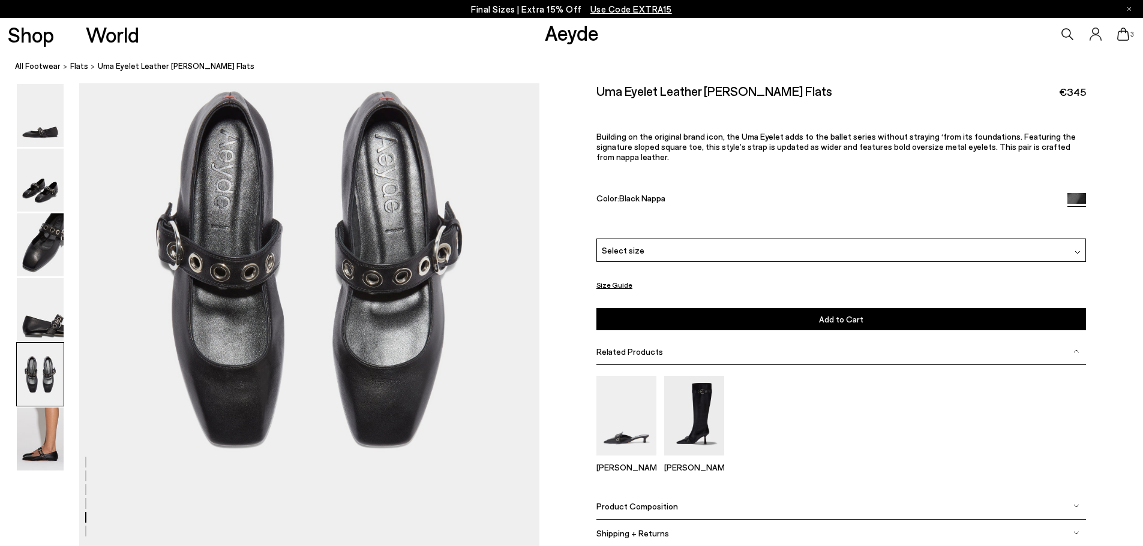
click at [734, 254] on div "Please Select a Color Black Nappa Select size 36 37 37.5 38 38.5" at bounding box center [840, 285] width 489 height 92
click at [729, 242] on div "Select size" at bounding box center [840, 250] width 489 height 23
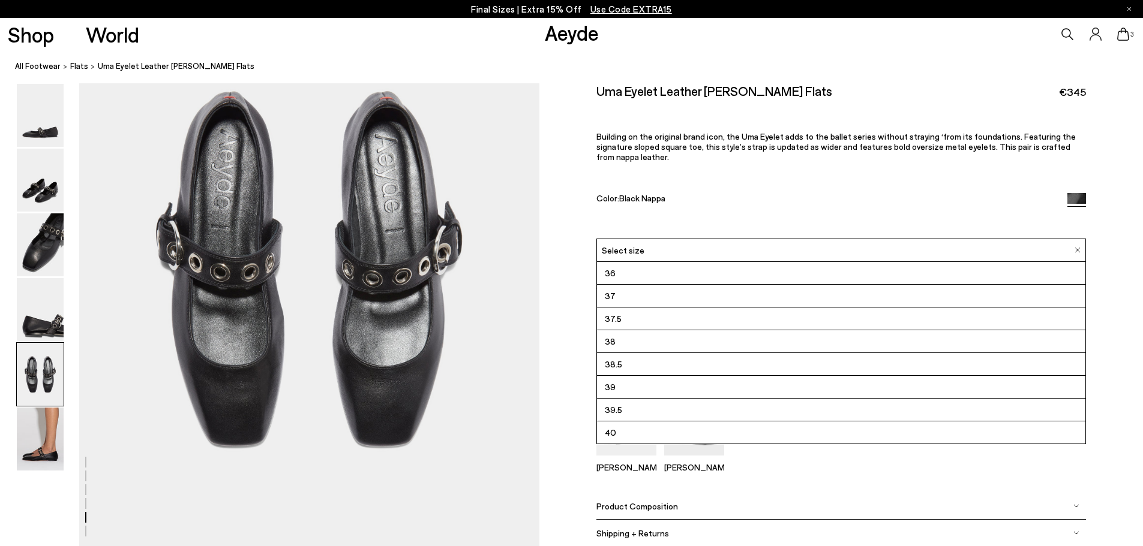
click at [629, 331] on li "38" at bounding box center [841, 342] width 488 height 23
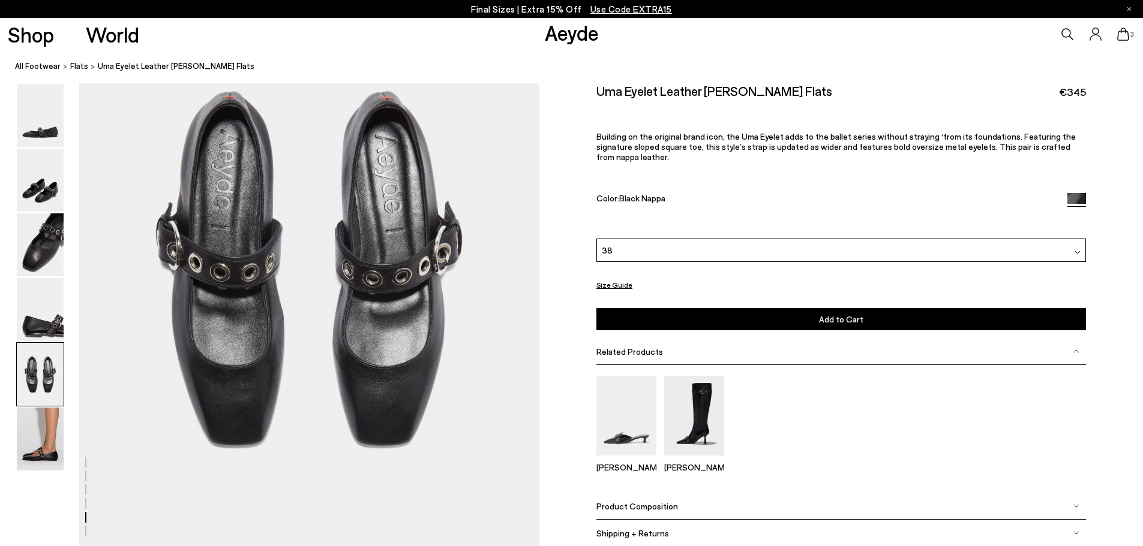
click at [698, 308] on button "Add to Cart Select a Size First" at bounding box center [840, 319] width 489 height 22
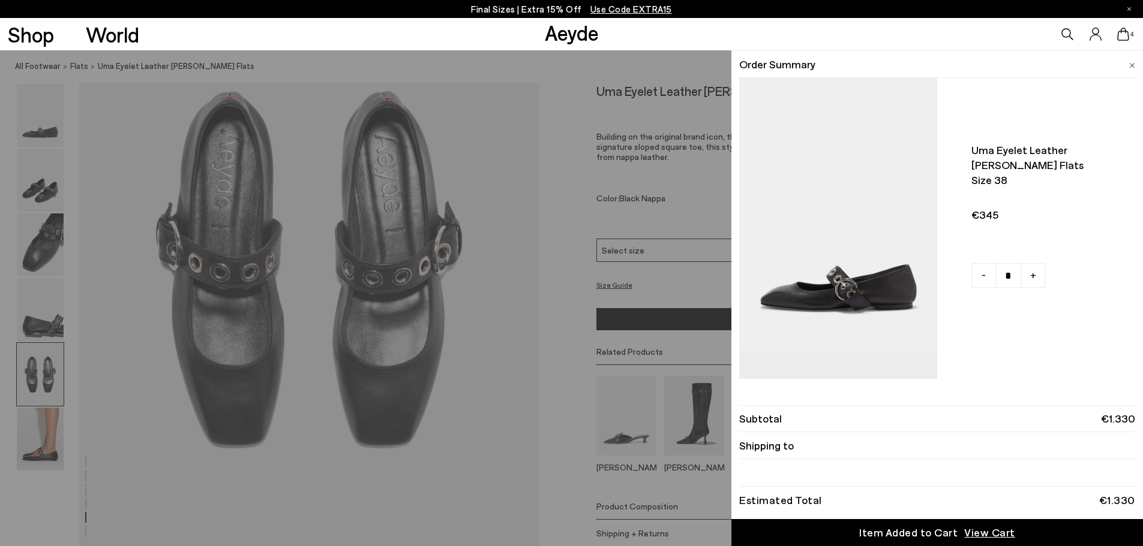
click at [974, 529] on span "View Cart" at bounding box center [989, 532] width 51 height 15
